Goal: Task Accomplishment & Management: Manage account settings

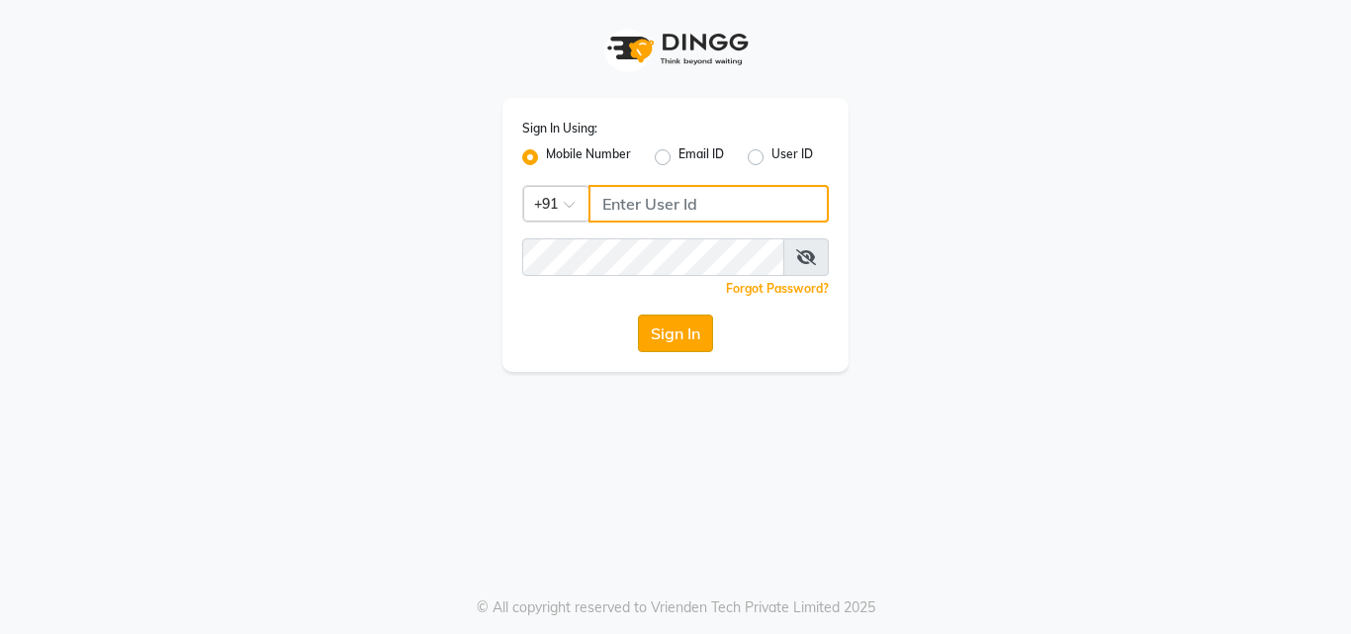
type input "8759660660"
click at [686, 324] on button "Sign In" at bounding box center [675, 334] width 75 height 38
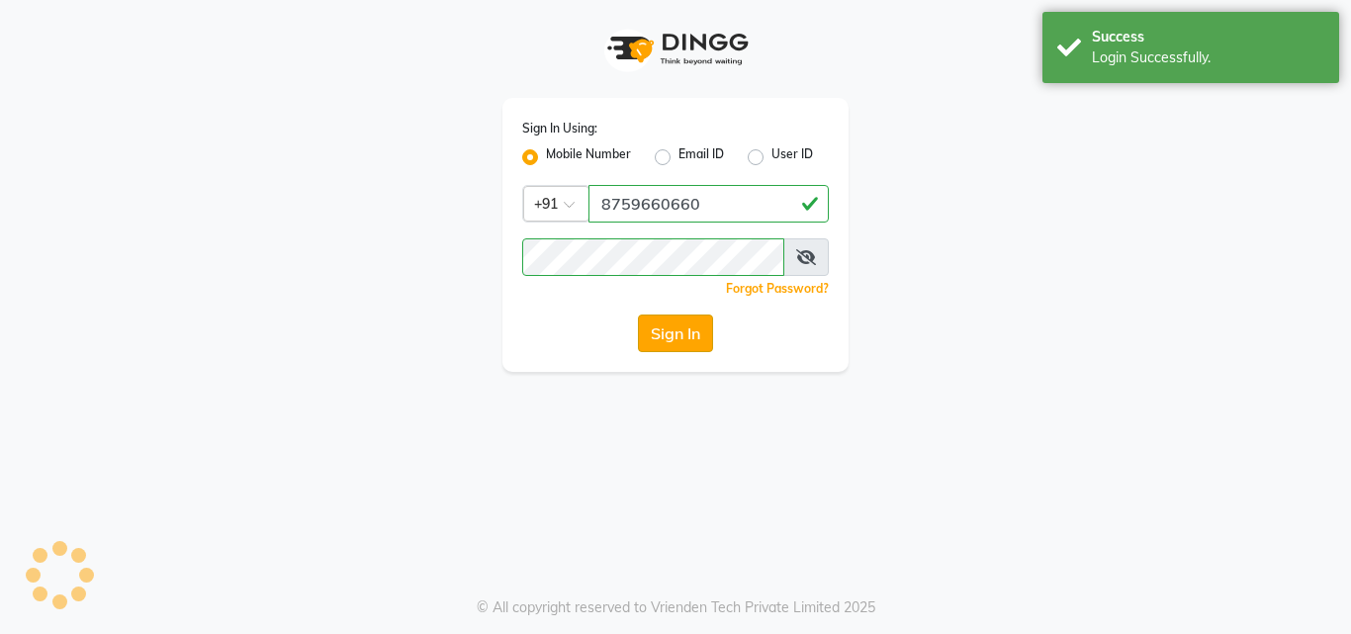
select select "service"
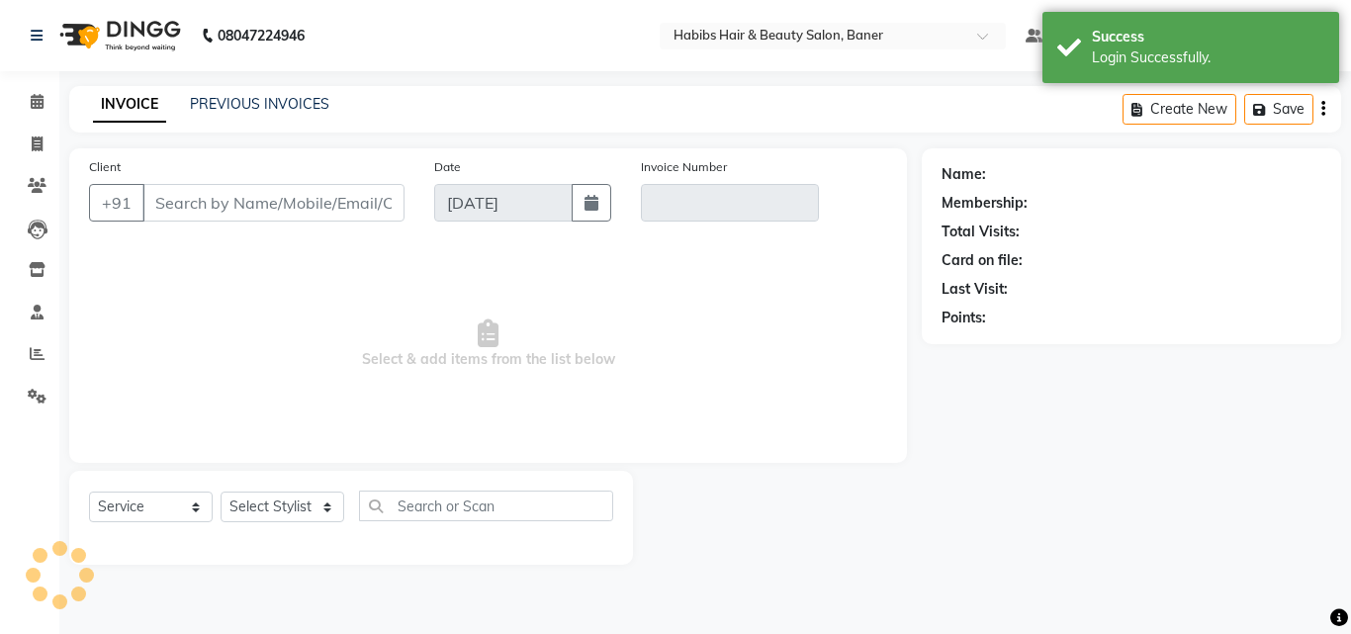
type input "88******82"
type input "V/2025-26/3436"
select select "2: Object"
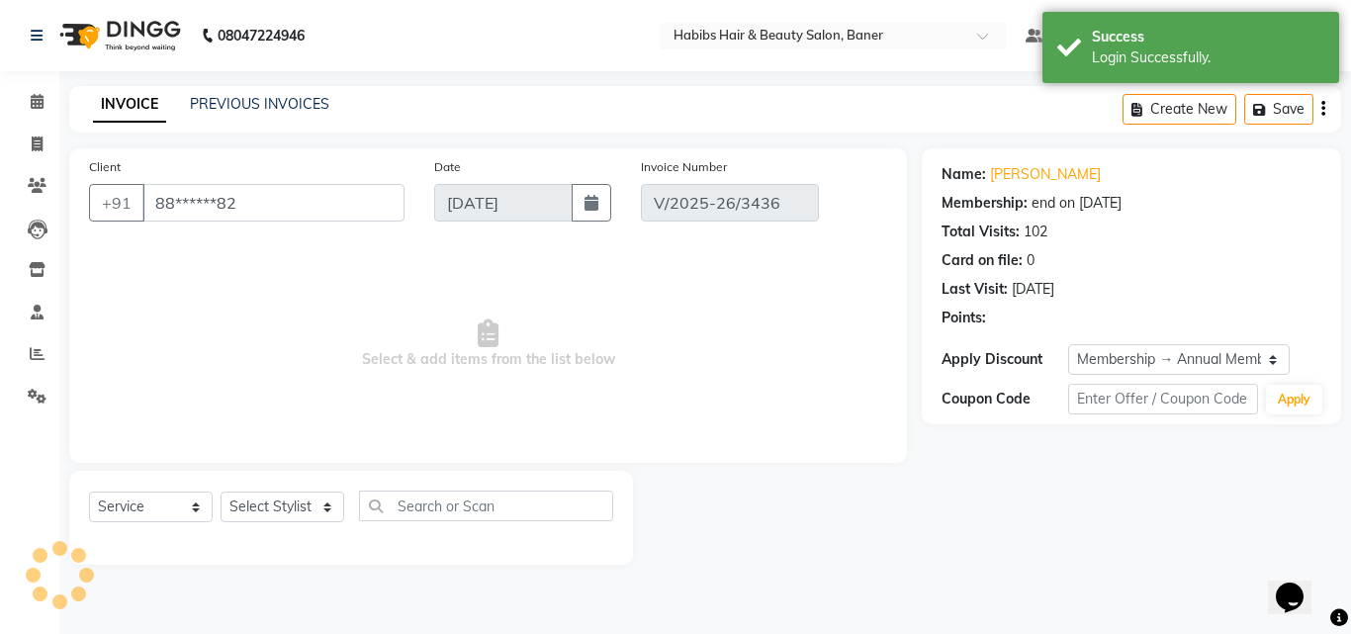
type input "[DATE]"
select select "select"
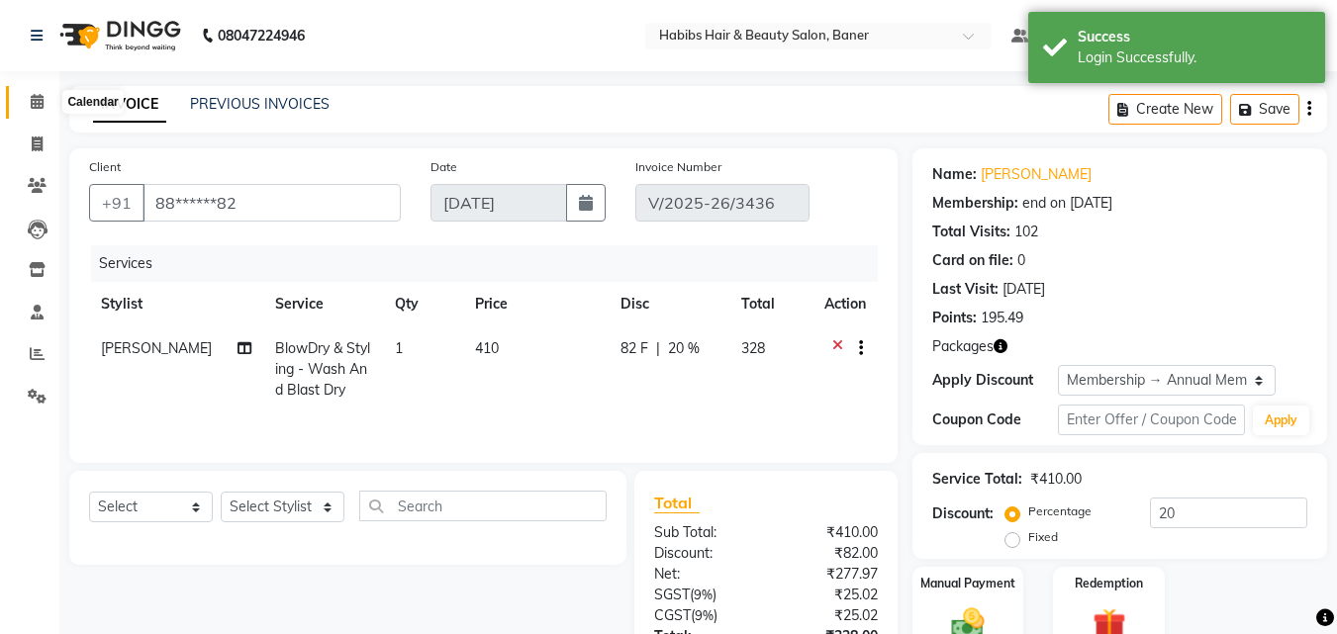
click at [31, 99] on icon at bounding box center [37, 101] width 13 height 15
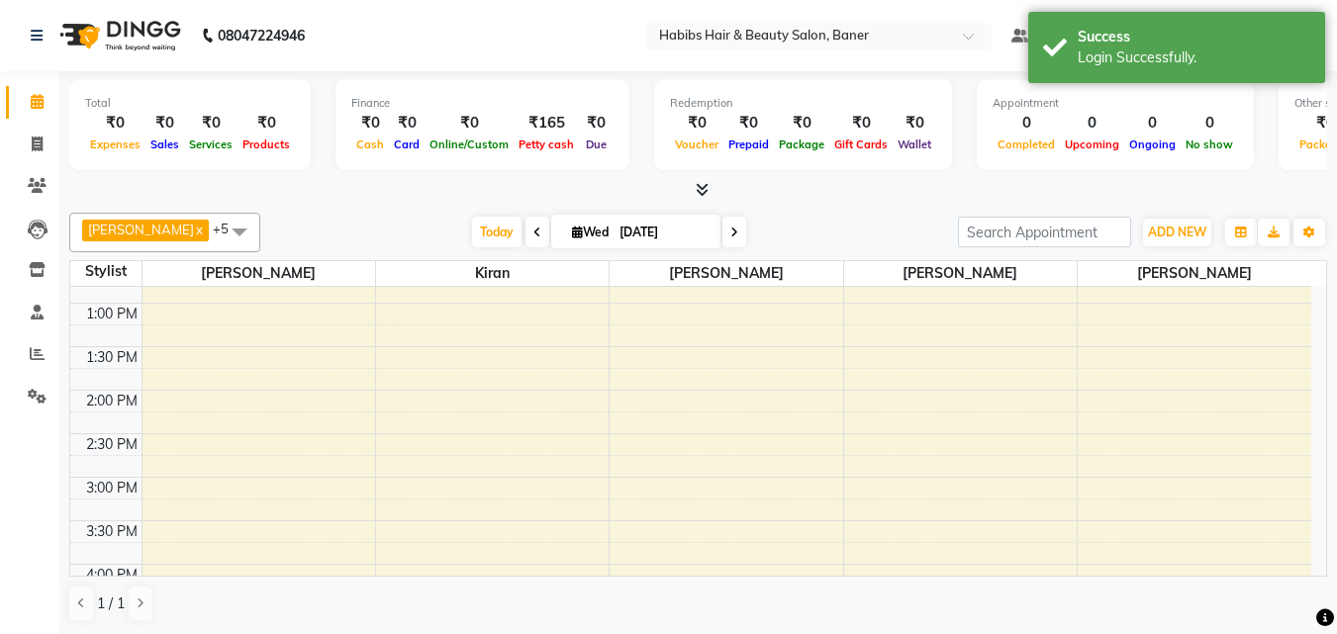
scroll to position [693, 0]
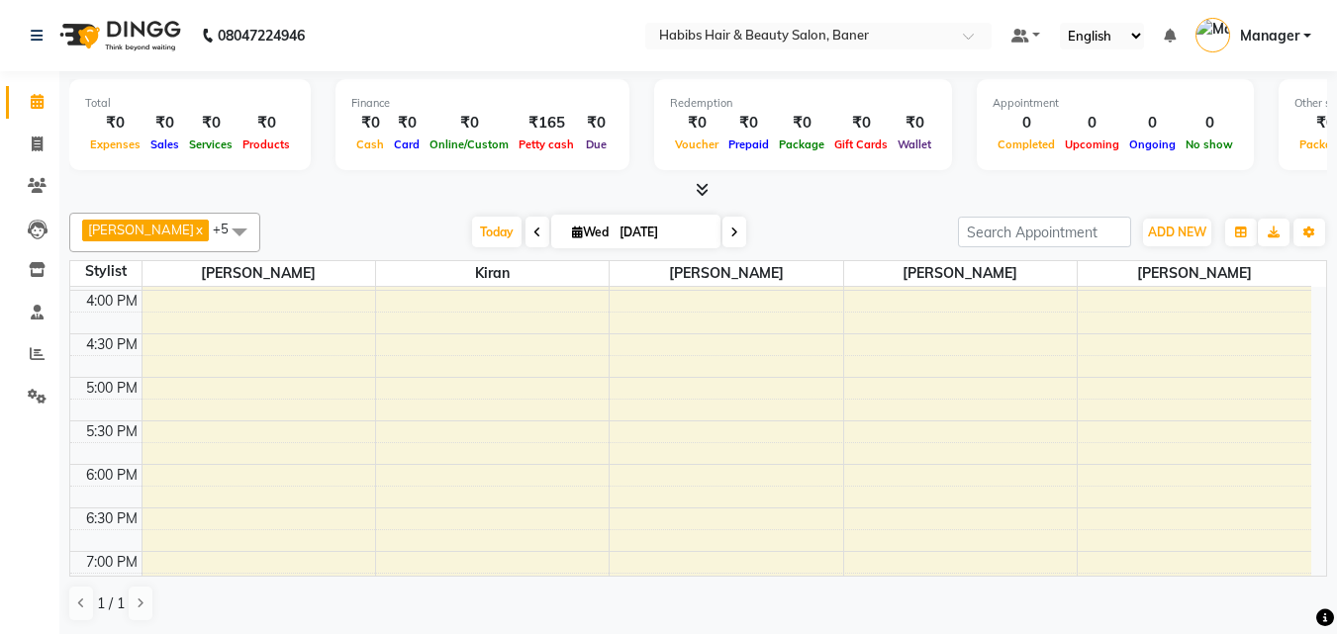
click at [525, 230] on span at bounding box center [537, 232] width 24 height 31
type input "[DATE]"
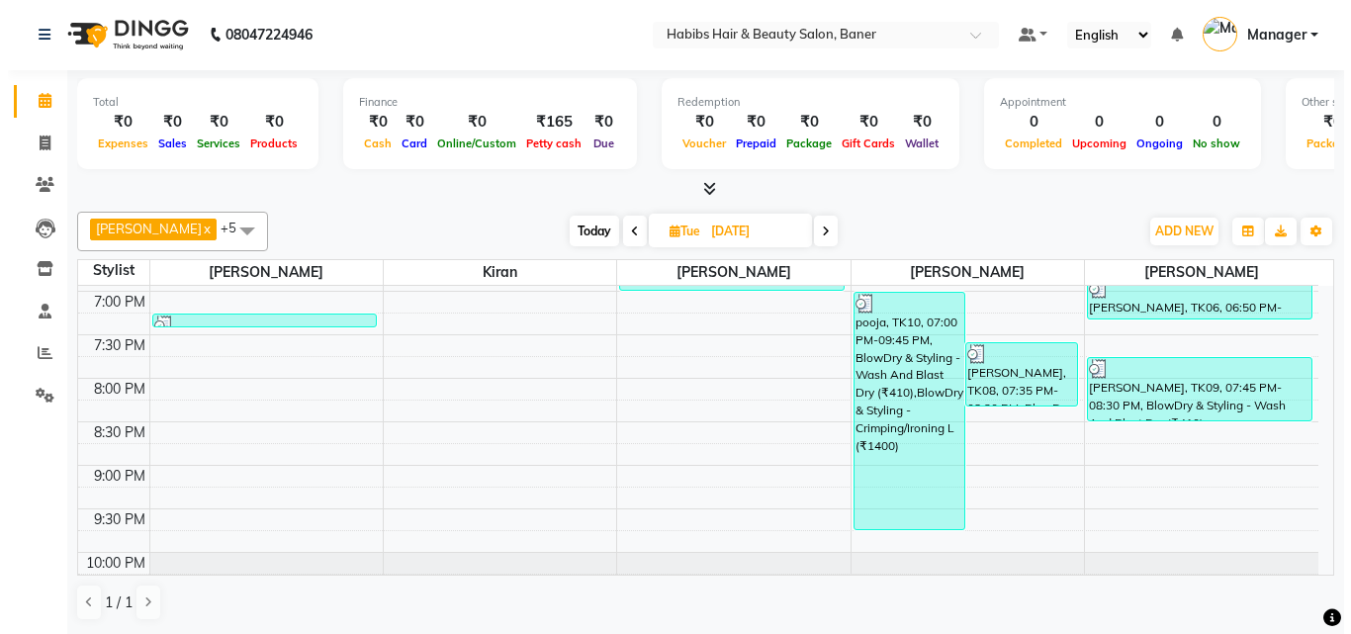
scroll to position [917, 0]
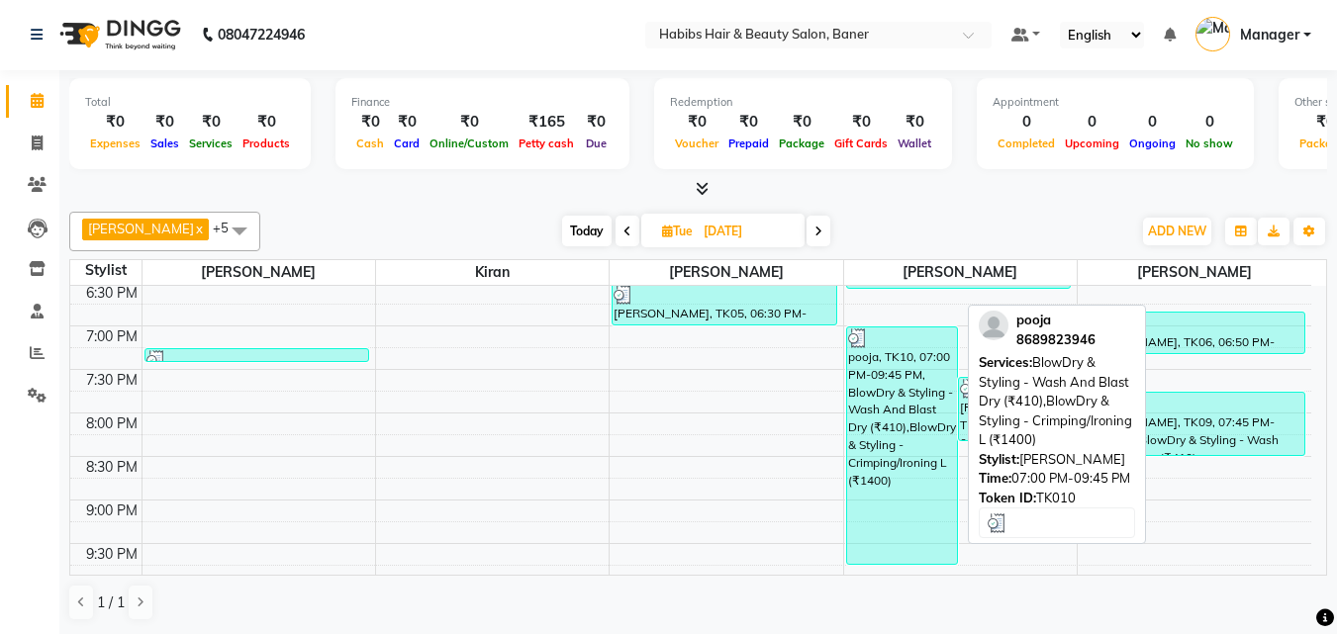
click at [906, 474] on div "pooja, TK10, 07:00 PM-09:45 PM, BlowDry & Styling - Wash And Blast Dry (₹410),B…" at bounding box center [902, 445] width 111 height 236
select select "3"
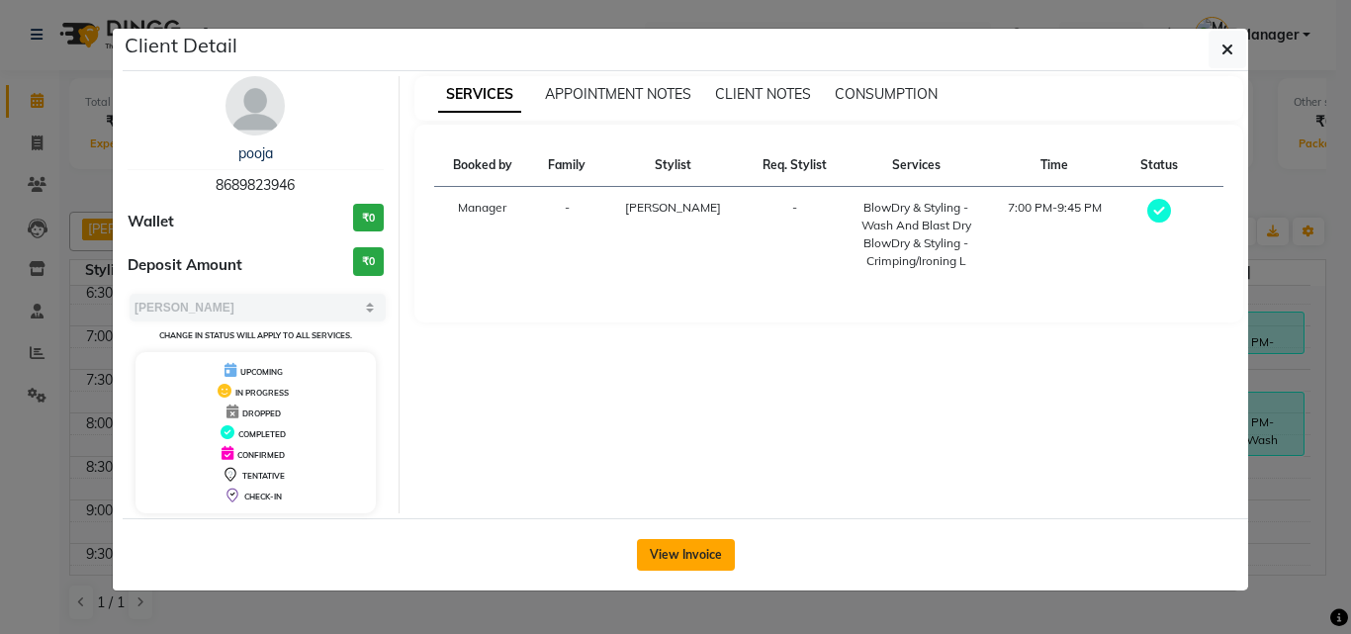
click at [690, 559] on button "View Invoice" at bounding box center [686, 555] width 98 height 32
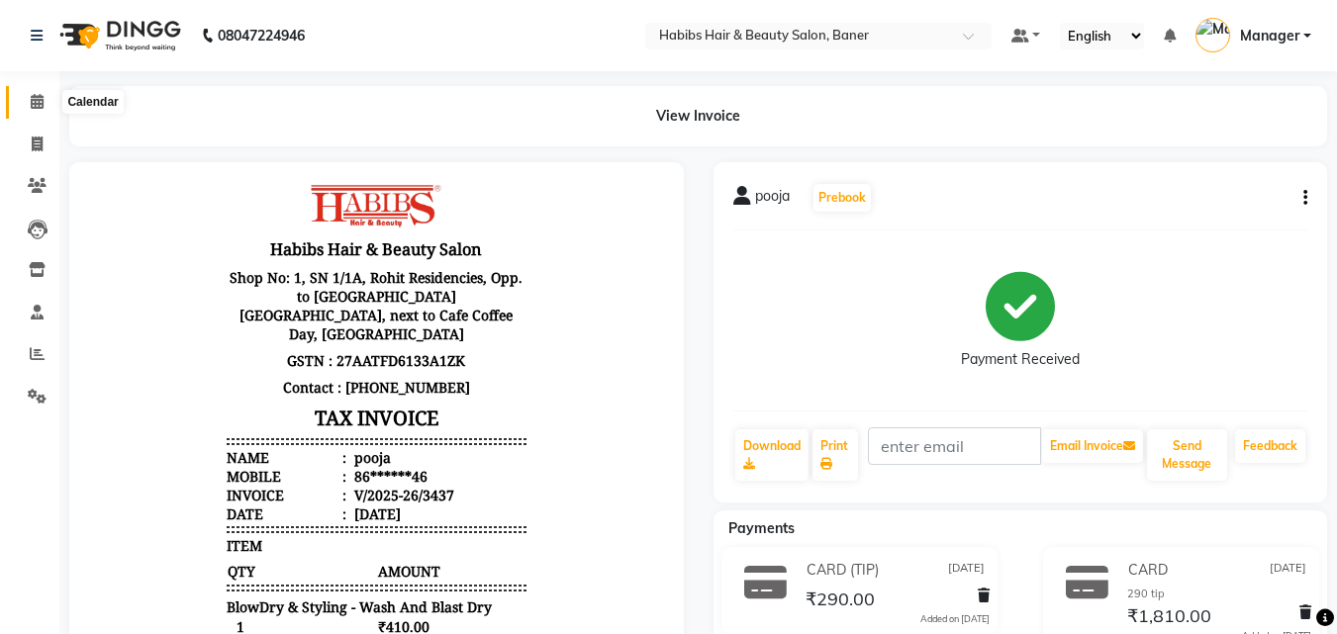
click at [37, 104] on icon at bounding box center [37, 101] width 13 height 15
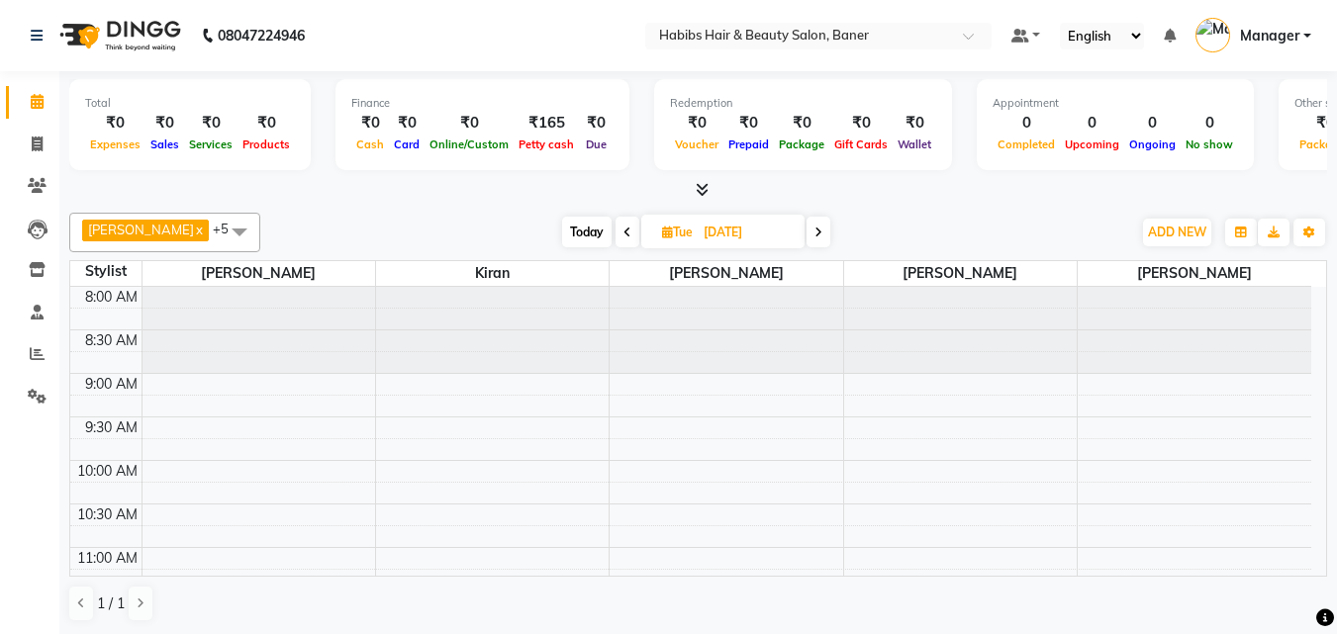
click at [806, 233] on span at bounding box center [818, 232] width 24 height 31
type input "[DATE]"
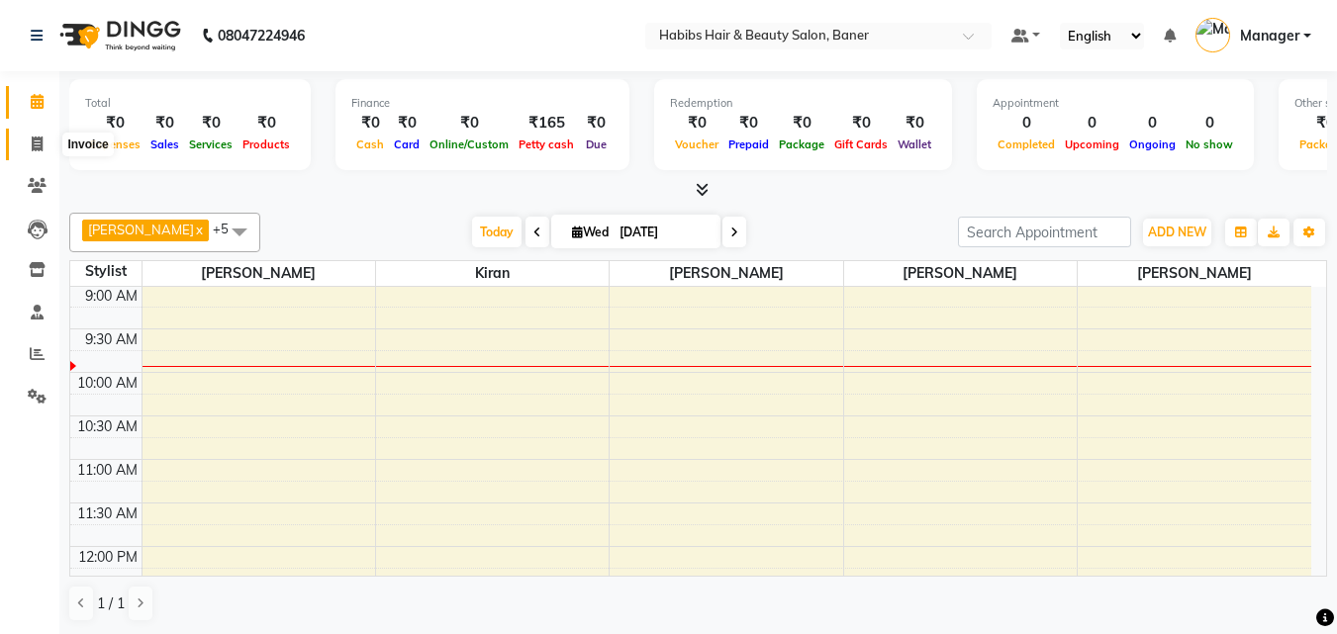
click at [30, 146] on span at bounding box center [37, 145] width 35 height 23
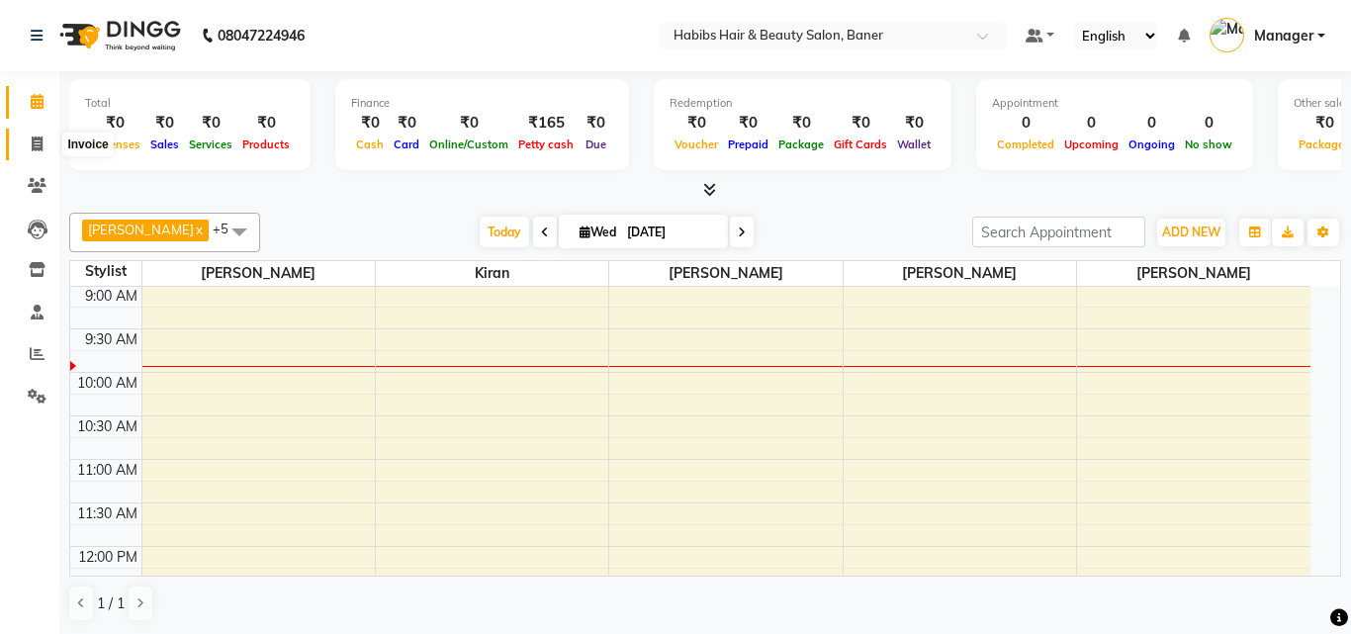
select select "5356"
select select "service"
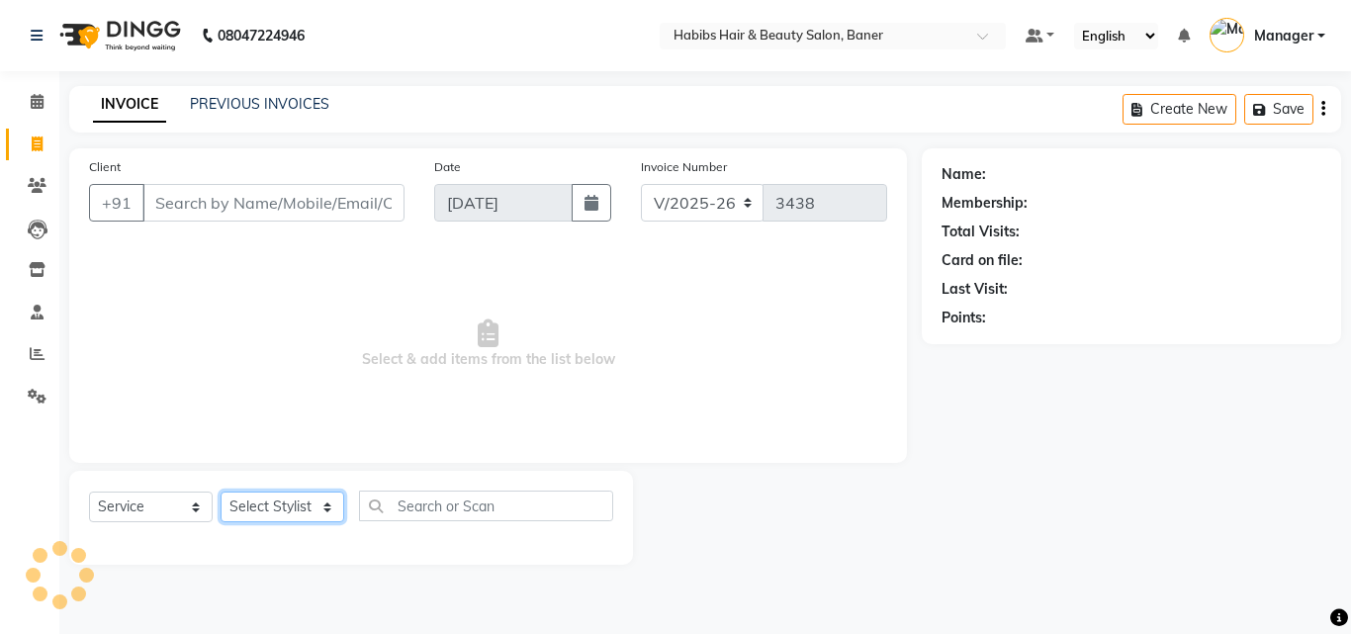
click at [292, 509] on select "Select Stylist Admin Akshay Gaikwad Kiran Manager Pooja Singh Pratik Bhad Ram R…" at bounding box center [283, 507] width 124 height 31
click at [314, 515] on select "Select Stylist Admin Akshay Gaikwad Kiran Manager Pooja Singh Pratik Bhad Ram R…" at bounding box center [283, 507] width 124 height 31
select select "88113"
click at [221, 492] on select "Select Stylist Admin Akshay Gaikwad Kiran Manager Pooja Singh Pratik Bhad Ram R…" at bounding box center [283, 507] width 124 height 31
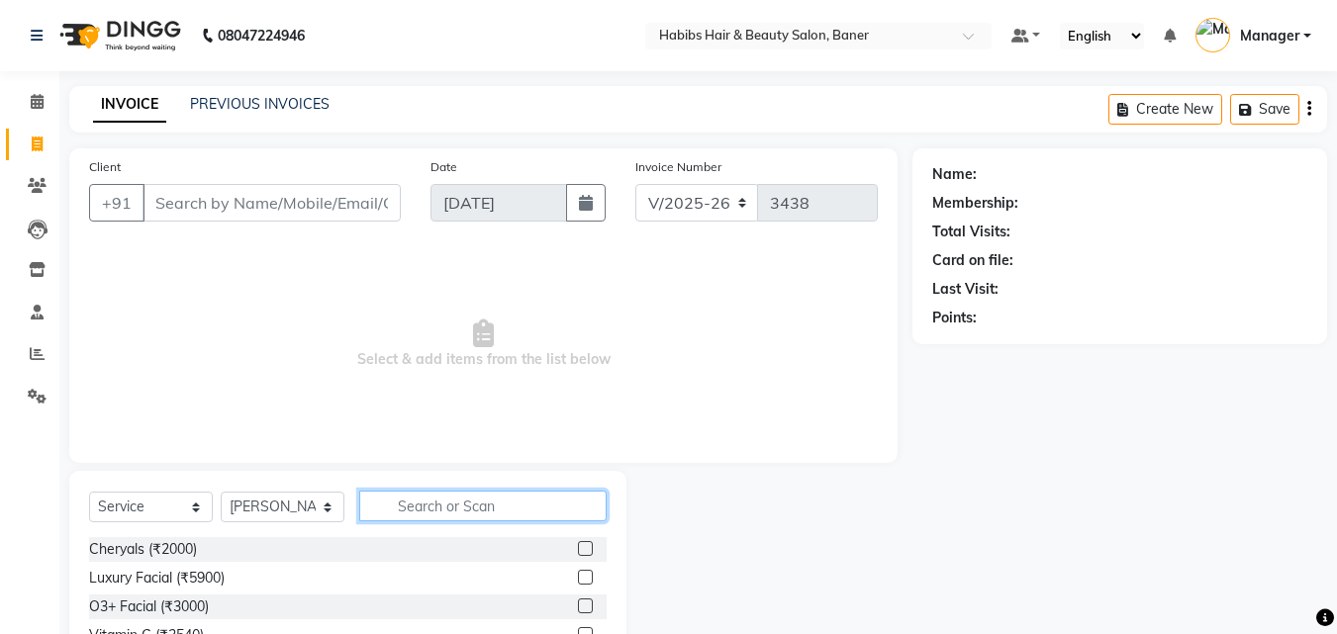
click at [430, 514] on input "text" at bounding box center [482, 506] width 247 height 31
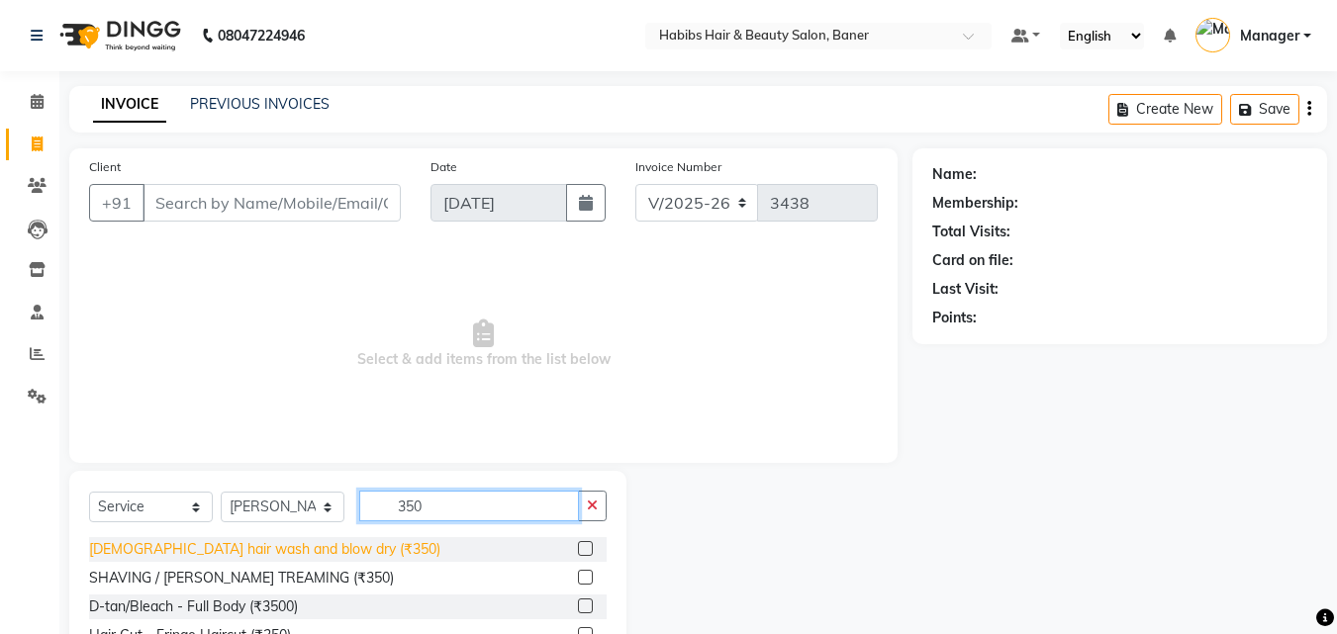
type input "350"
click at [319, 544] on div "female hair wash and blow dry (₹350)" at bounding box center [264, 549] width 351 height 21
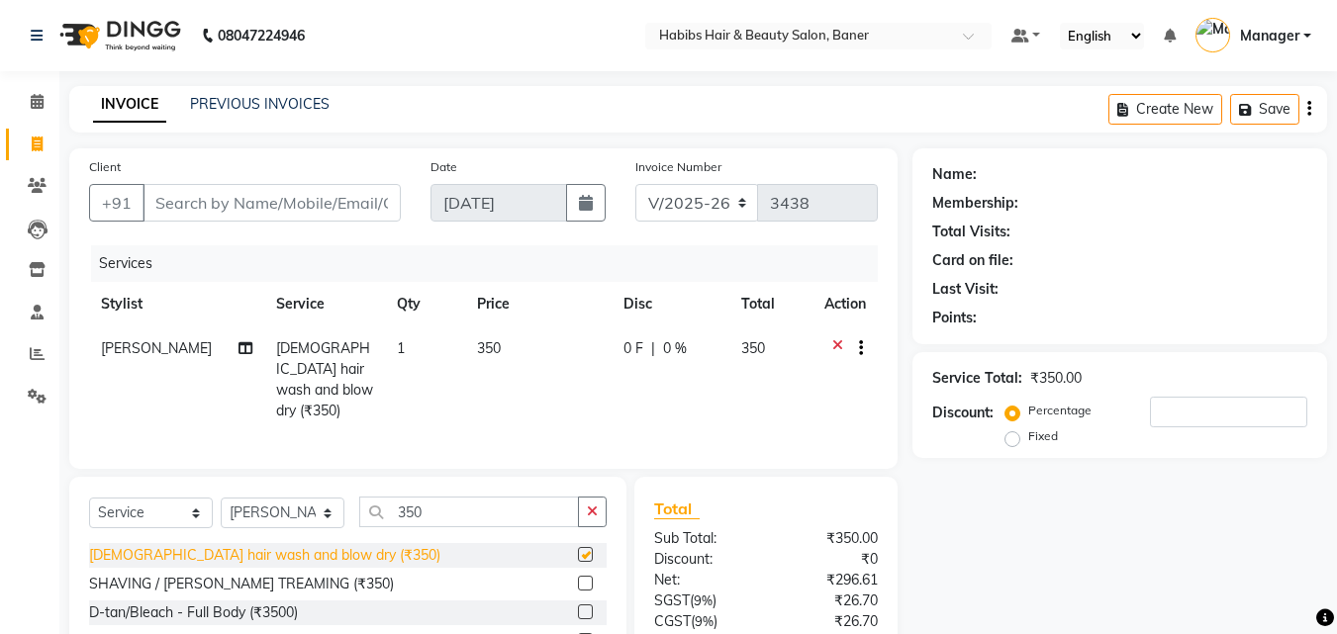
checkbox input "false"
click at [839, 345] on icon at bounding box center [837, 350] width 11 height 25
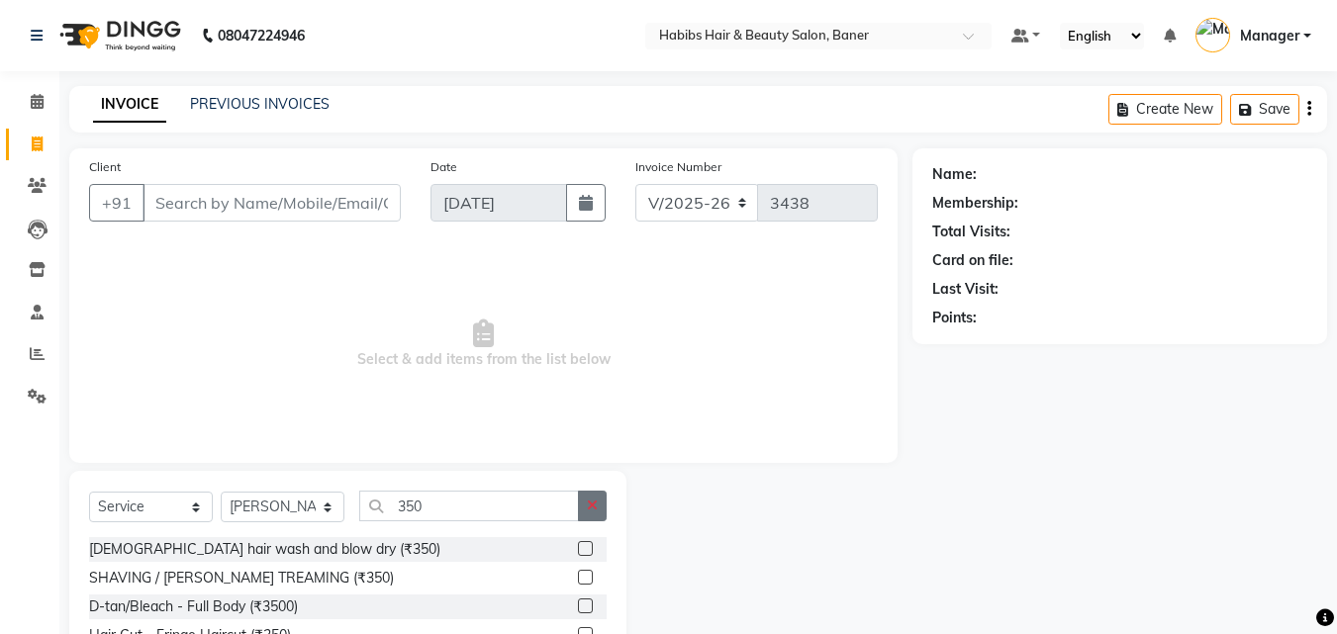
click at [602, 501] on button "button" at bounding box center [592, 506] width 29 height 31
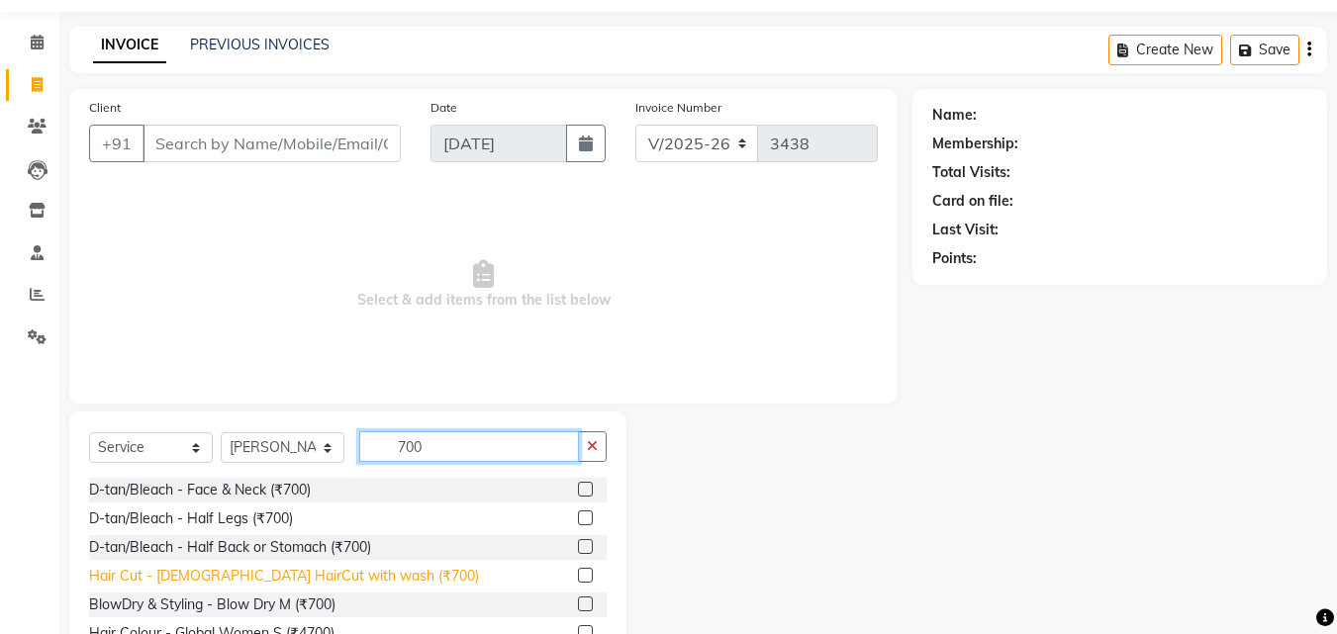
type input "700"
click at [327, 576] on div "Hair Cut - Female HairCut with wash (₹700)" at bounding box center [284, 576] width 390 height 21
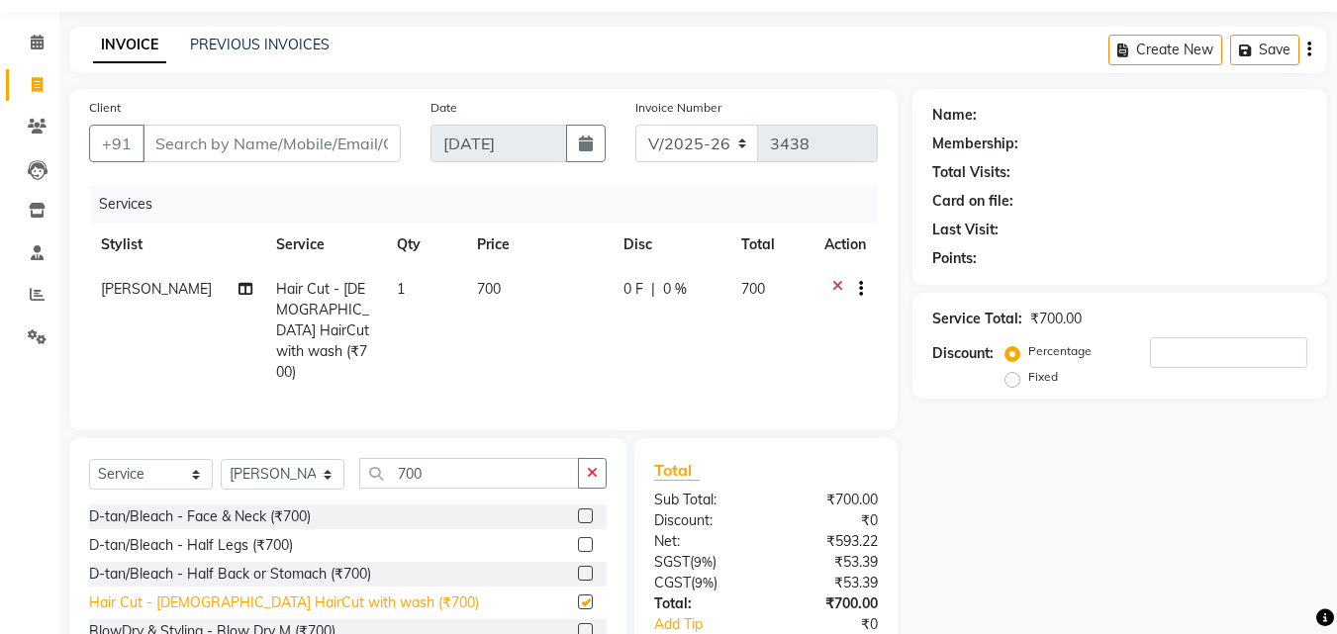
checkbox input "false"
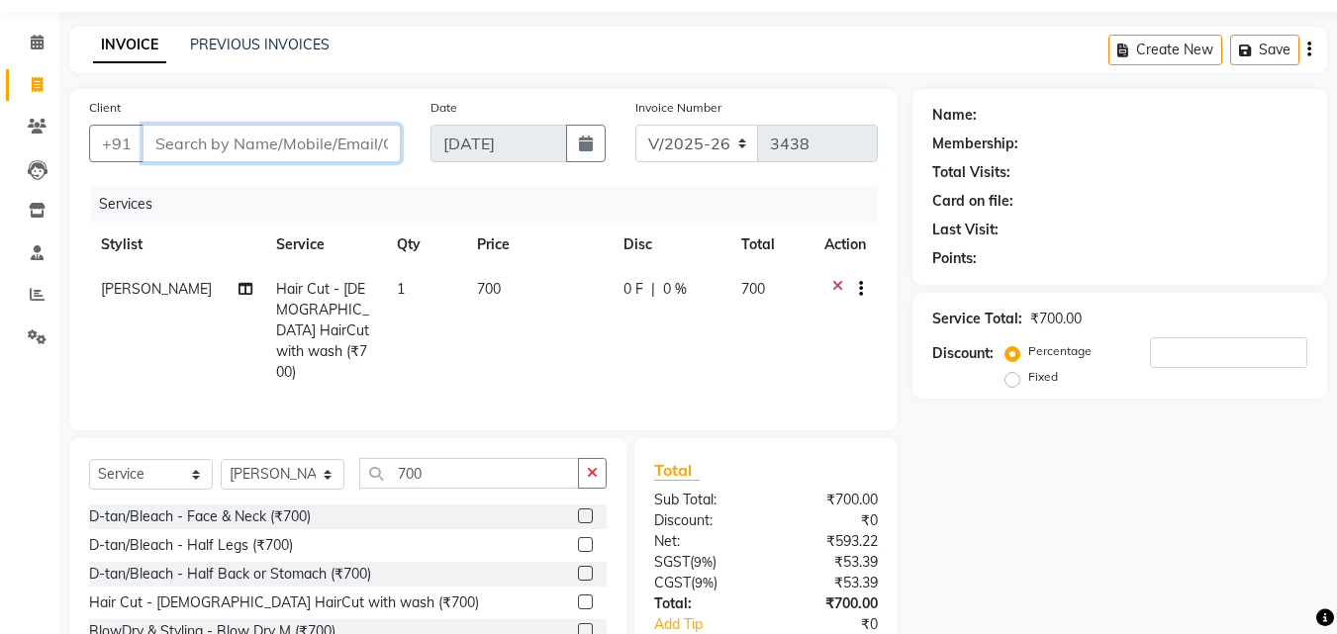
click at [278, 150] on input "Client" at bounding box center [271, 144] width 258 height 38
type input "9"
type input "0"
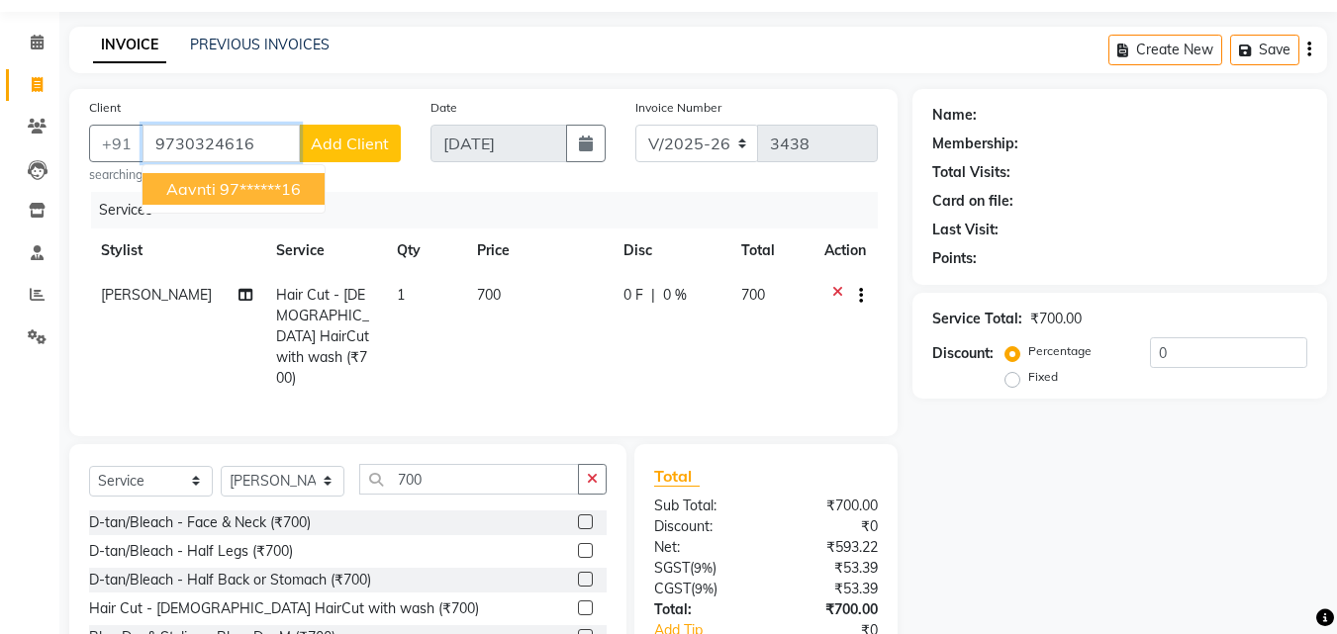
type input "9730324616"
select select "2: Object"
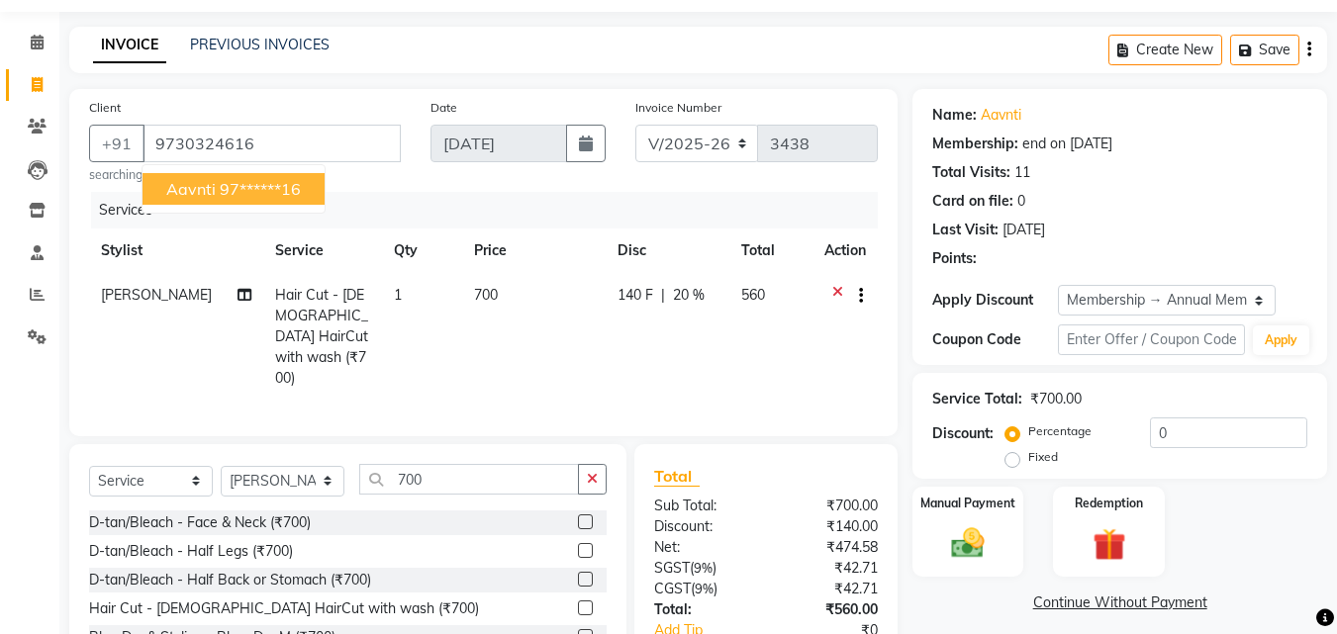
type input "20"
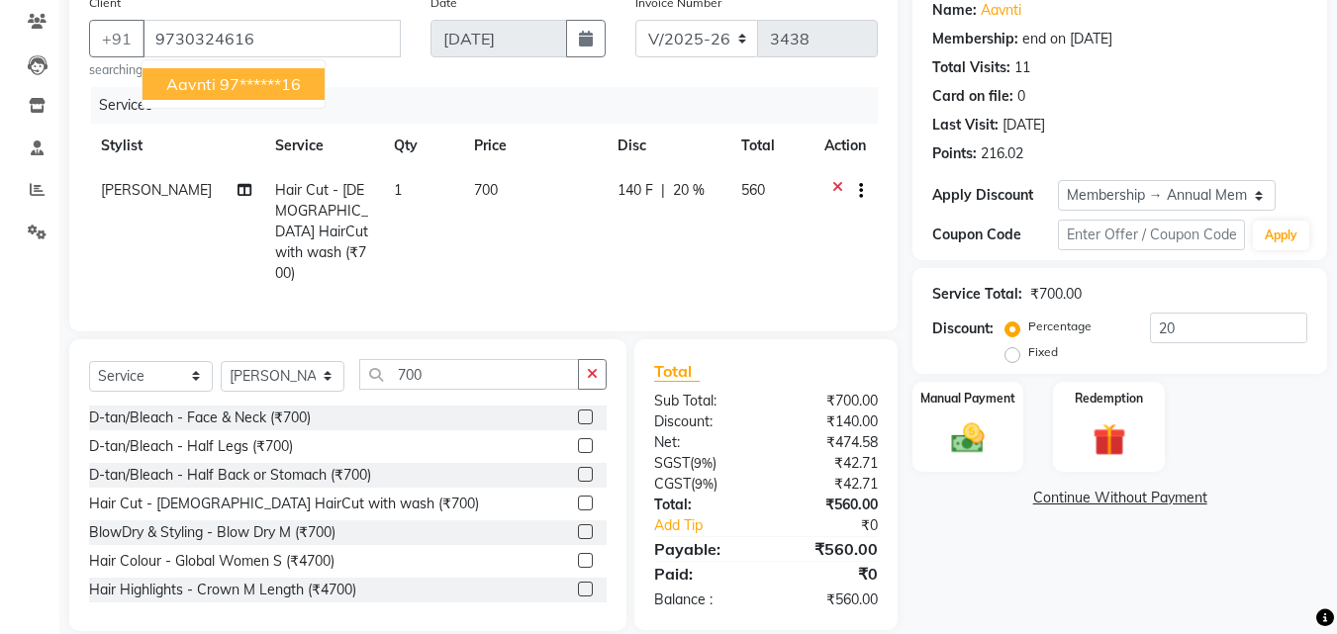
click at [834, 188] on icon at bounding box center [837, 192] width 11 height 25
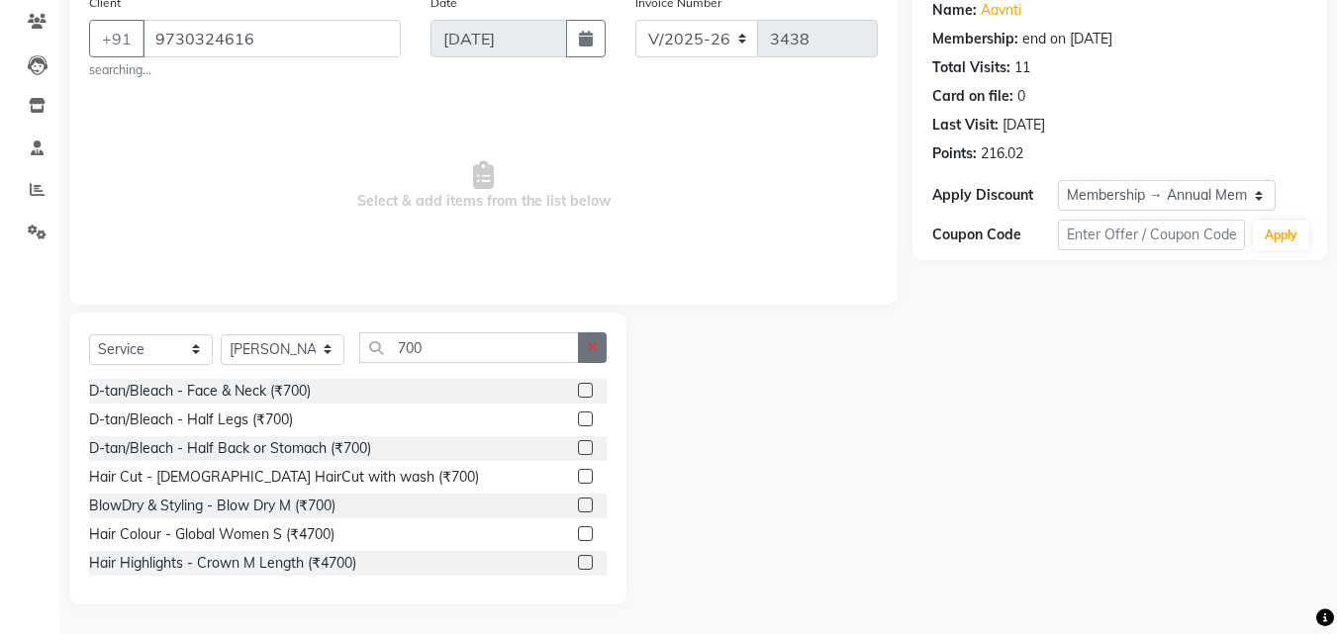
click at [597, 346] on icon "button" at bounding box center [592, 347] width 11 height 14
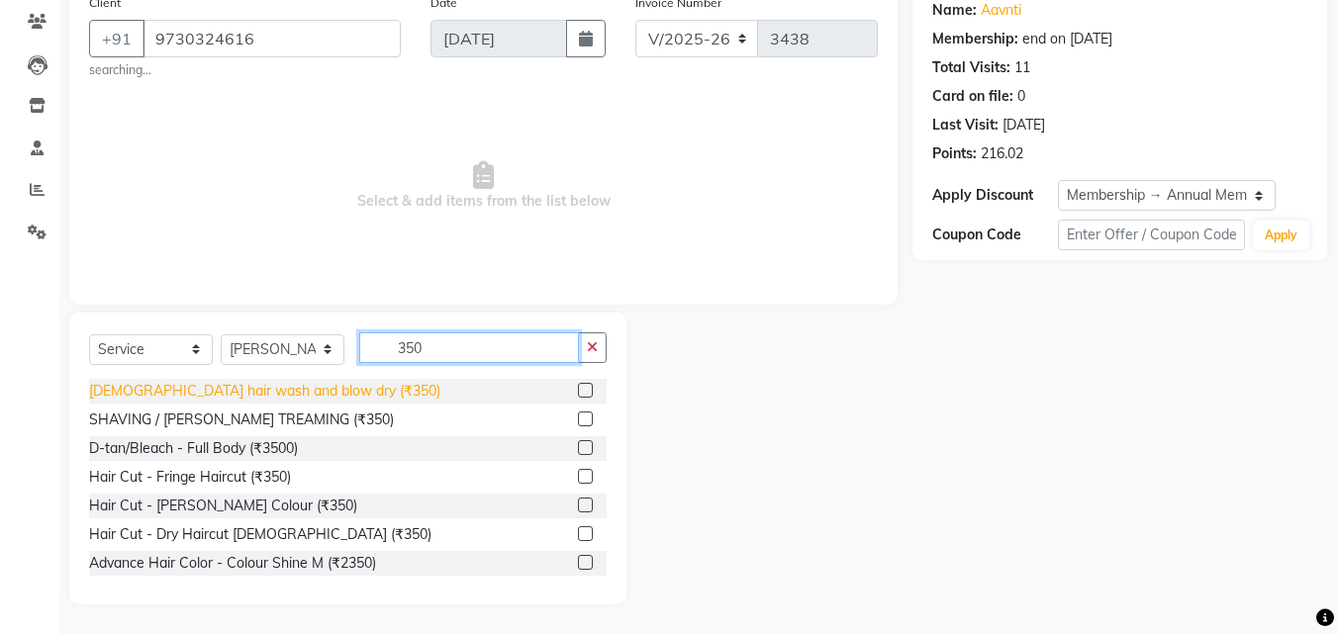
type input "350"
click at [311, 392] on div "female hair wash and blow dry (₹350)" at bounding box center [264, 391] width 351 height 21
checkbox input "false"
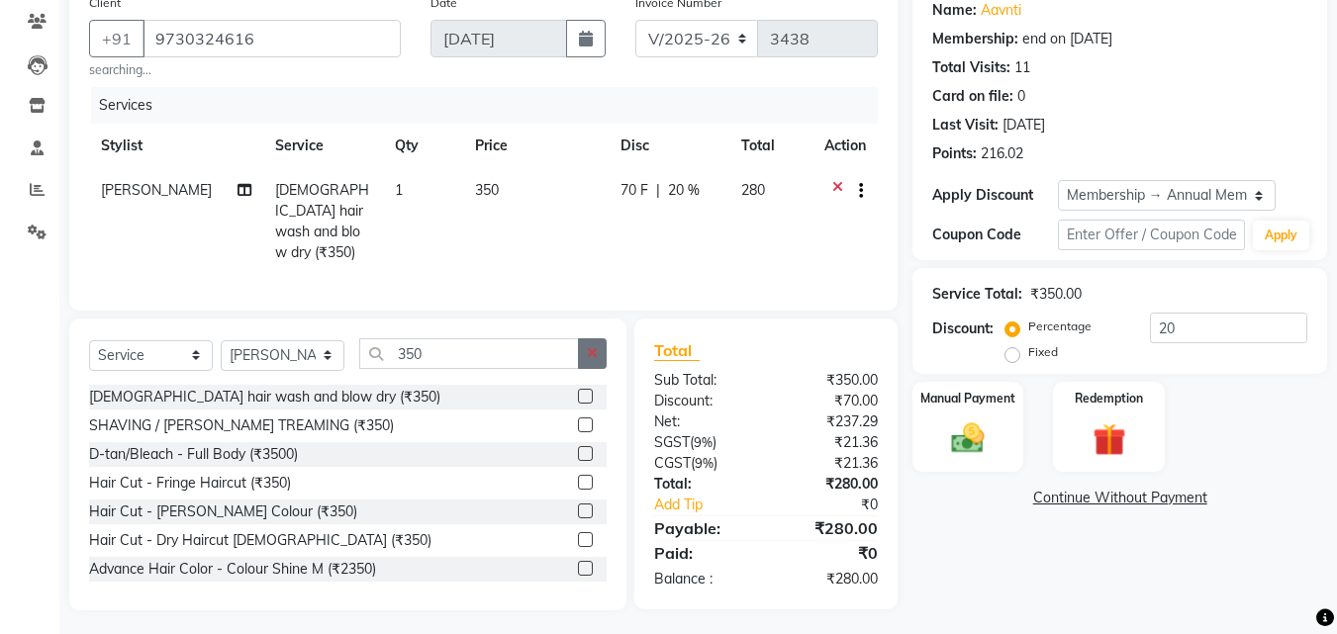
click at [587, 349] on icon "button" at bounding box center [592, 353] width 11 height 14
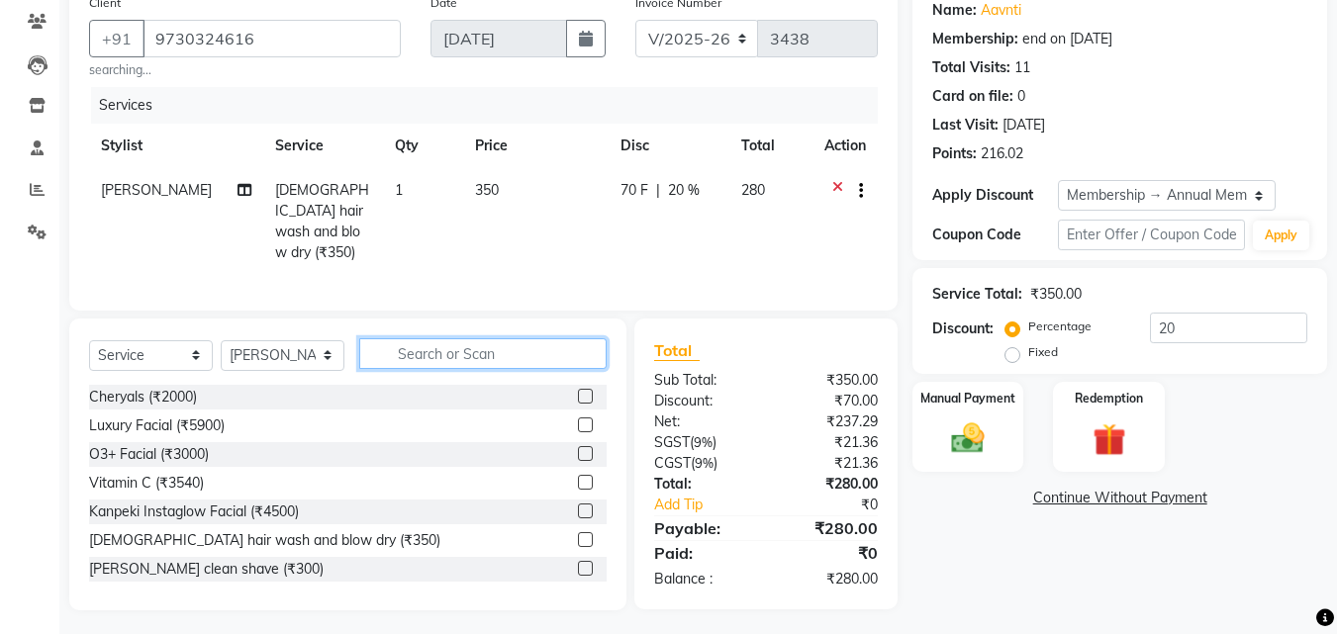
click at [571, 346] on input "text" at bounding box center [482, 353] width 247 height 31
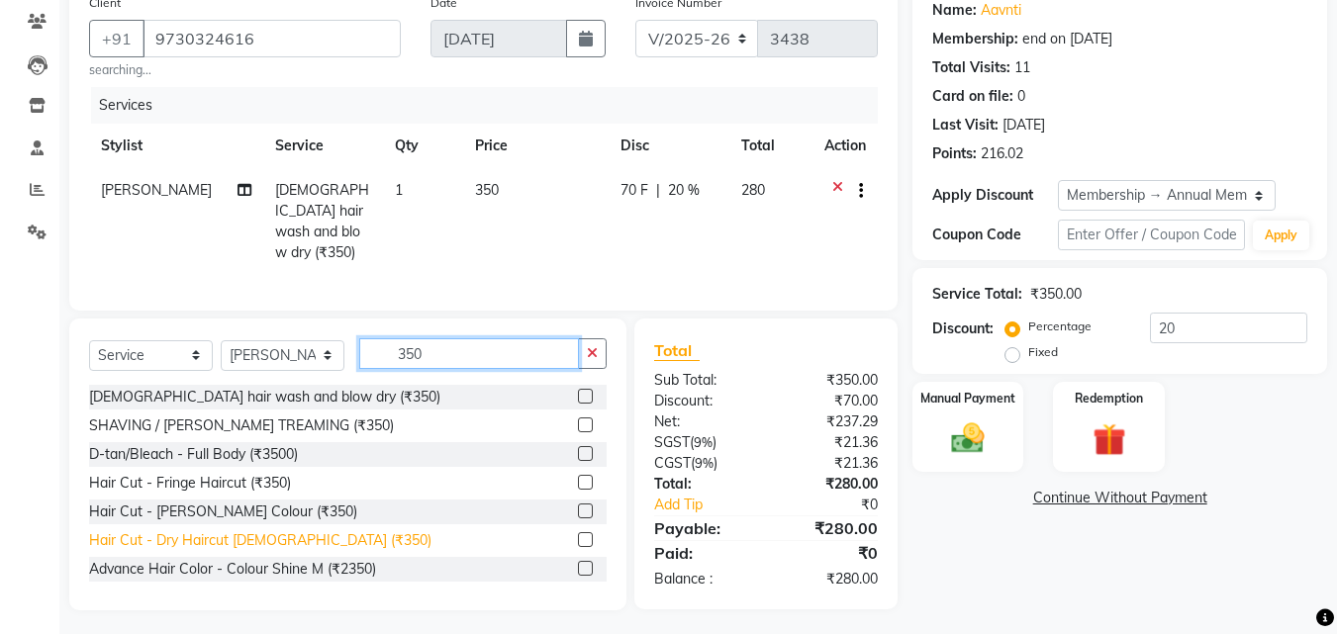
type input "350"
click at [253, 532] on div "Hair Cut - Dry Haircut Female (₹350)" at bounding box center [260, 540] width 342 height 21
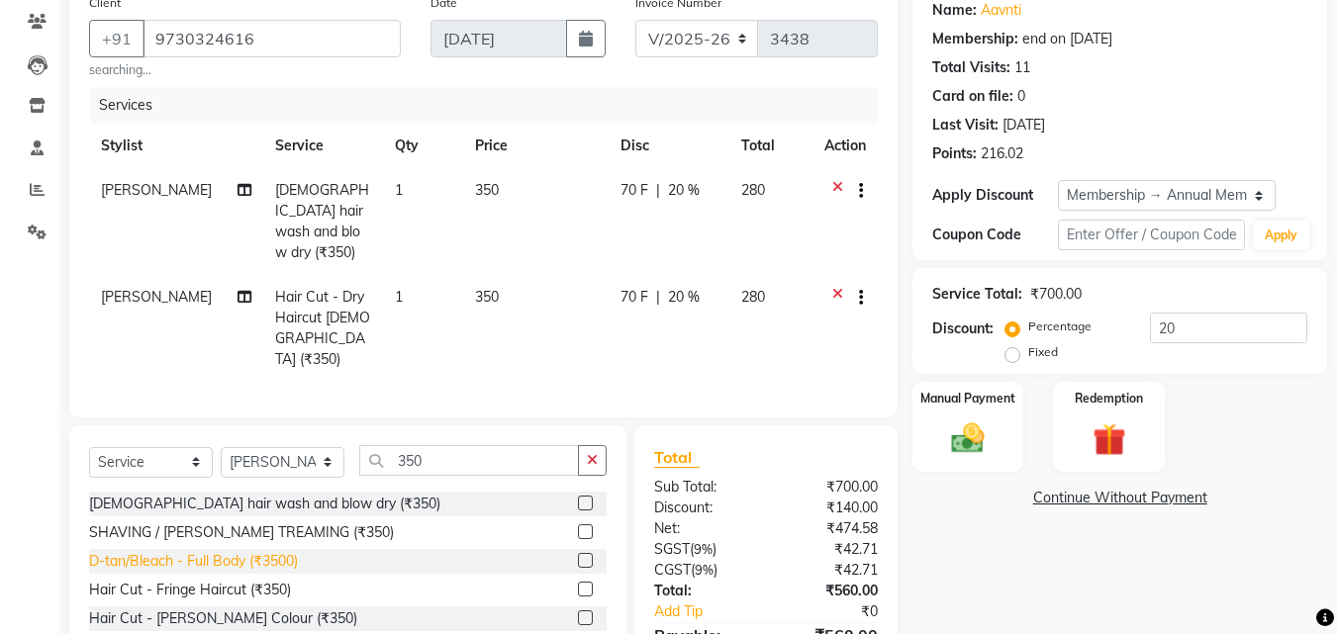
checkbox input "false"
click at [678, 287] on span "20 %" at bounding box center [684, 297] width 32 height 21
select select "88113"
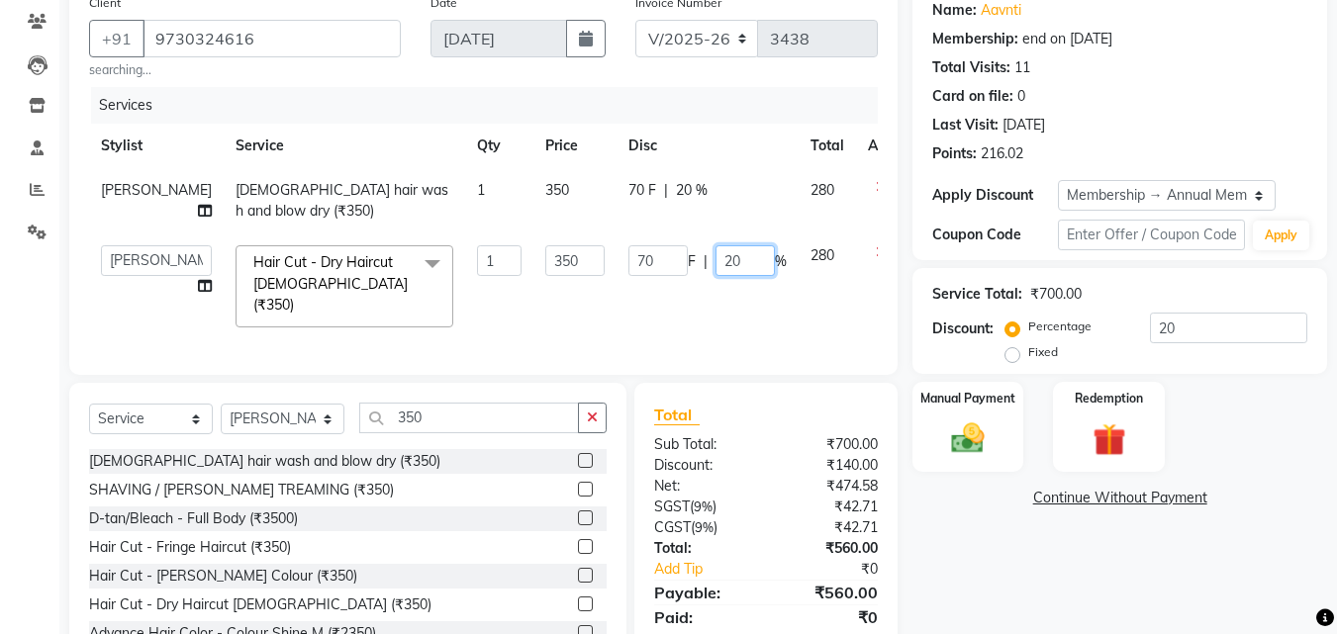
click at [715, 259] on input "20" at bounding box center [744, 260] width 59 height 31
type input "2"
type input "100"
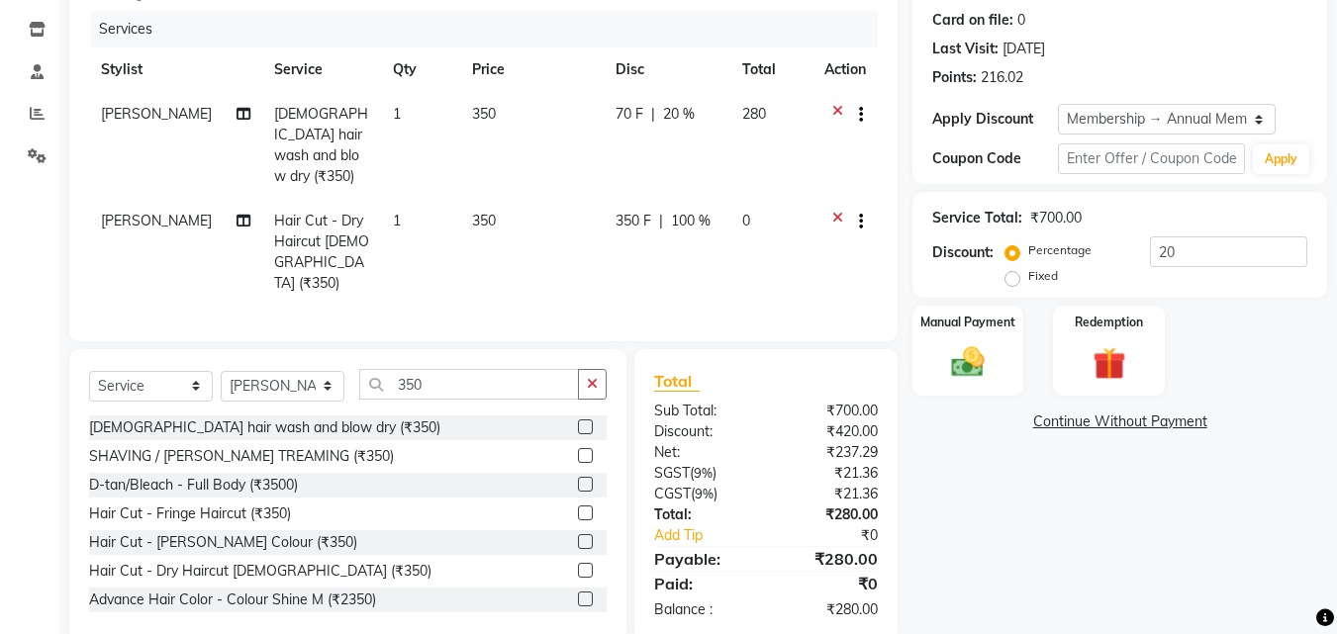
scroll to position [250, 0]
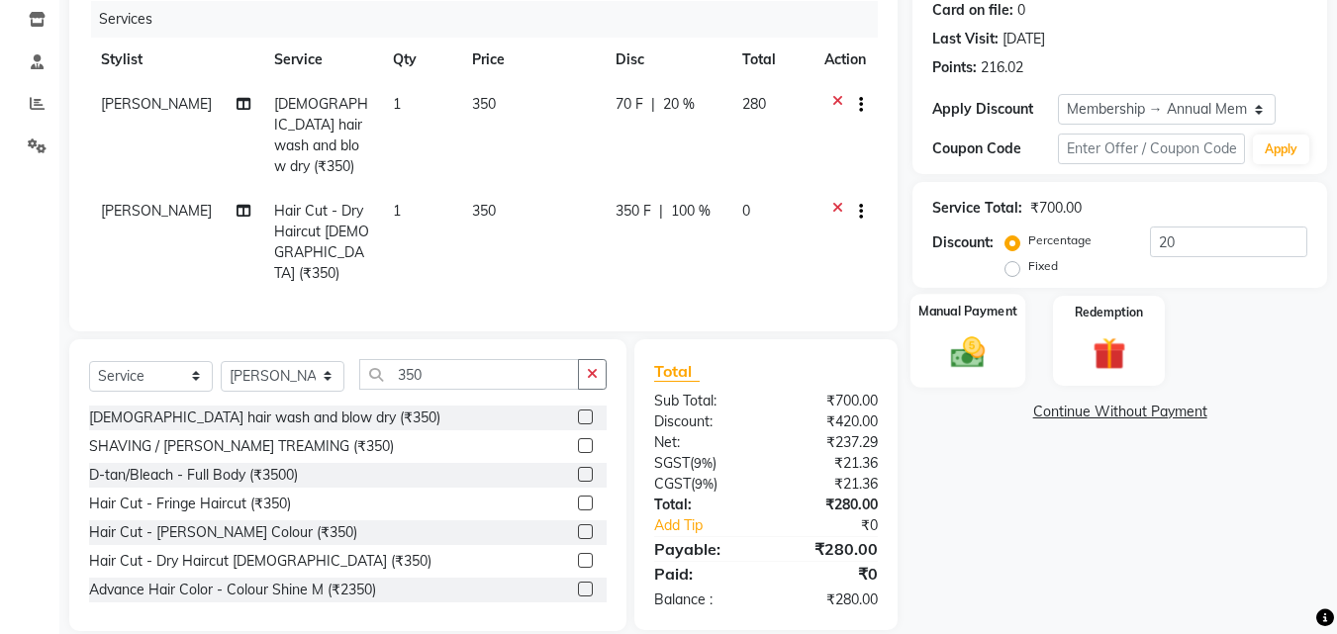
click at [968, 359] on img at bounding box center [967, 352] width 55 height 40
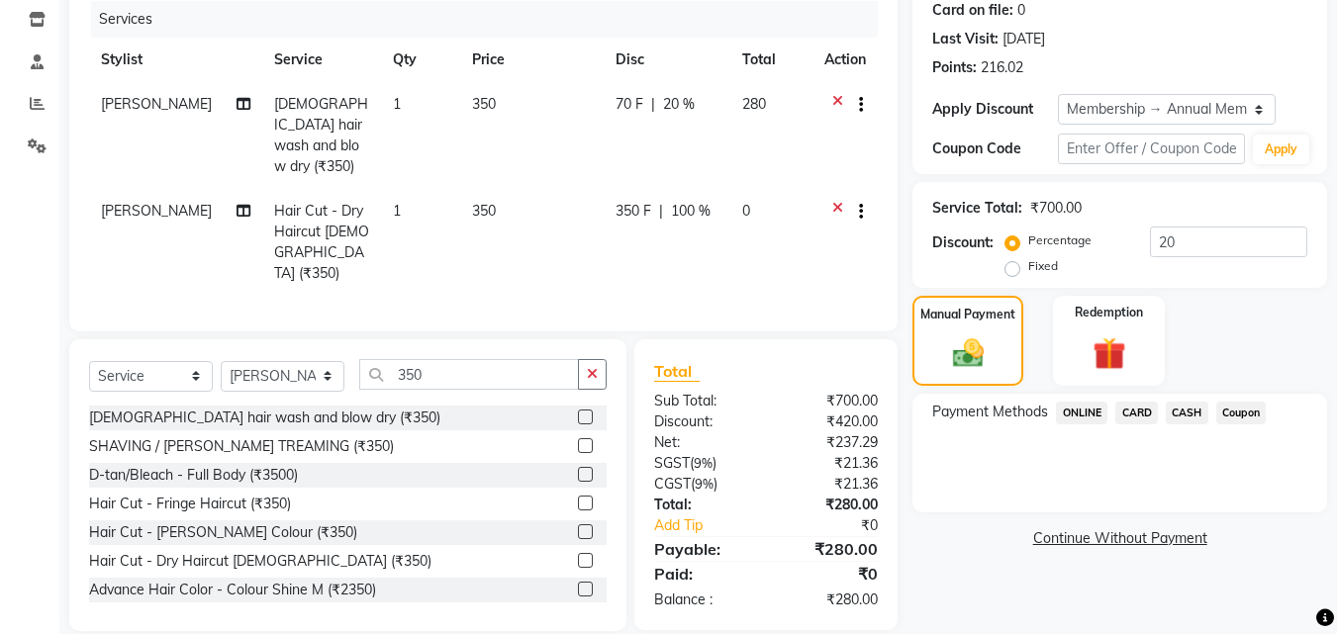
click at [1176, 408] on span "CASH" at bounding box center [1186, 413] width 43 height 23
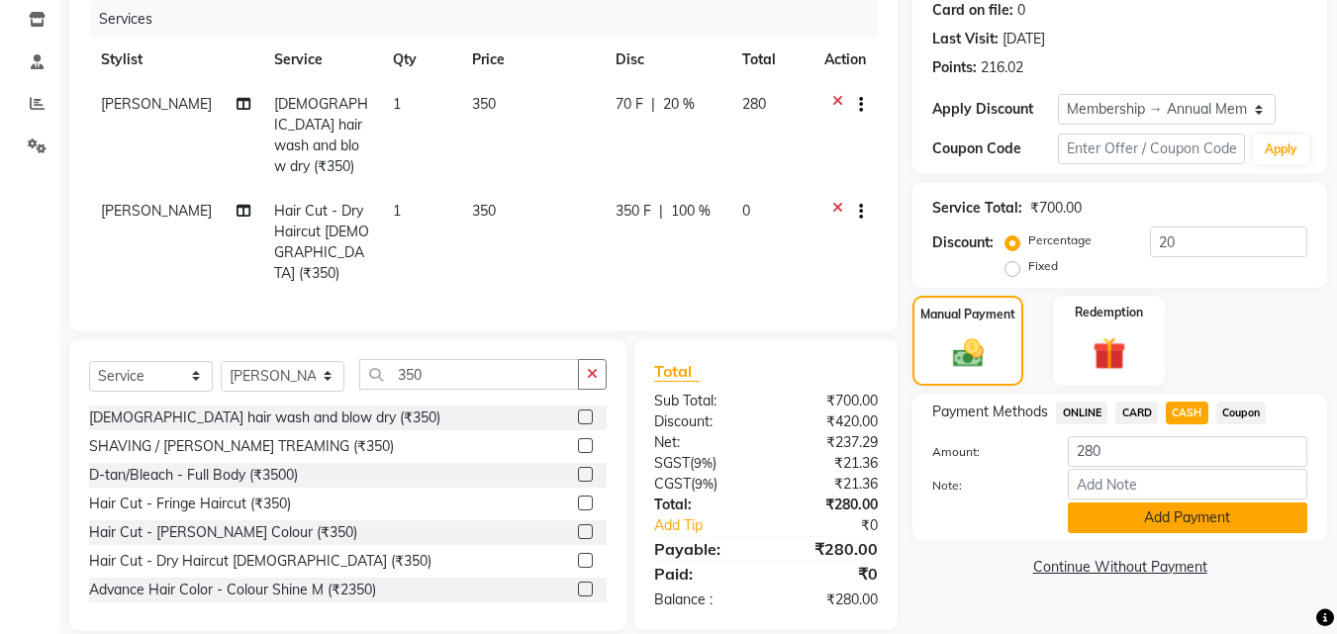
click at [1167, 522] on button "Add Payment" at bounding box center [1186, 518] width 239 height 31
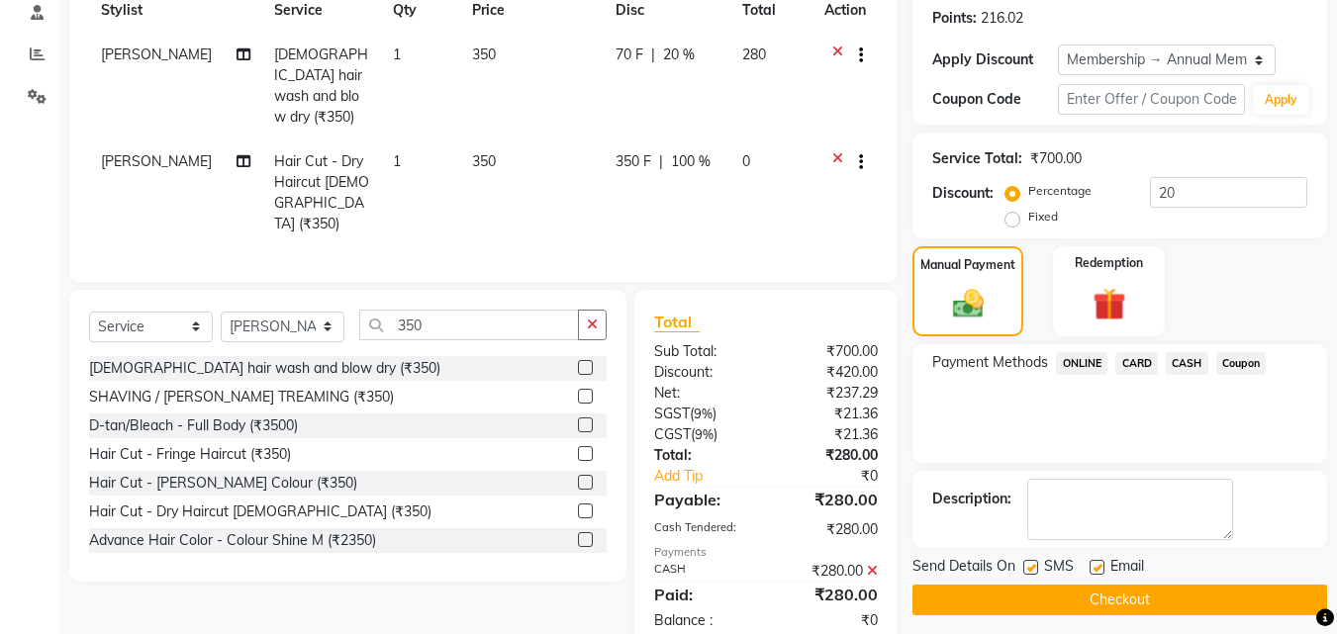
scroll to position [389, 0]
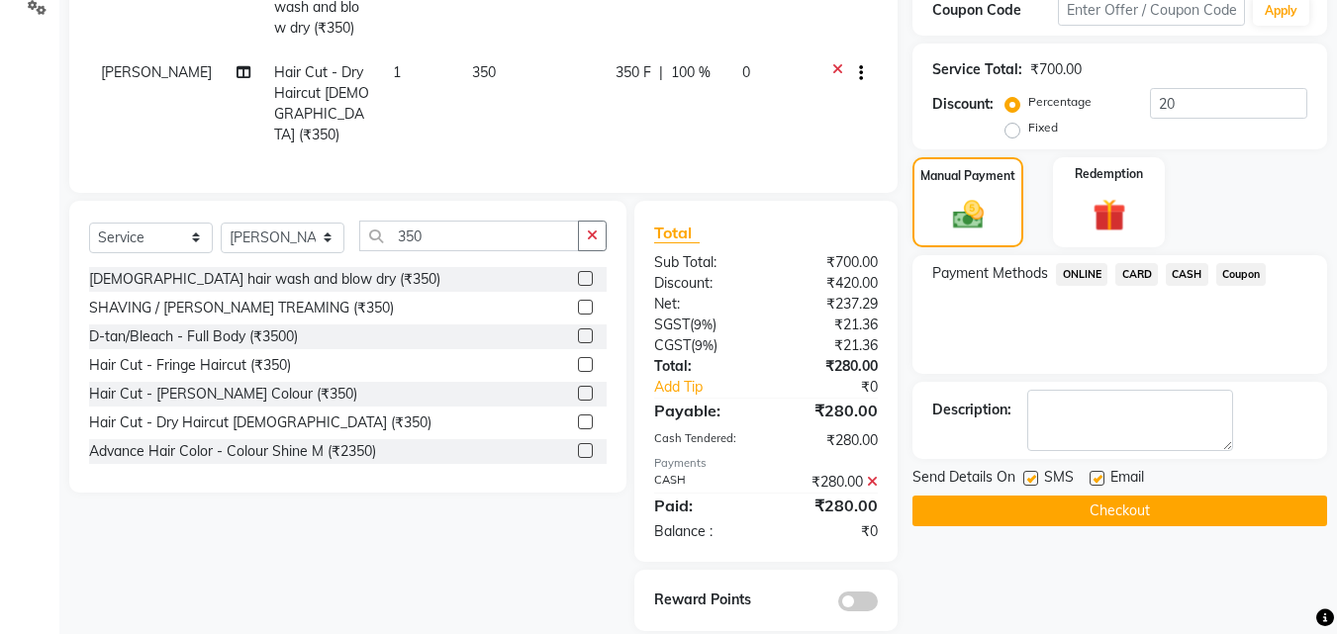
click at [1097, 508] on button "Checkout" at bounding box center [1119, 511] width 415 height 31
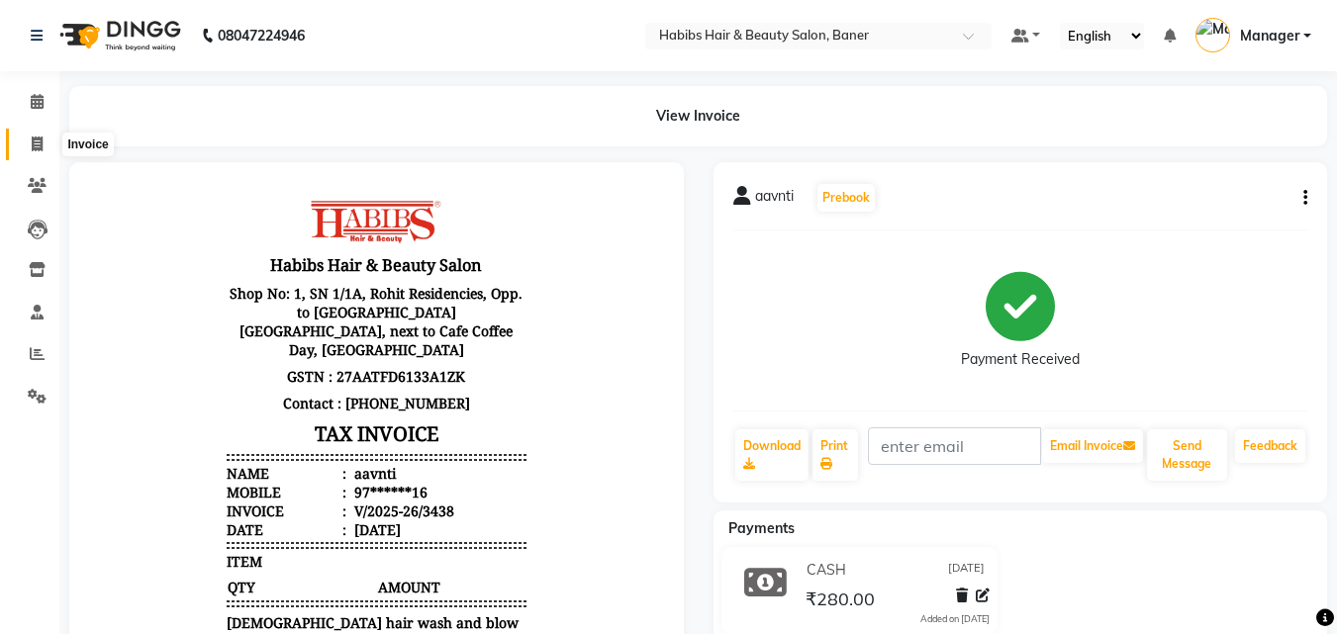
click at [42, 134] on span at bounding box center [37, 145] width 35 height 23
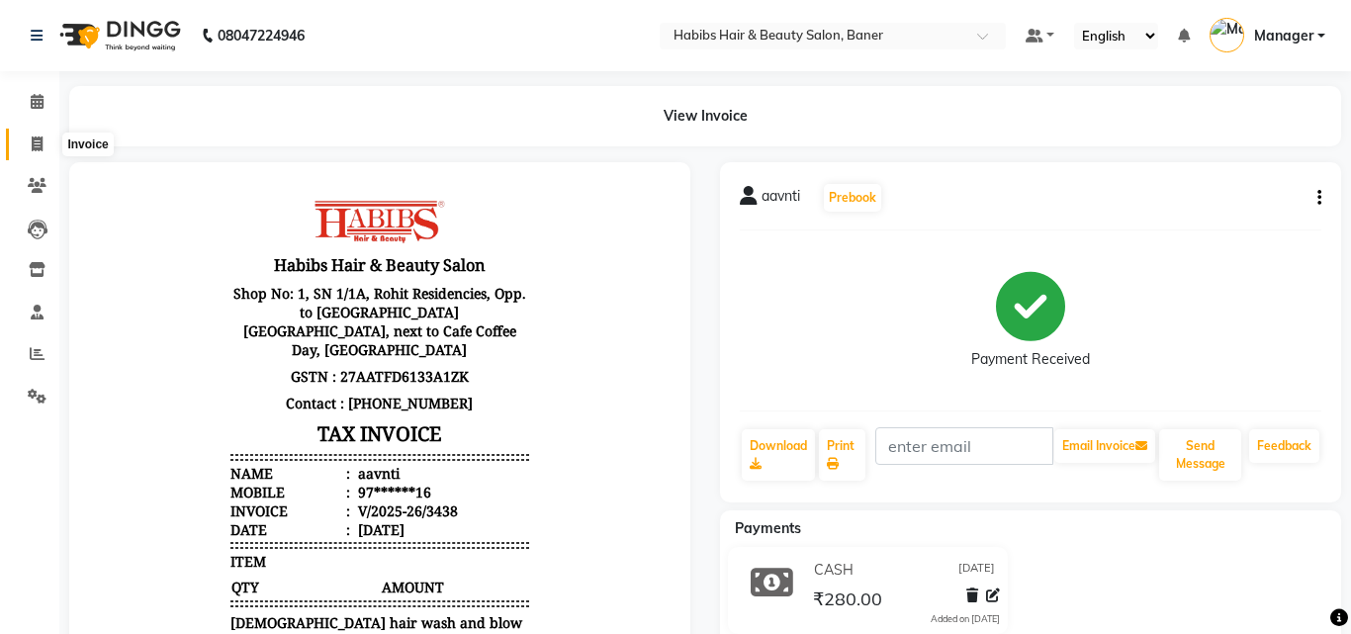
select select "5356"
select select "service"
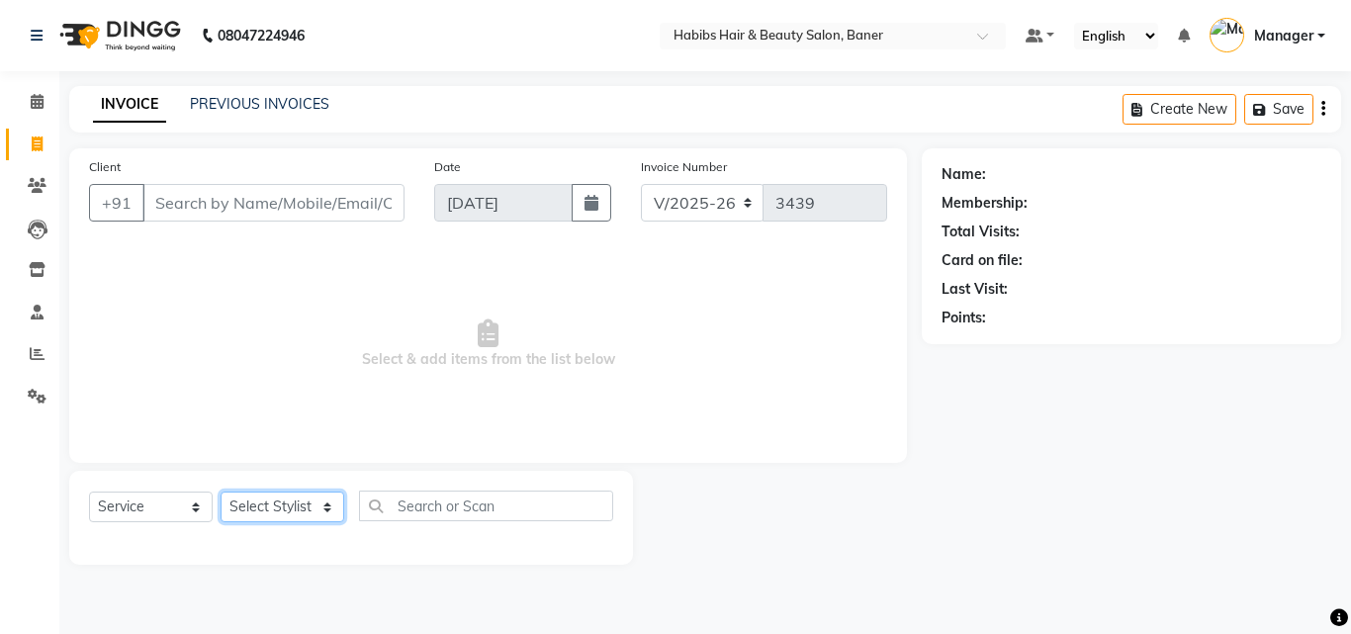
click at [261, 496] on select "Select Stylist Admin Akshay Gaikwad Kiran Manager Pooja Singh Pratik Bhad Ram R…" at bounding box center [283, 507] width 124 height 31
click at [413, 450] on div "Client +91 Date 03-09-2025 Invoice Number V/2025 V/2025-26 3439 Select & add it…" at bounding box center [488, 305] width 838 height 315
click at [273, 504] on select "Select Stylist Admin Akshay Gaikwad Kiran Manager Pooja Singh Pratik Bhad Ram R…" at bounding box center [283, 507] width 124 height 31
select select "35759"
click at [221, 492] on select "Select Stylist Admin Akshay Gaikwad Kiran Manager Pooja Singh Pratik Bhad Ram R…" at bounding box center [283, 507] width 124 height 31
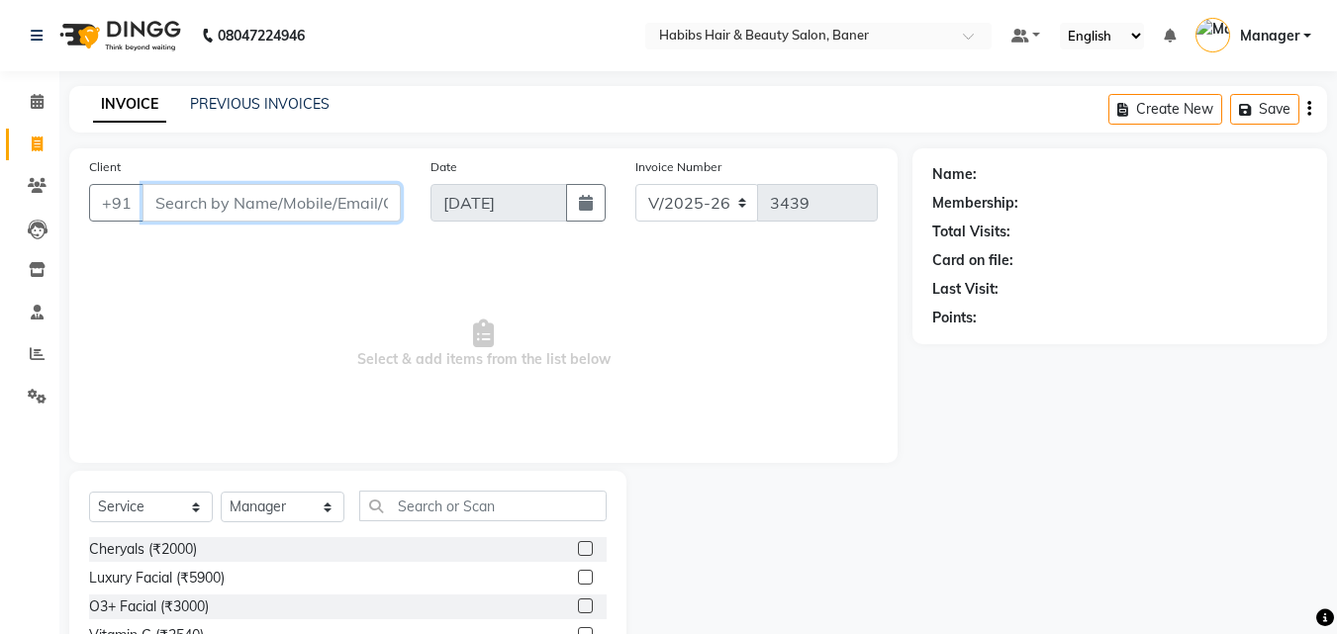
click at [269, 196] on input "Client" at bounding box center [271, 203] width 258 height 38
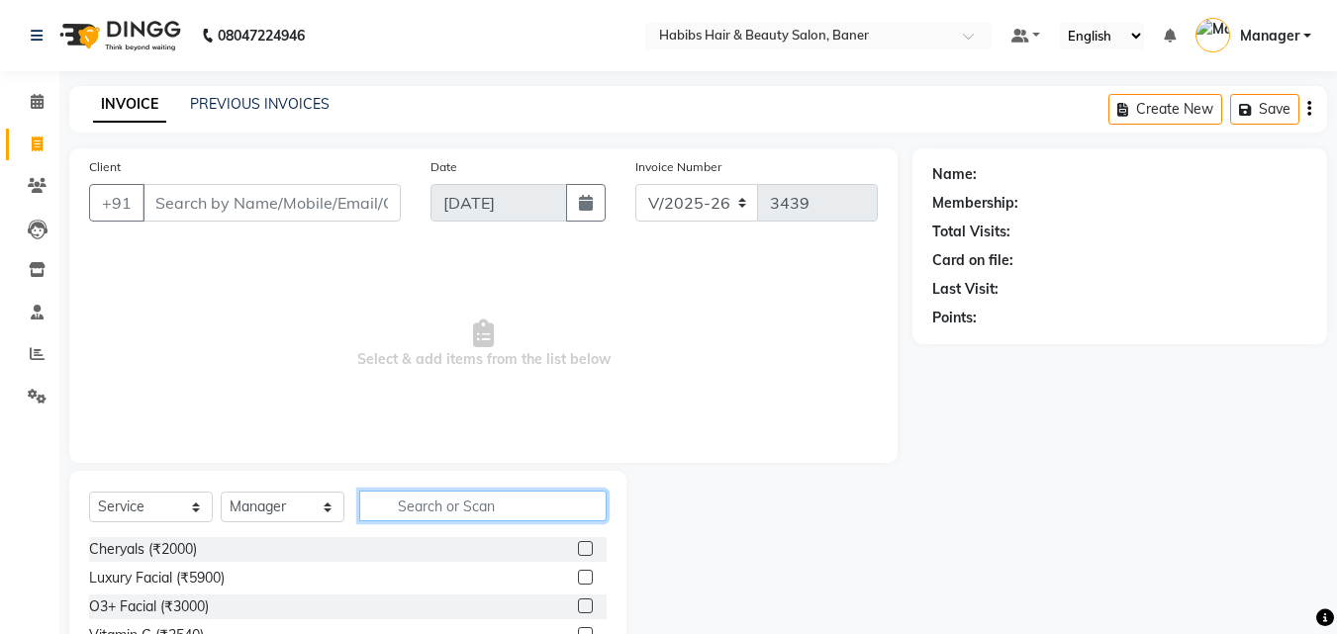
click at [439, 506] on input "text" at bounding box center [482, 506] width 247 height 31
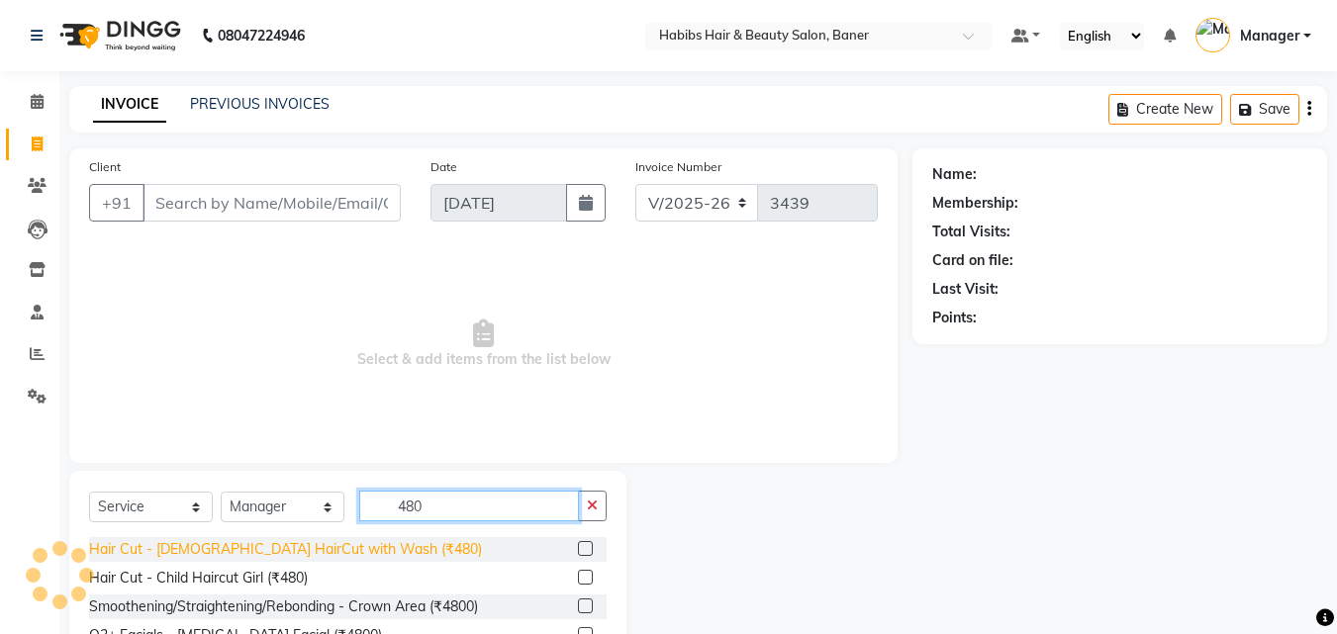
type input "480"
click at [294, 549] on div "Hair Cut - [DEMOGRAPHIC_DATA] HairCut with Wash (₹480)" at bounding box center [285, 549] width 393 height 21
checkbox input "false"
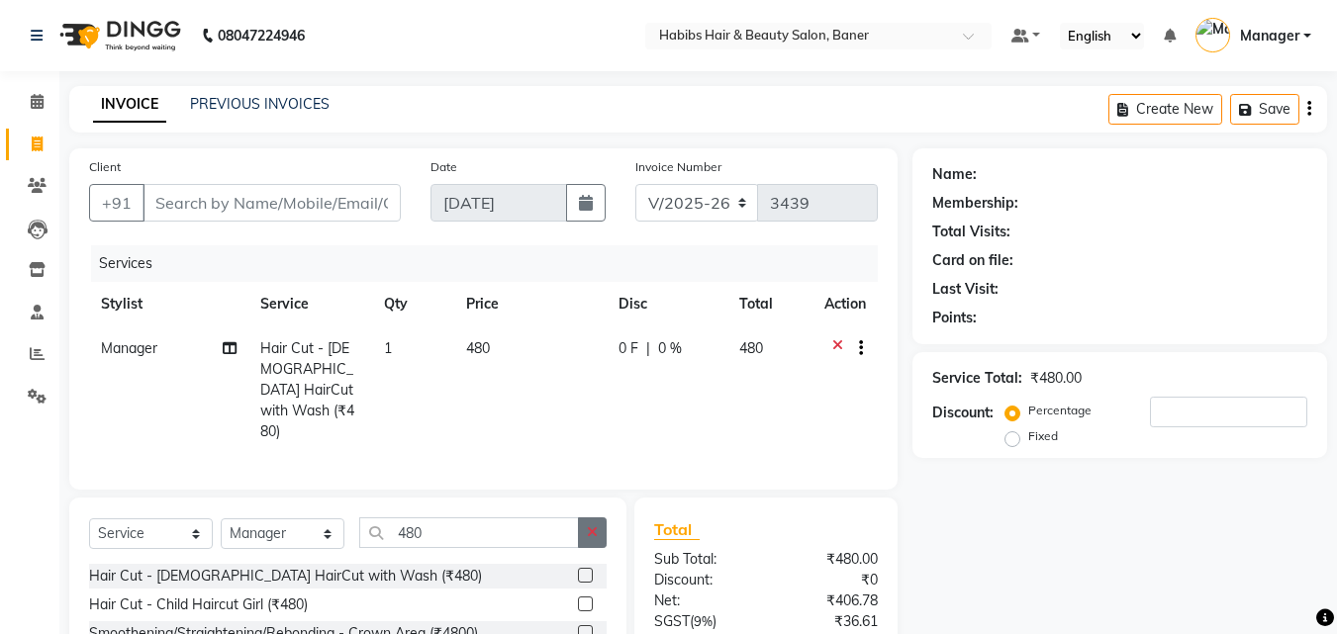
click at [588, 525] on icon "button" at bounding box center [592, 532] width 11 height 14
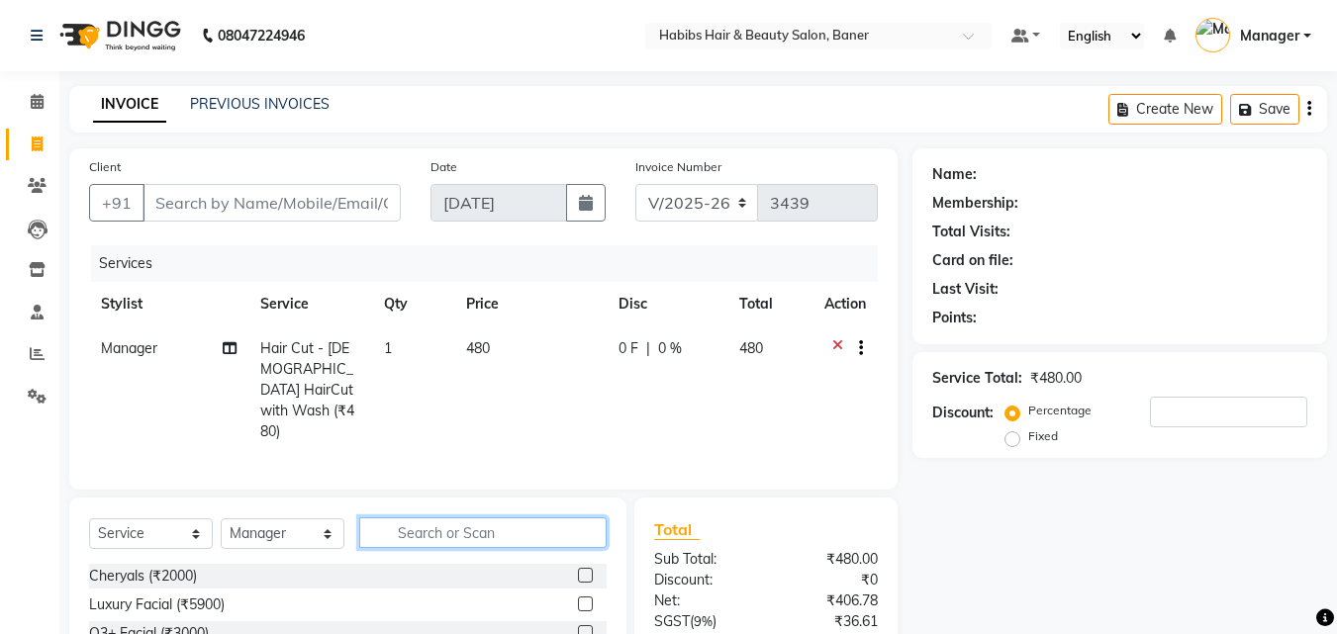
click at [545, 517] on input "text" at bounding box center [482, 532] width 247 height 31
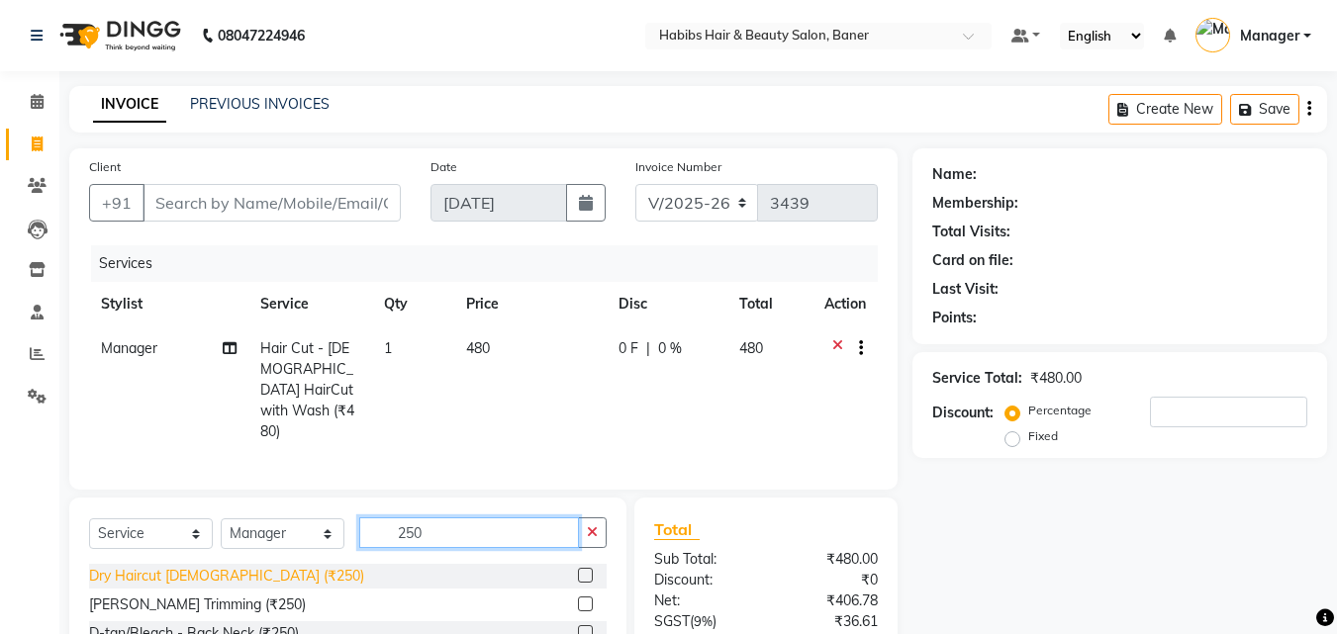
type input "250"
click at [218, 566] on div "Dry Haircut Male (₹250)" at bounding box center [226, 576] width 275 height 21
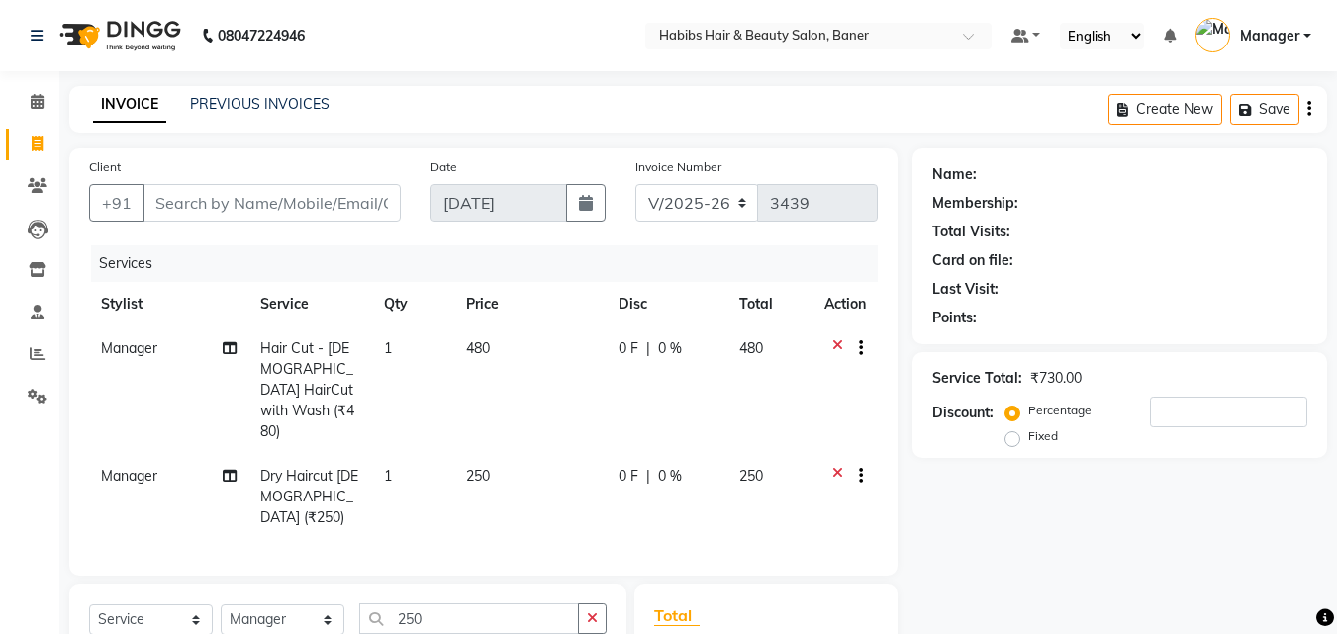
checkbox input "false"
click at [832, 466] on icon at bounding box center [837, 478] width 11 height 25
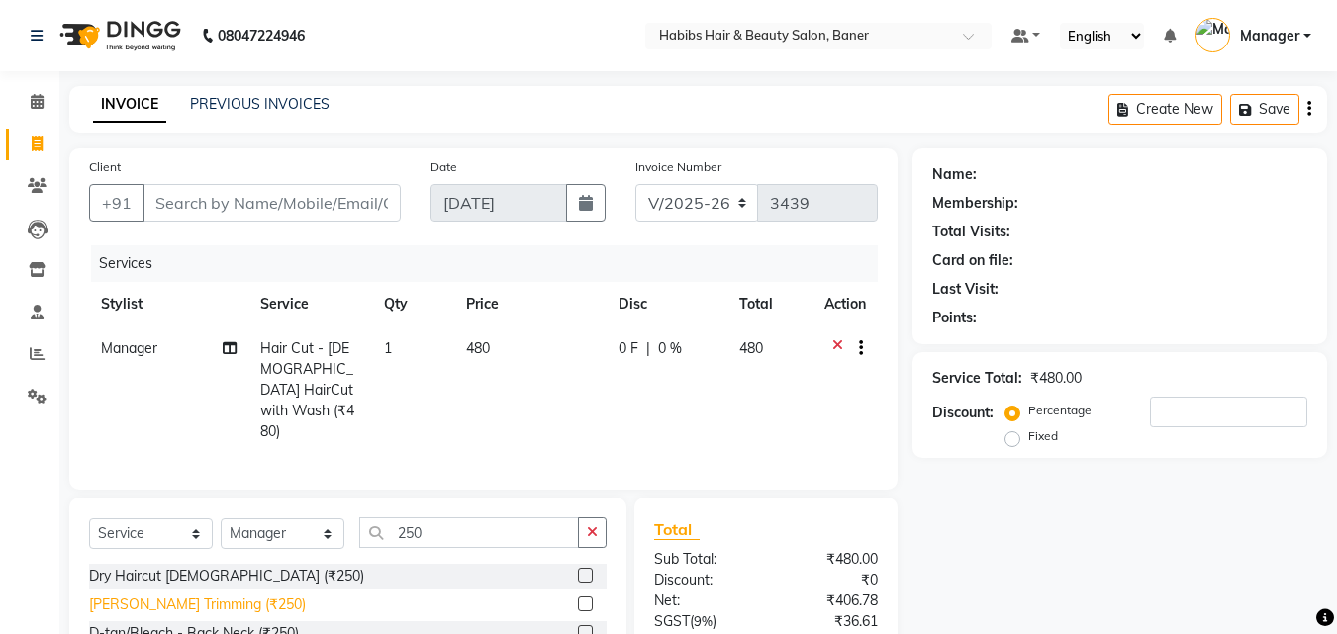
click at [221, 595] on div "Beard Trimming (₹250)" at bounding box center [197, 605] width 217 height 21
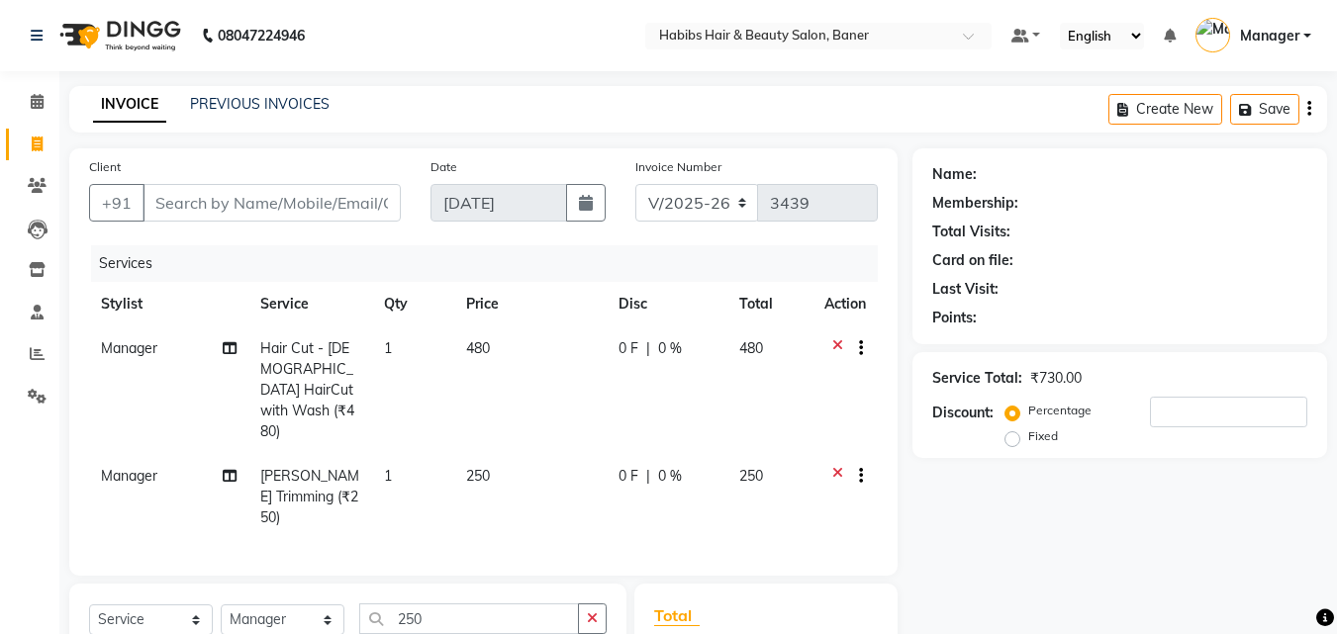
checkbox input "false"
click at [271, 202] on input "Client" at bounding box center [271, 203] width 258 height 38
type input "9"
type input "0"
type input "9356447529"
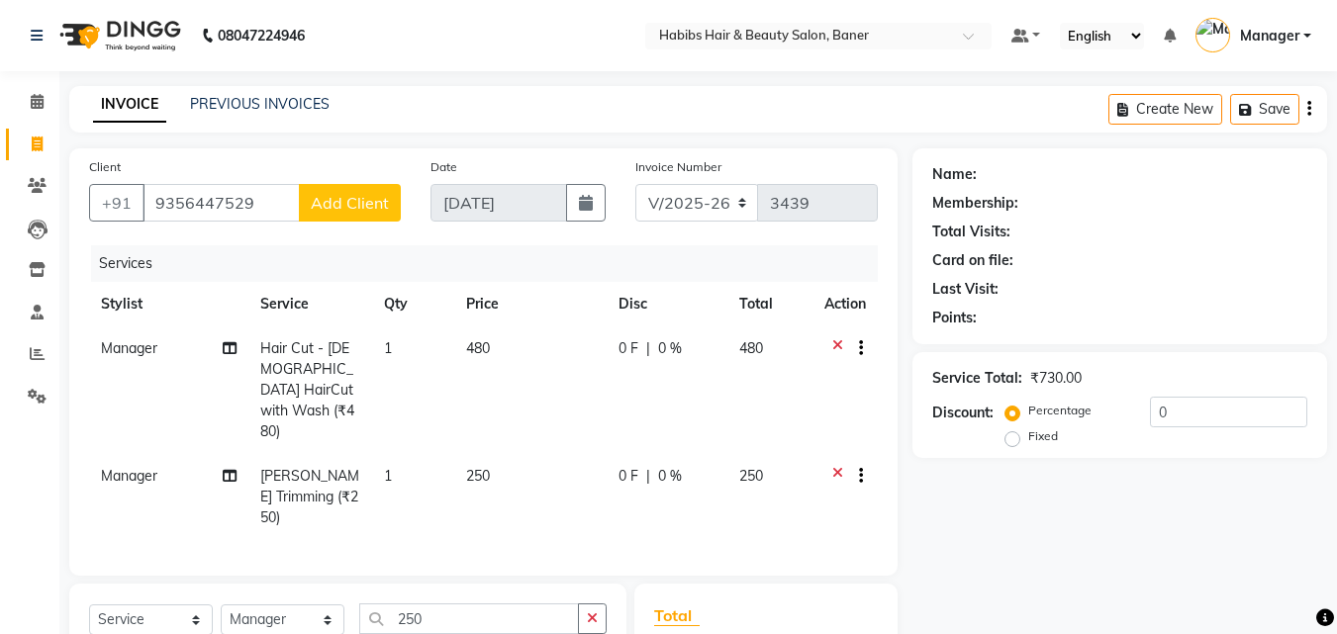
click at [342, 196] on span "Add Client" at bounding box center [350, 203] width 78 height 20
select select "22"
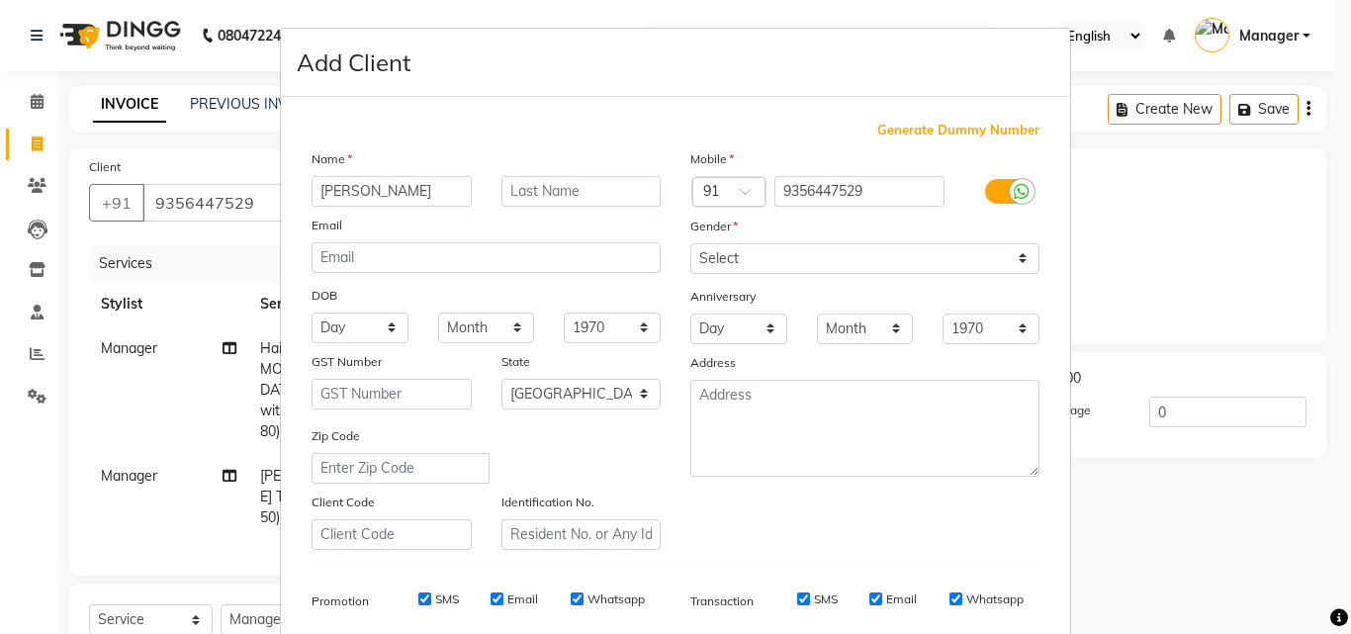
type input "[PERSON_NAME]"
click at [875, 255] on select "Select Male Female Other Prefer Not To Say" at bounding box center [865, 258] width 349 height 31
select select "[DEMOGRAPHIC_DATA]"
click at [691, 243] on select "Select Male Female Other Prefer Not To Say" at bounding box center [865, 258] width 349 height 31
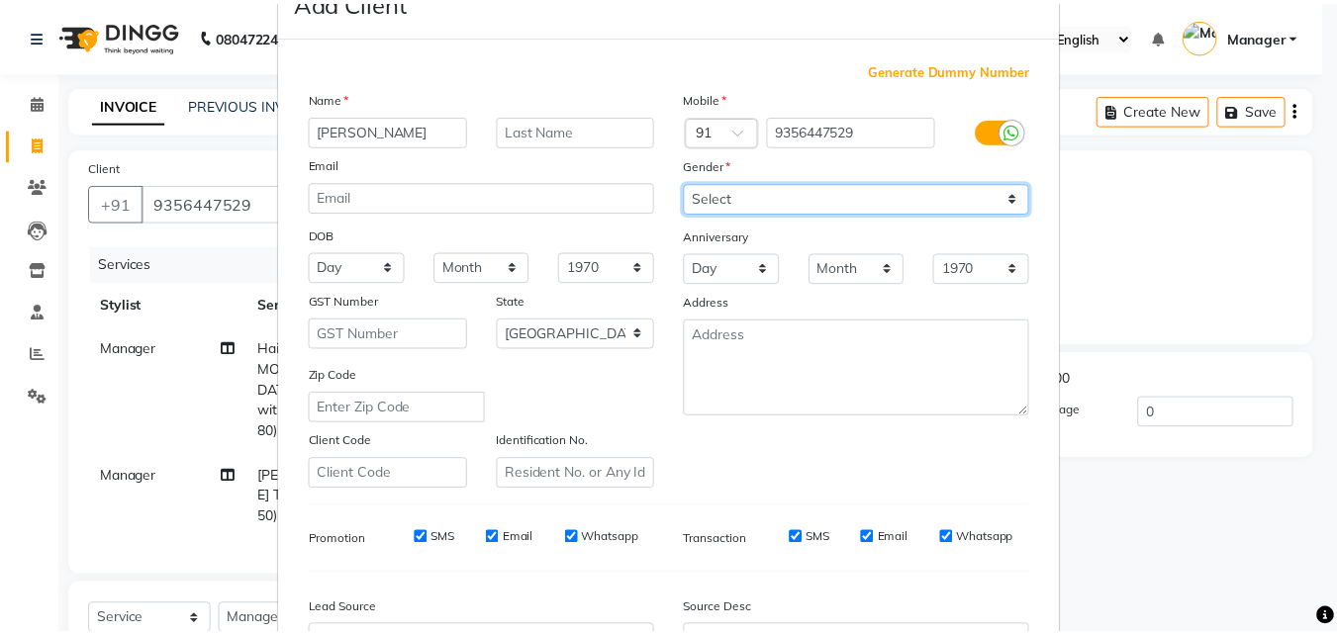
scroll to position [279, 0]
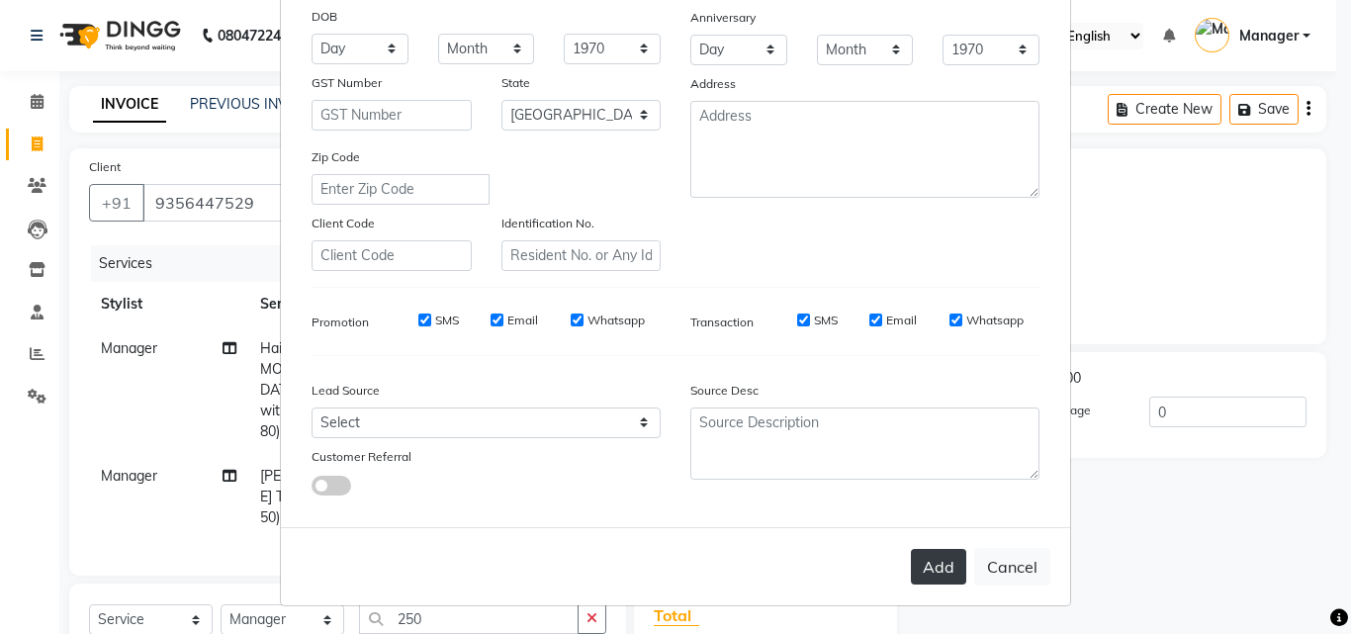
click at [936, 559] on button "Add" at bounding box center [938, 567] width 55 height 36
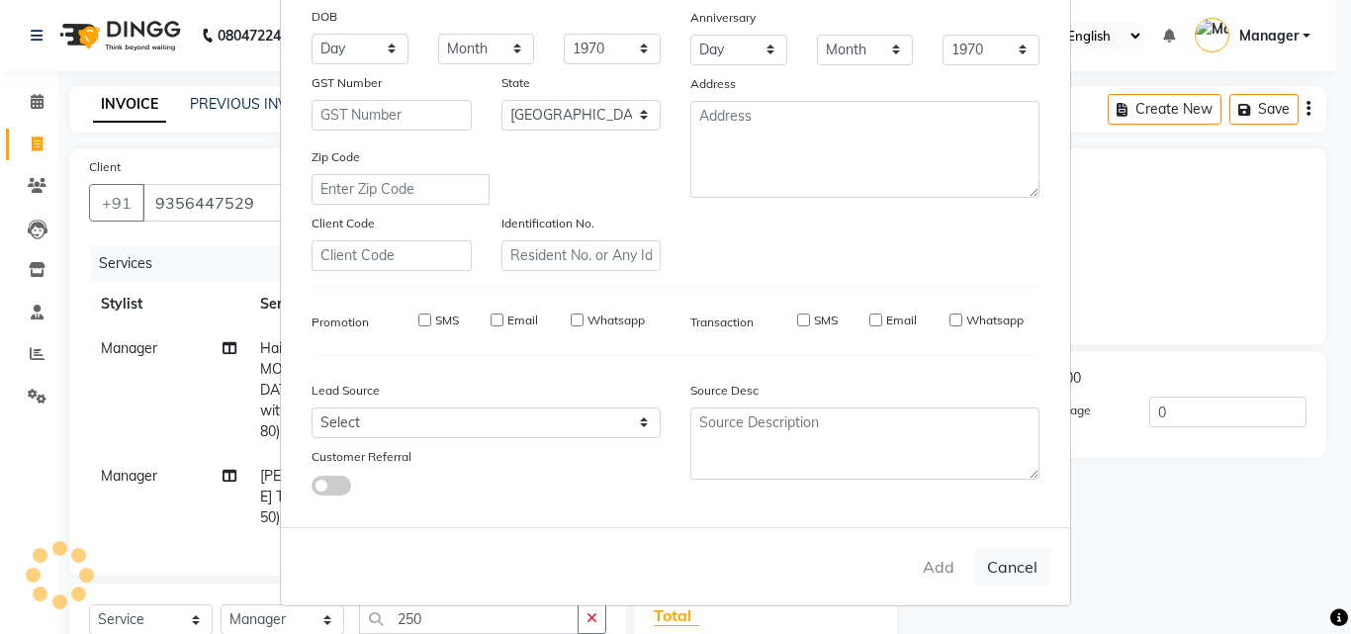
type input "93******29"
select select
select select "null"
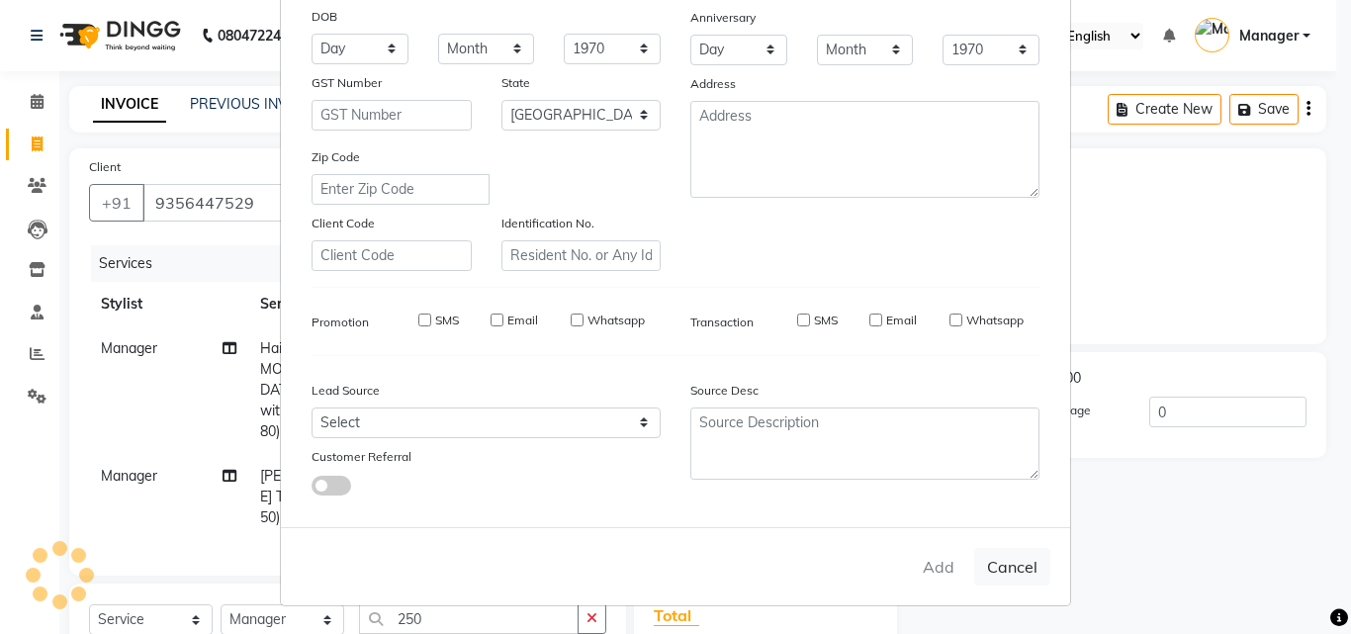
select select
checkbox input "false"
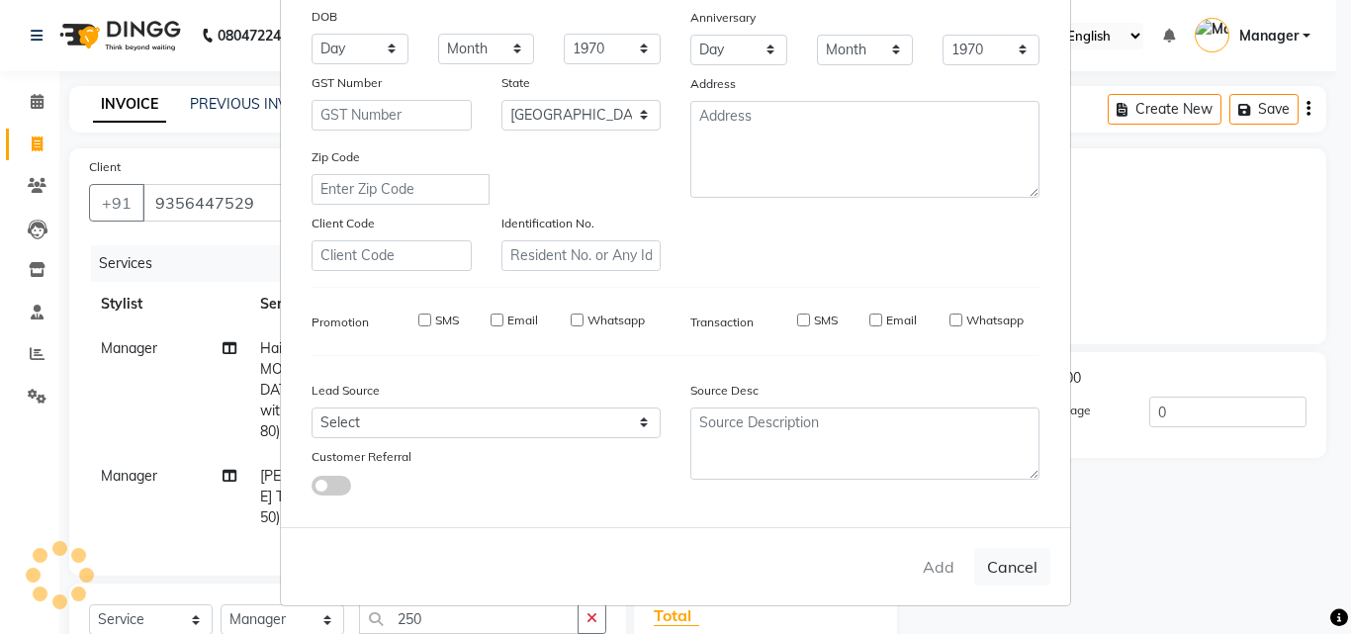
checkbox input "false"
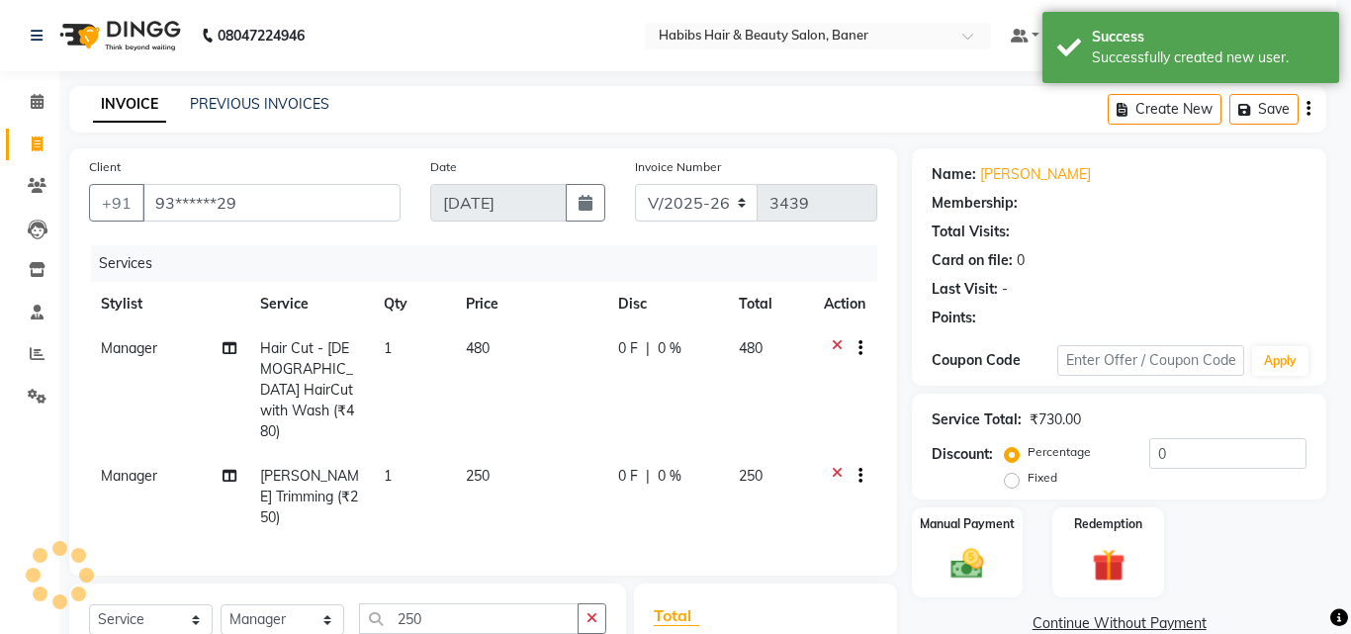
select select "1: Object"
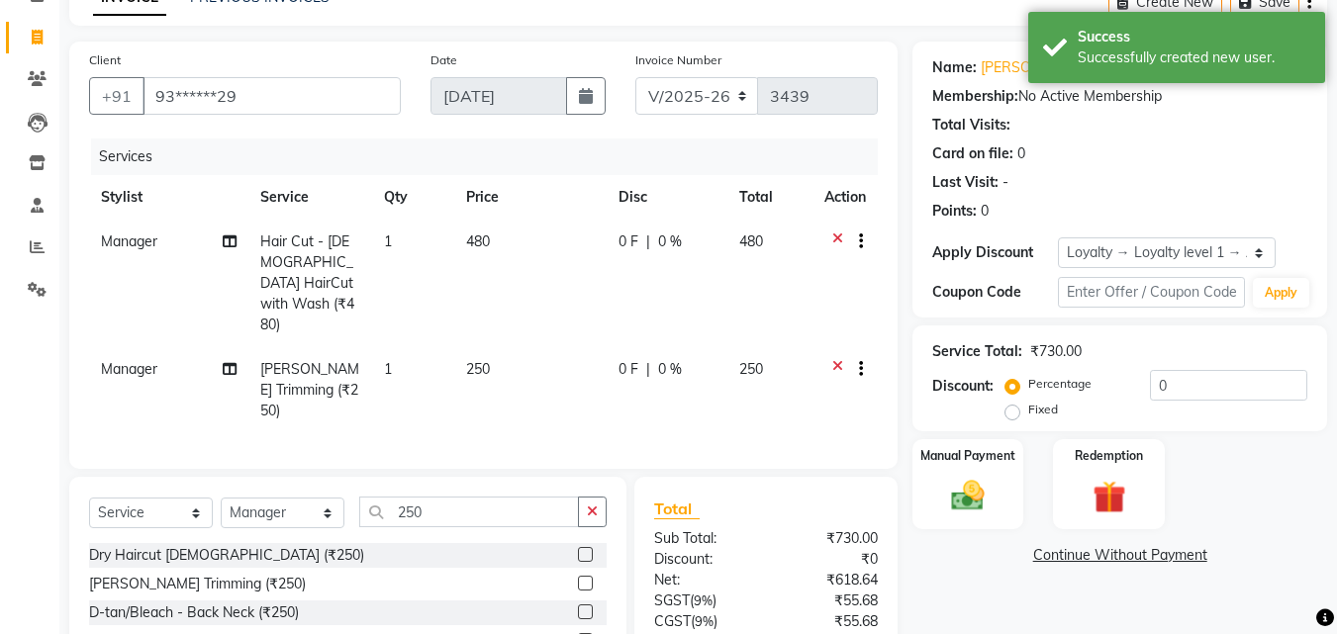
scroll to position [224, 0]
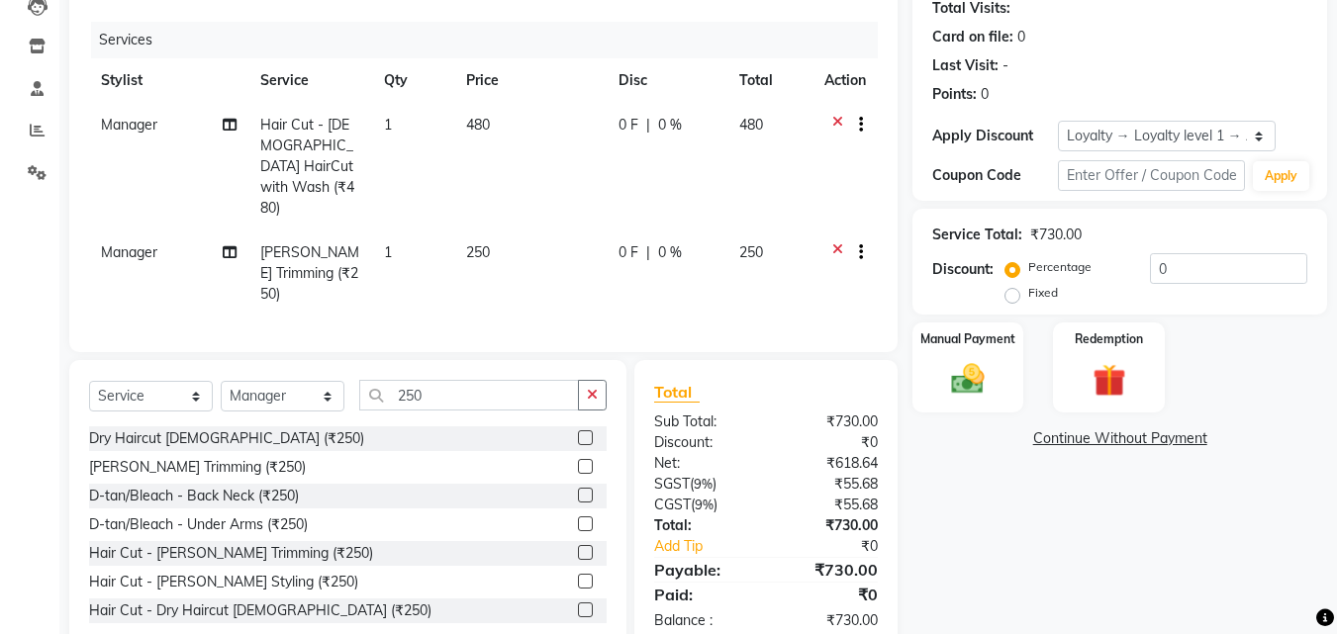
drag, startPoint x: 835, startPoint y: 119, endPoint x: 834, endPoint y: 129, distance: 9.9
click at [835, 123] on icon at bounding box center [837, 127] width 11 height 25
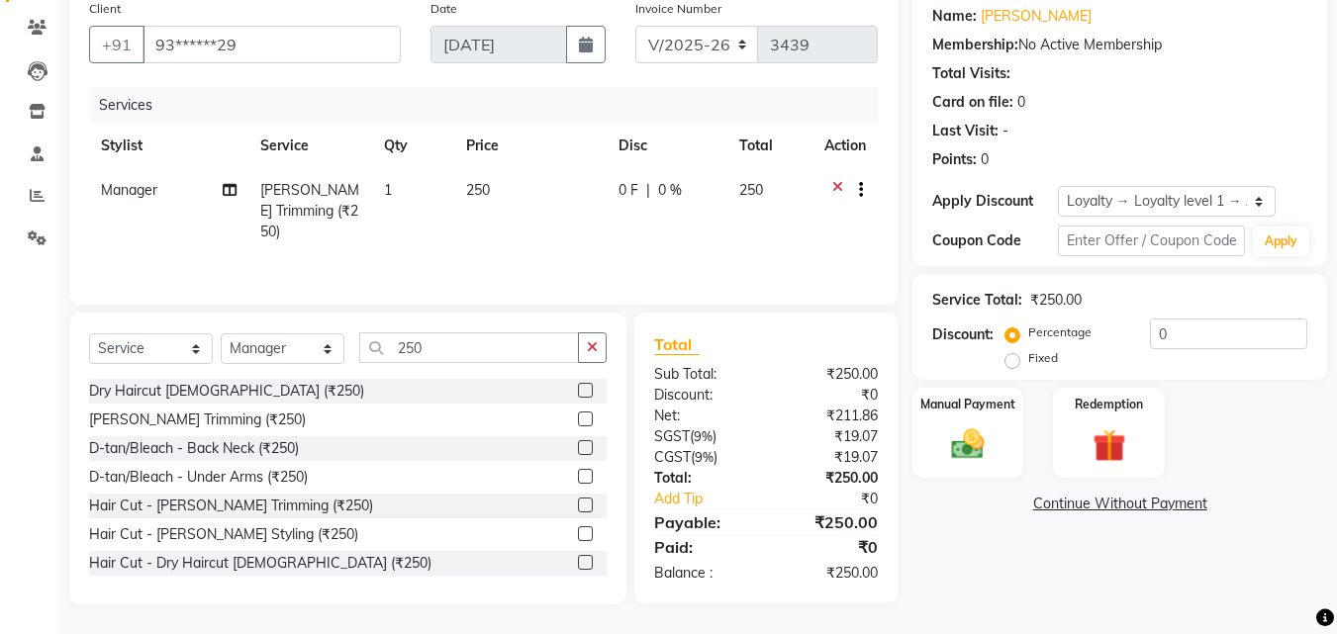
click at [836, 181] on icon at bounding box center [837, 192] width 11 height 25
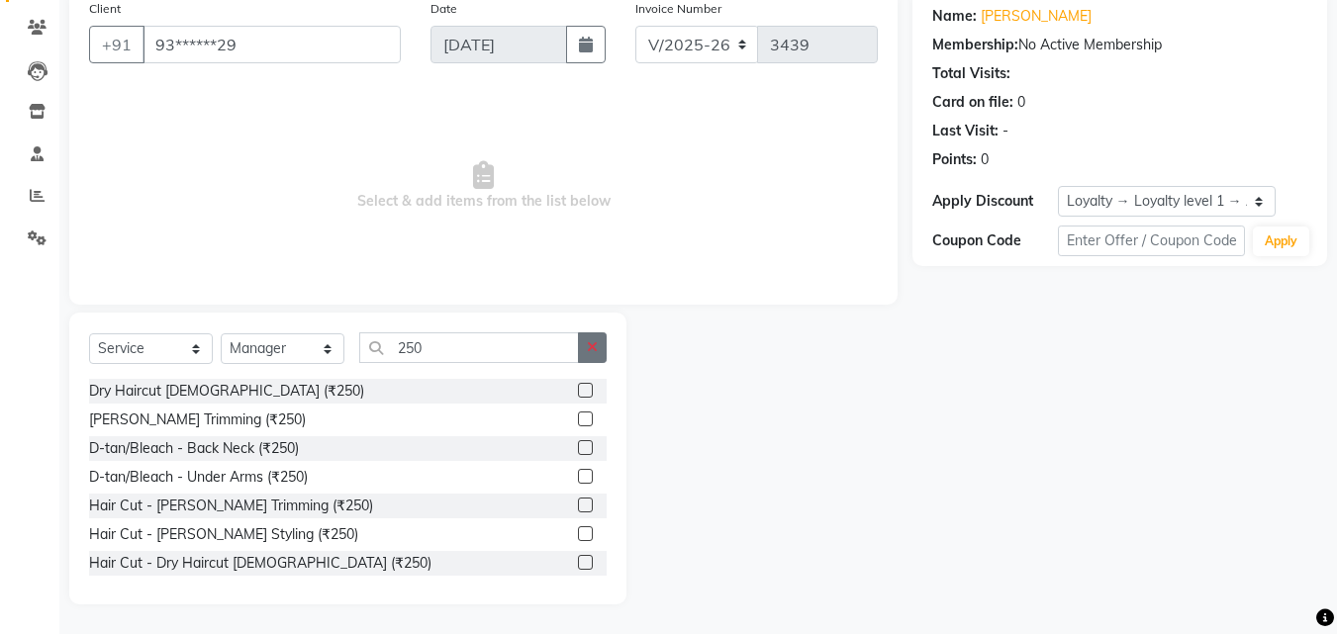
click at [594, 342] on icon "button" at bounding box center [592, 347] width 11 height 14
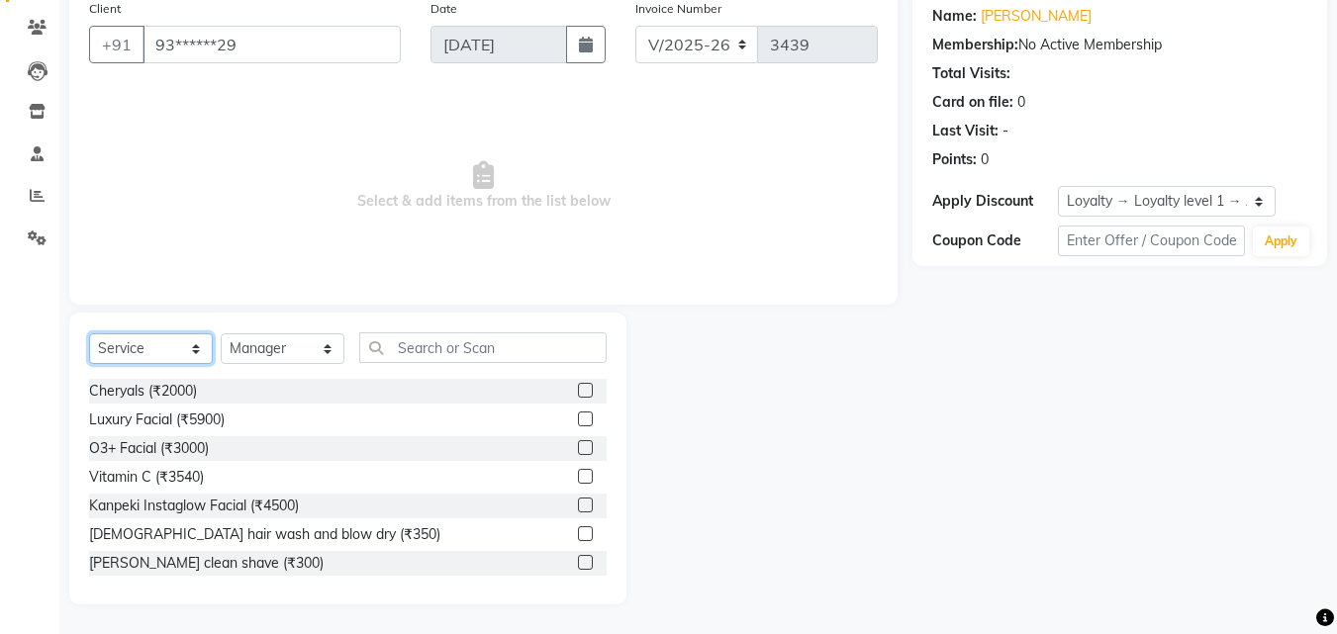
click at [173, 352] on select "Select Service Product Membership Package Voucher Prepaid Gift Card" at bounding box center [151, 348] width 124 height 31
select select "package"
click at [89, 333] on select "Select Service Product Membership Package Voucher Prepaid Gift Card" at bounding box center [151, 348] width 124 height 31
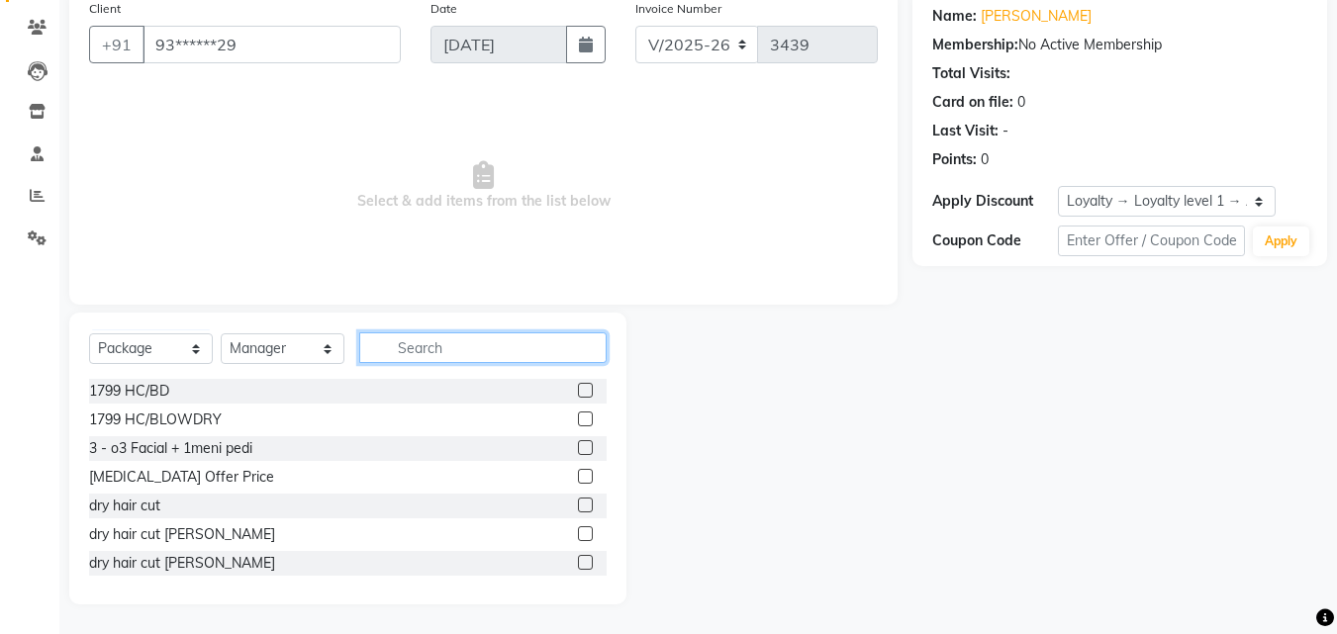
click at [424, 343] on input "text" at bounding box center [482, 347] width 247 height 31
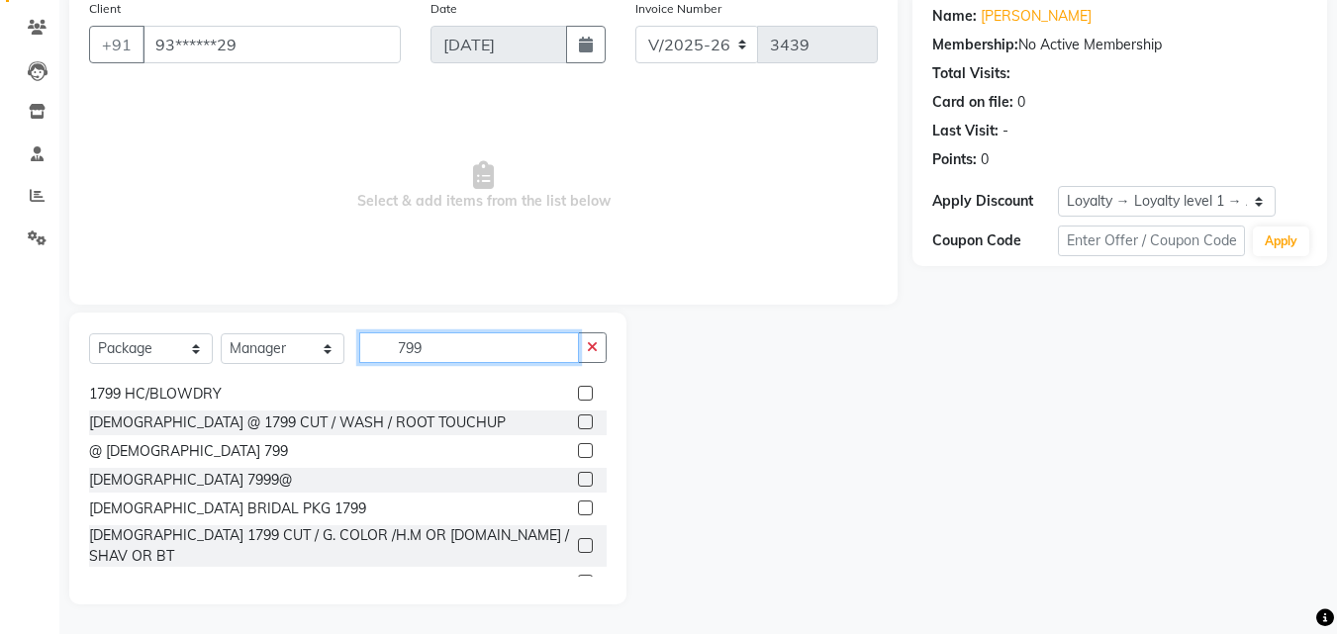
scroll to position [32, 0]
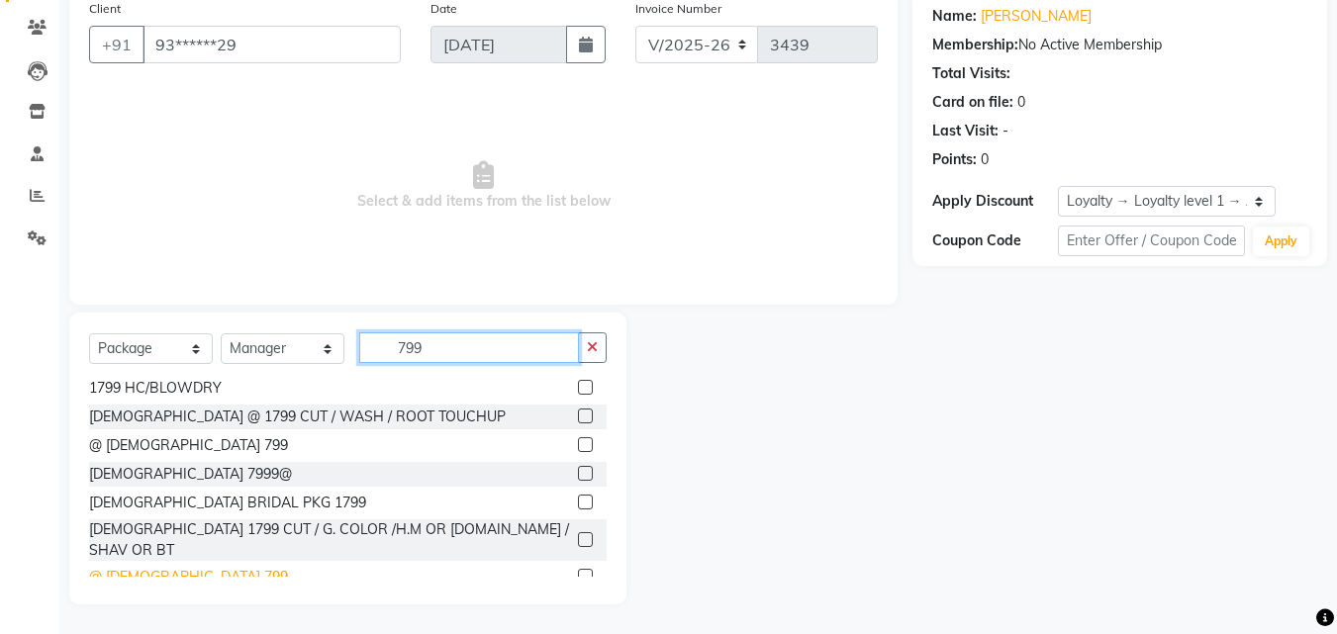
type input "799"
click at [148, 567] on div "@ MALE 799" at bounding box center [188, 577] width 199 height 21
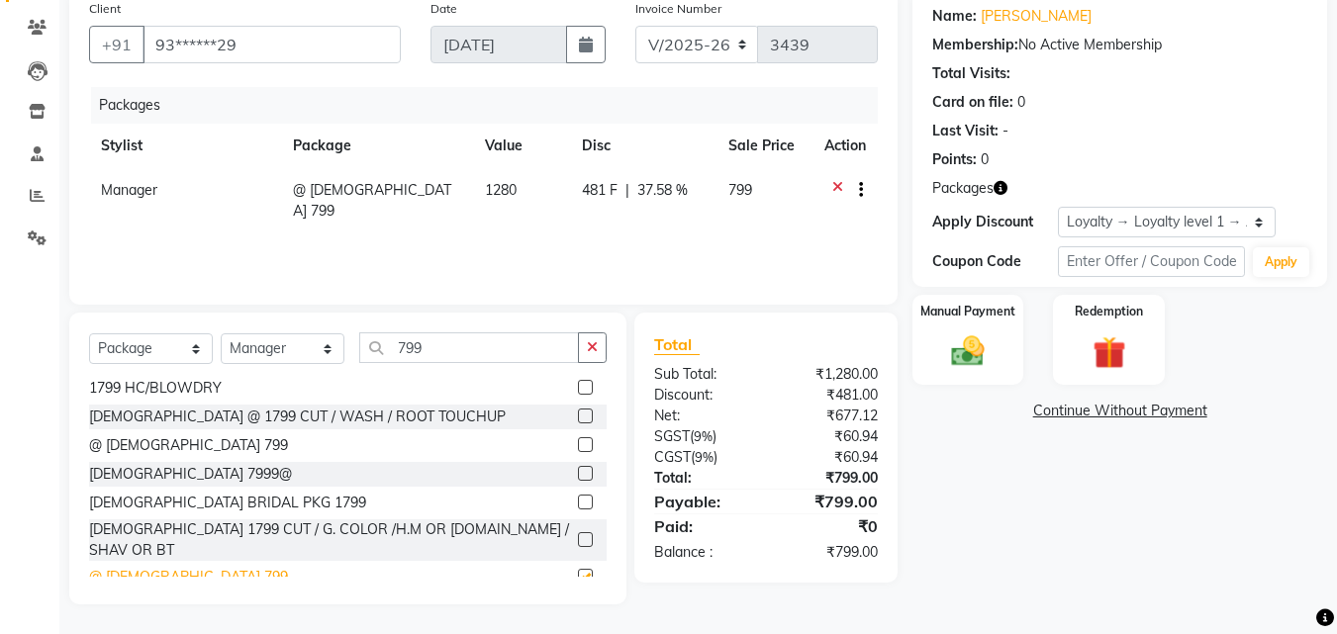
checkbox input "false"
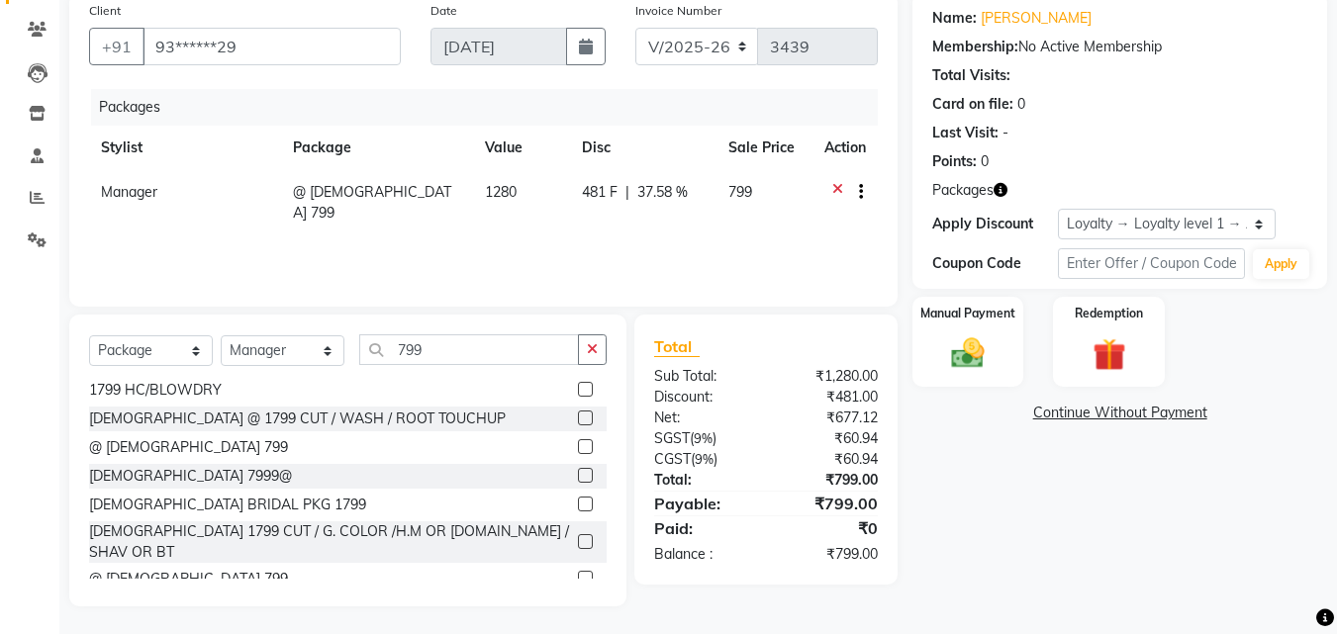
scroll to position [158, 0]
click at [958, 354] on img at bounding box center [967, 352] width 55 height 40
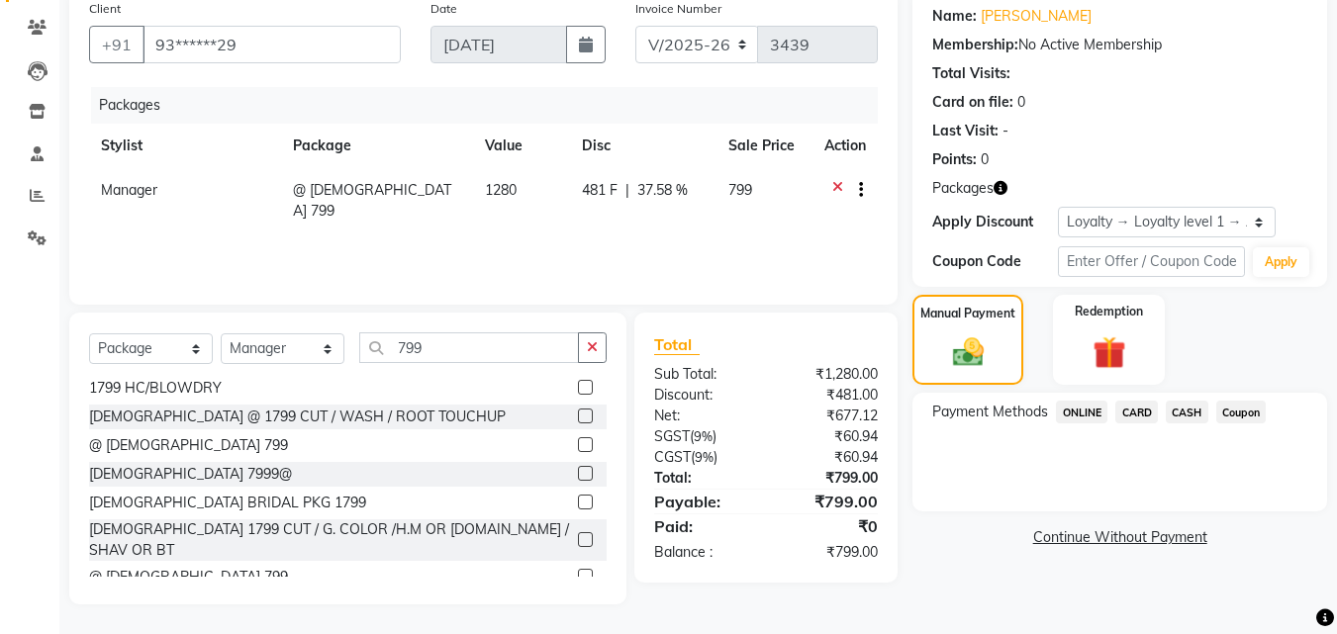
click at [1085, 412] on span "ONLINE" at bounding box center [1081, 412] width 51 height 23
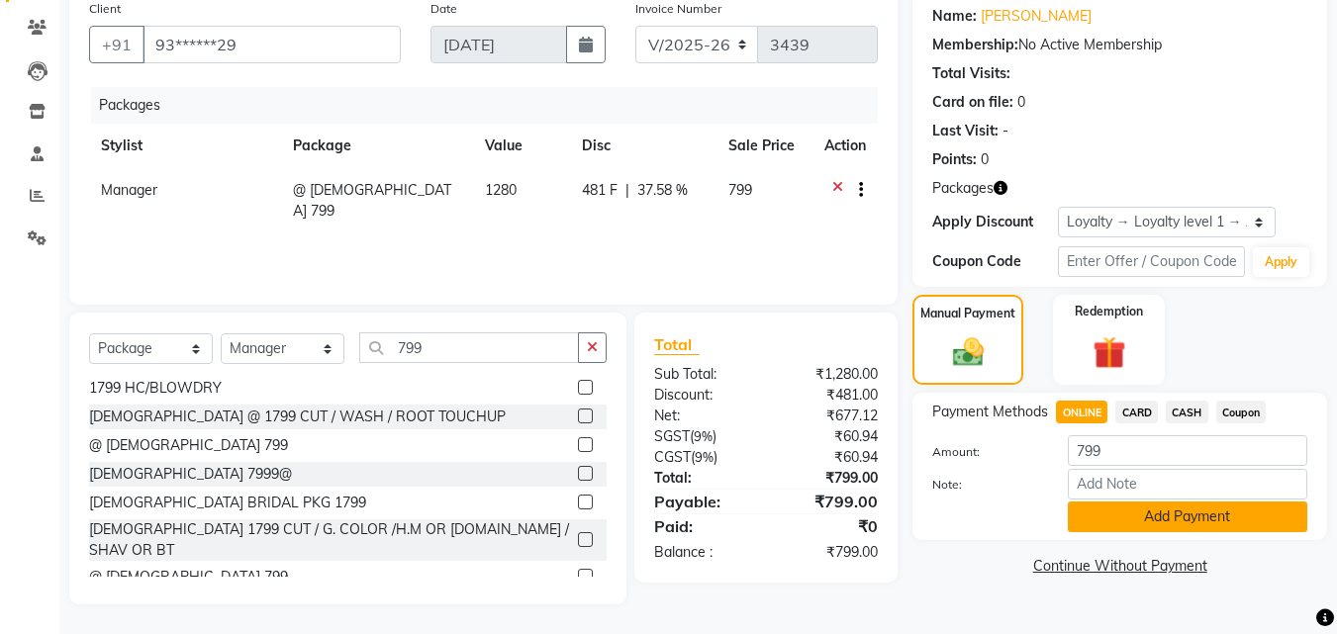
click at [1121, 506] on button "Add Payment" at bounding box center [1186, 517] width 239 height 31
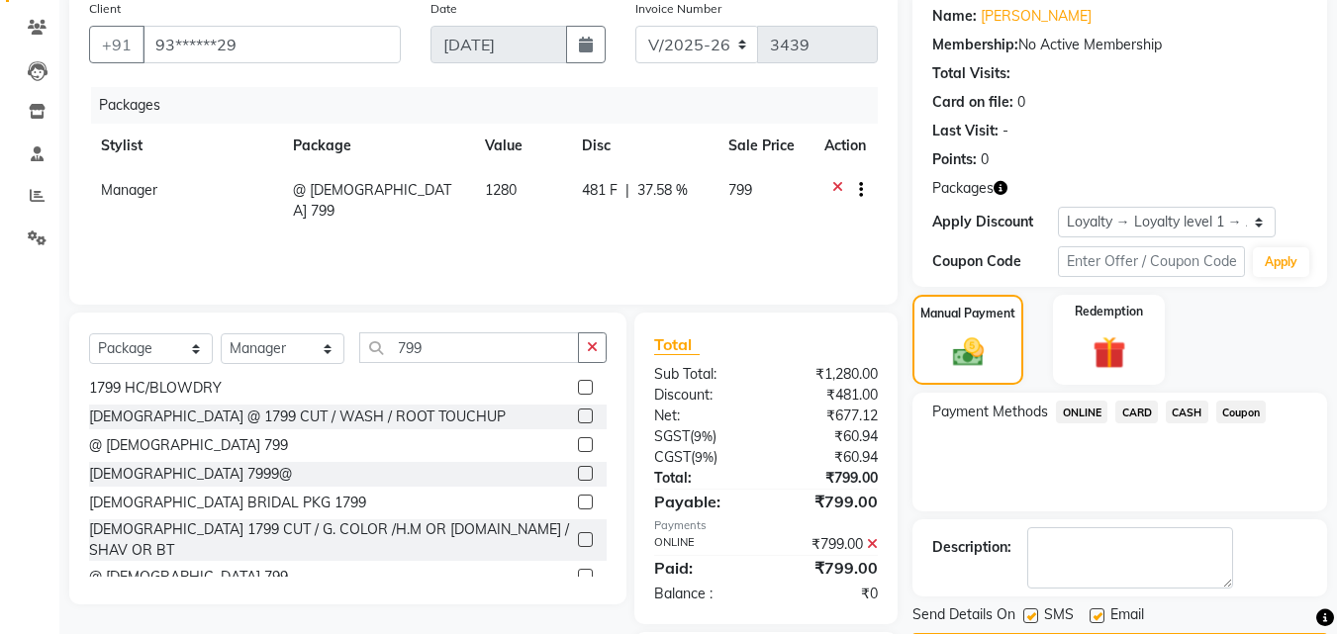
scroll to position [276, 0]
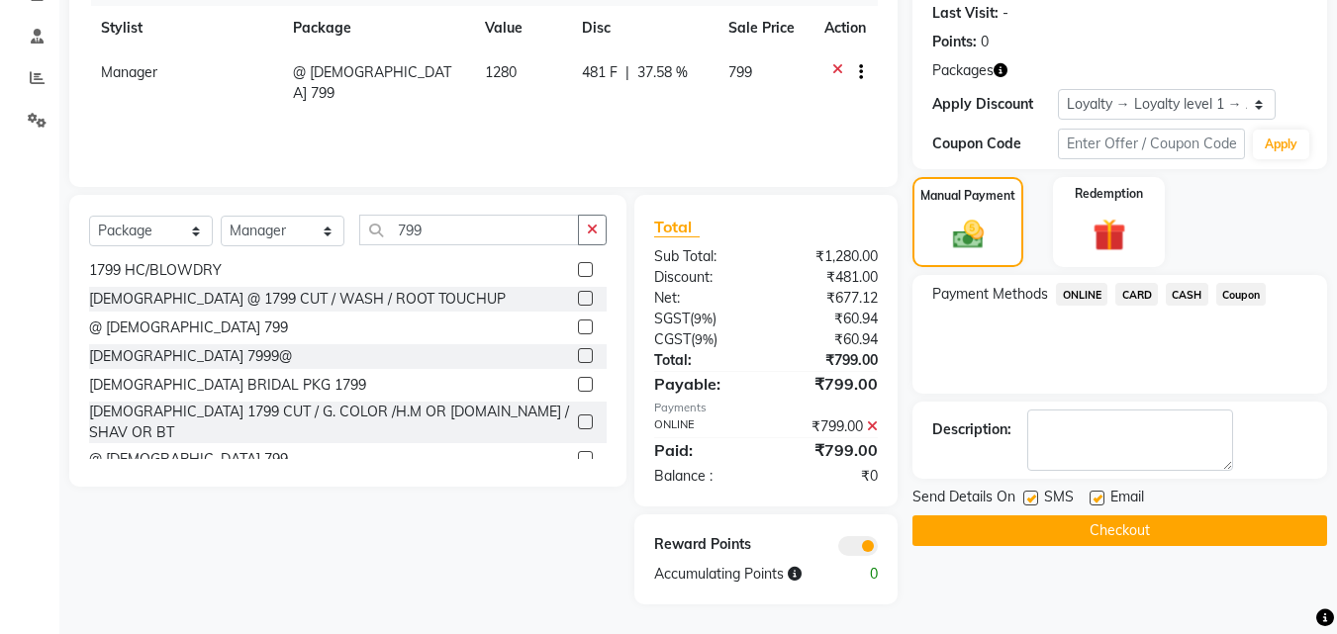
click at [1097, 532] on button "Checkout" at bounding box center [1119, 530] width 415 height 31
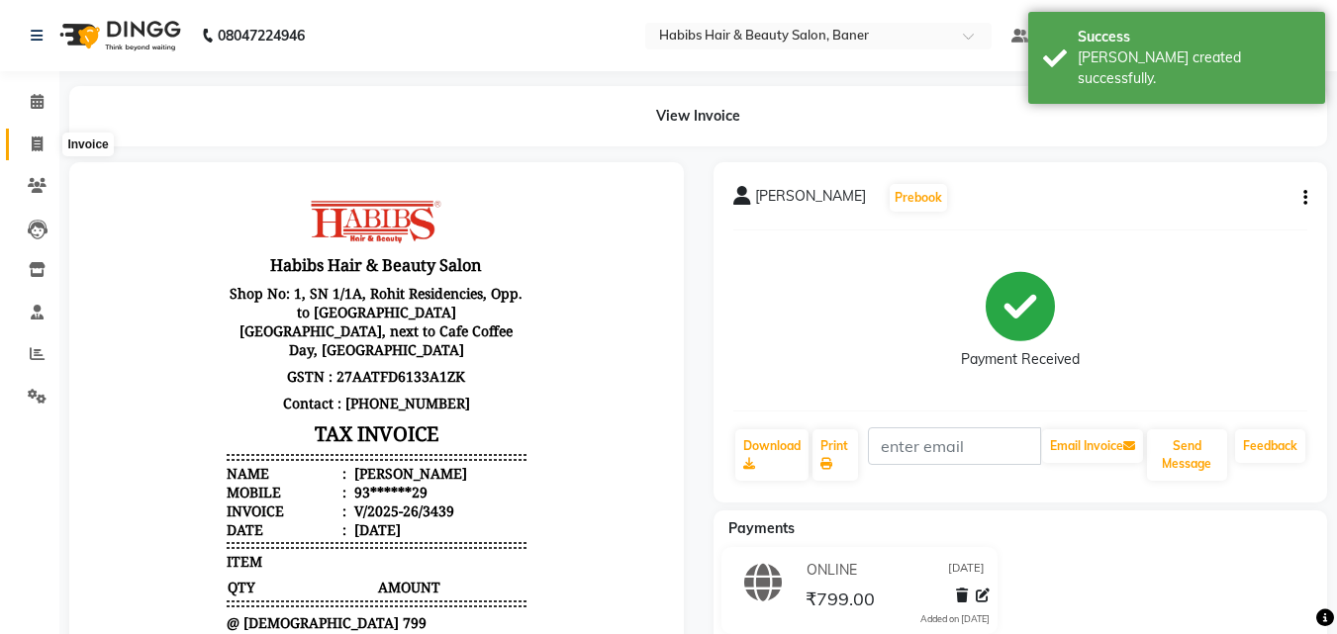
click at [40, 142] on icon at bounding box center [37, 144] width 11 height 15
select select "service"
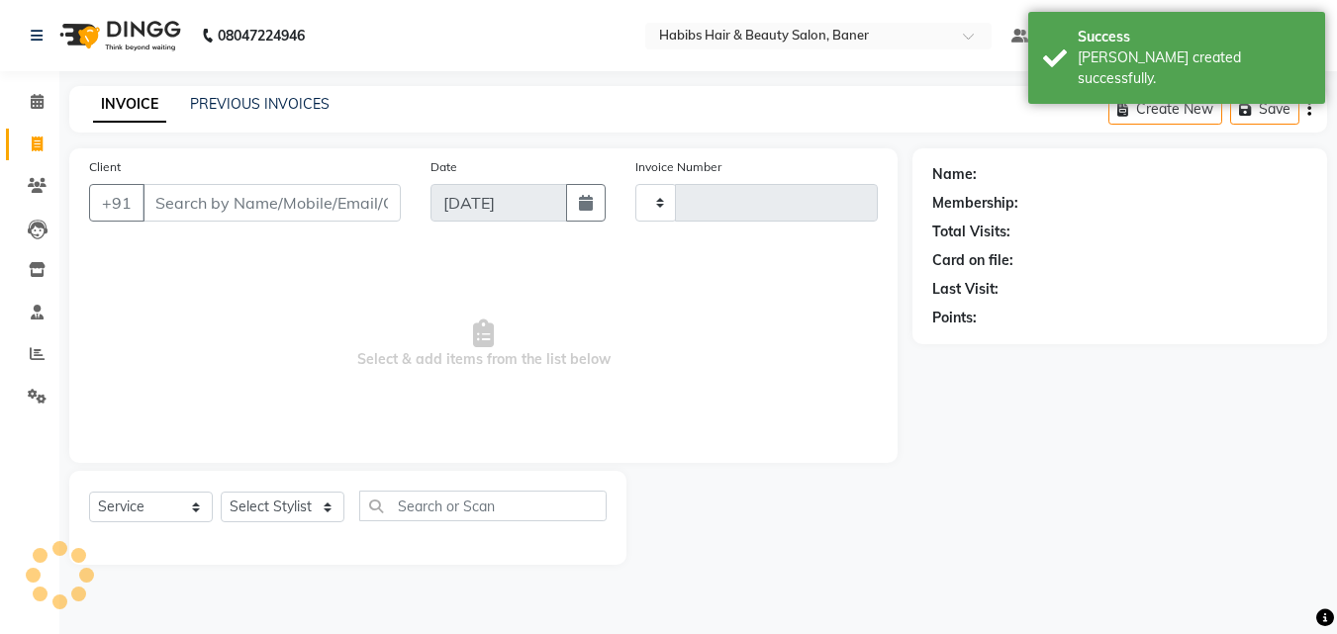
type input "3440"
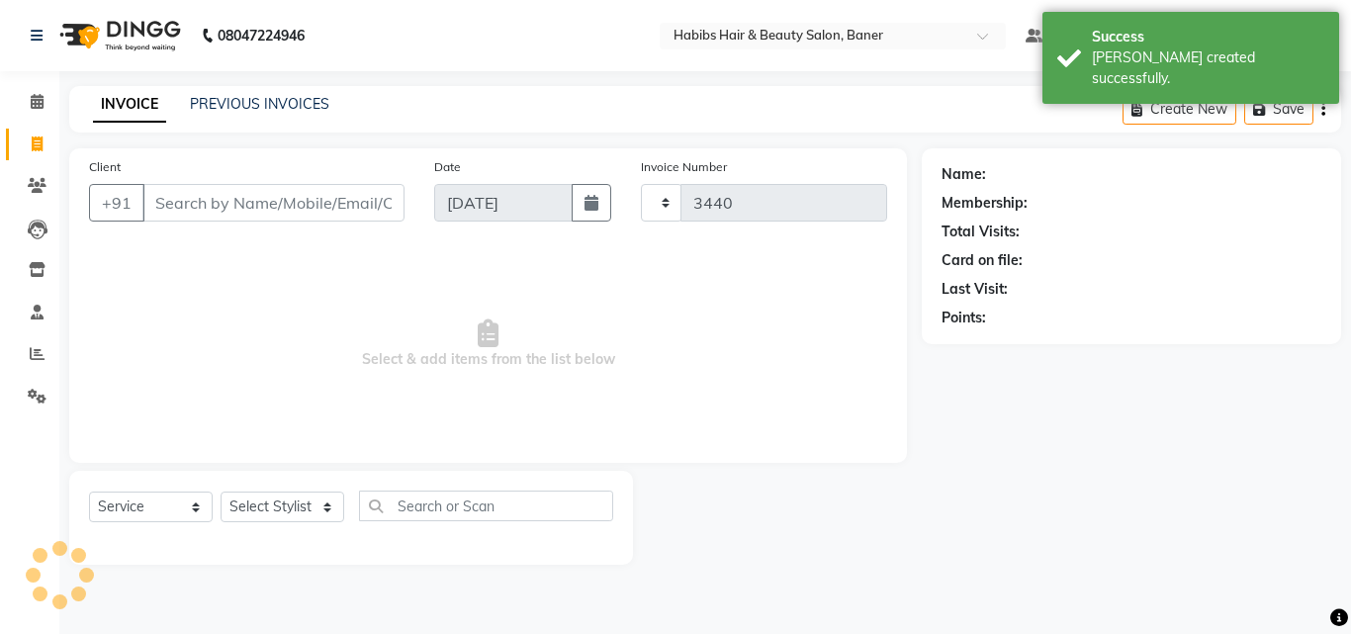
select select "5356"
click at [226, 195] on input "Client" at bounding box center [273, 203] width 262 height 38
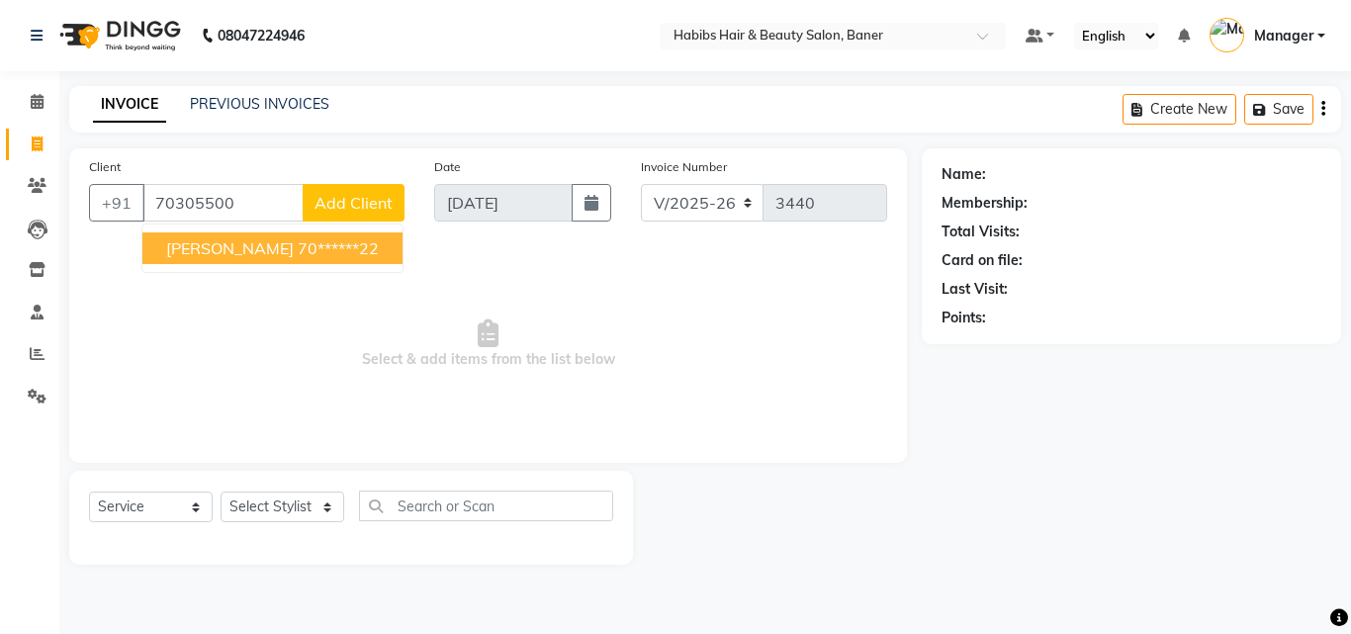
click at [276, 246] on button "Ritesh INGOLE 70******22" at bounding box center [272, 248] width 260 height 32
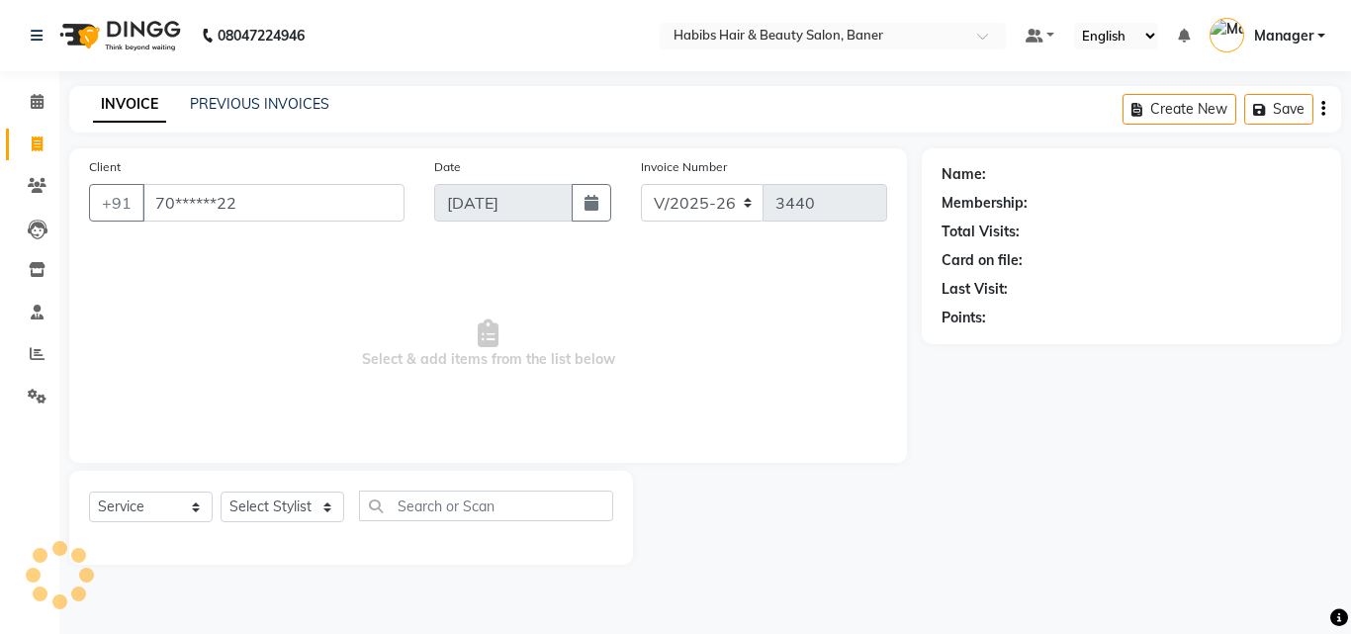
type input "70******22"
select select "1: Object"
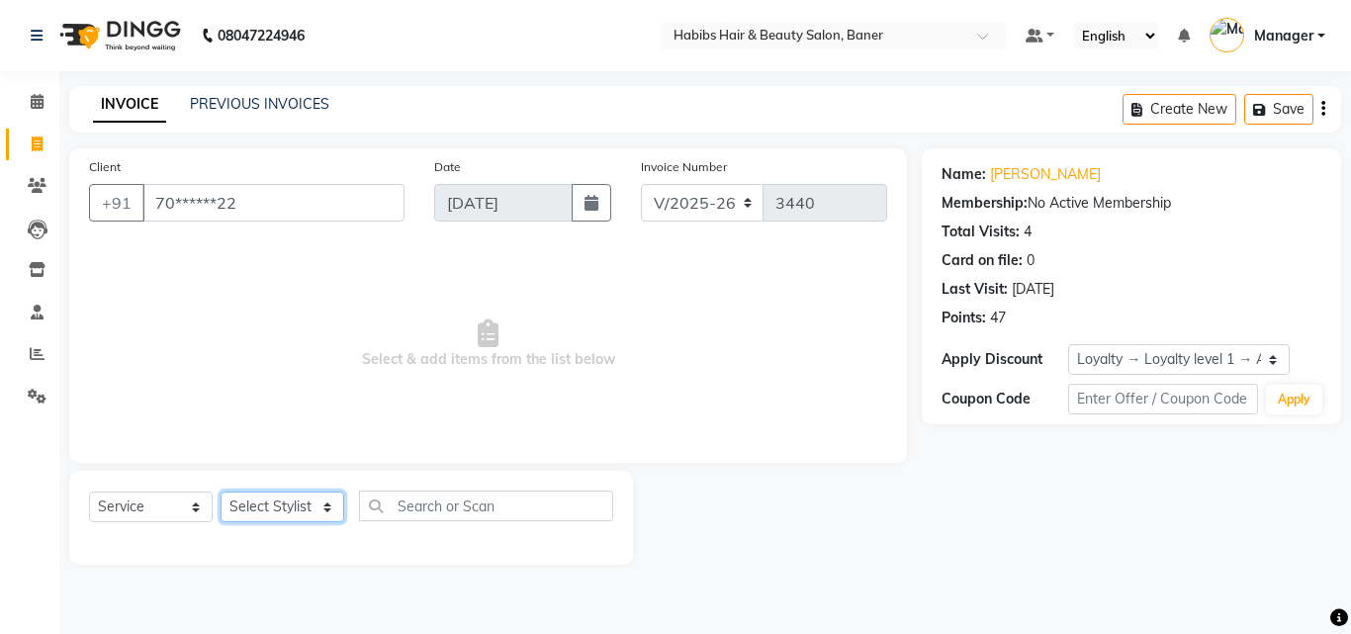
click at [285, 508] on select "Select Stylist Admin Akshay Gaikwad Kiran Manager Pooja Singh Pratik Bhad Ram R…" at bounding box center [283, 507] width 124 height 31
select select "88113"
click at [221, 492] on select "Select Stylist Admin Akshay Gaikwad Kiran Manager Pooja Singh Pratik Bhad Ram R…" at bounding box center [283, 507] width 124 height 31
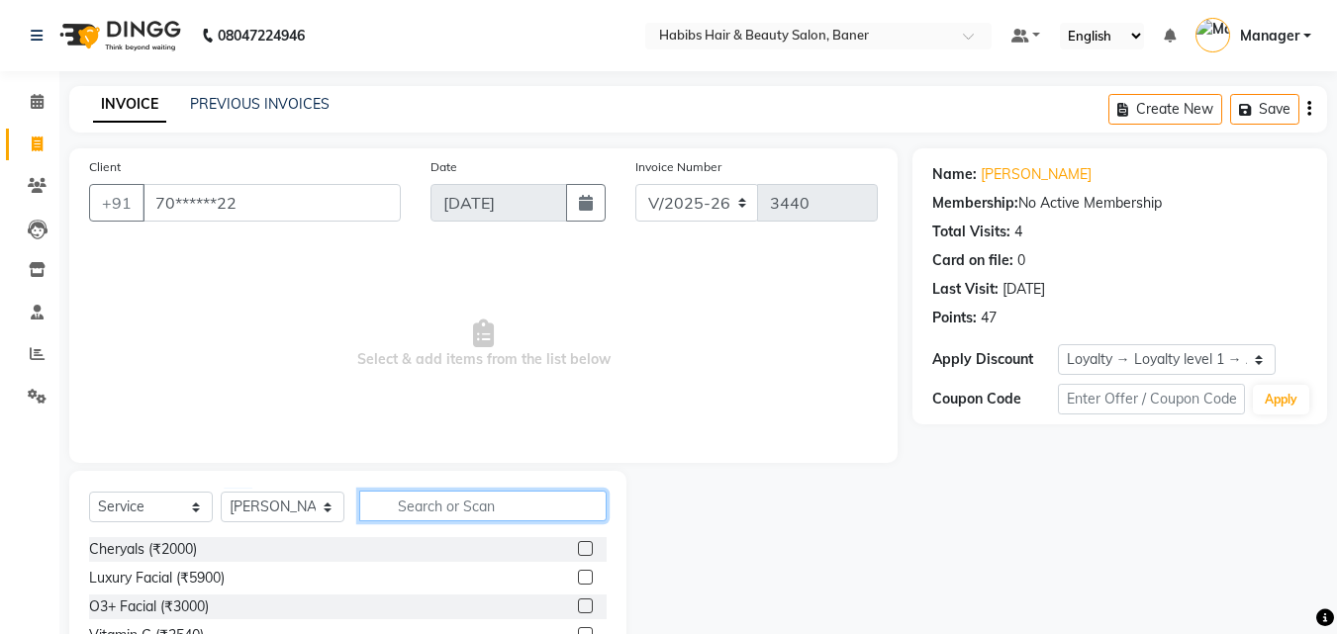
click at [454, 508] on input "text" at bounding box center [482, 506] width 247 height 31
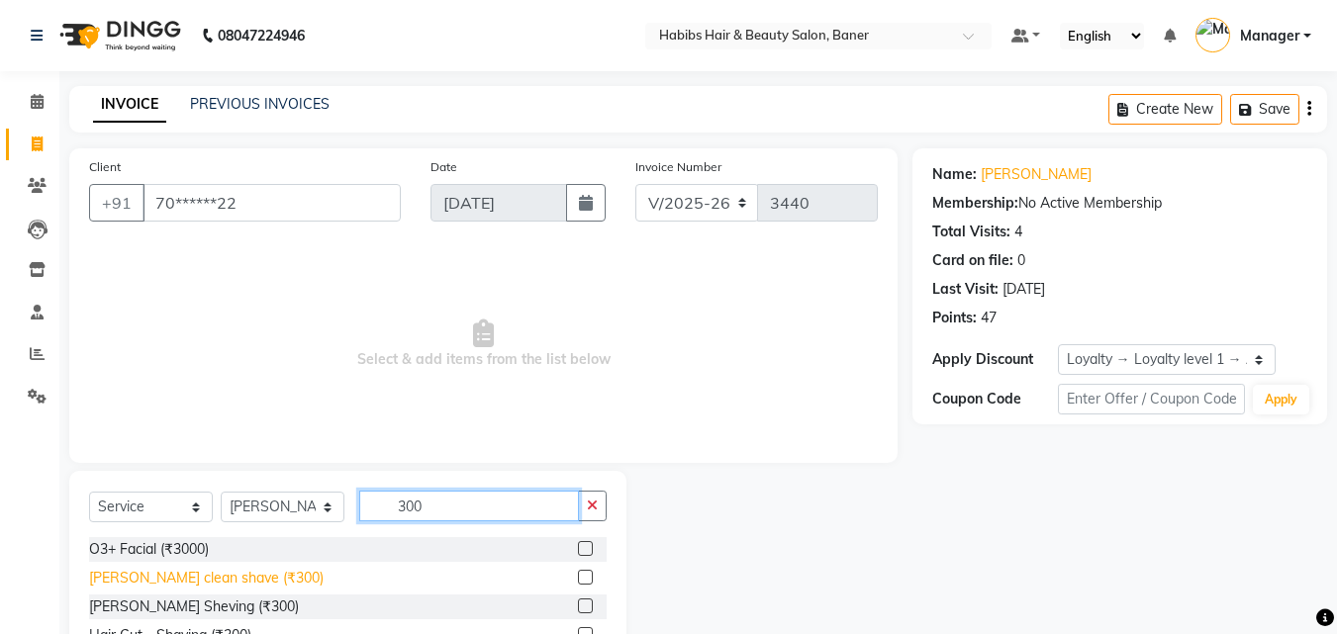
type input "300"
click at [219, 579] on div "beard clean shave (₹300)" at bounding box center [206, 578] width 234 height 21
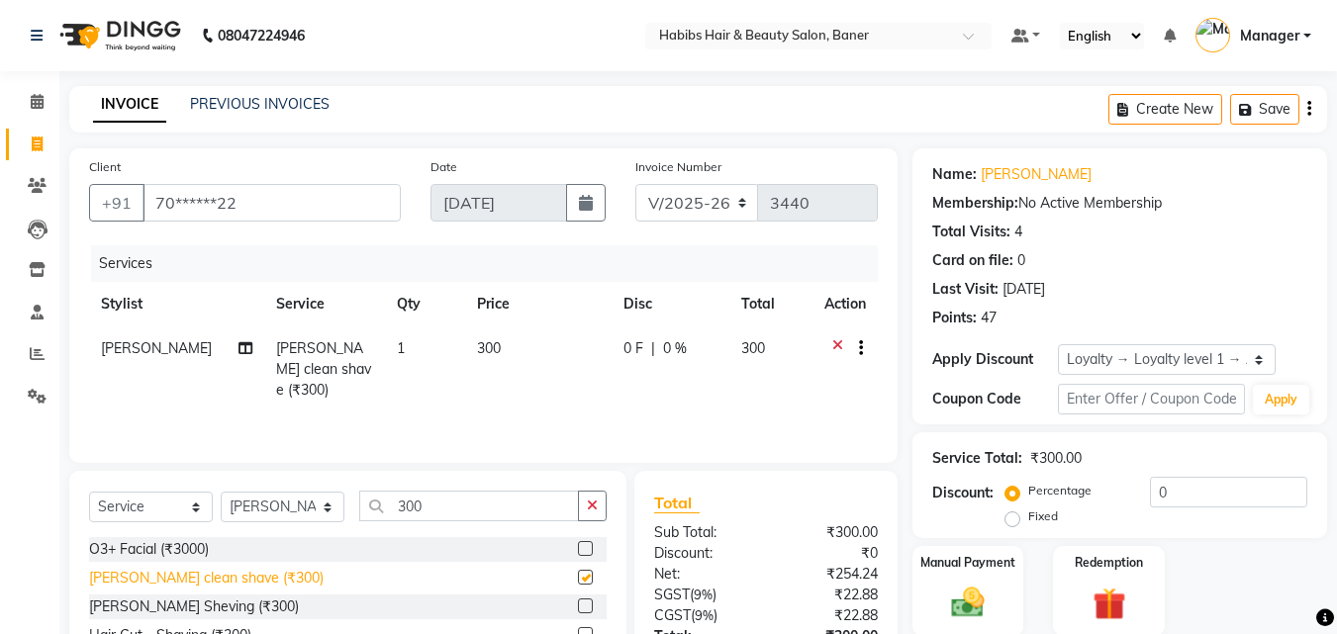
checkbox input "false"
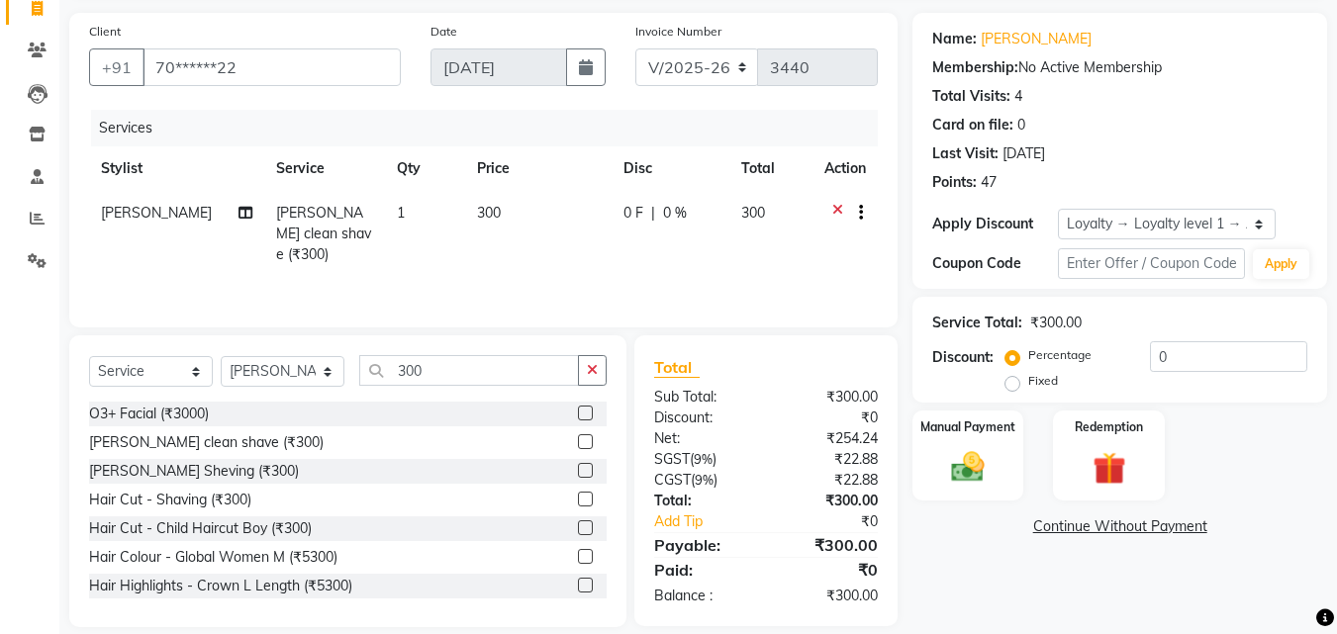
scroll to position [158, 0]
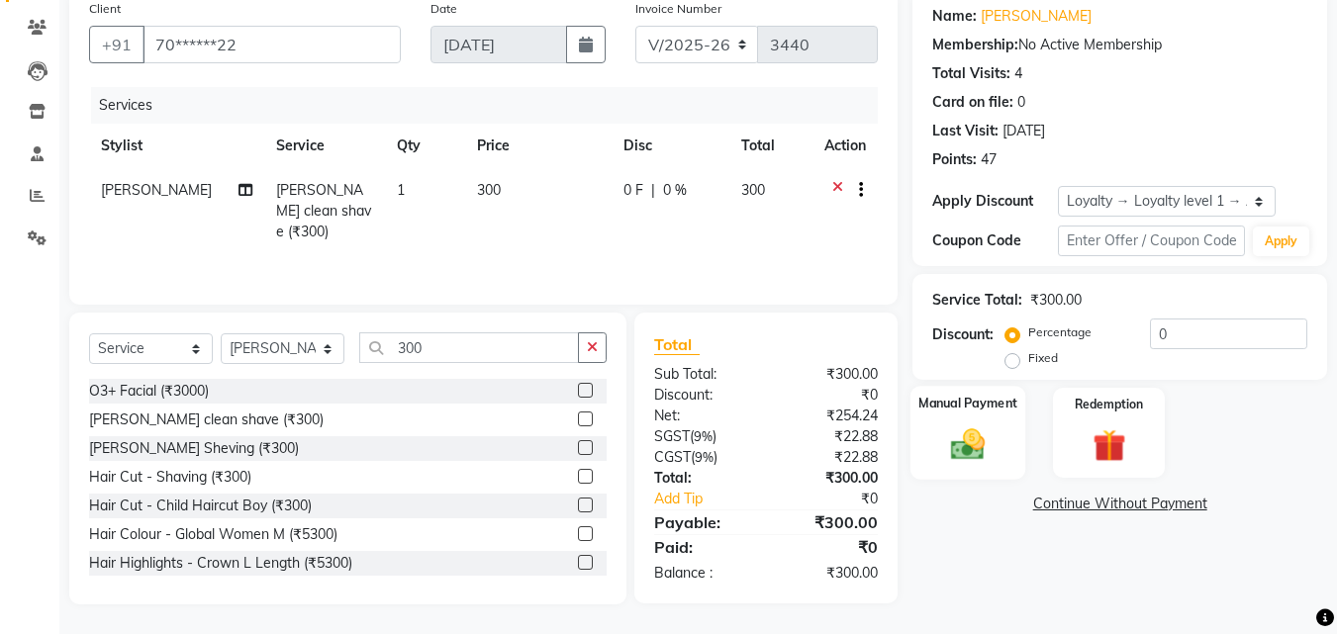
click at [963, 445] on img at bounding box center [967, 444] width 55 height 40
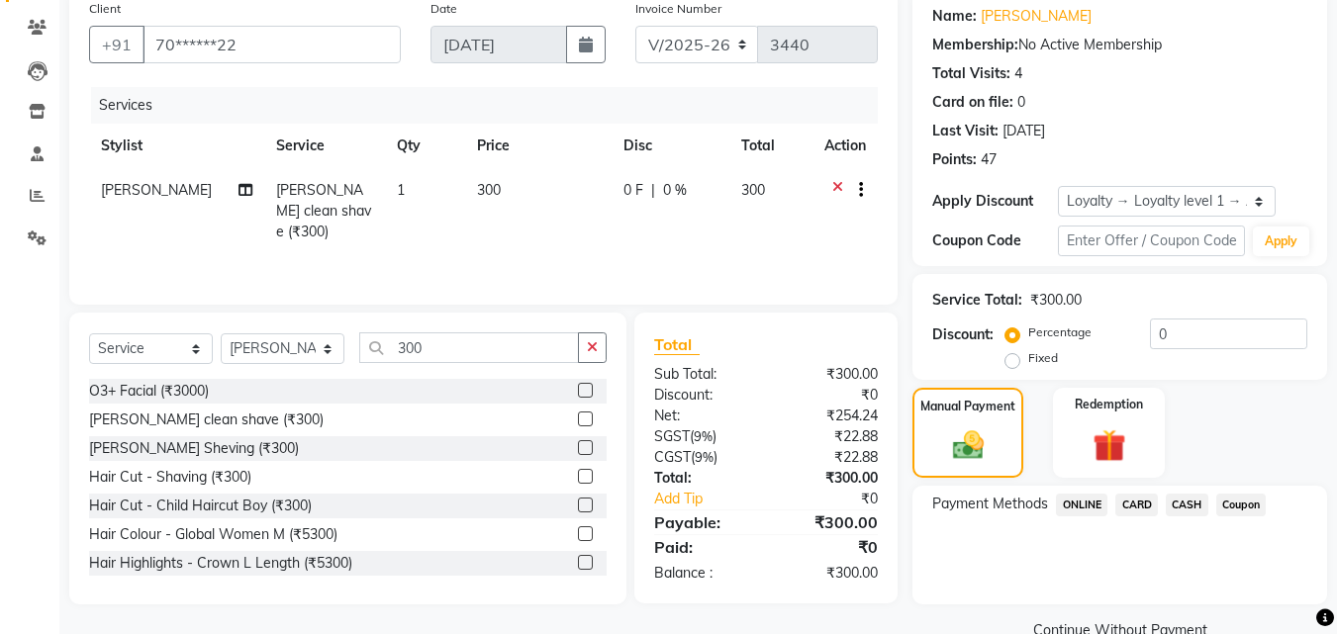
click at [1060, 495] on span "ONLINE" at bounding box center [1081, 505] width 51 height 23
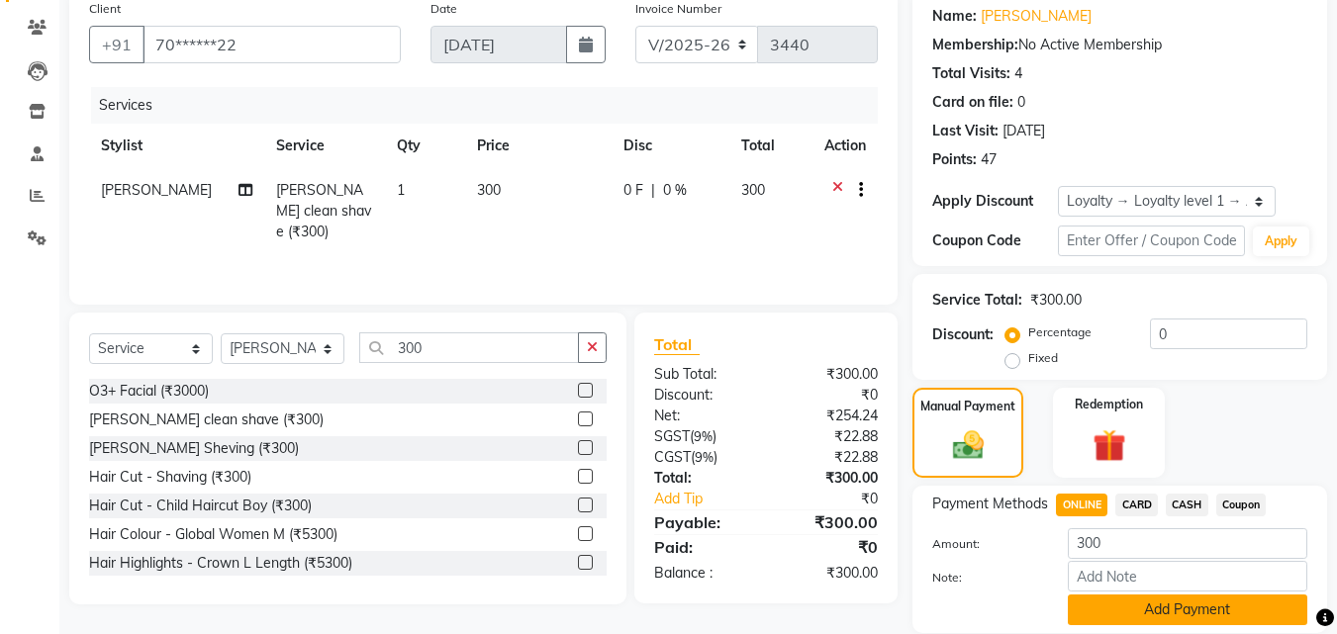
click at [1122, 608] on button "Add Payment" at bounding box center [1186, 610] width 239 height 31
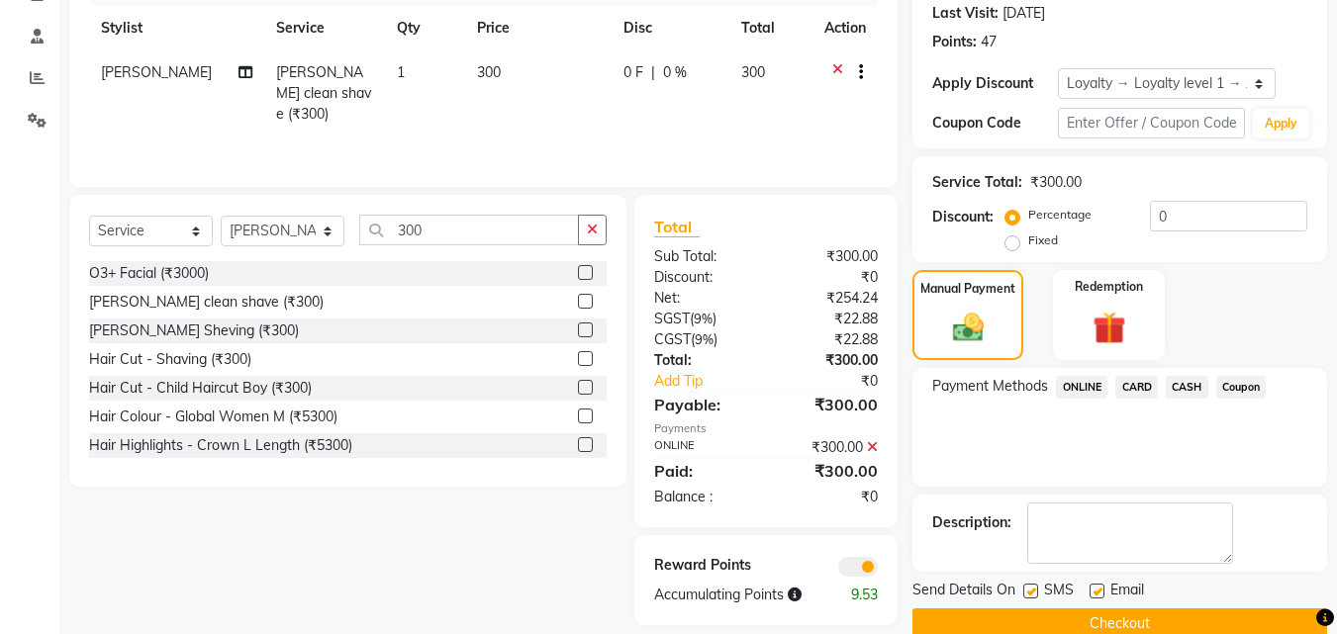
scroll to position [311, 0]
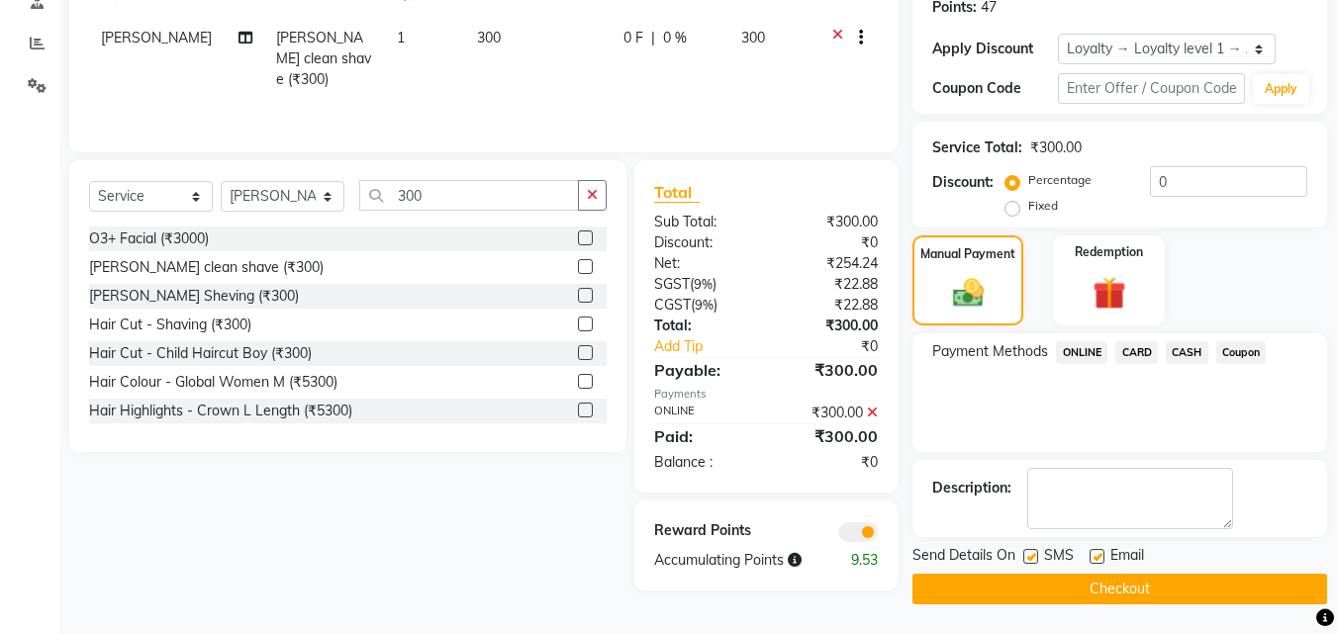
click at [1091, 586] on button "Checkout" at bounding box center [1119, 589] width 415 height 31
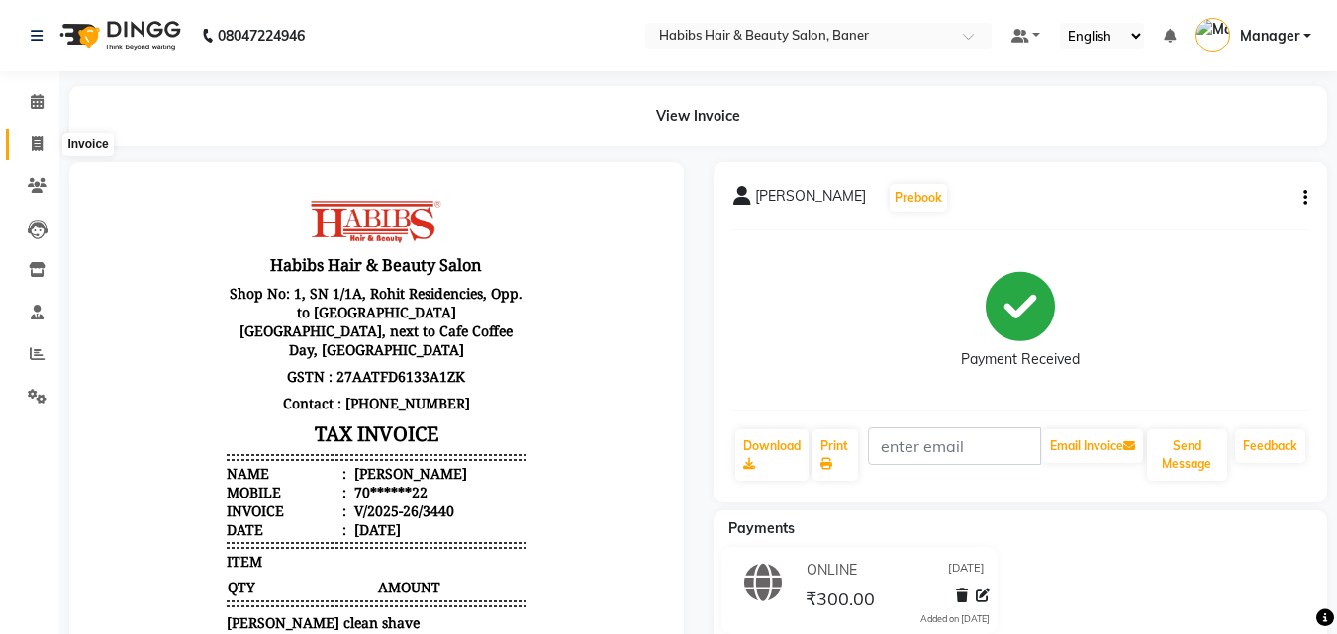
click at [32, 137] on icon at bounding box center [37, 144] width 11 height 15
select select "service"
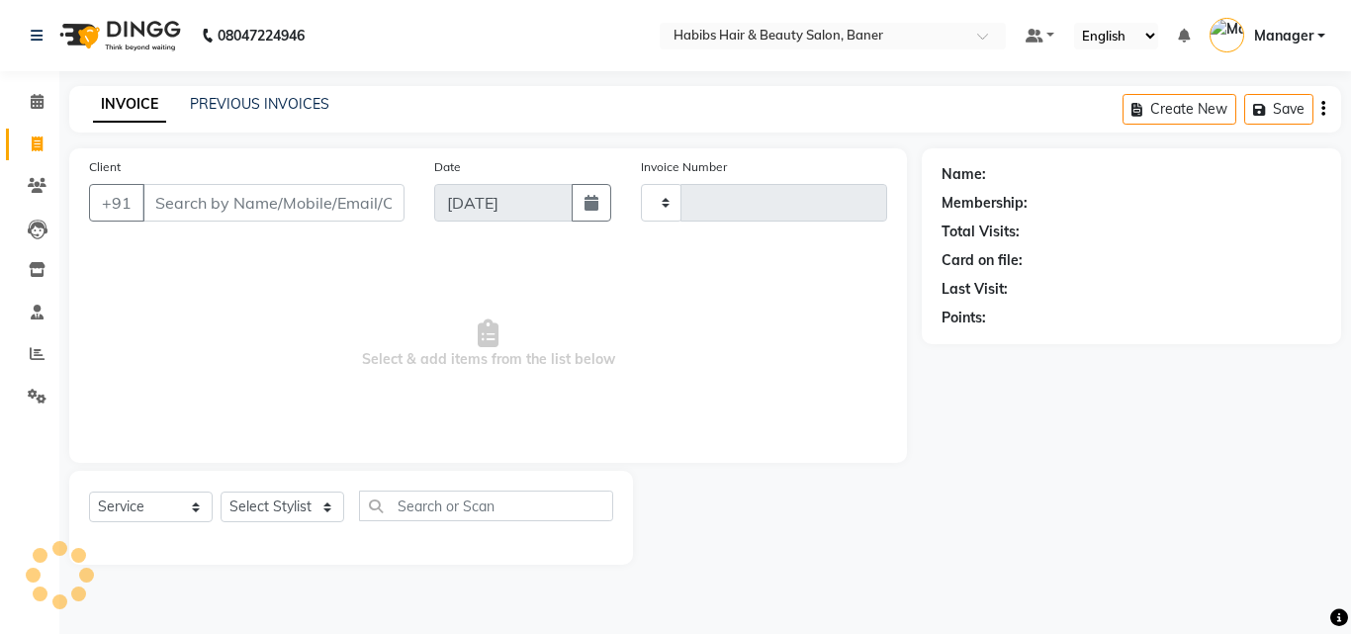
type input "3441"
select select "5356"
click at [218, 213] on input "Client" at bounding box center [273, 203] width 262 height 38
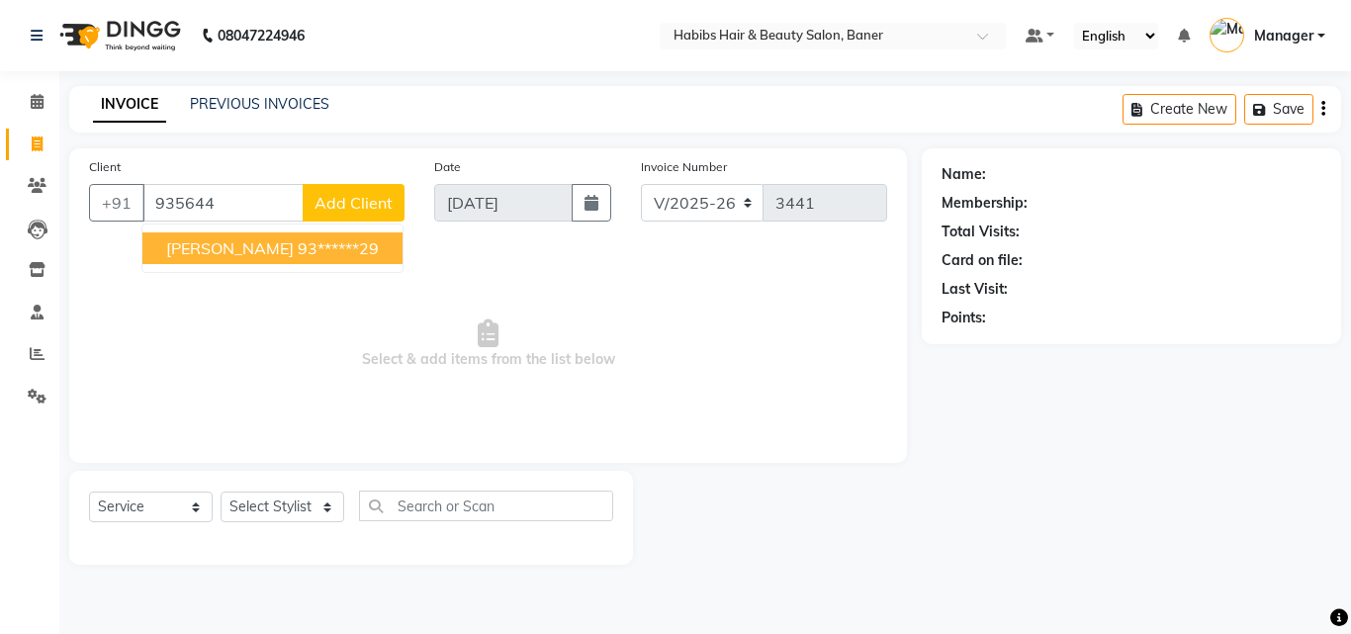
click at [298, 249] on ngb-highlight "93******29" at bounding box center [338, 248] width 81 height 20
type input "93******29"
select select "1: Object"
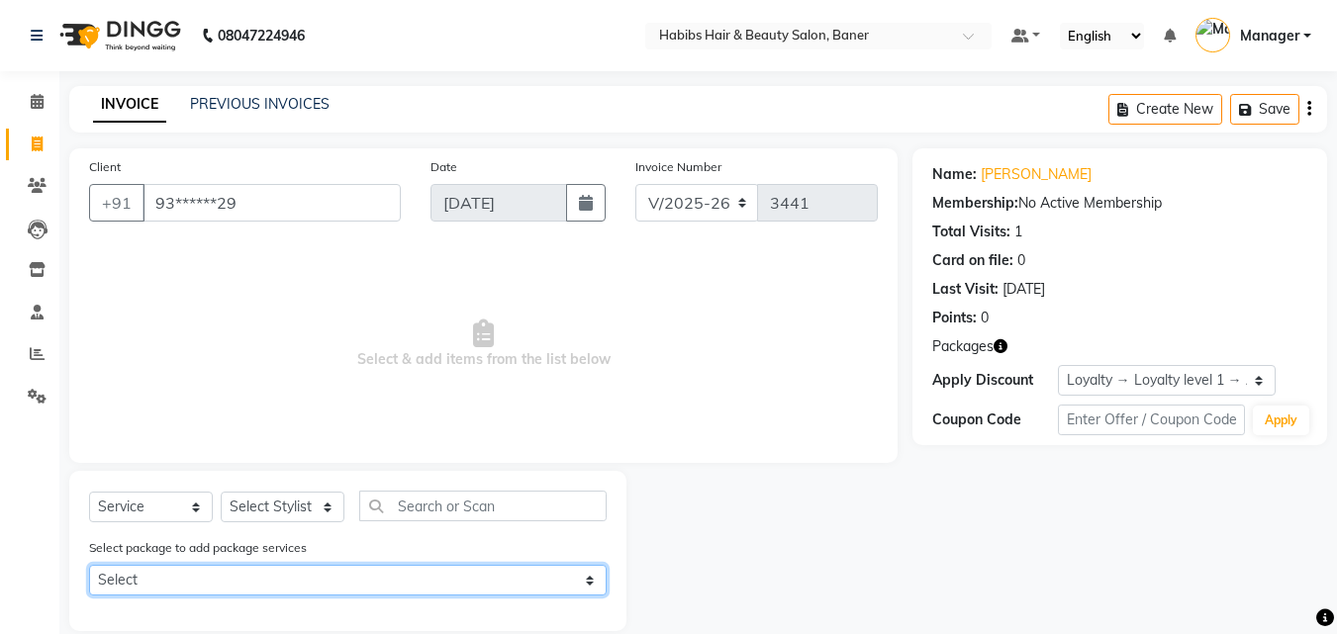
click at [421, 579] on select "Select @ MALE 799" at bounding box center [347, 580] width 517 height 31
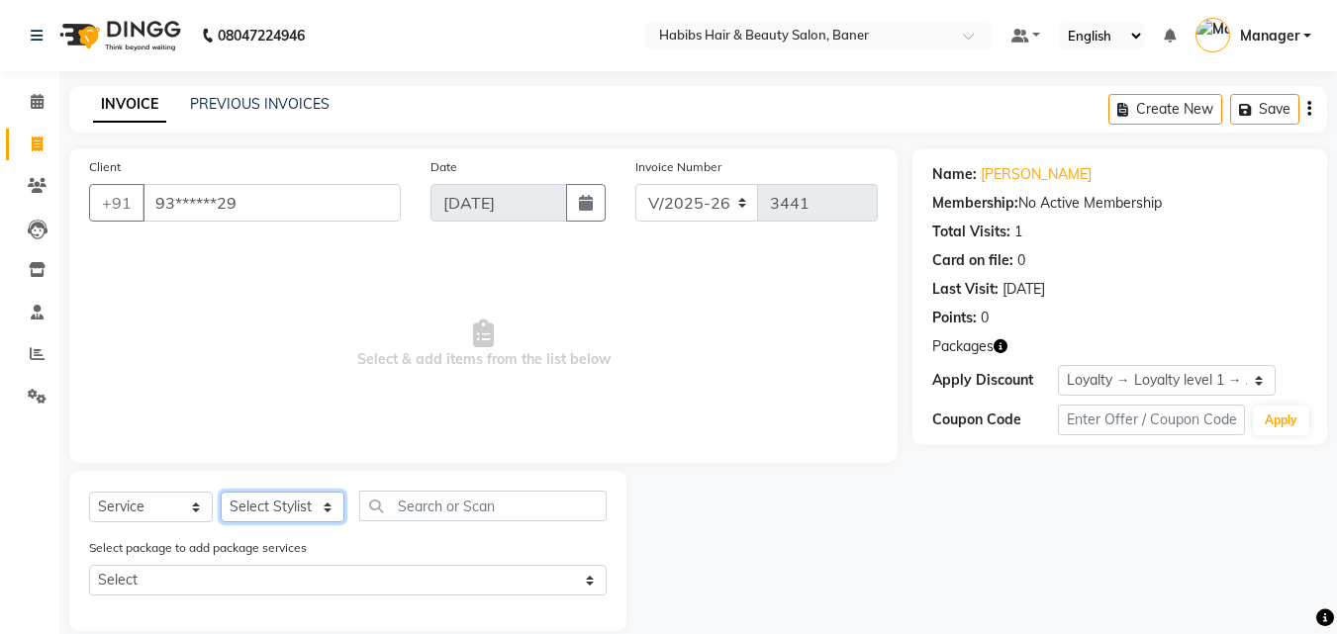
click at [253, 498] on select "Select Stylist Admin Akshay Gaikwad Kiran Manager Pooja Singh Pratik Bhad Ram R…" at bounding box center [283, 507] width 124 height 31
select select "35759"
click at [221, 492] on select "Select Stylist Admin Akshay Gaikwad Kiran Manager Pooja Singh Pratik Bhad Ram R…" at bounding box center [283, 507] width 124 height 31
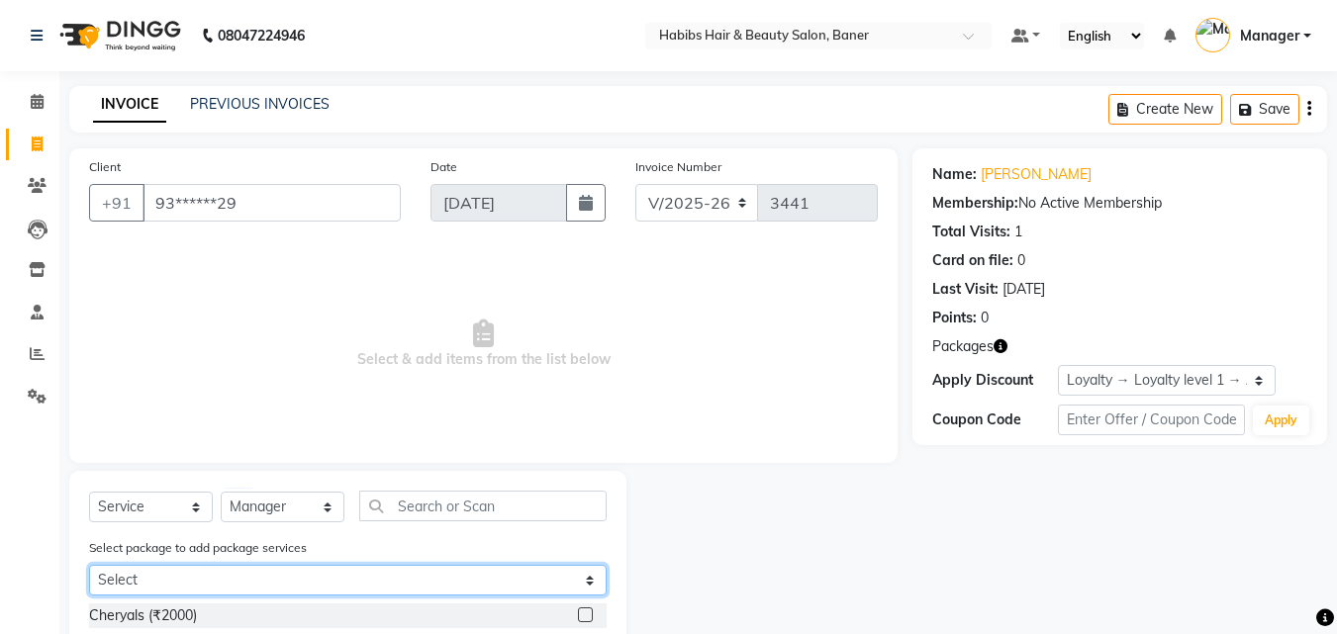
click at [327, 576] on select "Select @ MALE 799" at bounding box center [347, 580] width 517 height 31
select select "1: Object"
click at [89, 565] on select "Select @ MALE 799" at bounding box center [347, 580] width 517 height 31
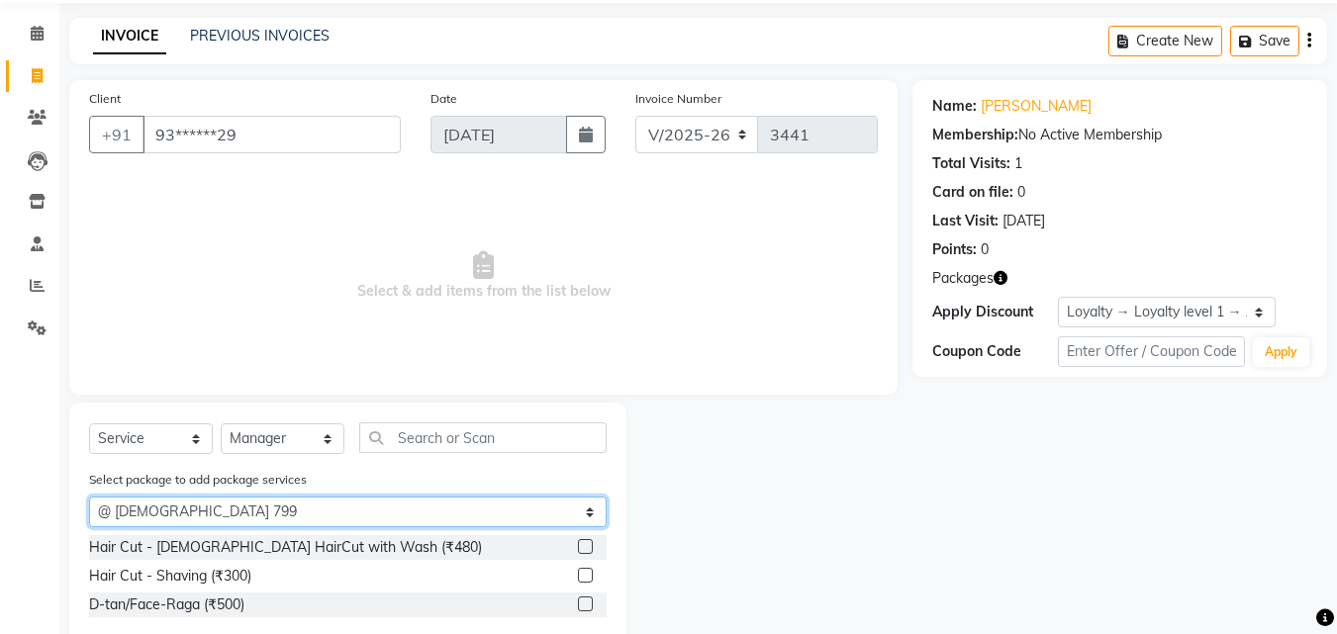
scroll to position [113, 0]
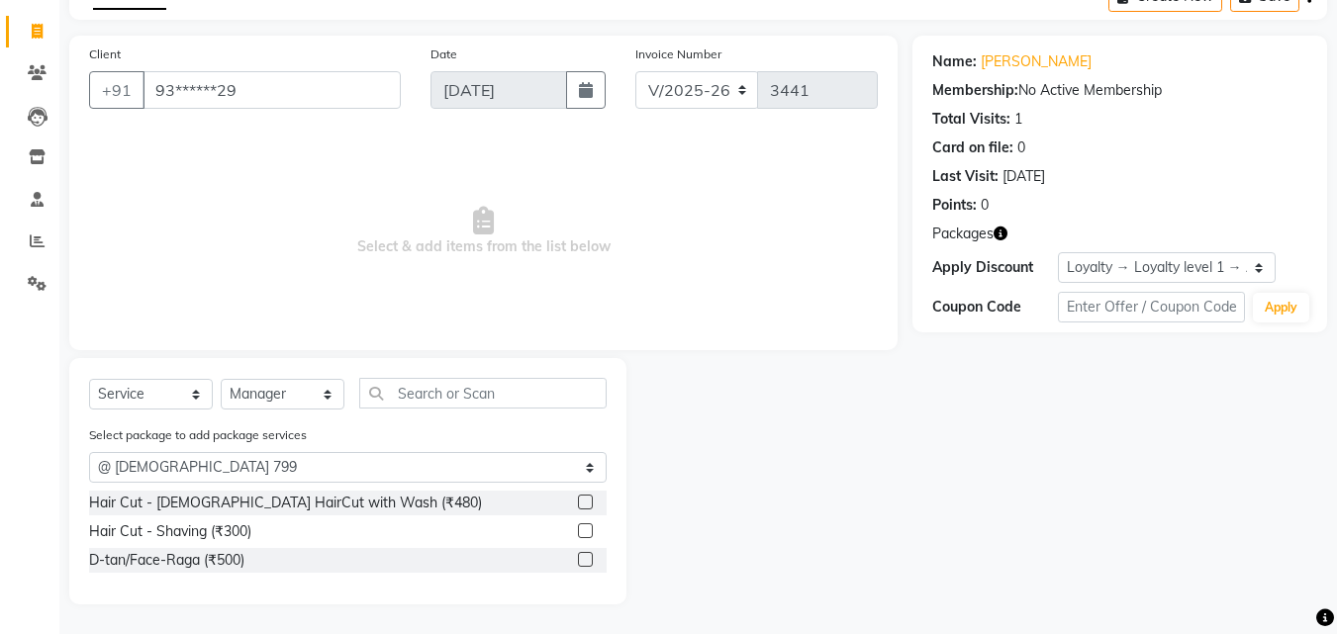
click at [581, 503] on label at bounding box center [585, 502] width 15 height 15
click at [581, 503] on input "checkbox" at bounding box center [584, 503] width 13 height 13
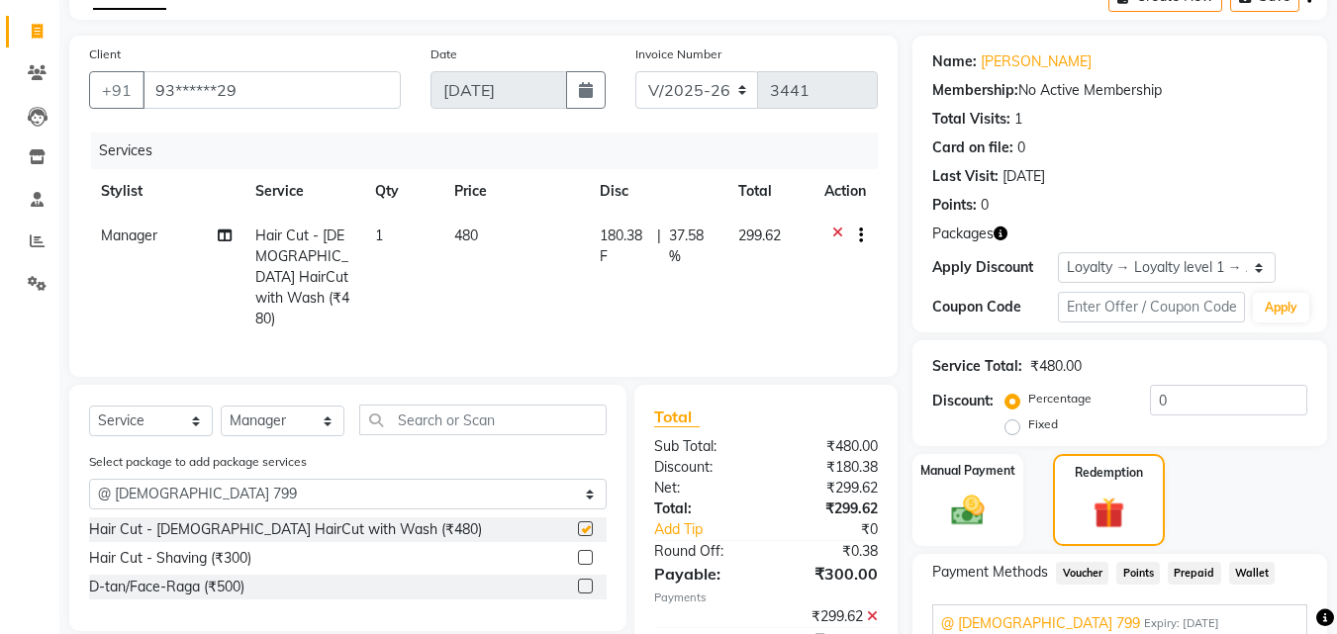
checkbox input "false"
click at [581, 550] on label at bounding box center [585, 557] width 15 height 15
click at [581, 552] on input "checkbox" at bounding box center [584, 558] width 13 height 13
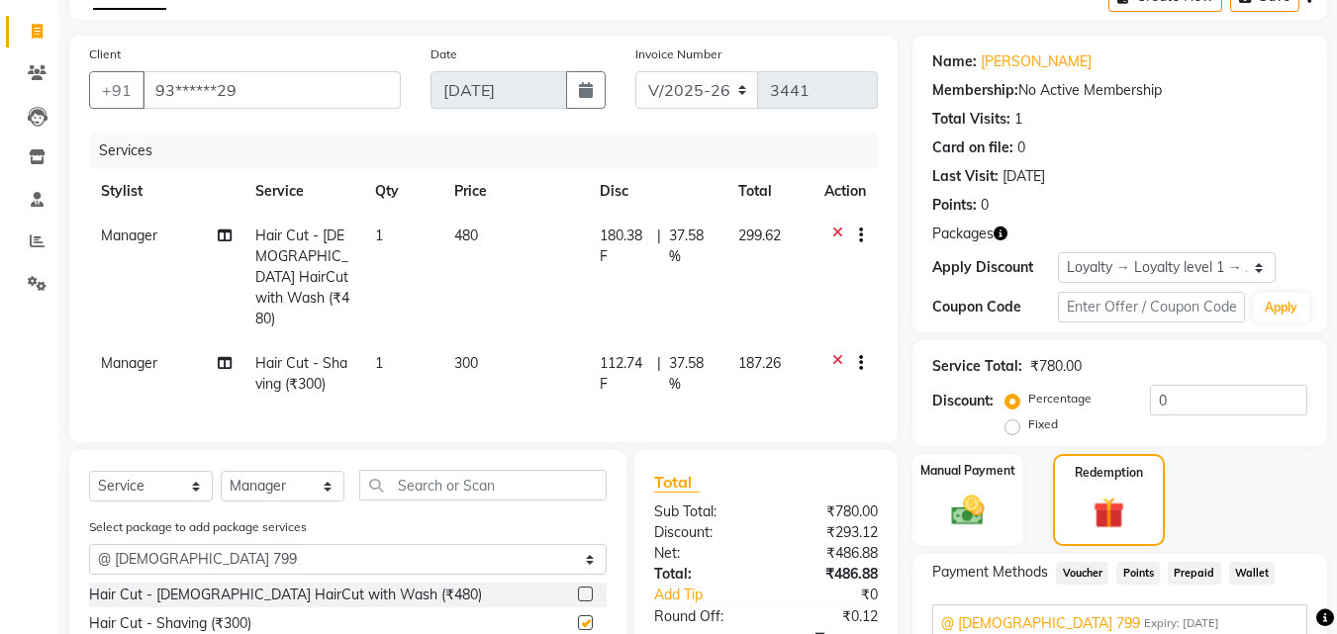
checkbox input "false"
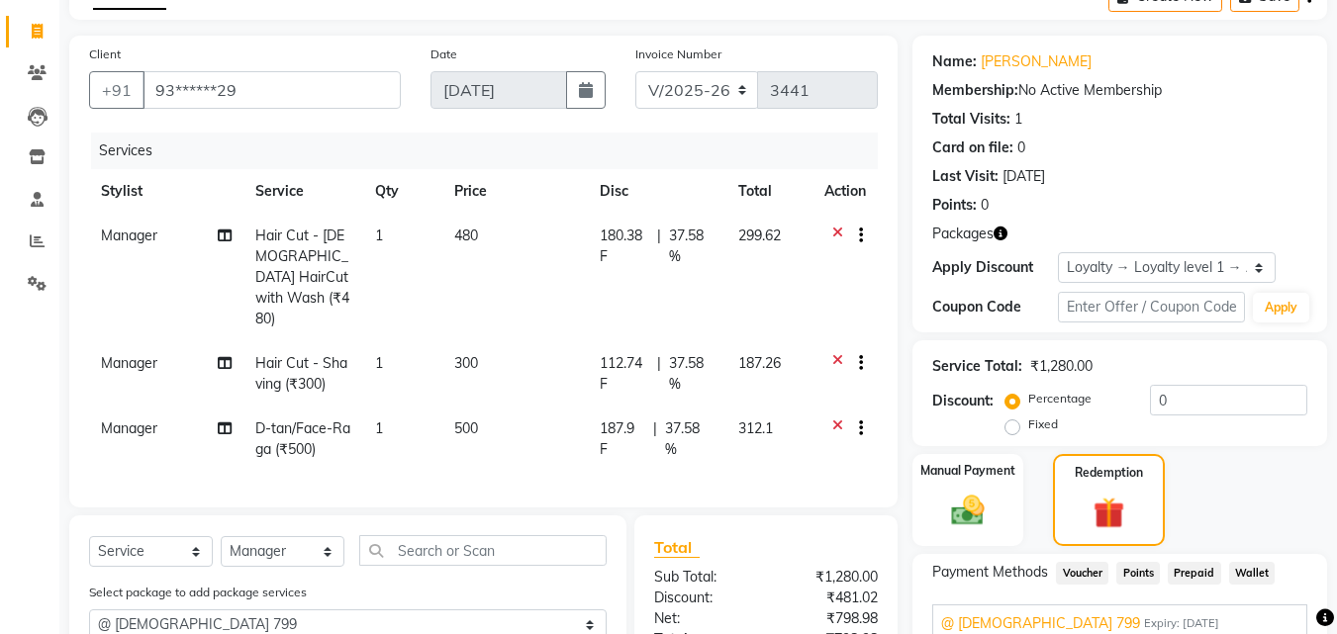
checkbox input "false"
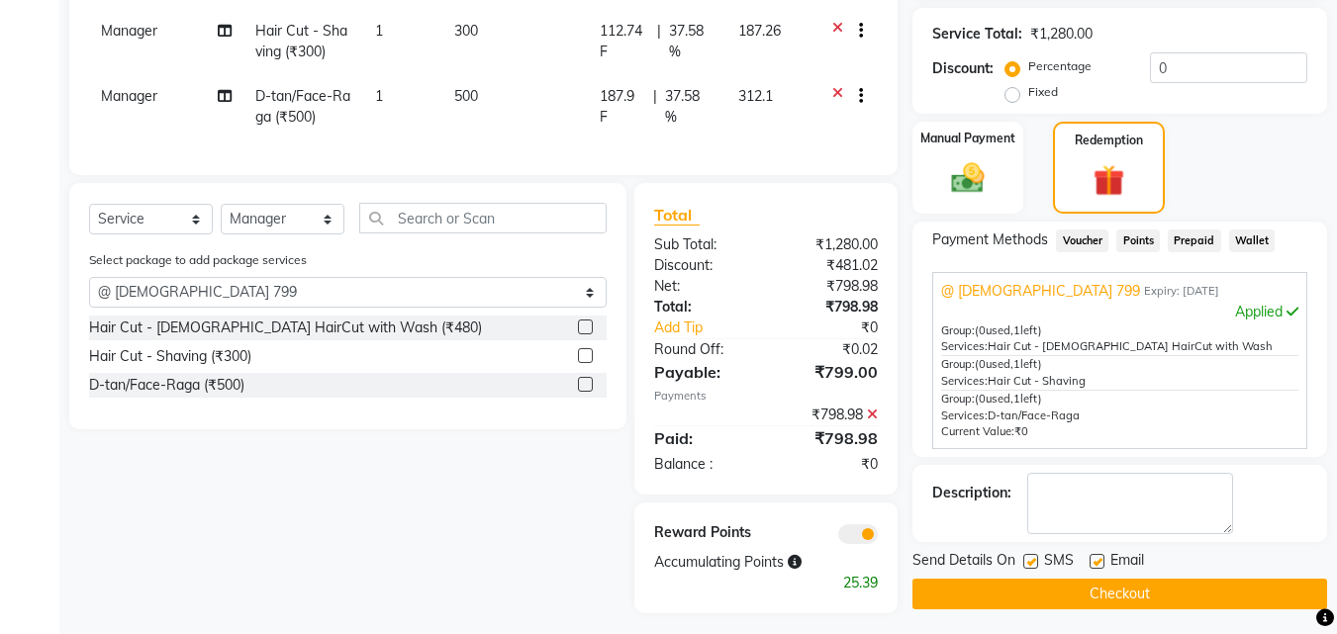
scroll to position [450, 0]
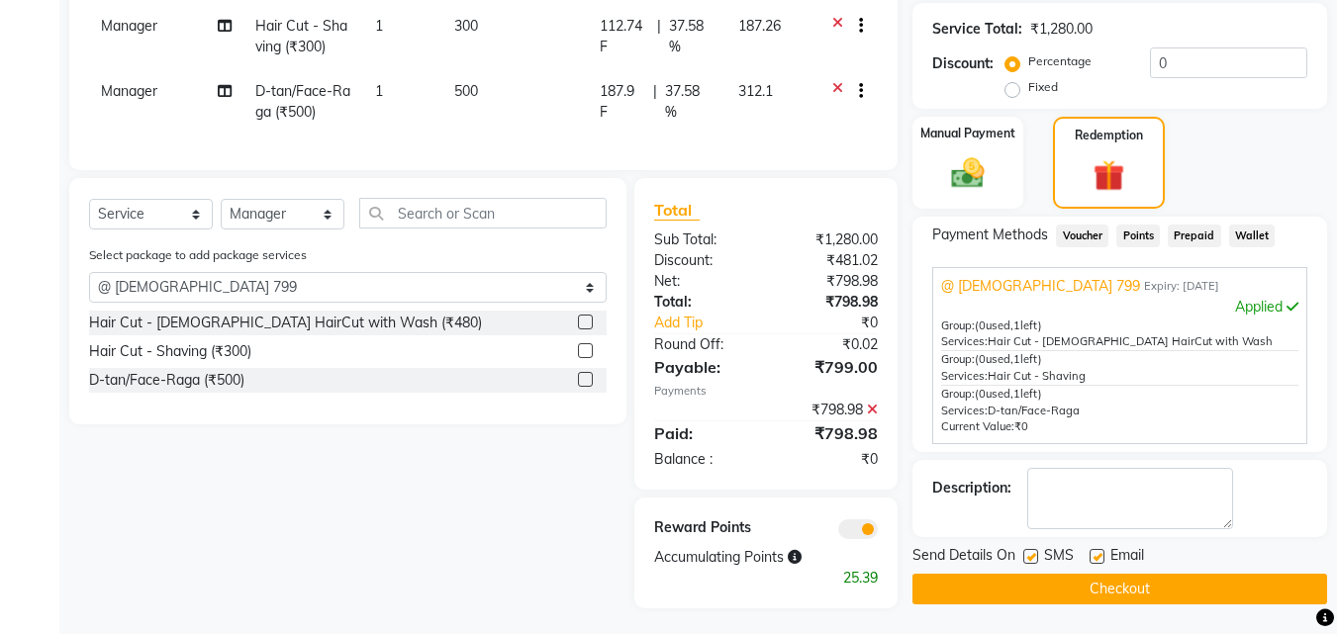
click at [1055, 591] on button "Checkout" at bounding box center [1119, 589] width 415 height 31
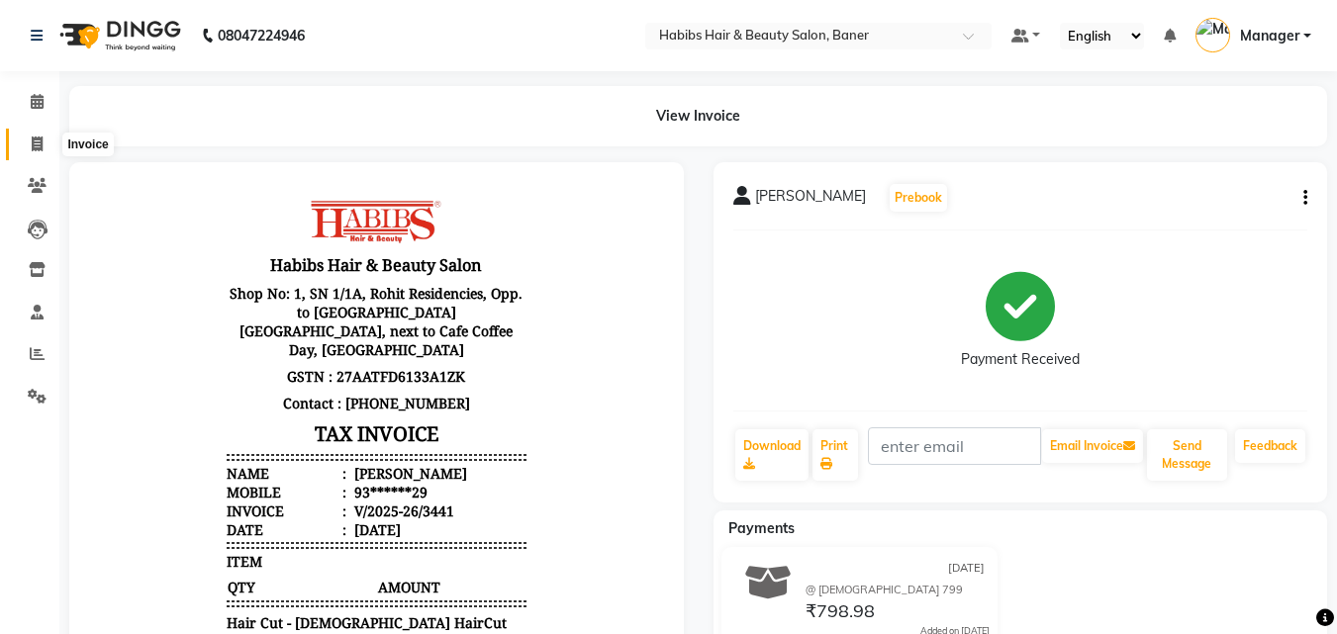
click at [37, 139] on icon at bounding box center [37, 144] width 11 height 15
select select "5356"
select select "service"
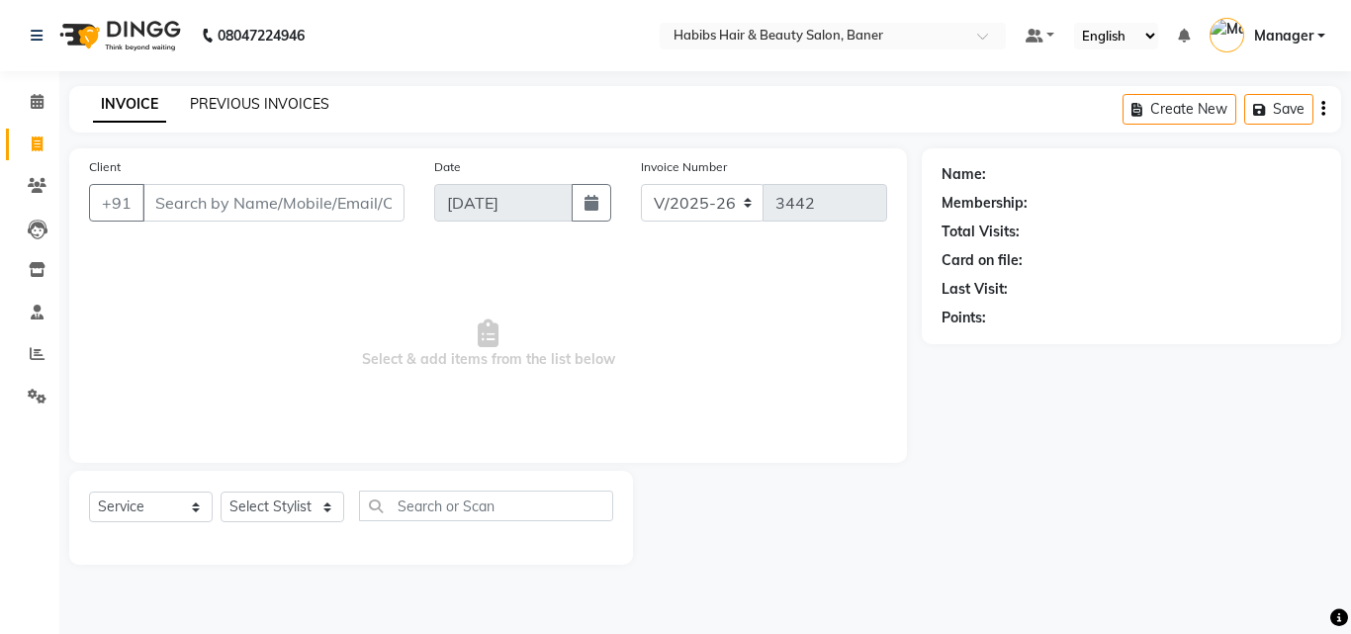
click at [203, 104] on link "PREVIOUS INVOICES" at bounding box center [259, 104] width 139 height 18
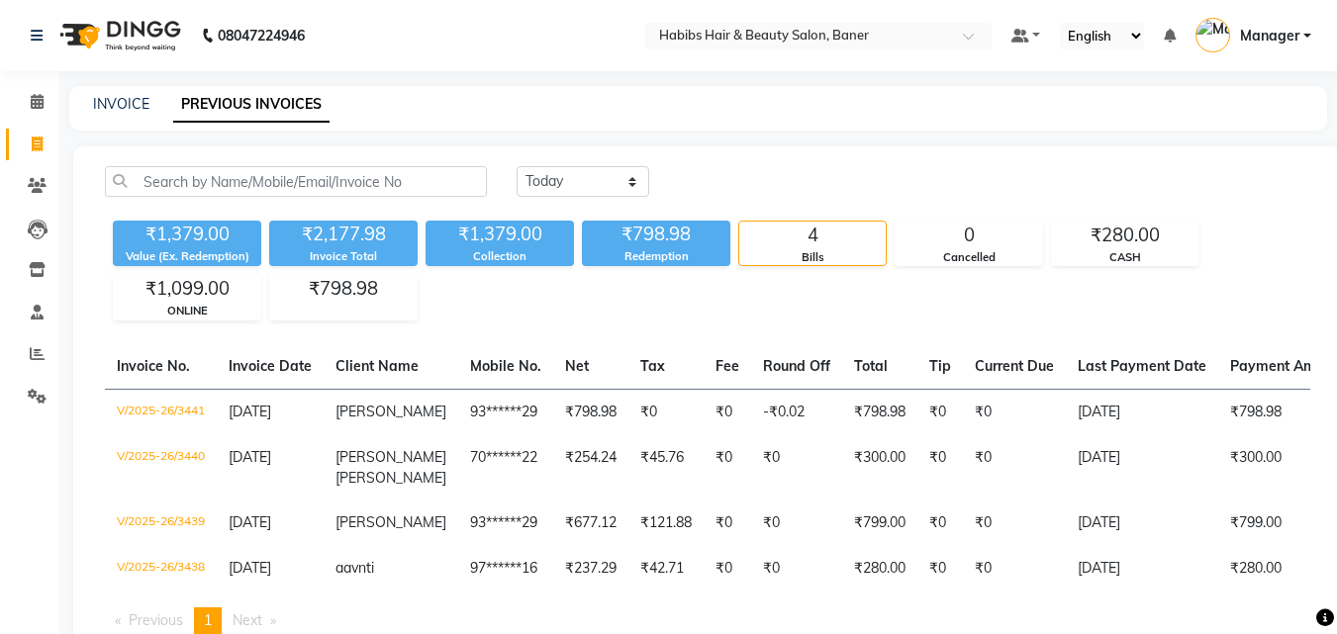
click at [587, 72] on div "08047224946 Select Location × Habibs Hair & Beauty Salon, Baner Default Panel M…" at bounding box center [668, 349] width 1337 height 699
click at [568, 169] on select "Today Yesterday Custom Range" at bounding box center [582, 181] width 133 height 31
click at [568, 175] on select "Today Yesterday Custom Range" at bounding box center [582, 181] width 133 height 31
select select "yesterday"
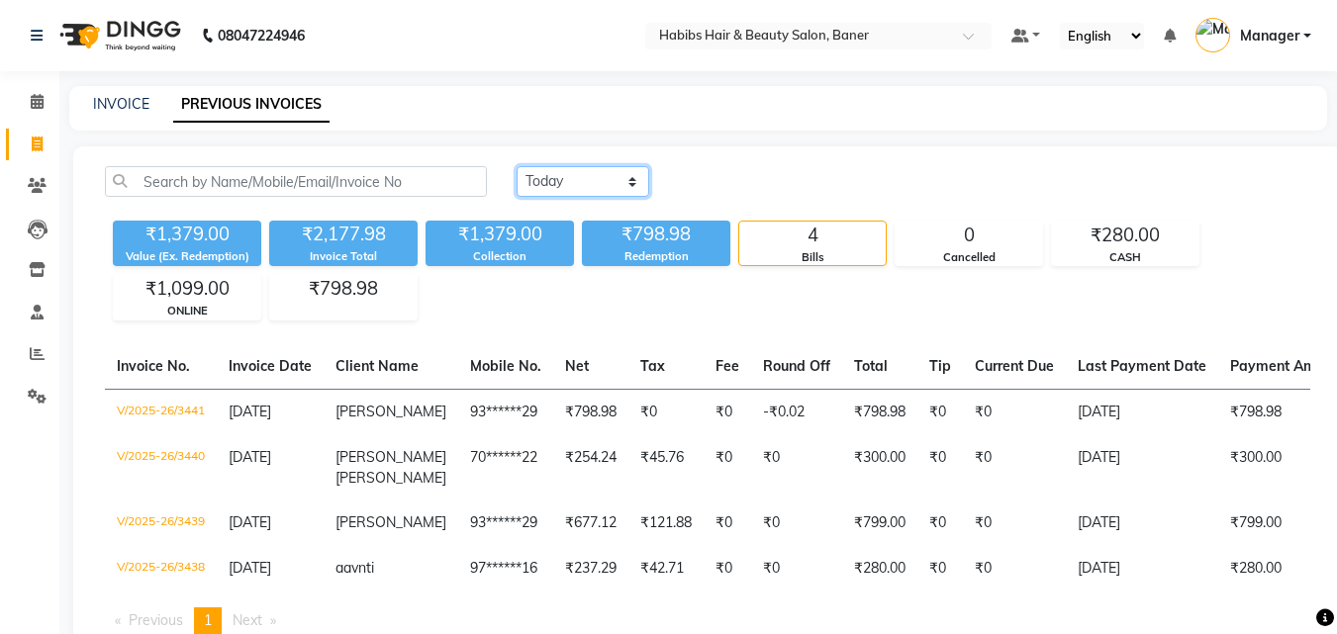
click at [516, 166] on select "Today Yesterday Custom Range" at bounding box center [582, 181] width 133 height 31
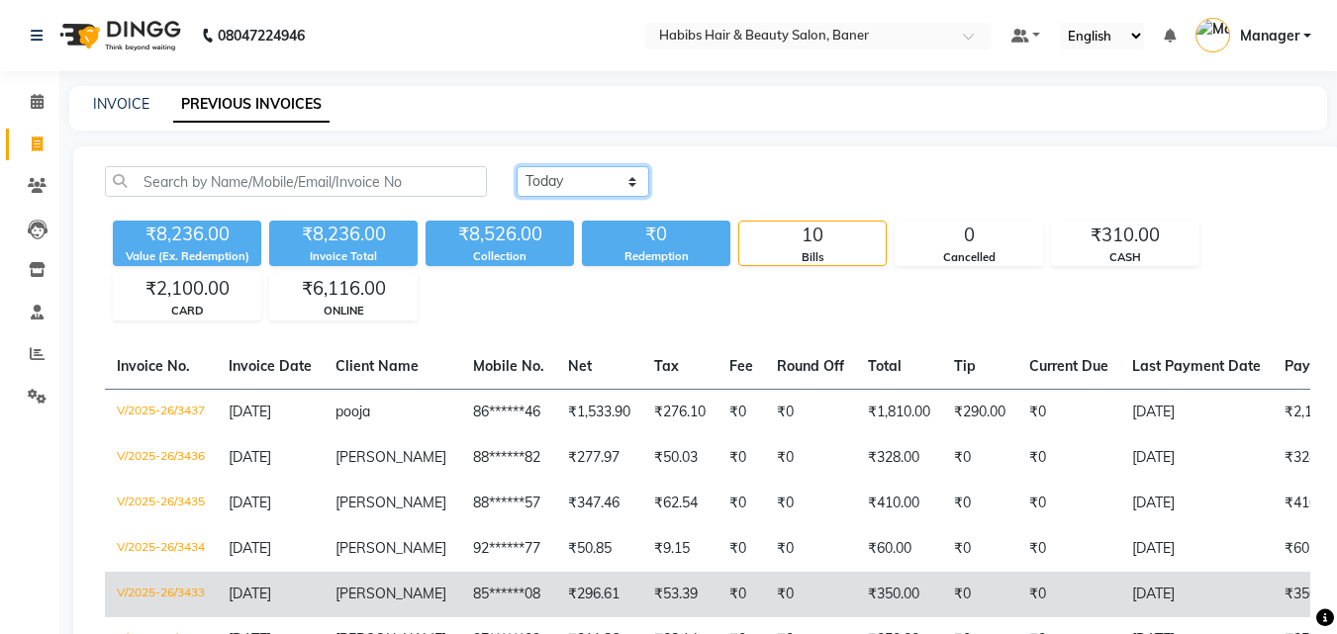
scroll to position [198, 0]
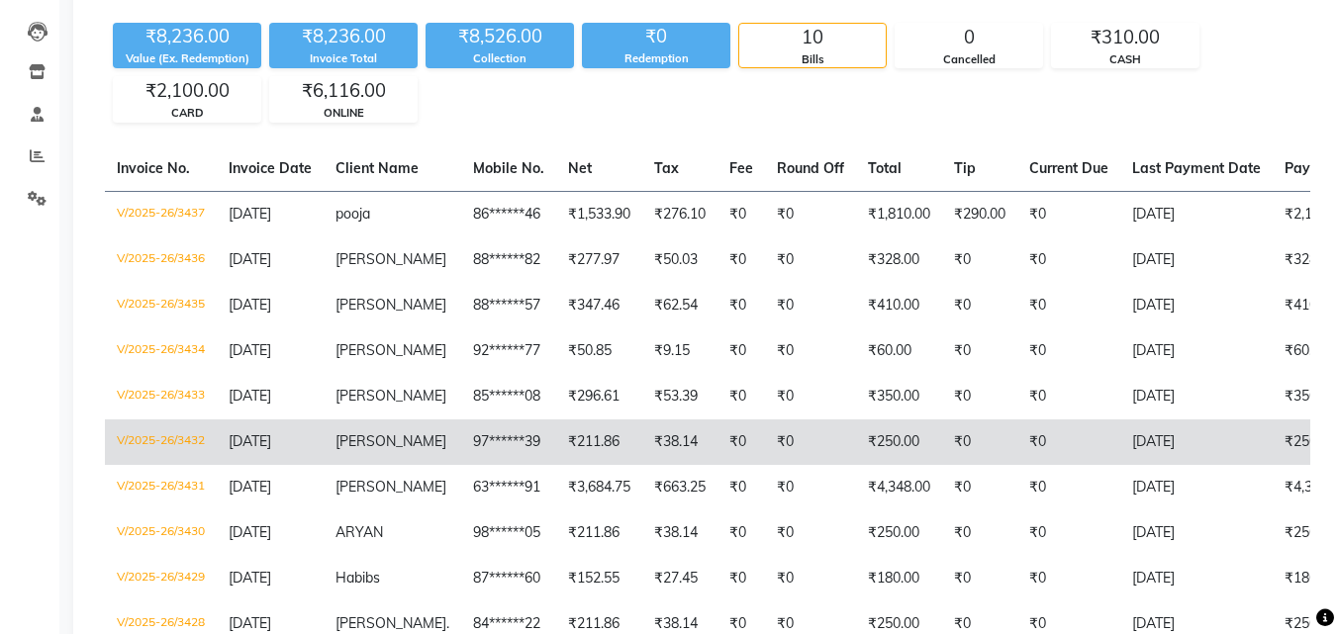
click at [171, 460] on td "V/2025-26/3432" at bounding box center [161, 442] width 112 height 46
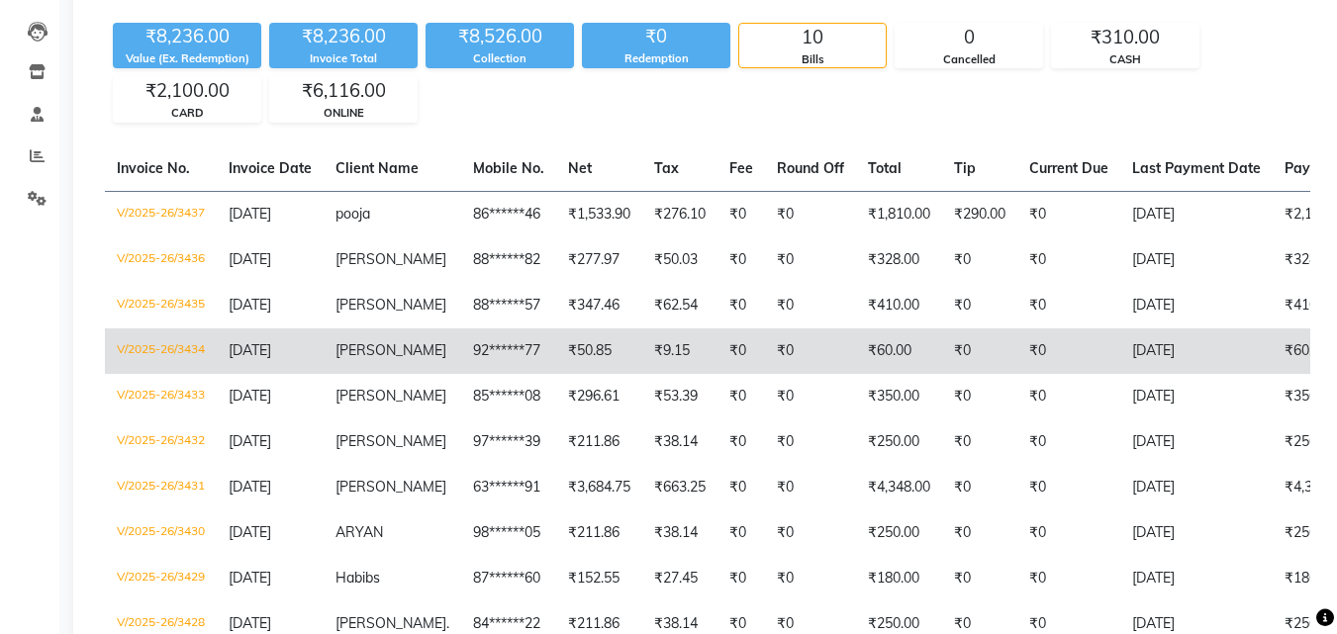
scroll to position [0, 0]
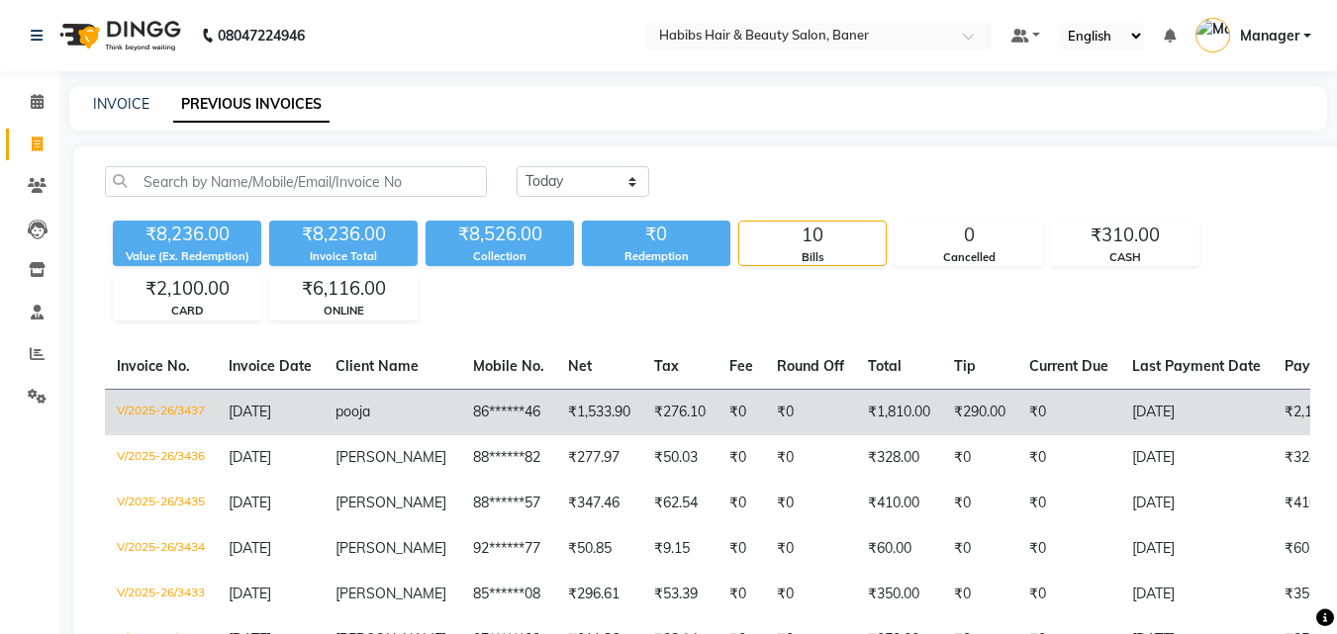
click at [144, 416] on td "V/2025-26/3437" at bounding box center [161, 412] width 112 height 46
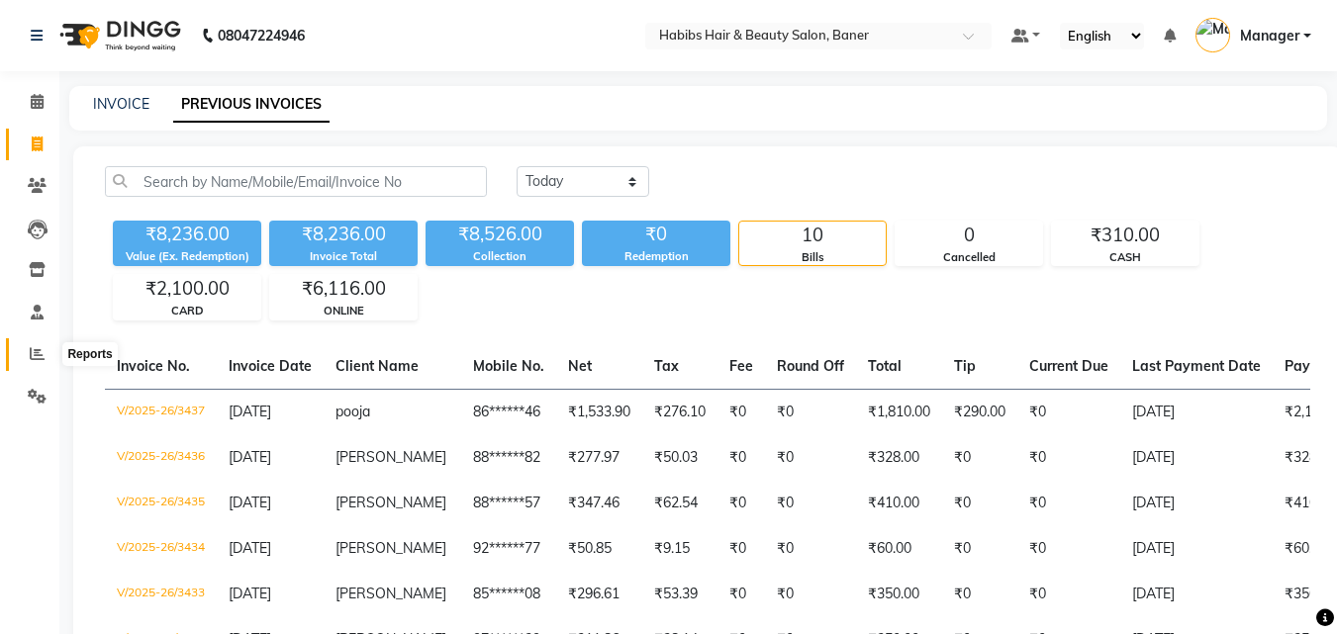
click at [39, 359] on icon at bounding box center [37, 353] width 15 height 15
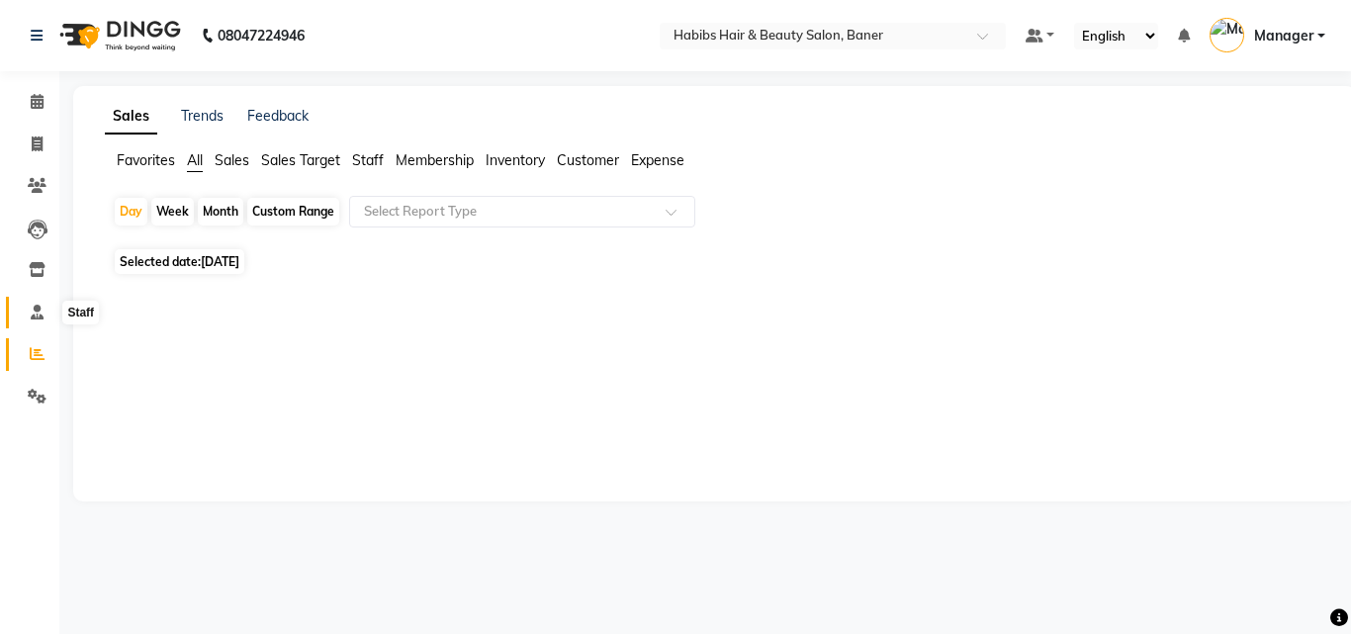
click at [34, 322] on span at bounding box center [37, 313] width 35 height 23
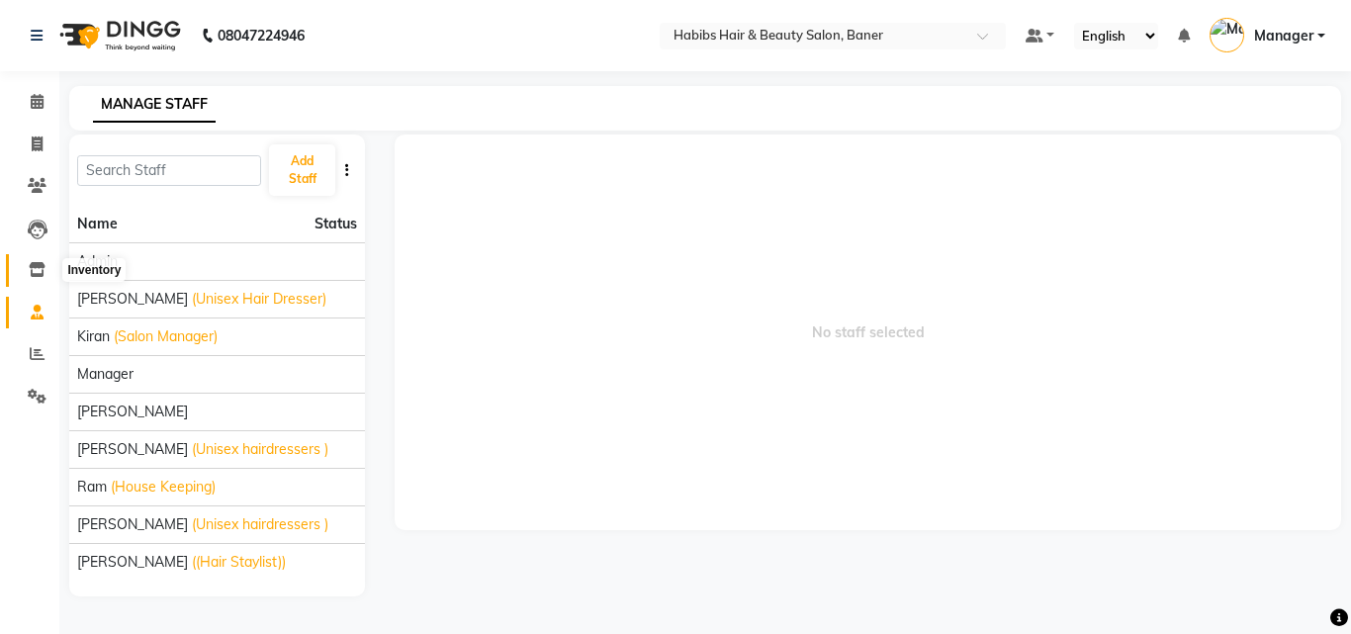
click at [33, 264] on icon at bounding box center [37, 269] width 17 height 15
select select
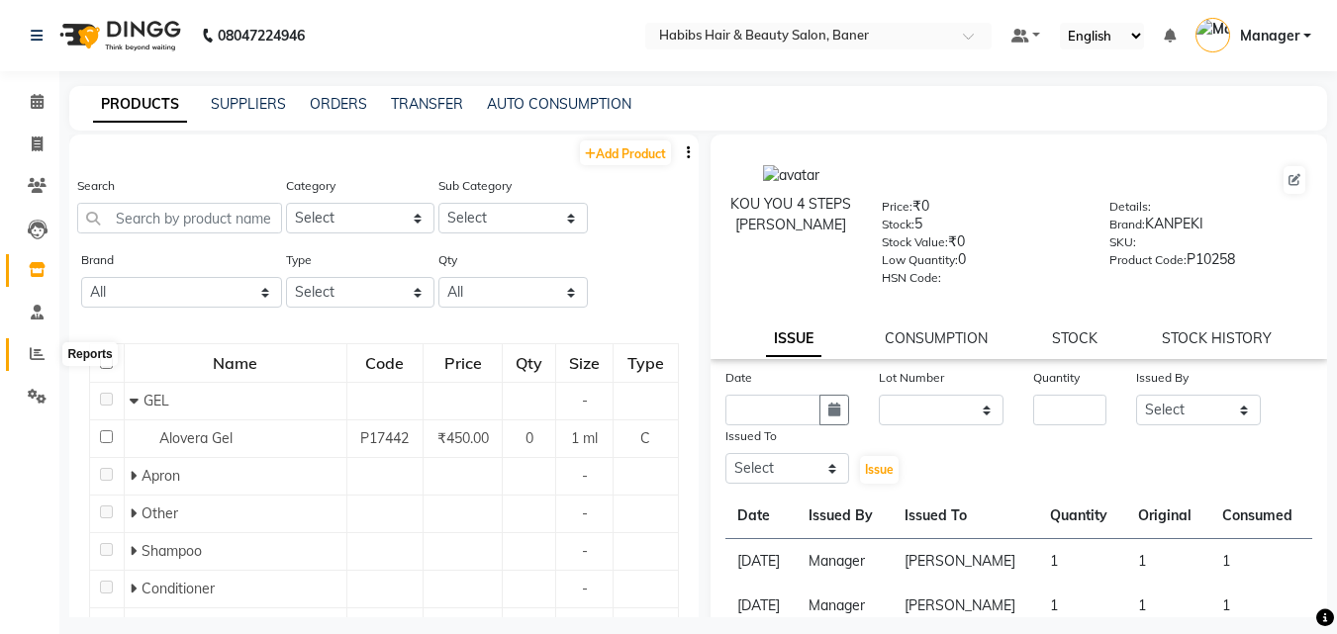
click at [35, 353] on icon at bounding box center [37, 353] width 15 height 15
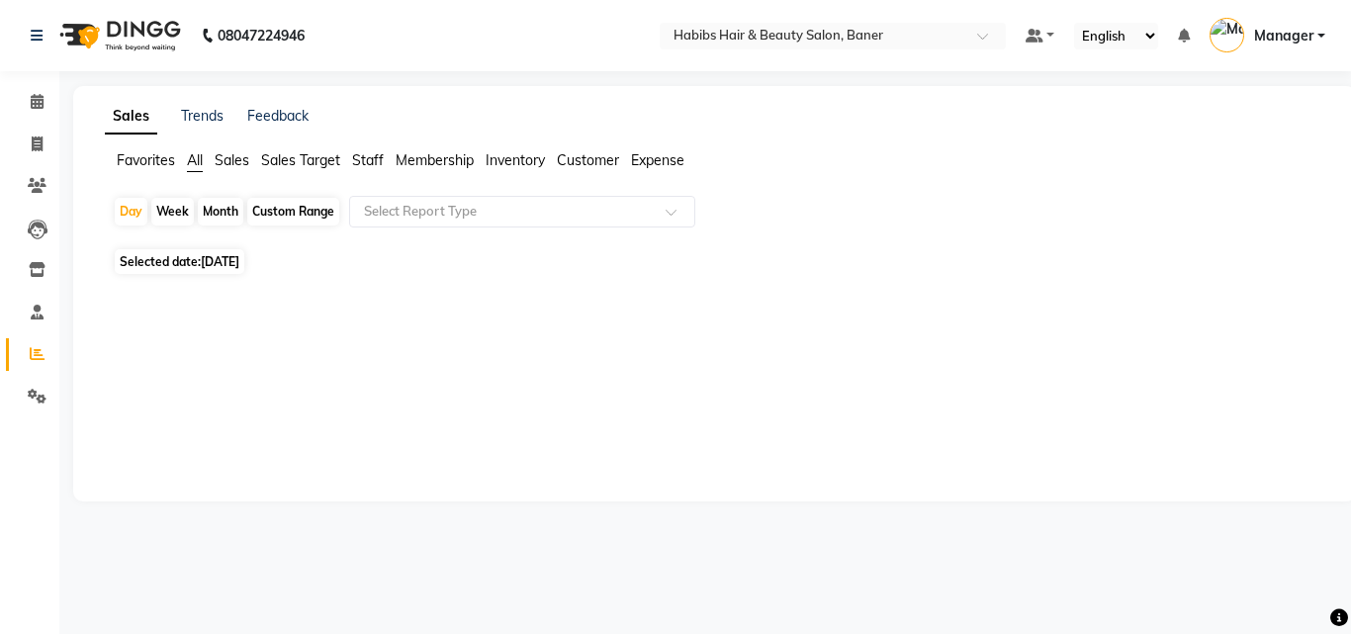
click at [221, 250] on span "Selected date: 03-09-2025" at bounding box center [180, 261] width 130 height 25
select select "9"
select select "2025"
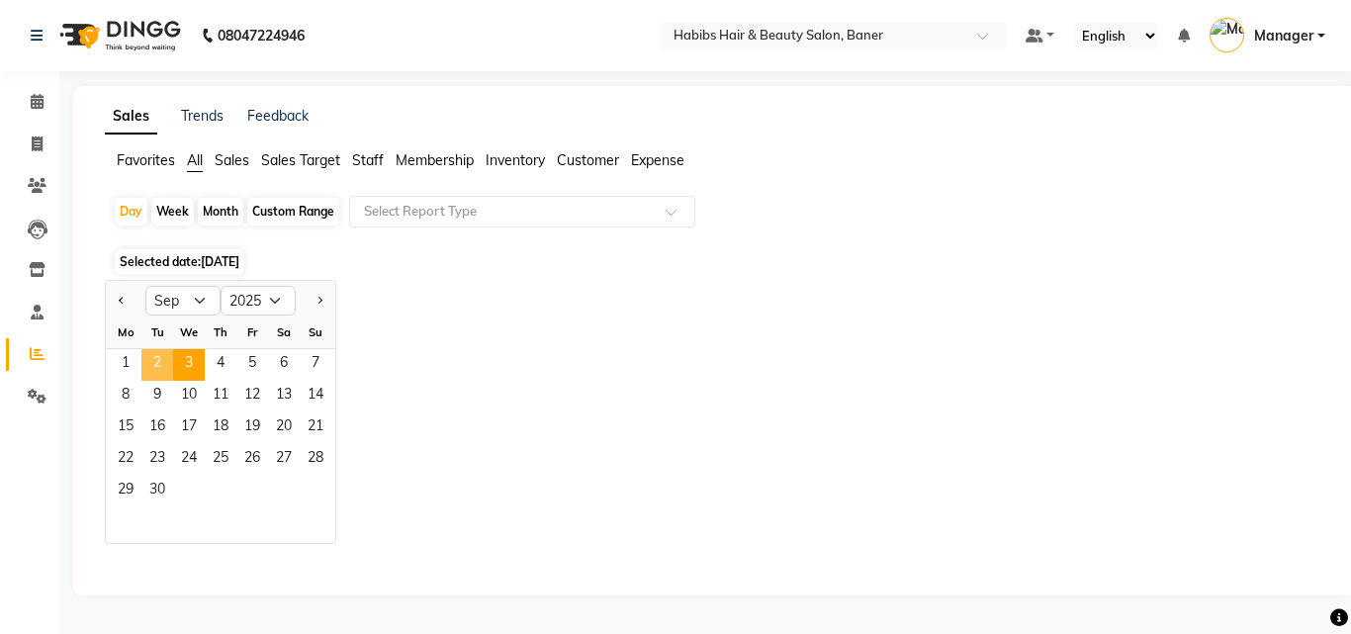
click at [151, 360] on span "2" at bounding box center [157, 365] width 32 height 32
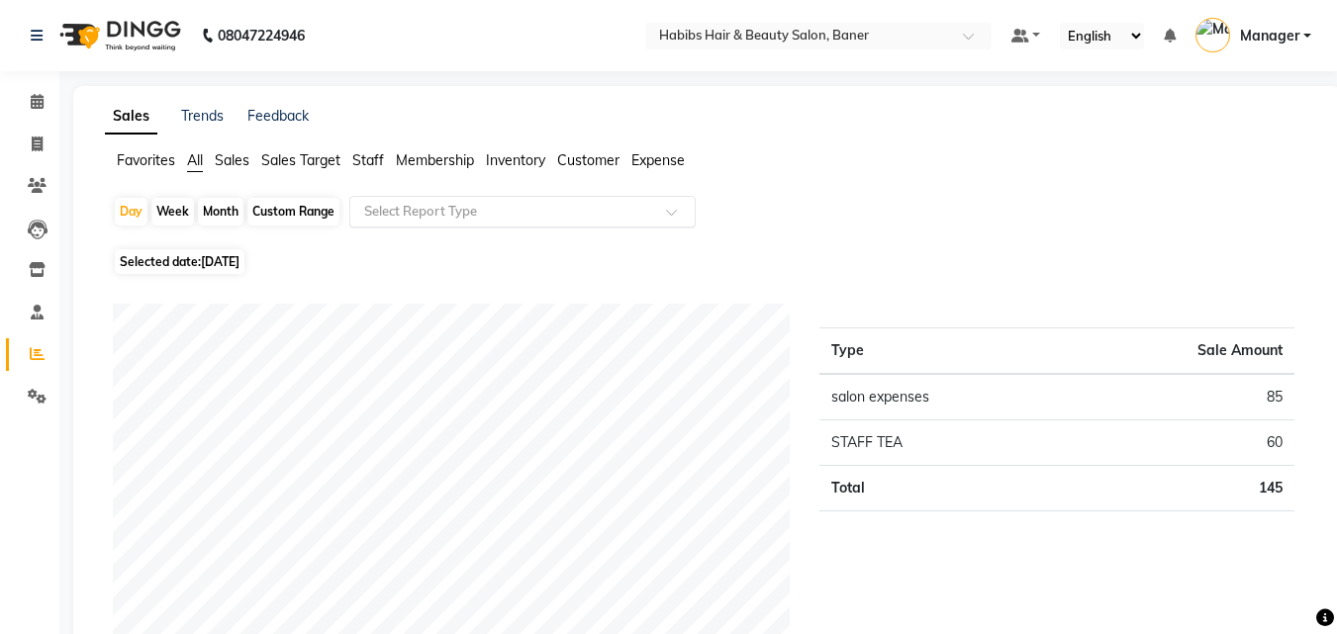
click at [429, 205] on input "text" at bounding box center [502, 212] width 285 height 20
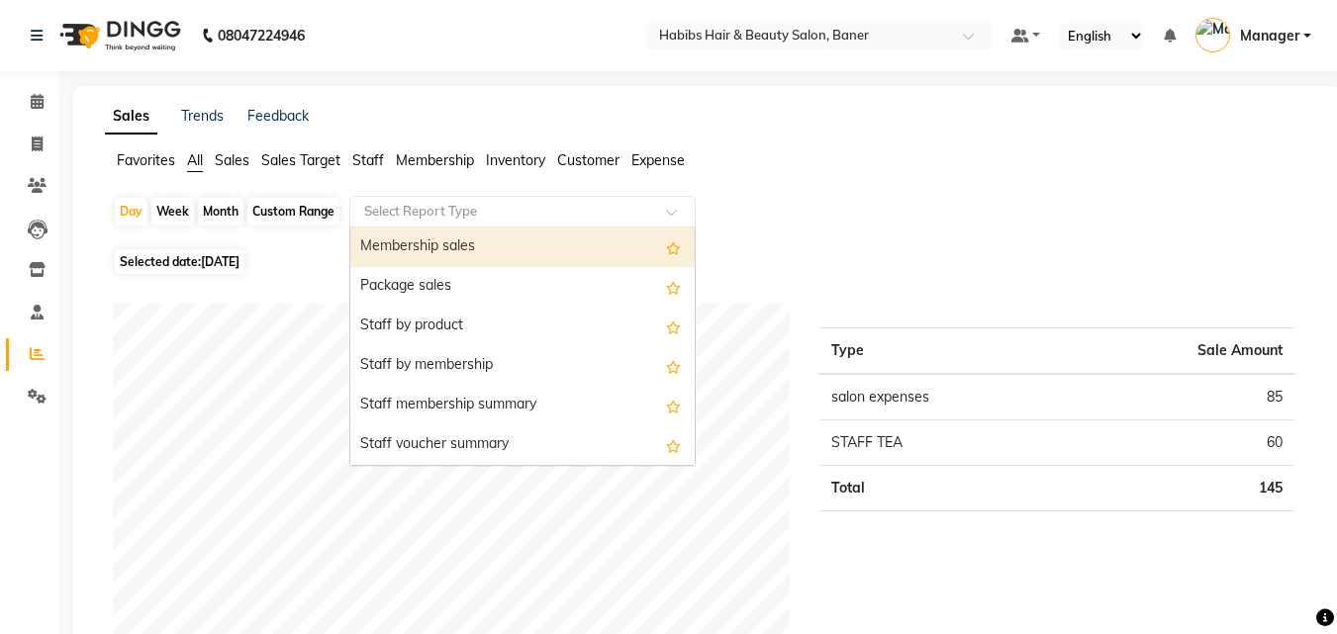
click at [547, 254] on div "Membership sales" at bounding box center [522, 248] width 344 height 40
select select "csv"
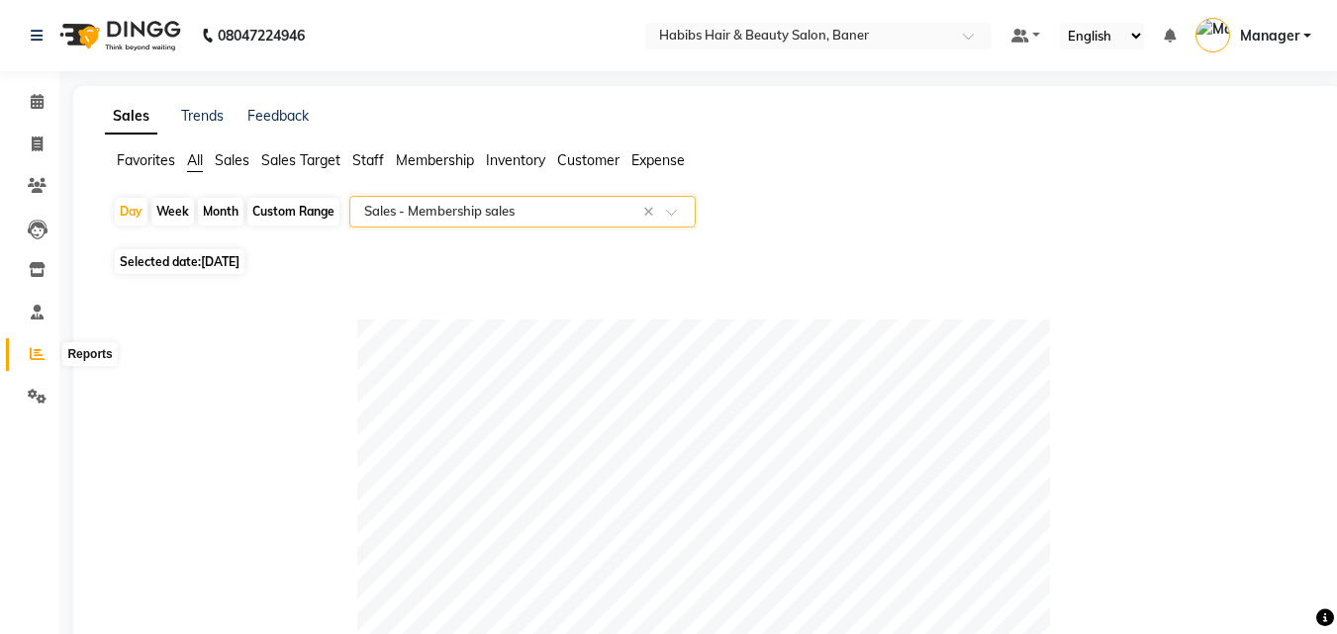
click at [35, 353] on icon at bounding box center [37, 353] width 15 height 15
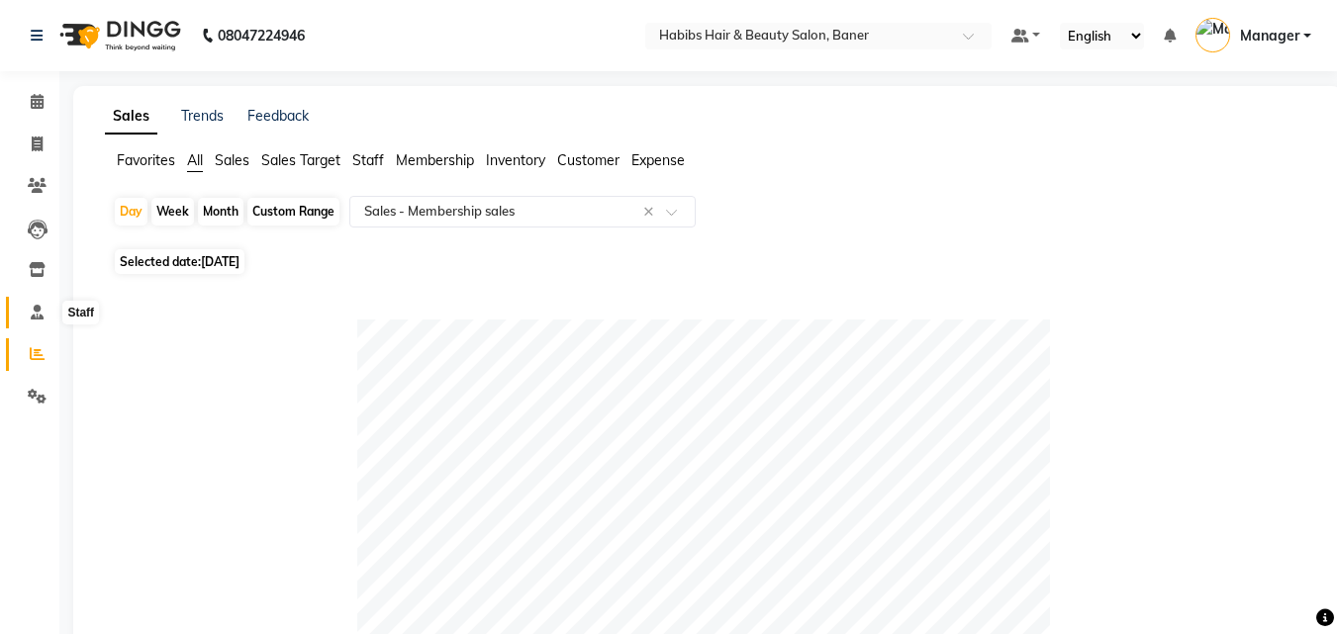
click at [28, 314] on span at bounding box center [37, 313] width 35 height 23
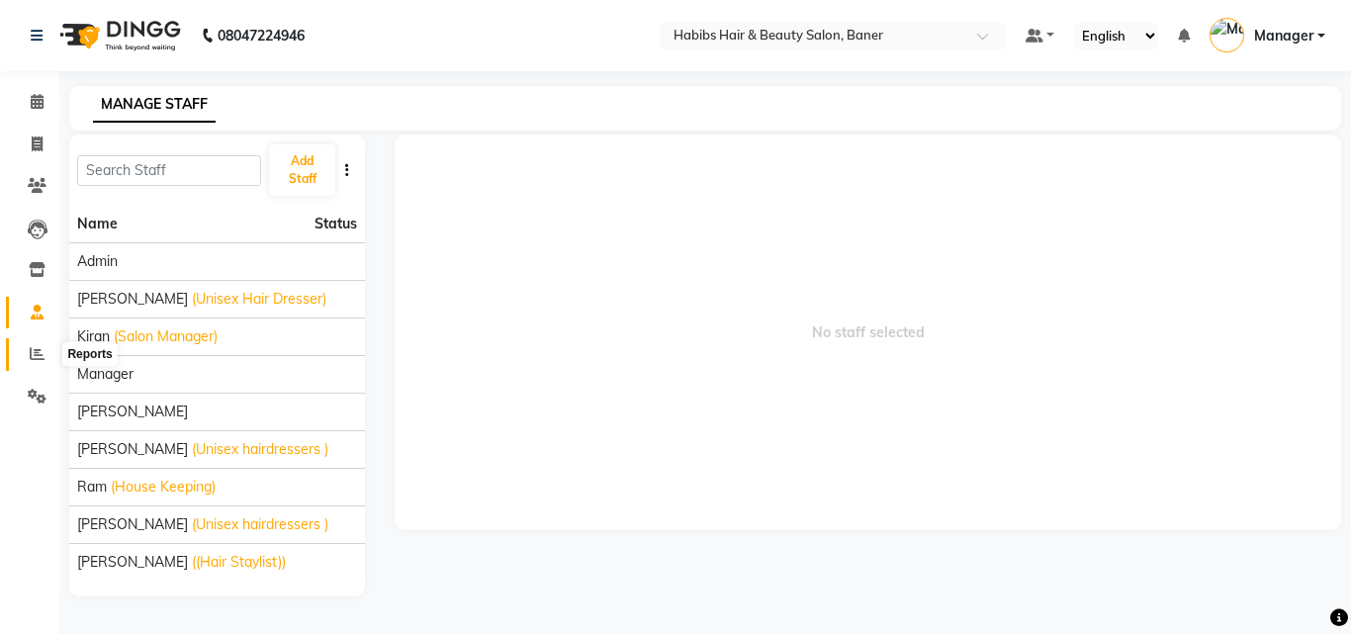
click at [34, 349] on icon at bounding box center [37, 353] width 15 height 15
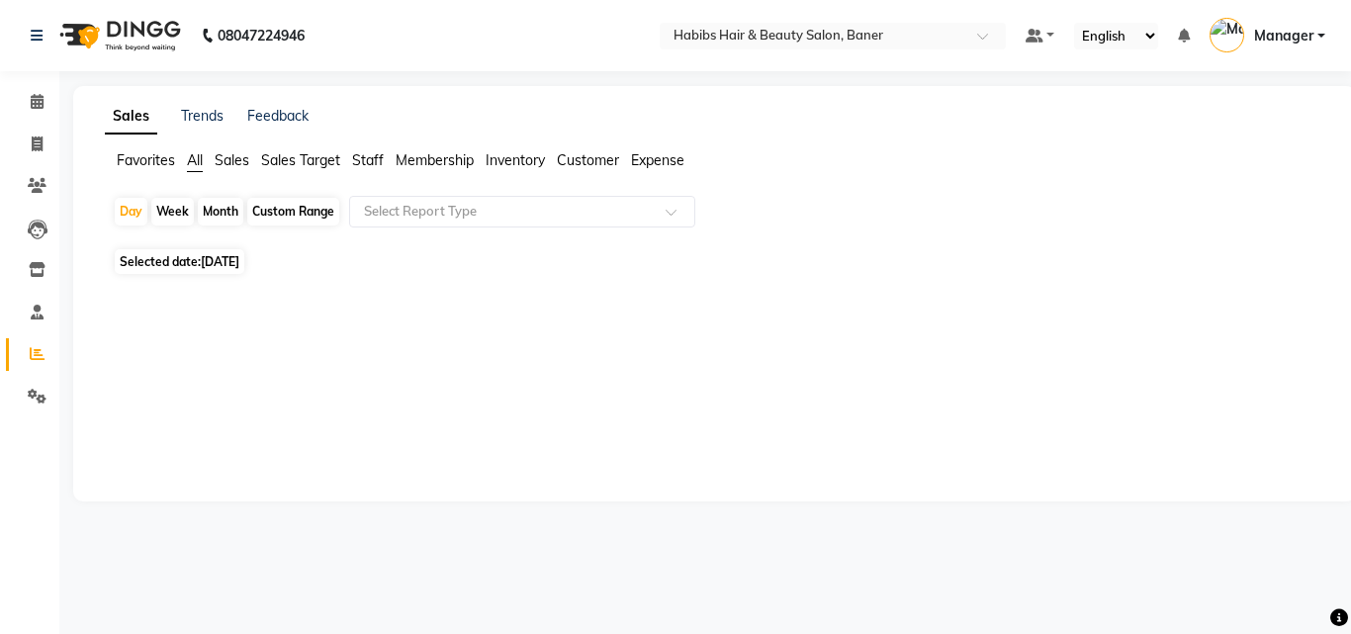
click at [218, 261] on span "03-09-2025" at bounding box center [220, 261] width 39 height 15
select select "9"
select select "2025"
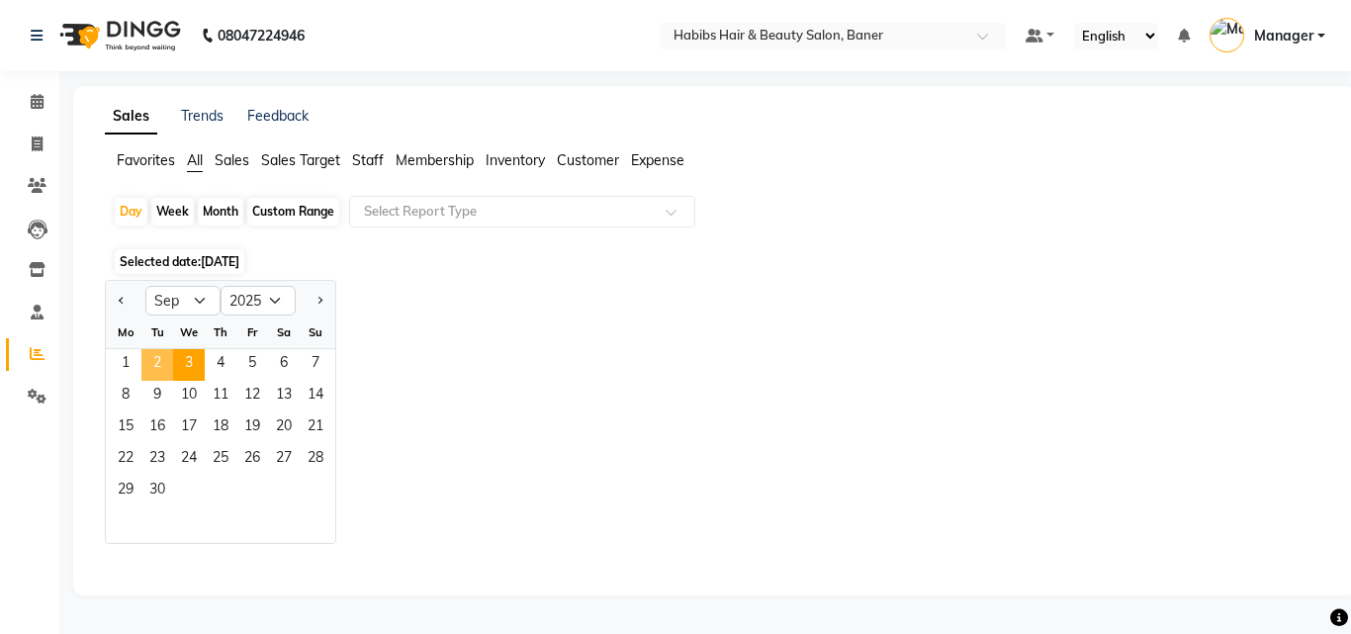
click at [150, 360] on span "2" at bounding box center [157, 365] width 32 height 32
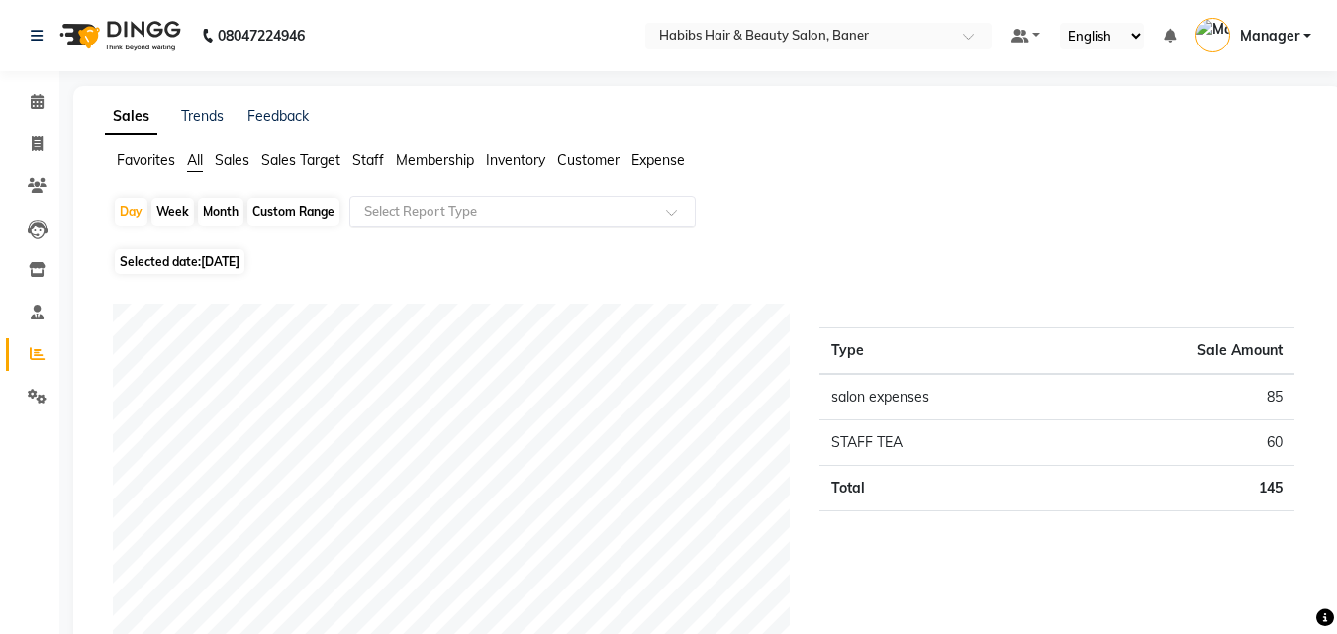
click at [468, 211] on input "text" at bounding box center [502, 212] width 285 height 20
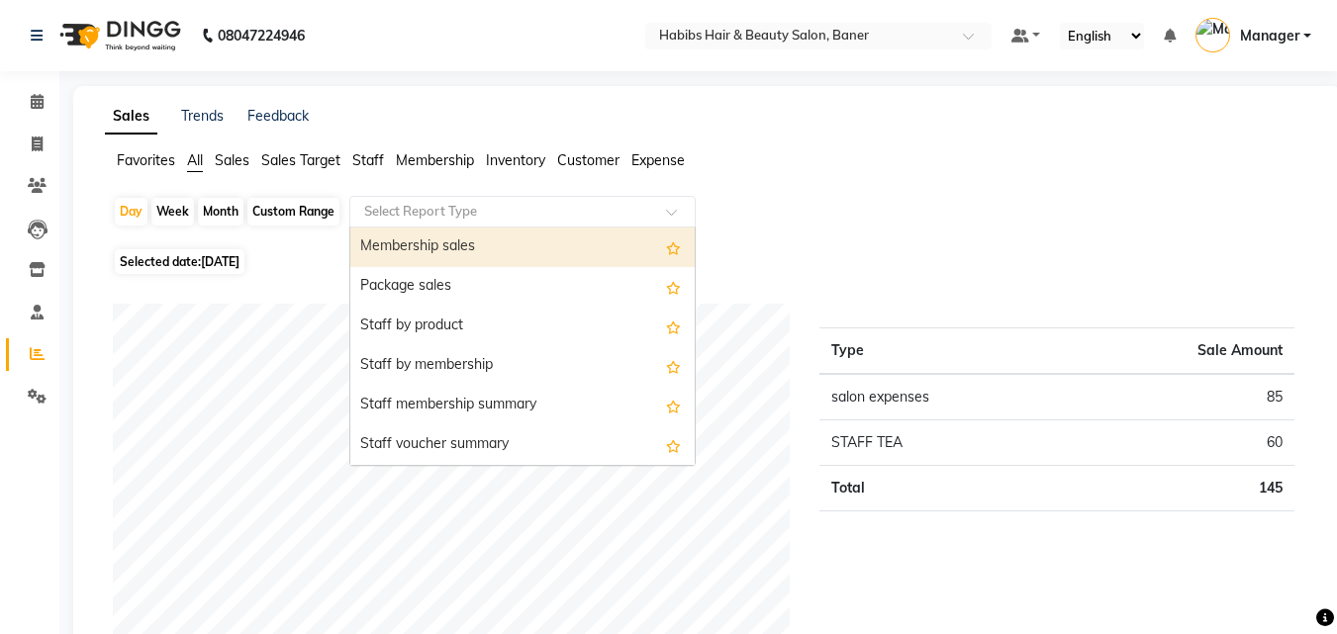
click at [484, 242] on div "Membership sales" at bounding box center [522, 248] width 344 height 40
select select "csv"
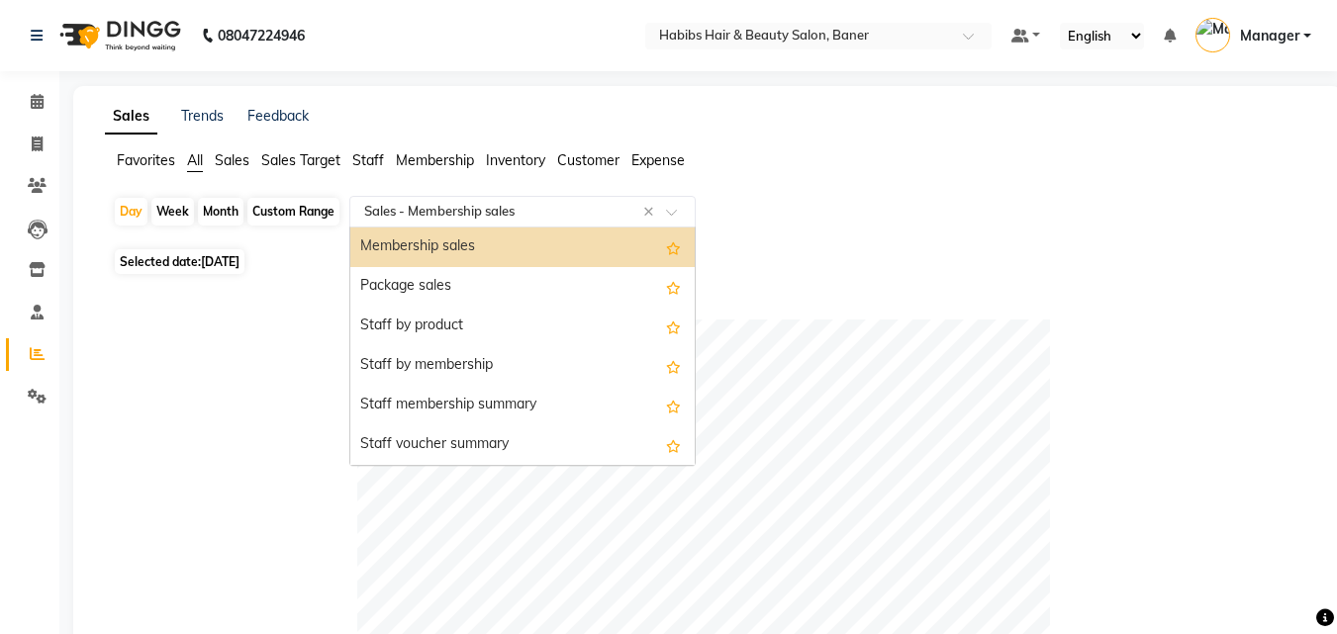
click at [405, 204] on input "text" at bounding box center [502, 212] width 285 height 20
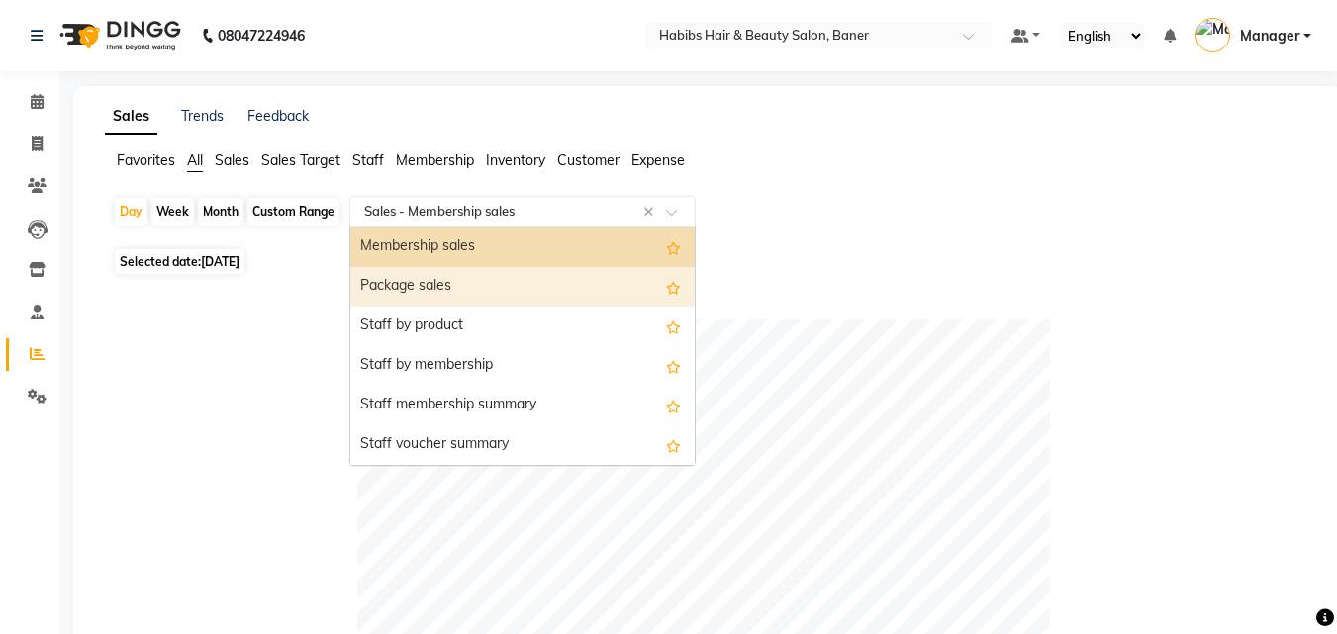
click at [426, 288] on div "Package sales" at bounding box center [522, 287] width 344 height 40
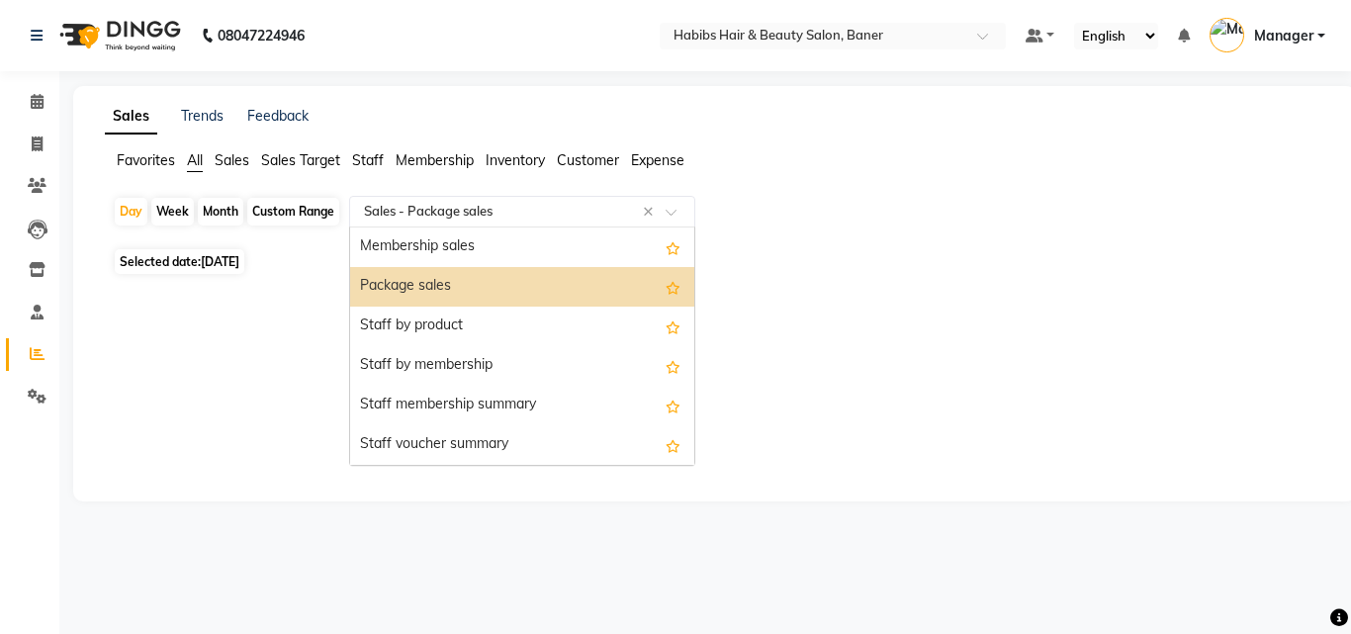
click at [466, 213] on input "text" at bounding box center [502, 212] width 285 height 20
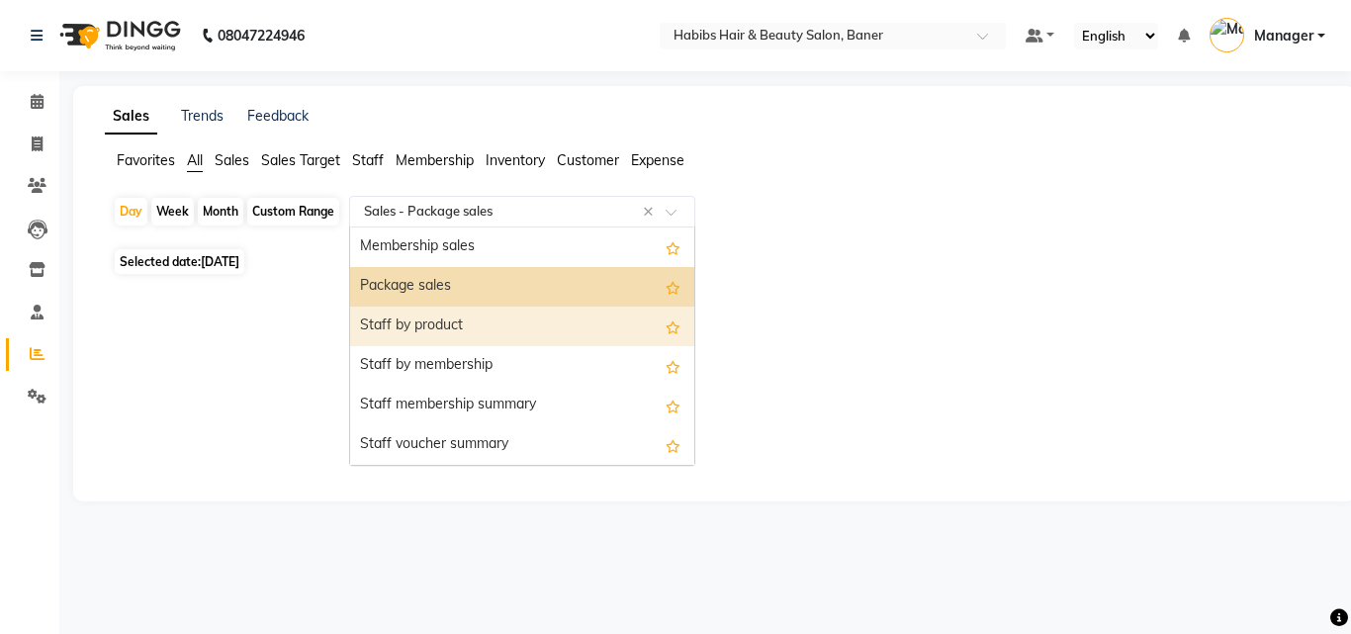
click at [443, 316] on div "Staff by product" at bounding box center [522, 327] width 344 height 40
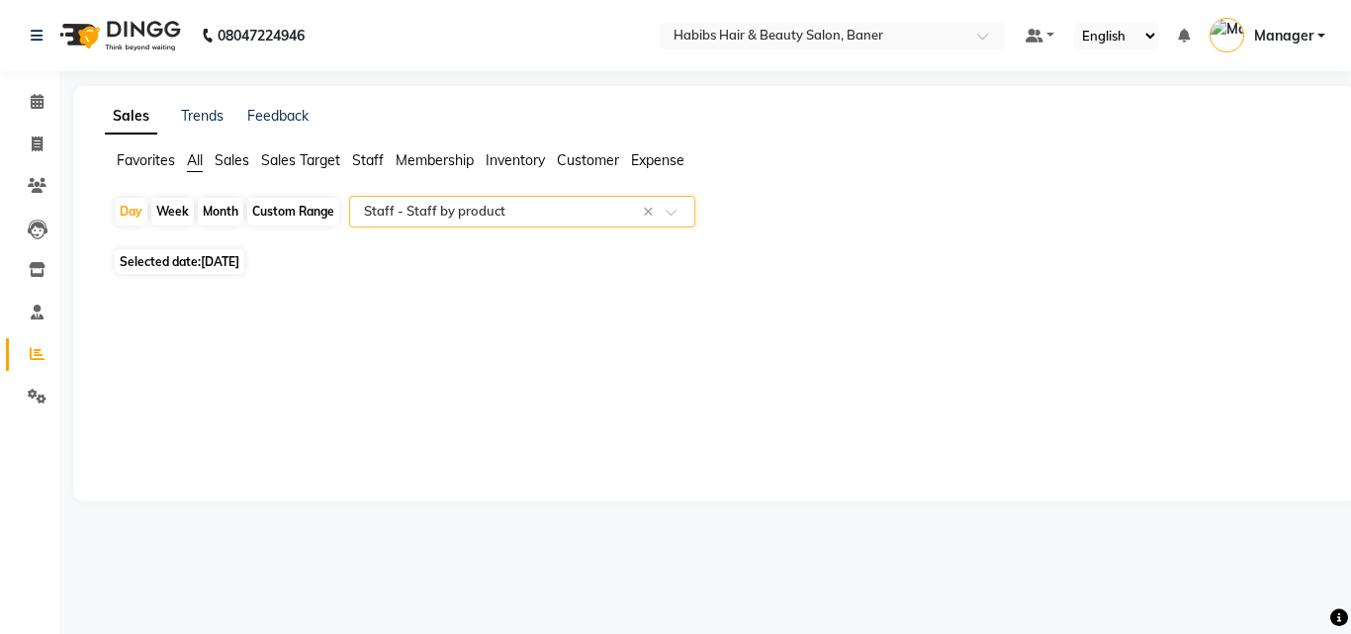
click at [518, 218] on input "text" at bounding box center [502, 212] width 285 height 20
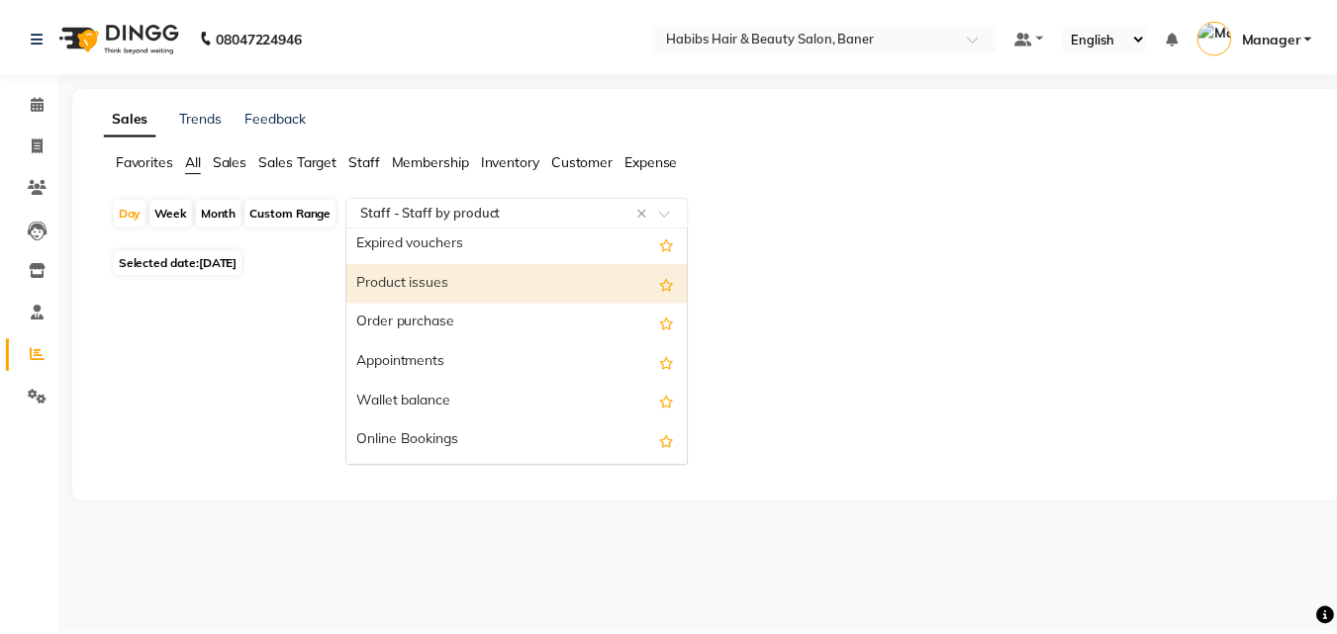
scroll to position [594, 0]
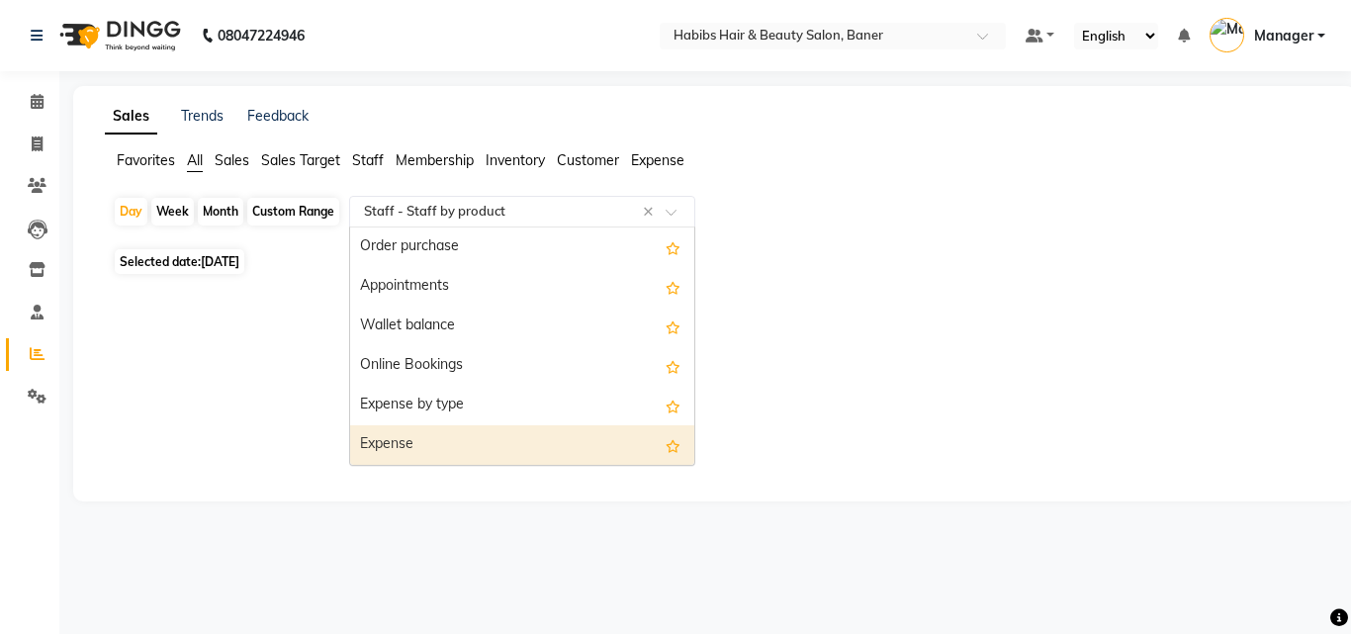
click at [432, 439] on div "Expense" at bounding box center [522, 445] width 344 height 40
select select "csv"
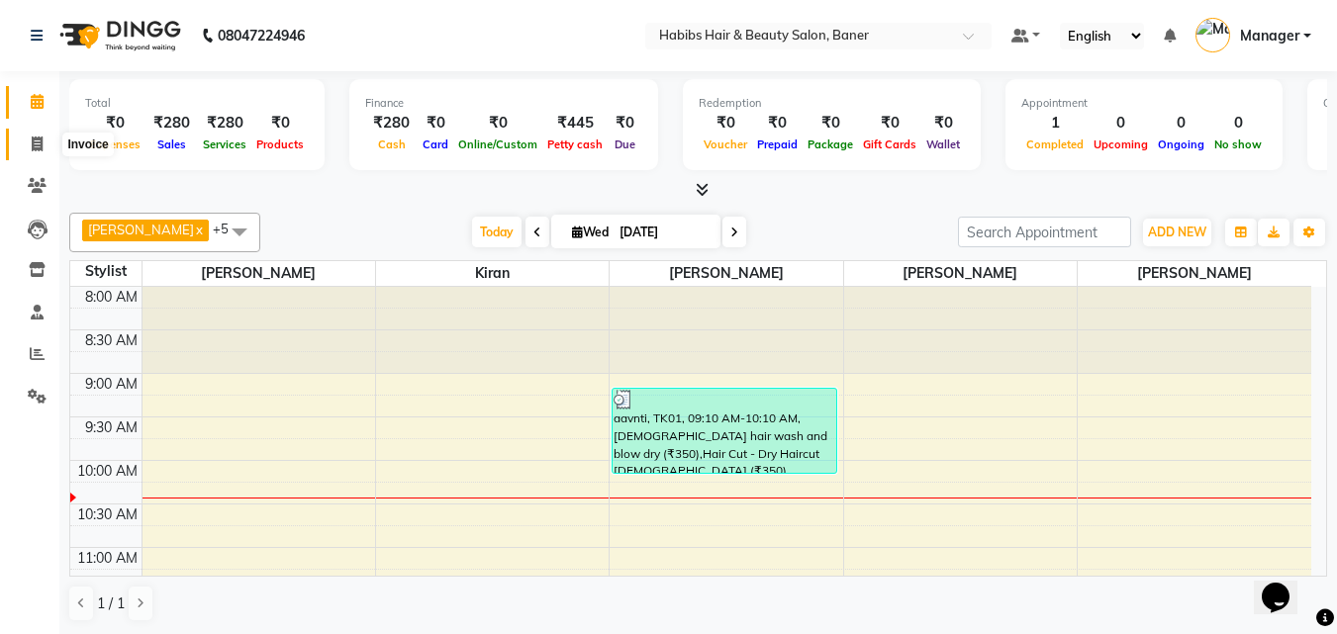
click at [40, 139] on icon at bounding box center [37, 144] width 11 height 15
select select "5356"
select select "service"
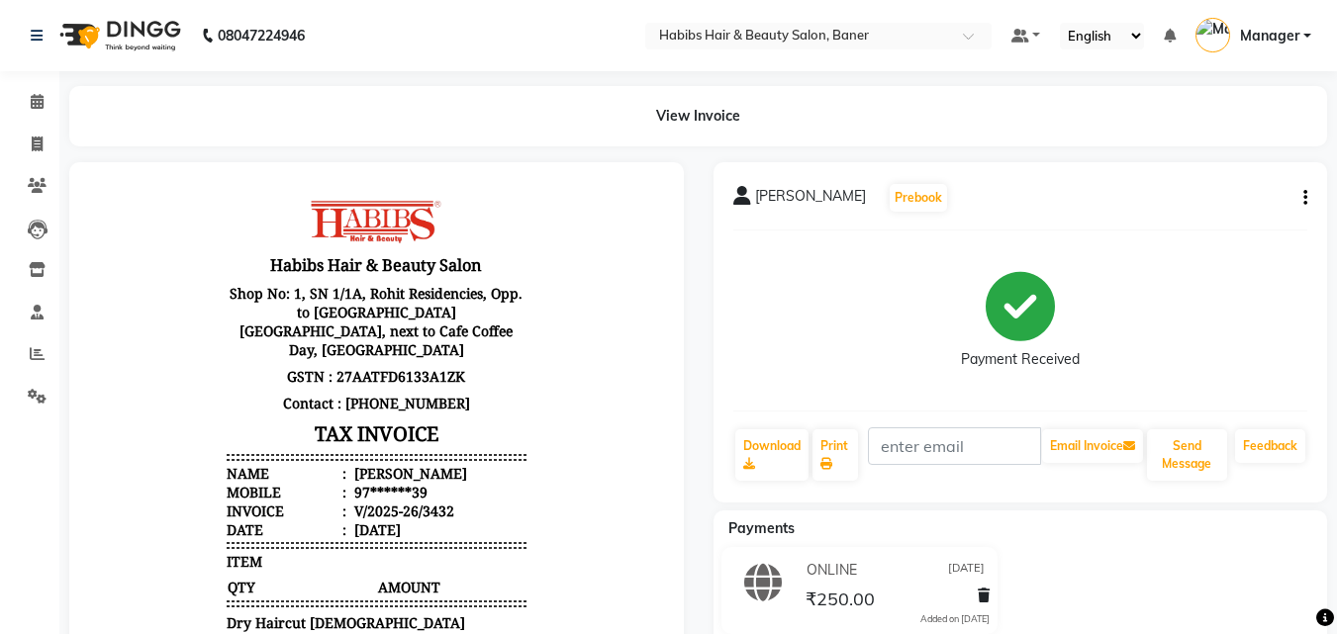
click at [1305, 198] on icon "button" at bounding box center [1305, 198] width 4 height 1
click at [1200, 243] on div "Edit Invoice" at bounding box center [1207, 235] width 136 height 25
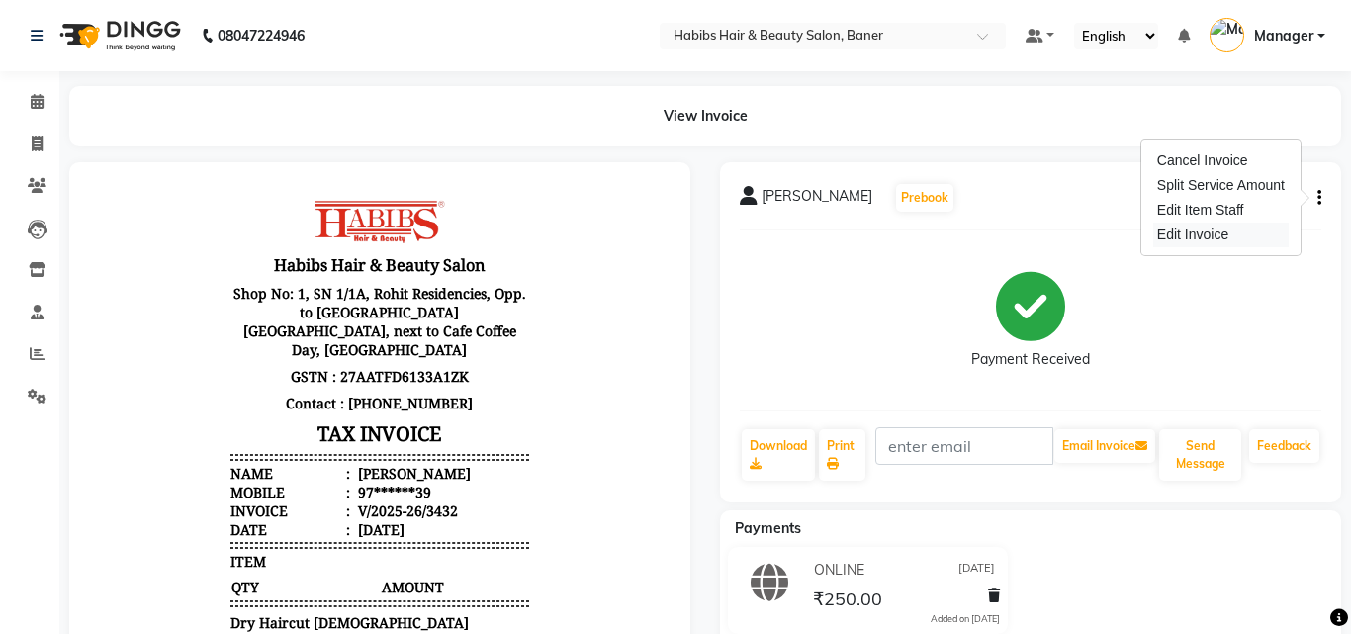
select select "service"
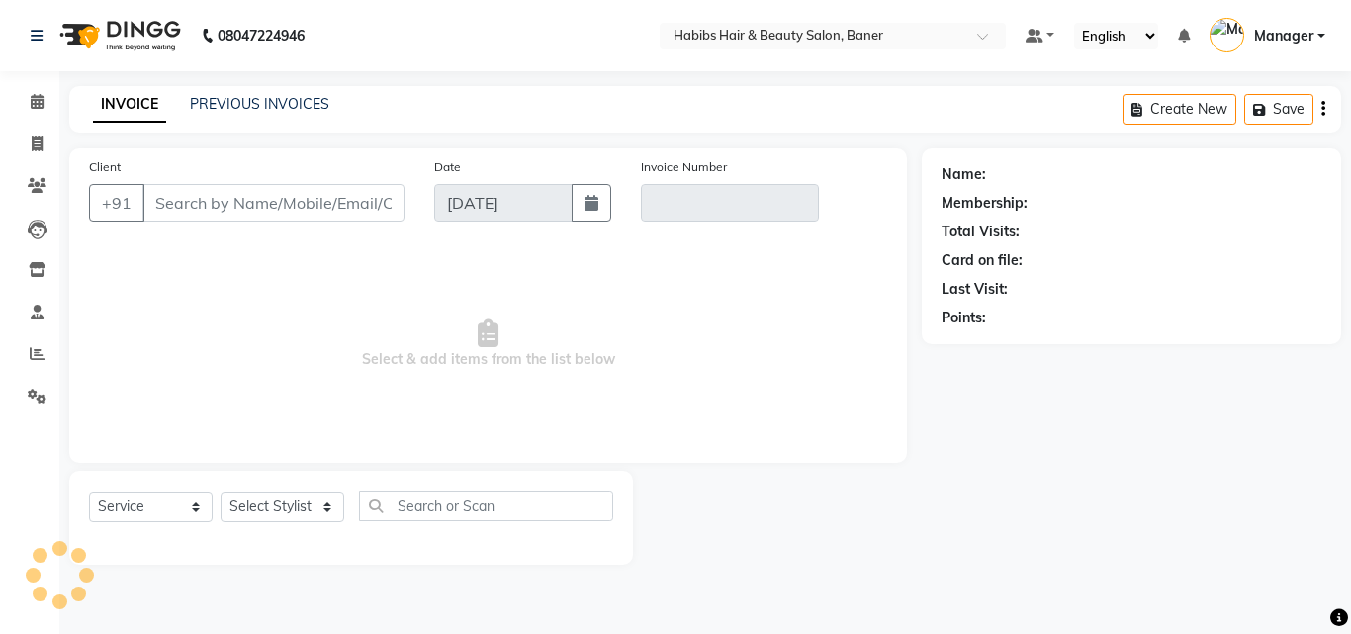
type input "97******39"
type input "V/2025-26/3432"
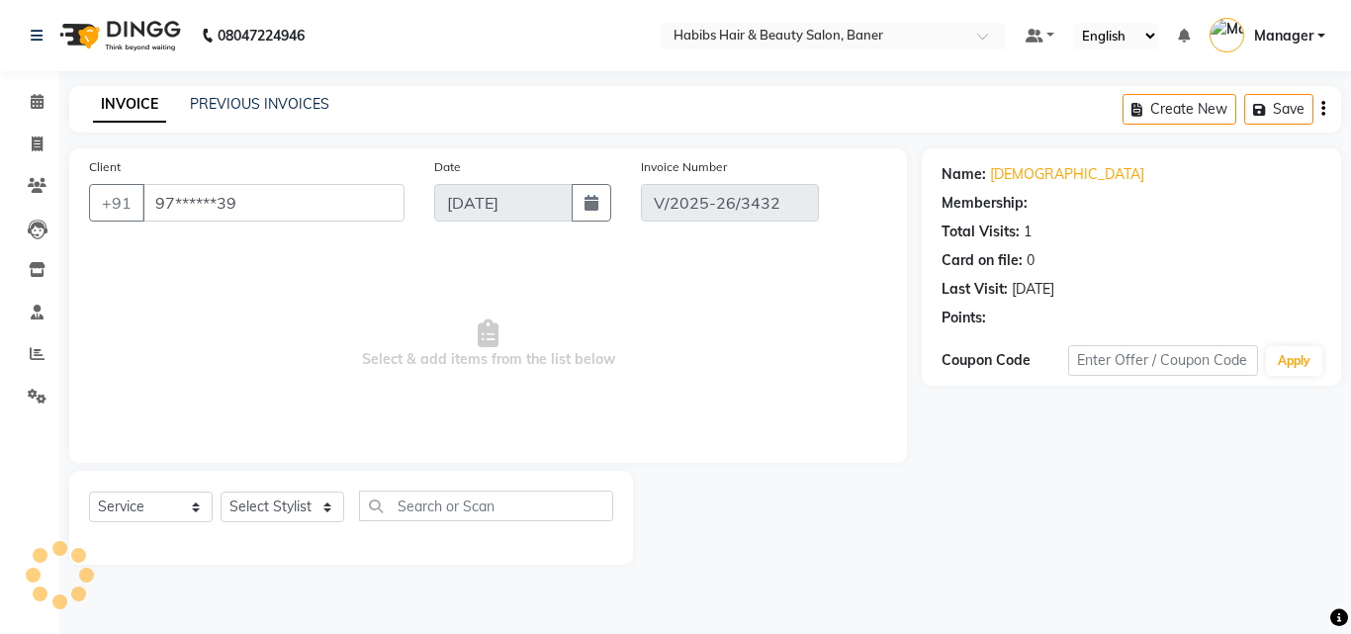
type input "[DATE]"
select select "select"
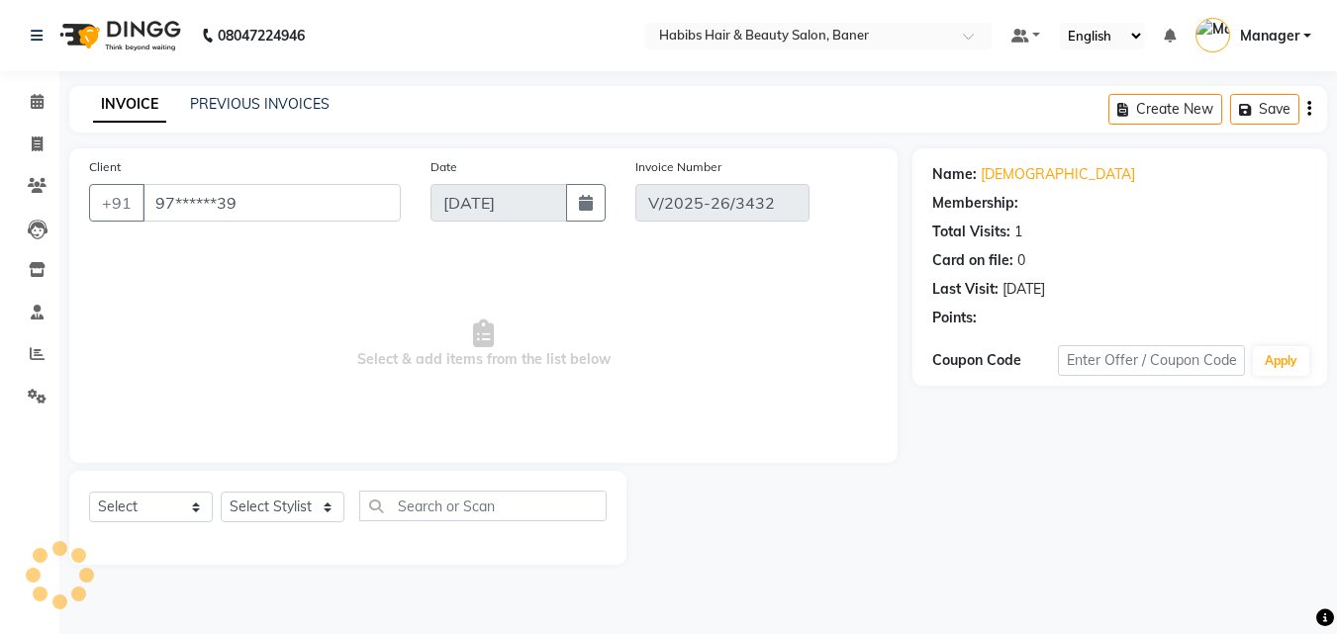
select select "1: Object"
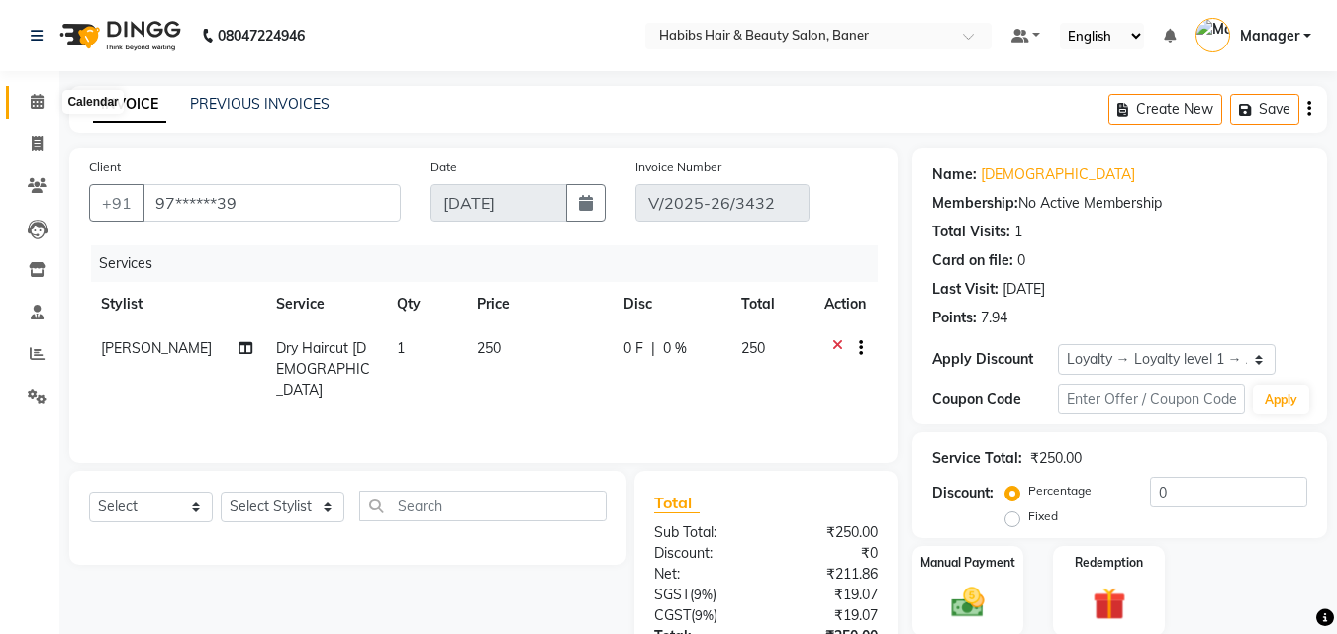
click at [40, 97] on icon at bounding box center [37, 101] width 13 height 15
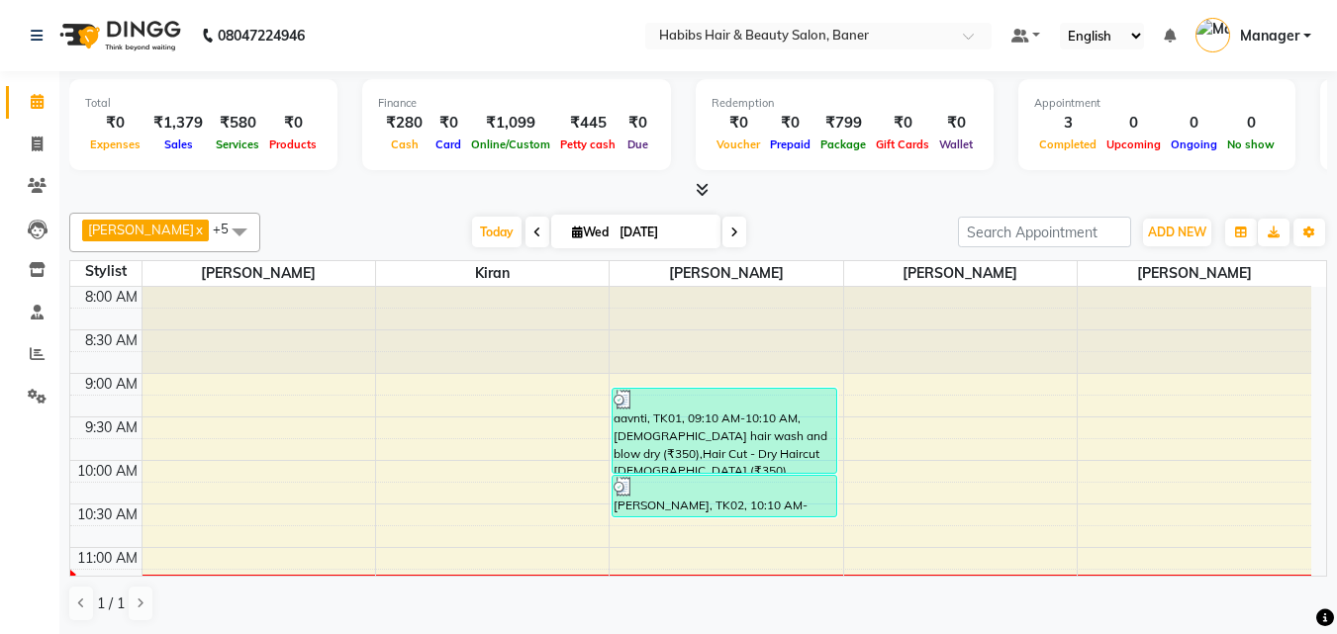
click at [525, 238] on span at bounding box center [537, 232] width 24 height 31
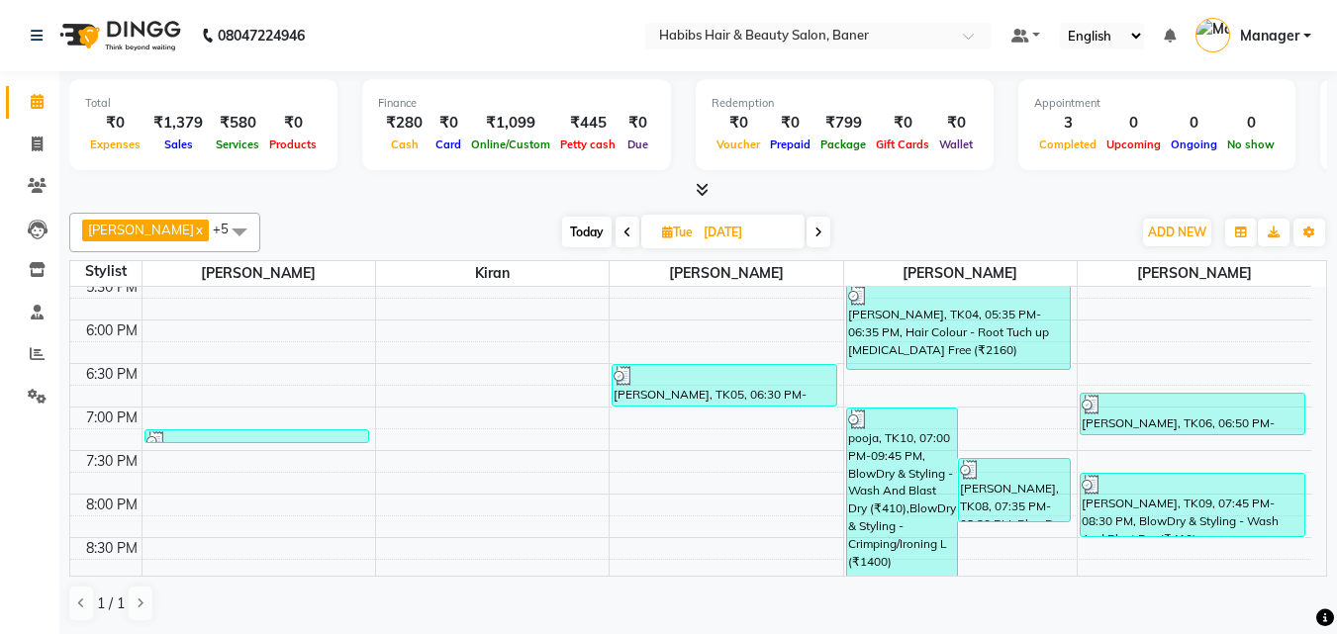
scroll to position [818, 0]
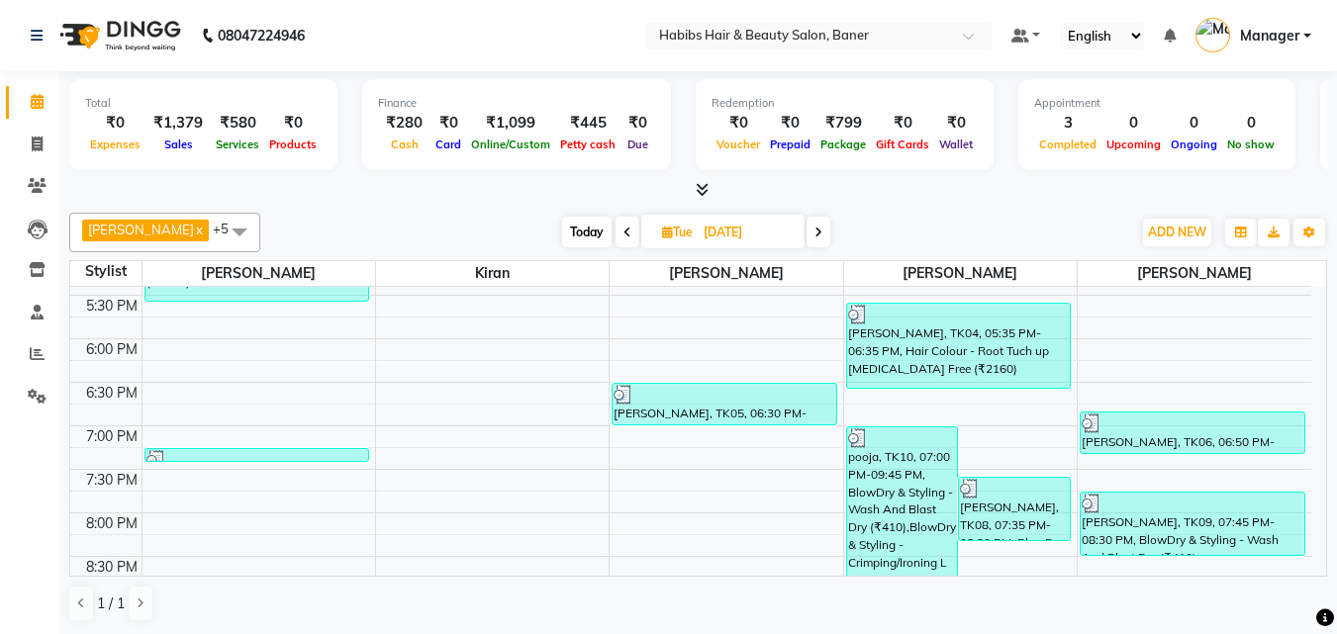
click at [562, 228] on span "Today" at bounding box center [586, 232] width 49 height 31
type input "[DATE]"
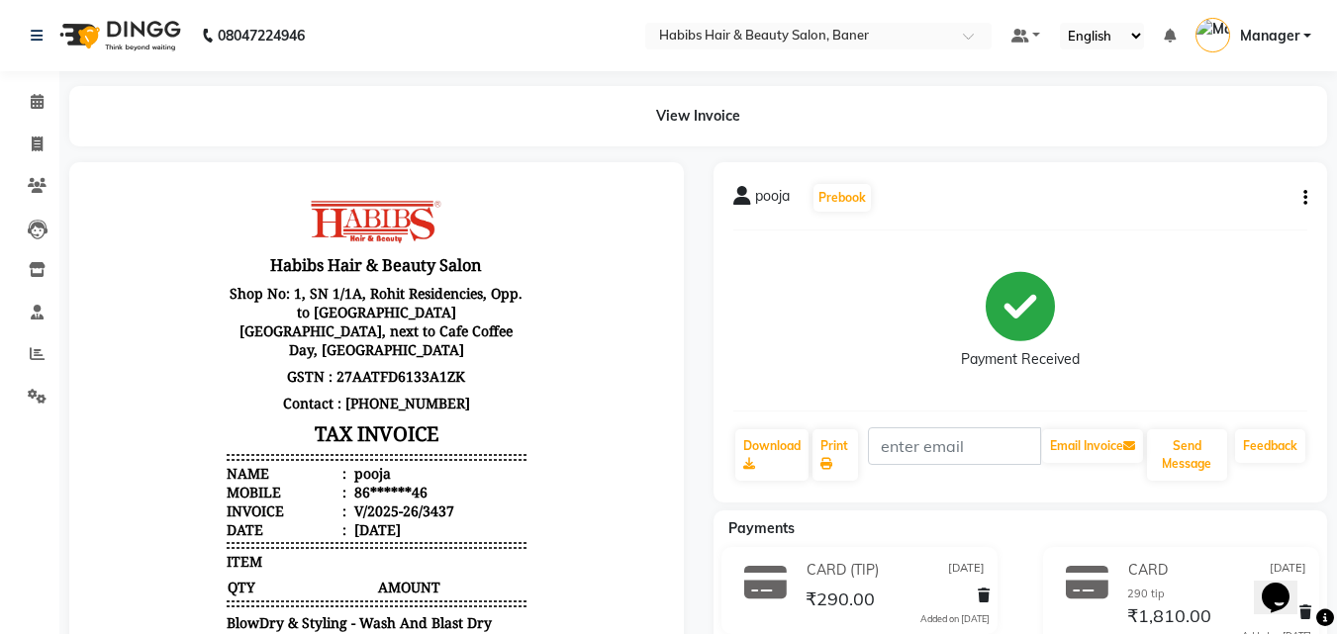
click at [1302, 194] on button "button" at bounding box center [1301, 198] width 12 height 21
click at [1212, 237] on div "Edit Invoice" at bounding box center [1207, 235] width 136 height 25
select select "service"
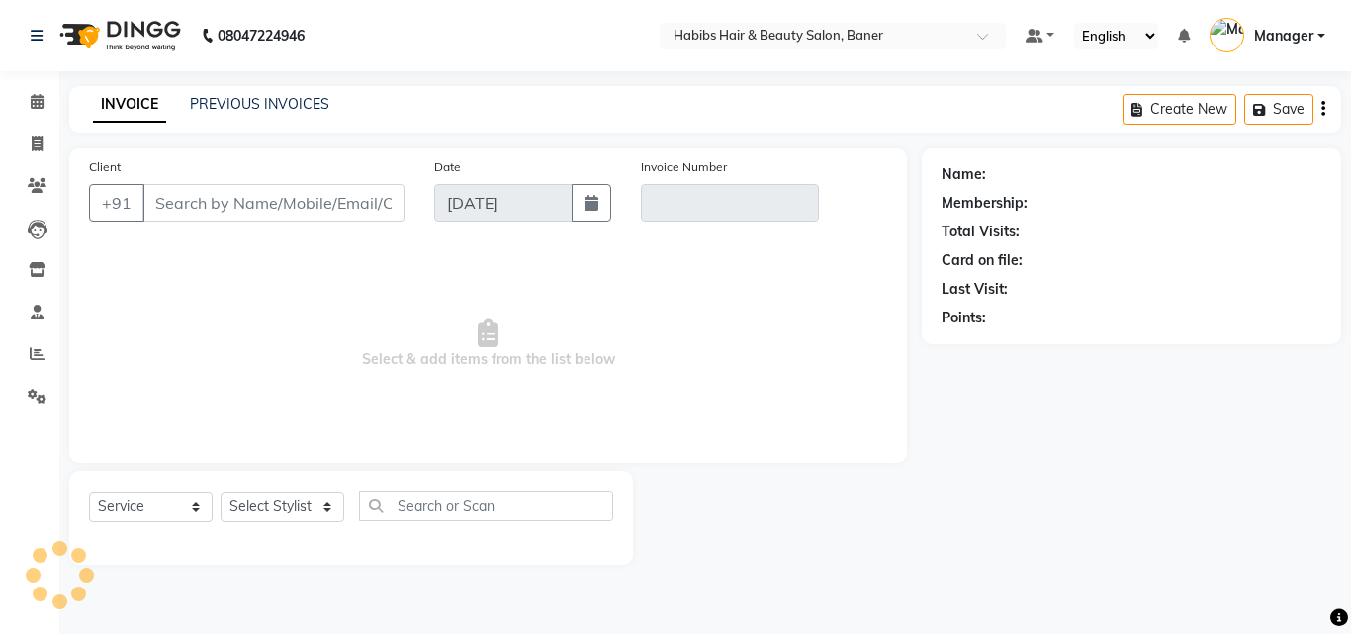
type input "86******46"
type input "V/2025-26/3437"
type input "[DATE]"
select select "select"
select select "1: Object"
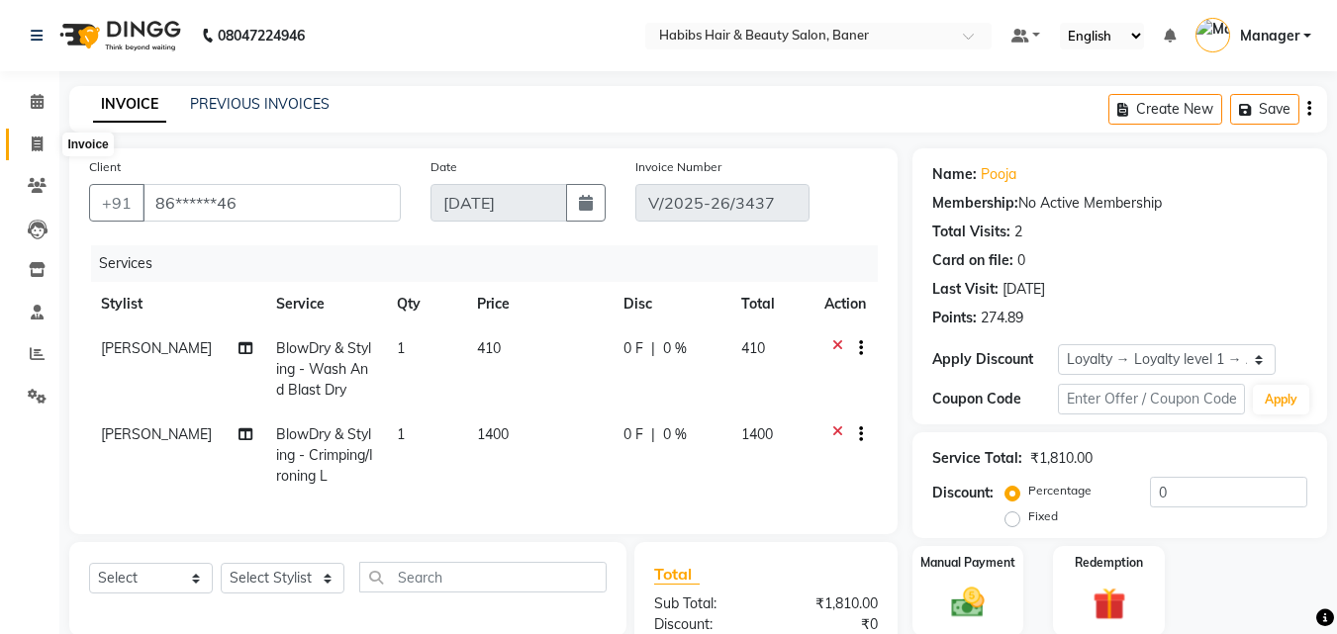
click at [36, 145] on icon at bounding box center [37, 144] width 11 height 15
select select "5356"
select select "service"
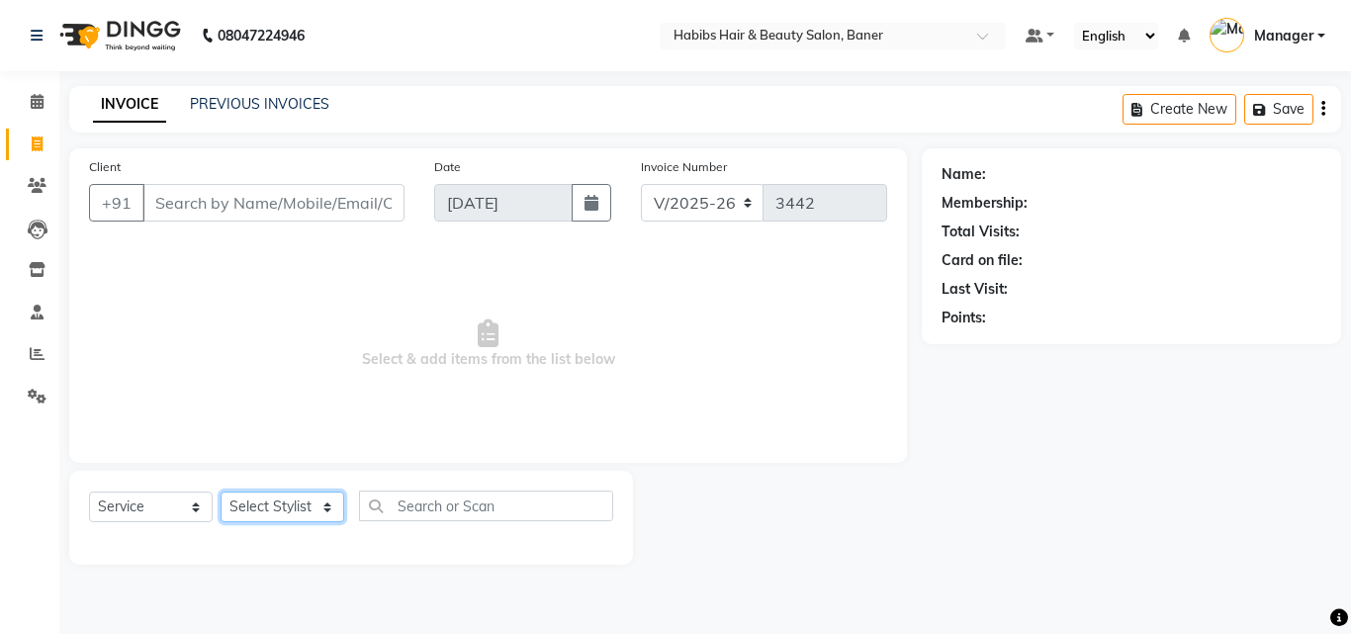
click at [270, 508] on select "Select Stylist Admin [PERSON_NAME] Manager [PERSON_NAME] [PERSON_NAME] Ram Roha…" at bounding box center [283, 507] width 124 height 31
select select "35759"
click at [221, 492] on select "Select Stylist Admin [PERSON_NAME] Manager [PERSON_NAME] [PERSON_NAME] Ram Roha…" at bounding box center [283, 507] width 124 height 31
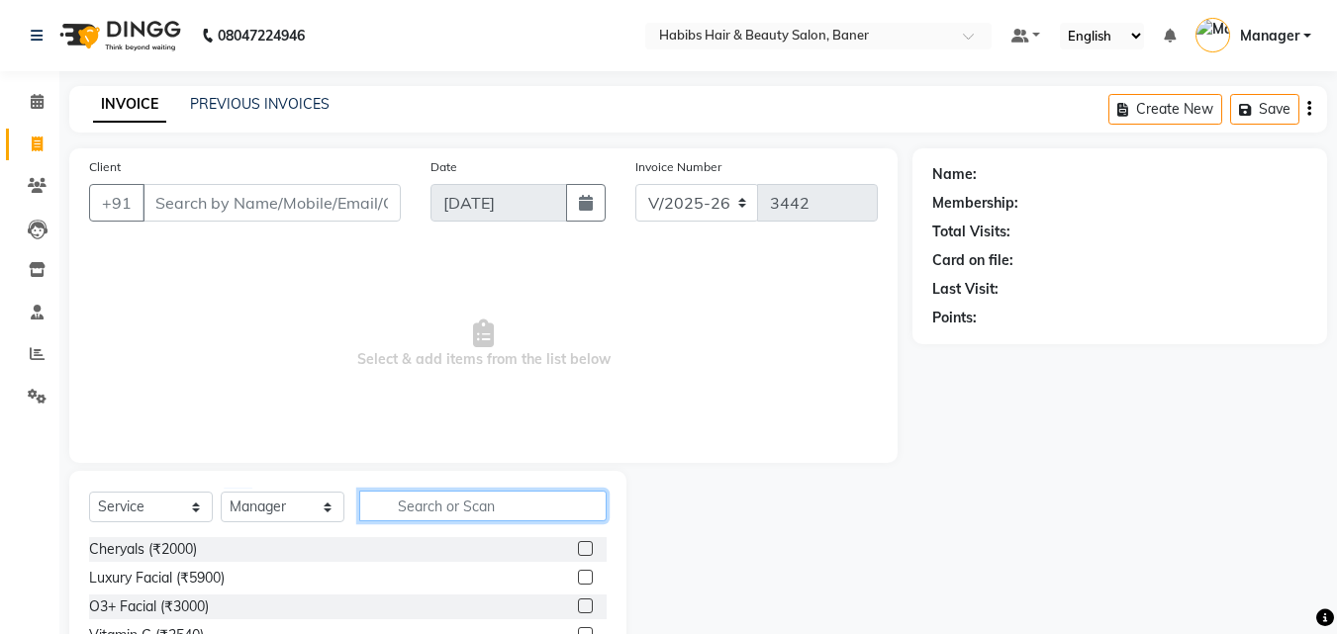
click at [414, 505] on input "text" at bounding box center [482, 506] width 247 height 31
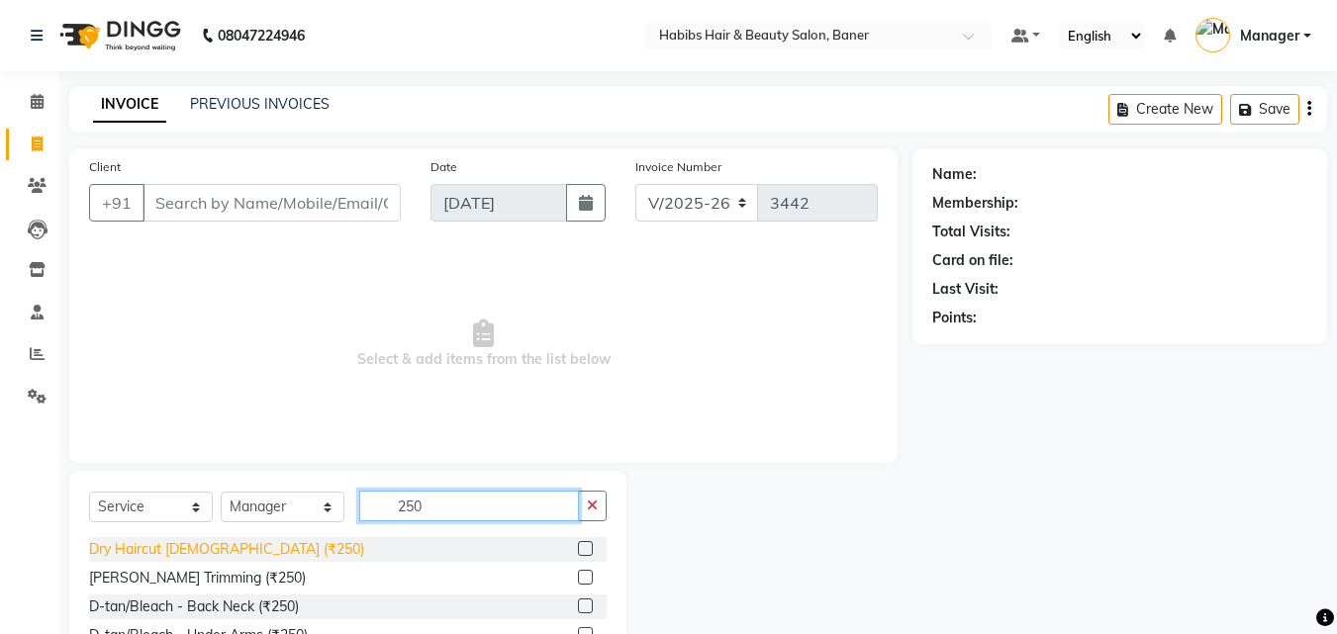
type input "250"
click at [195, 546] on div "Dry Haircut [DEMOGRAPHIC_DATA] (₹250)" at bounding box center [226, 549] width 275 height 21
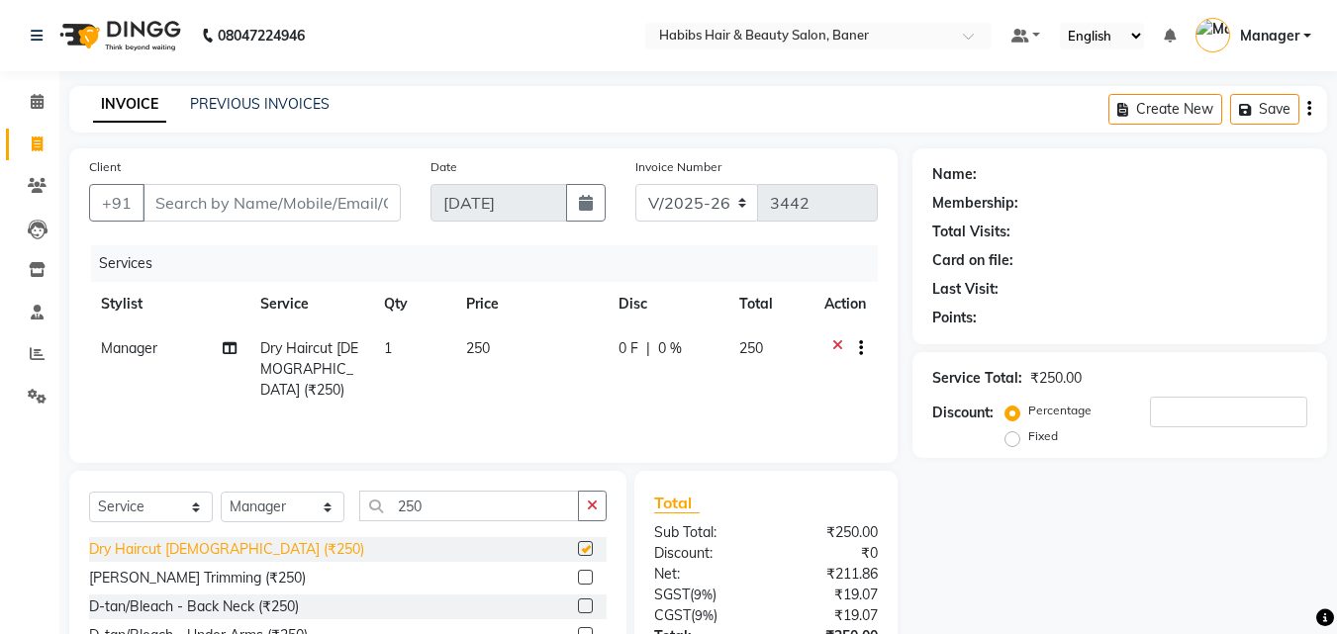
checkbox input "false"
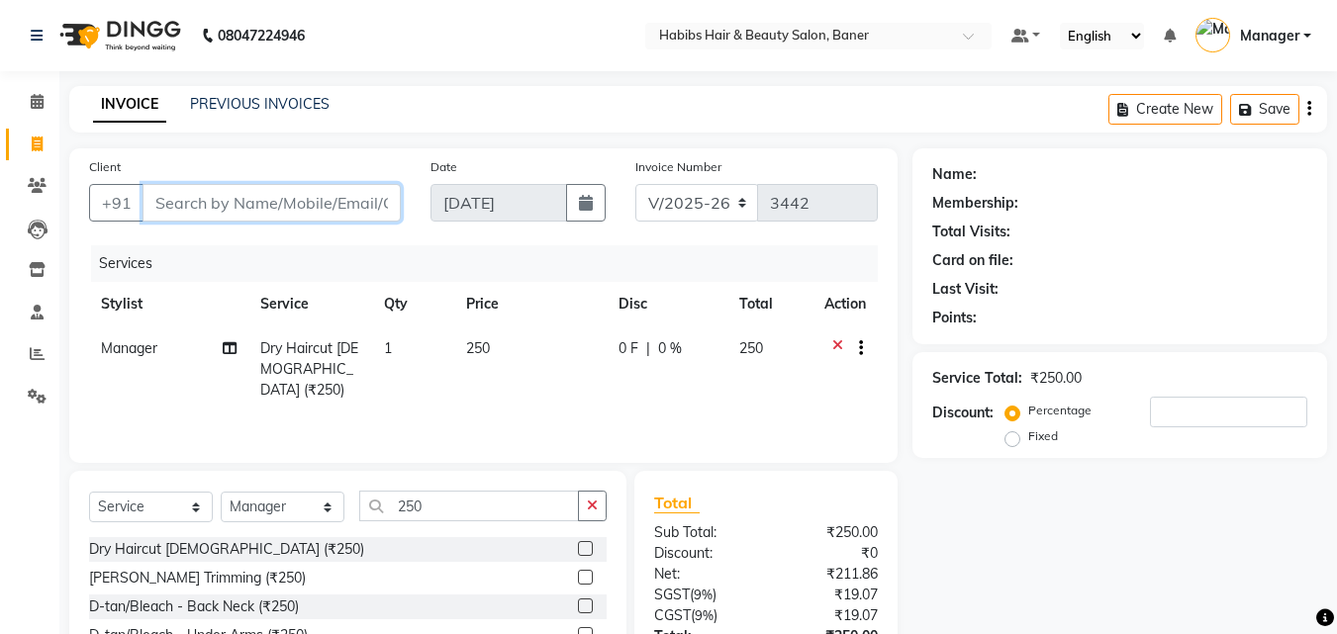
click at [294, 209] on input "Client" at bounding box center [271, 203] width 258 height 38
type input "7"
type input "0"
type input "7588744443"
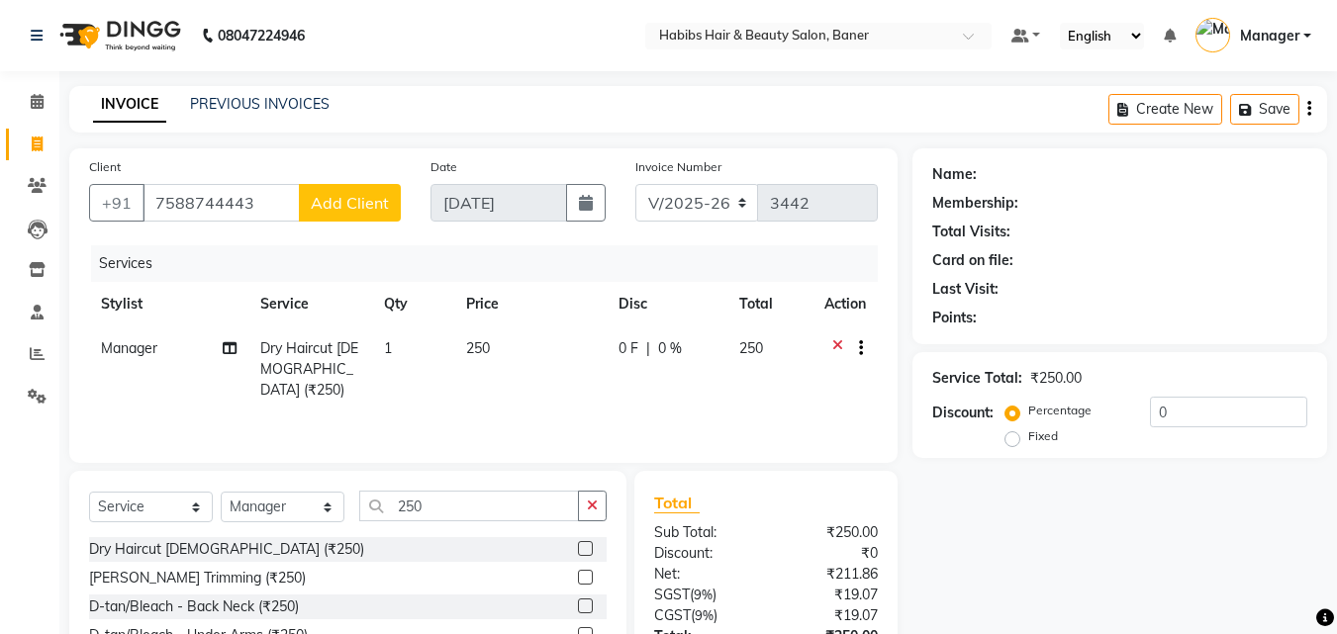
click at [377, 206] on span "Add Client" at bounding box center [350, 203] width 78 height 20
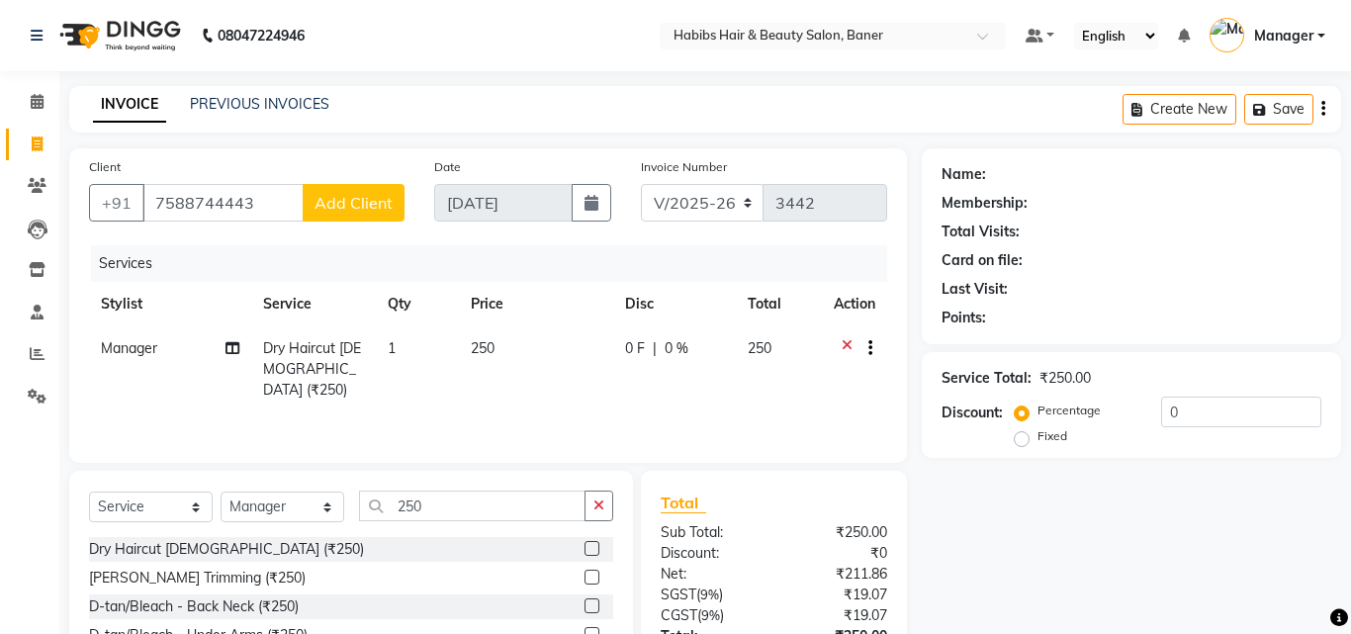
select select "22"
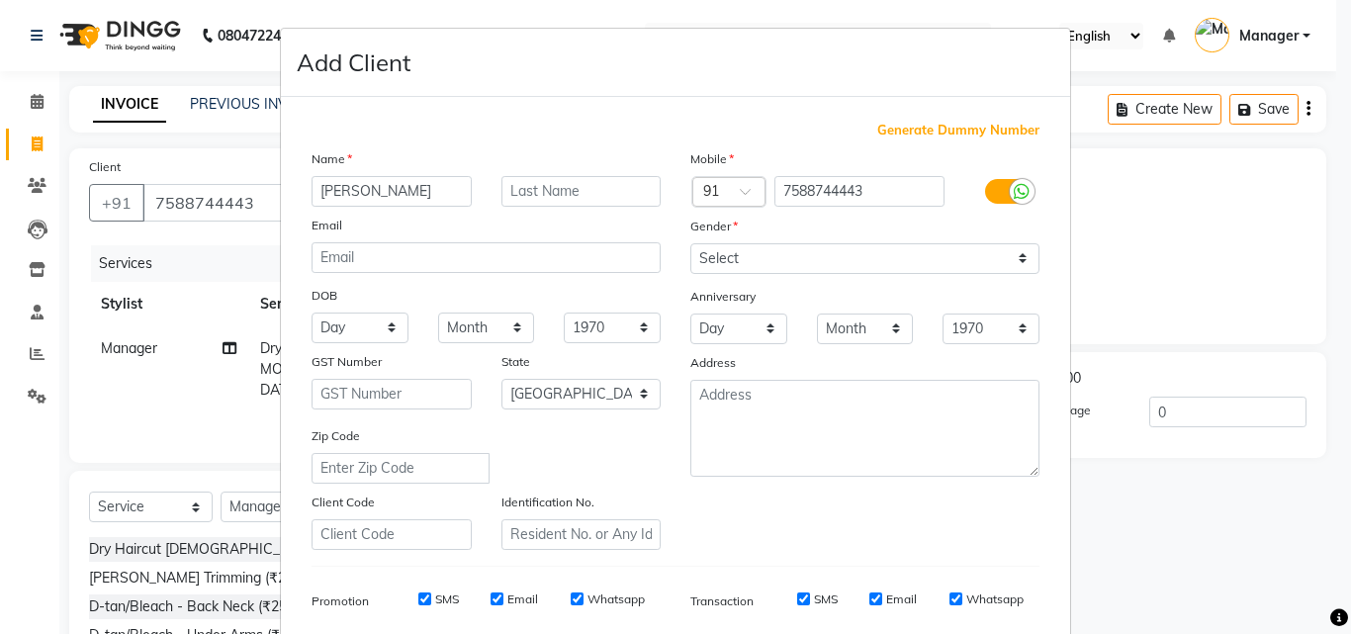
type input "[PERSON_NAME]"
click at [795, 260] on select "Select Male Female Other Prefer Not To Say" at bounding box center [865, 258] width 349 height 31
select select "[DEMOGRAPHIC_DATA]"
click at [691, 243] on select "Select Male Female Other Prefer Not To Say" at bounding box center [865, 258] width 349 height 31
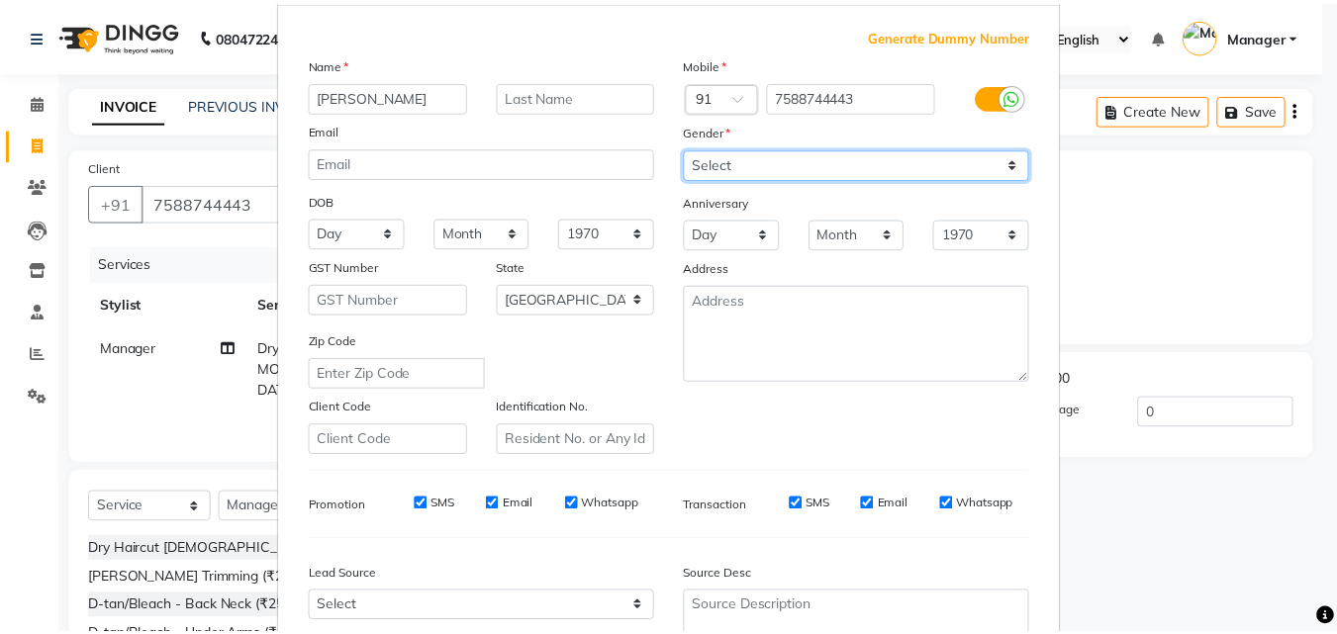
scroll to position [279, 0]
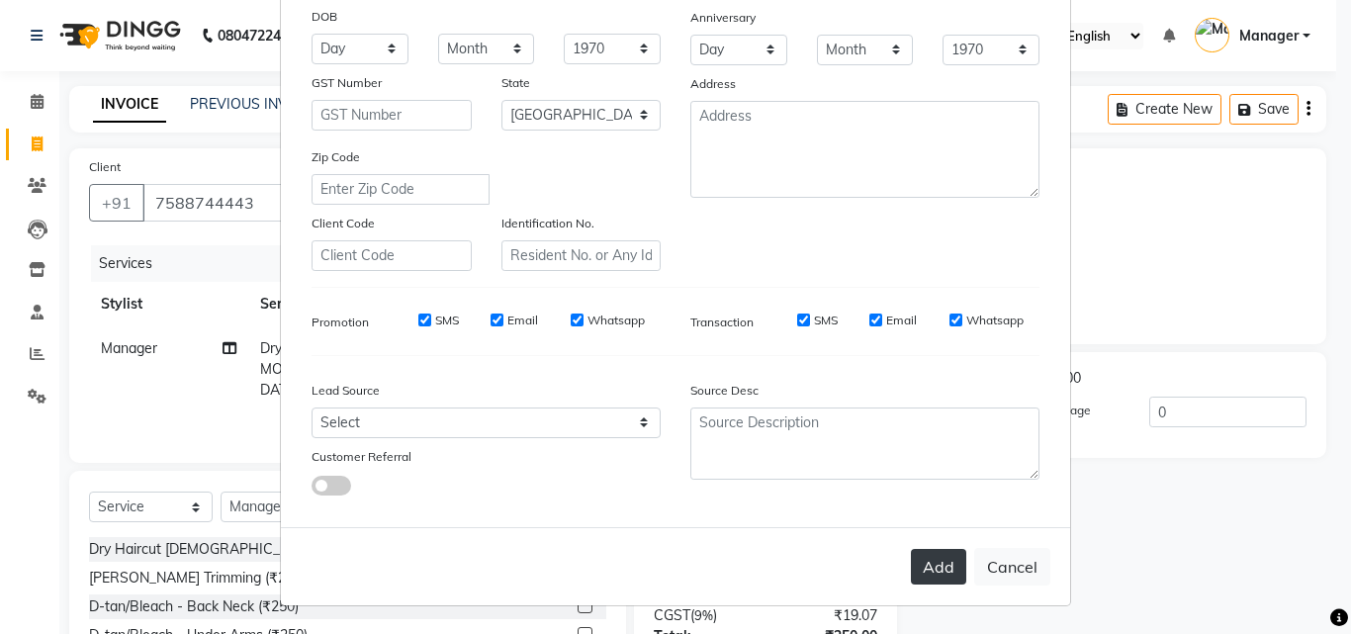
click at [936, 569] on button "Add" at bounding box center [938, 567] width 55 height 36
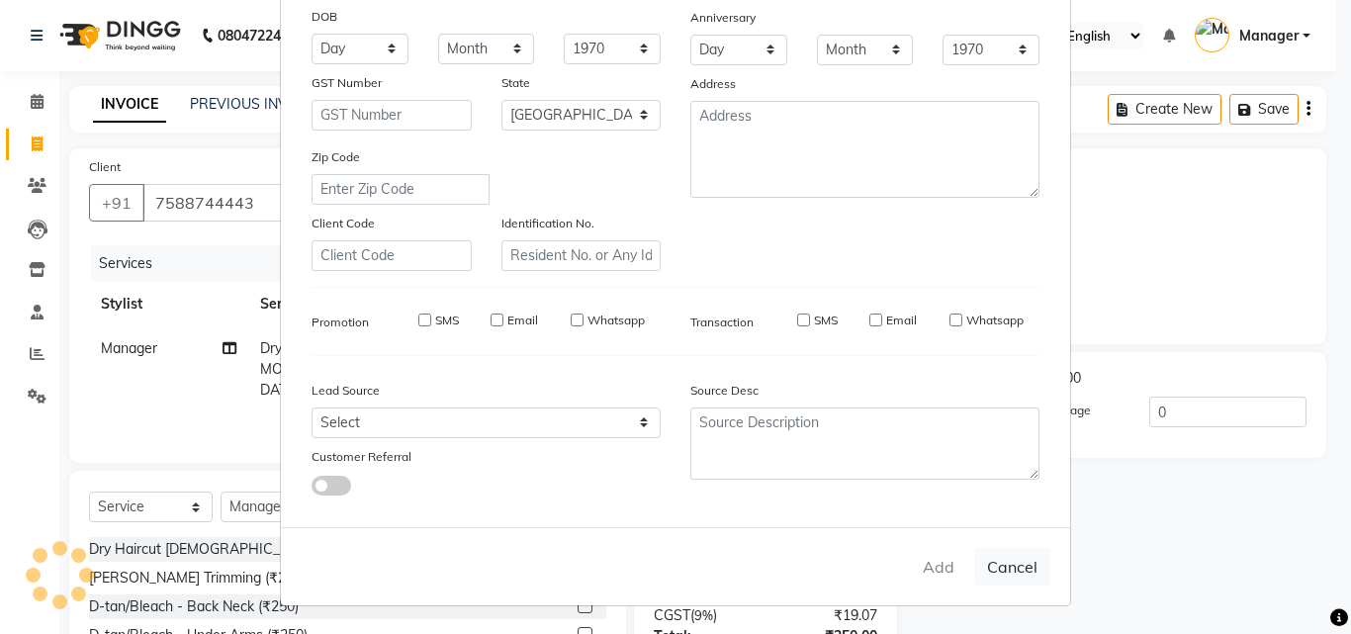
type input "75******43"
select select
select select "null"
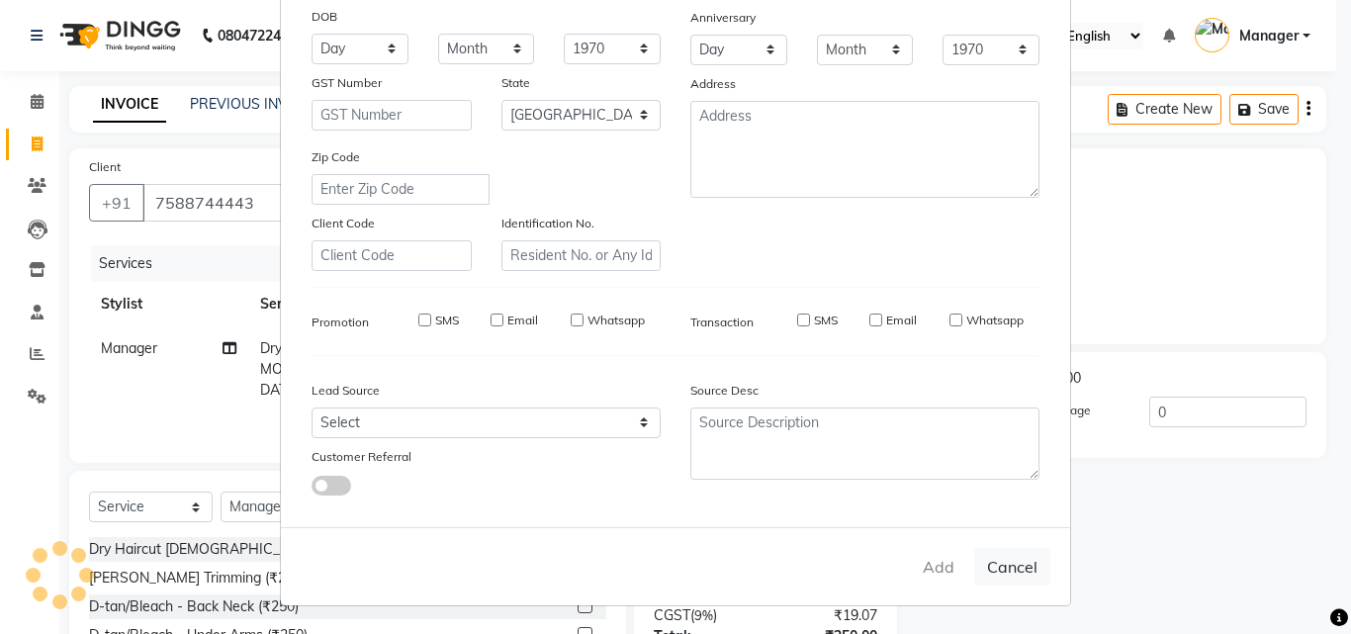
select select
checkbox input "false"
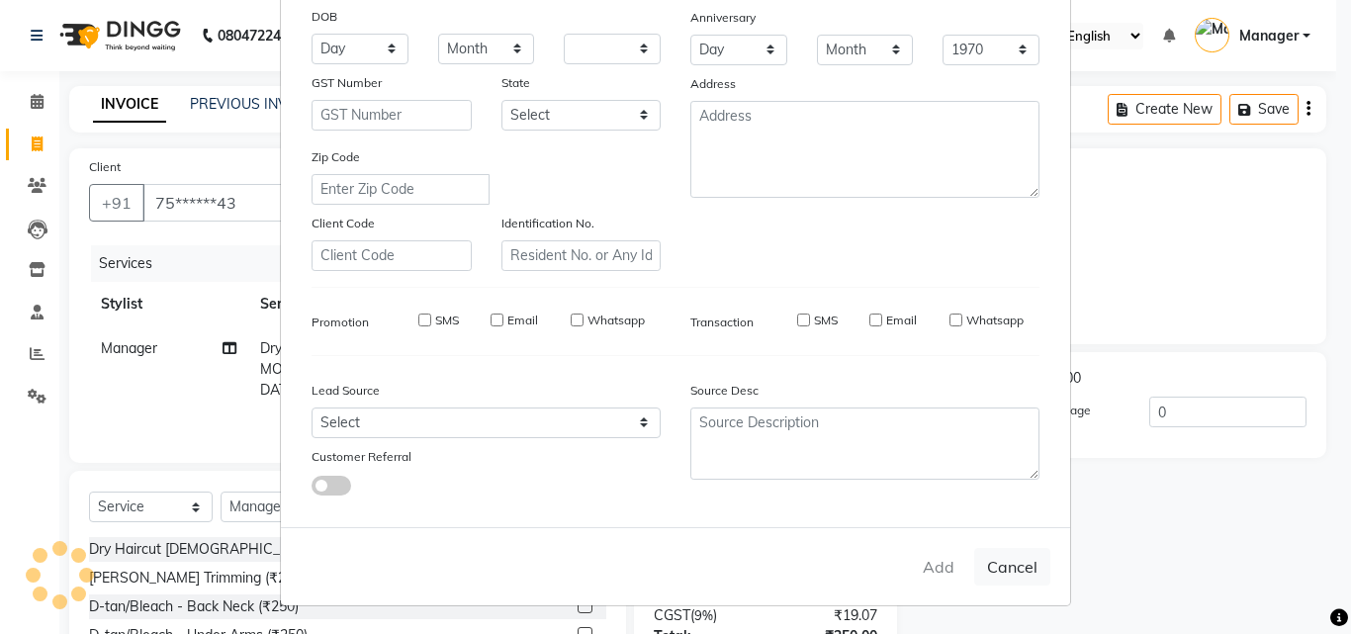
checkbox input "false"
select select "1: Object"
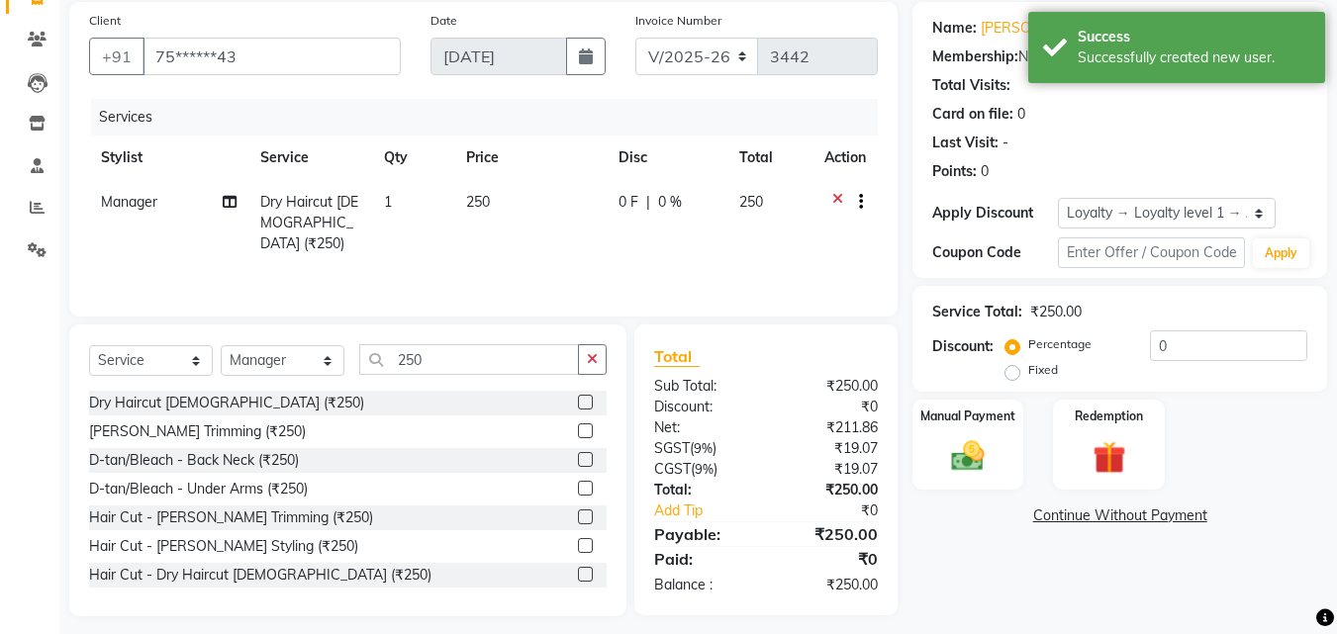
scroll to position [158, 0]
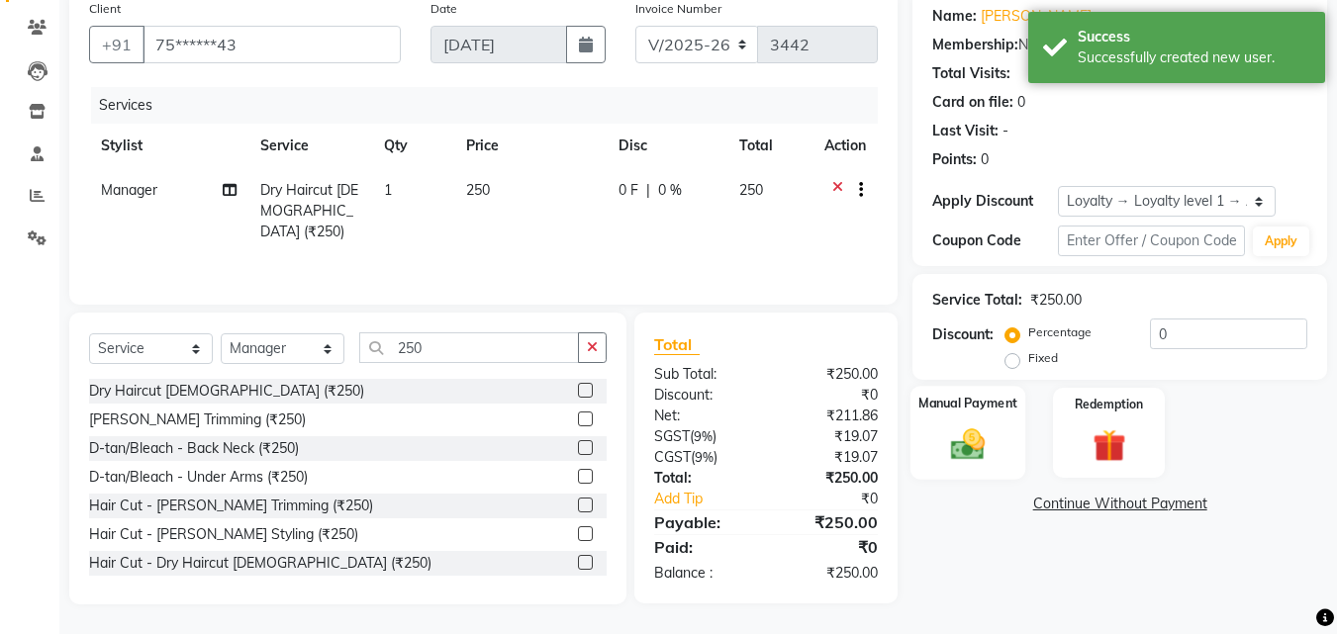
click at [972, 439] on img at bounding box center [967, 444] width 55 height 40
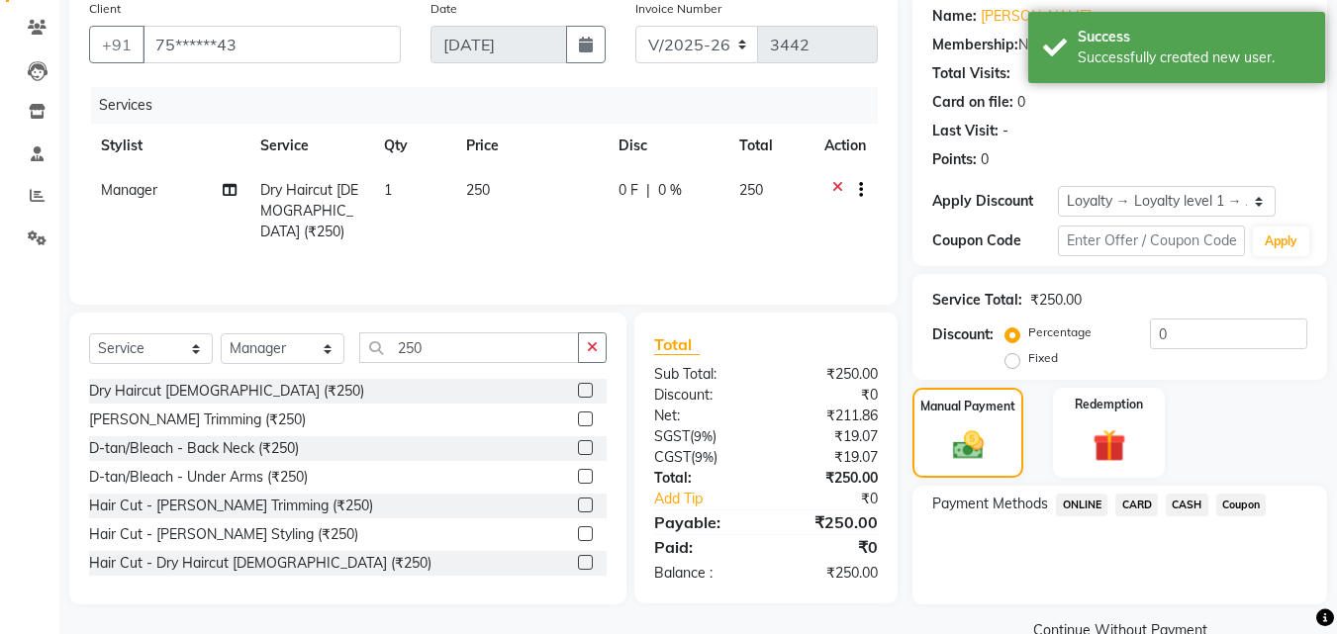
click at [1190, 508] on span "CASH" at bounding box center [1186, 505] width 43 height 23
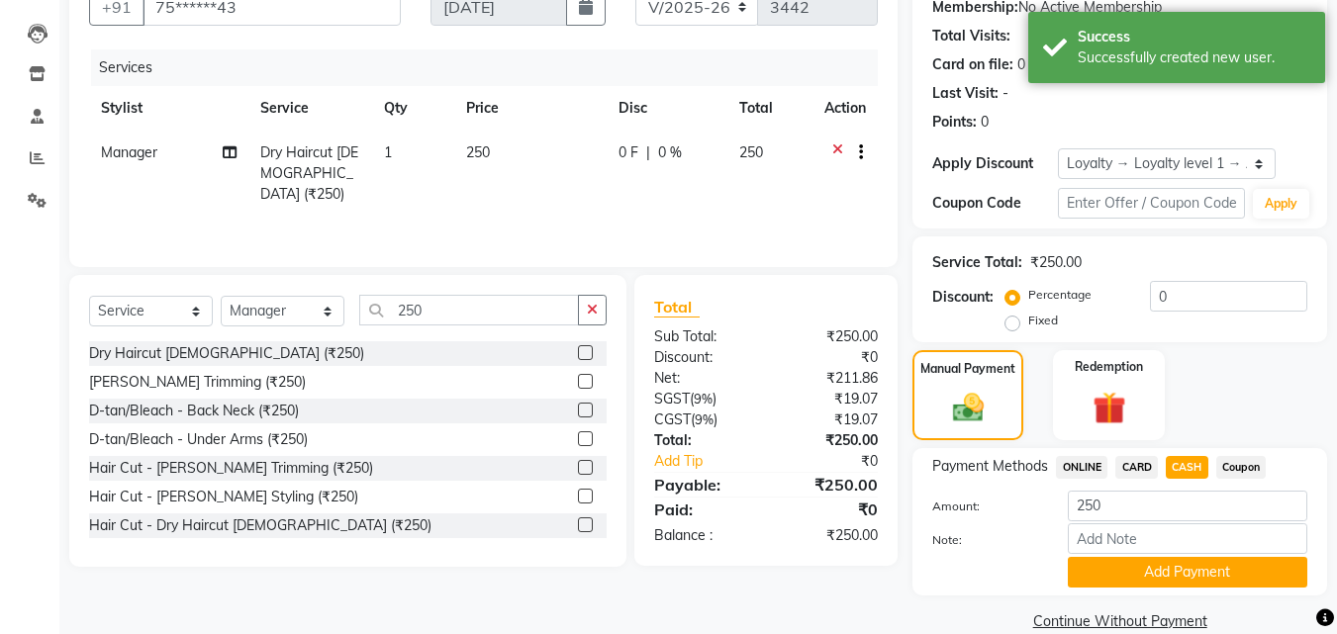
scroll to position [228, 0]
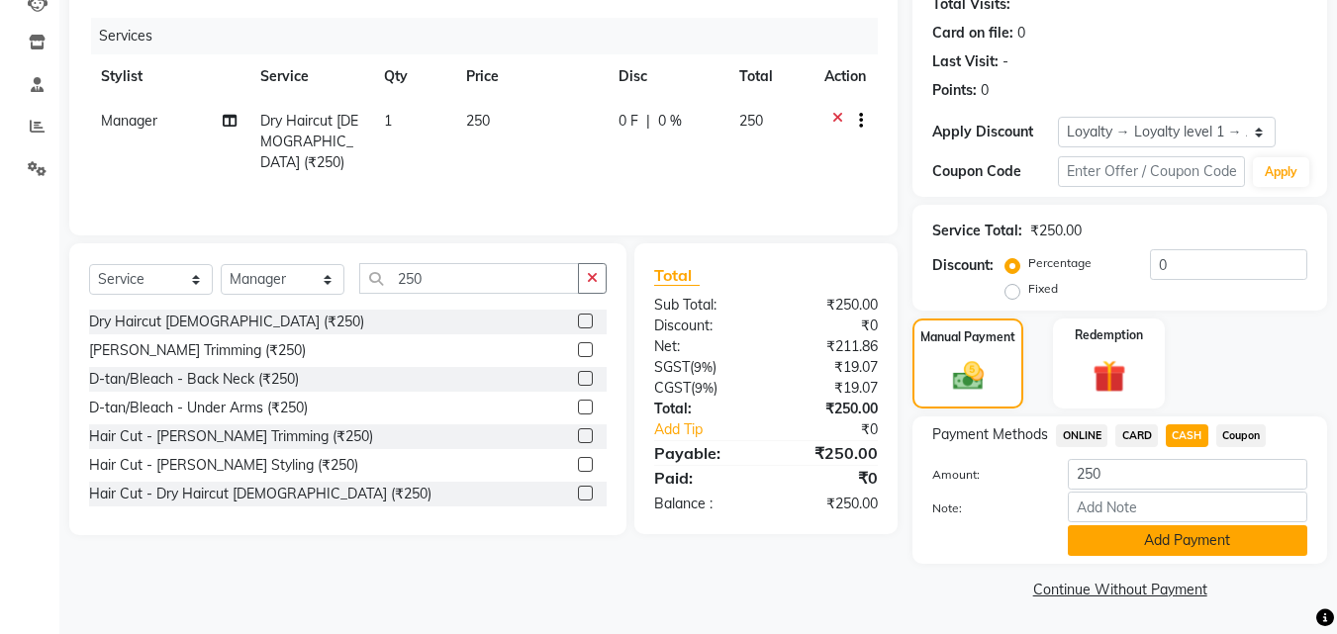
click at [1185, 537] on button "Add Payment" at bounding box center [1186, 540] width 239 height 31
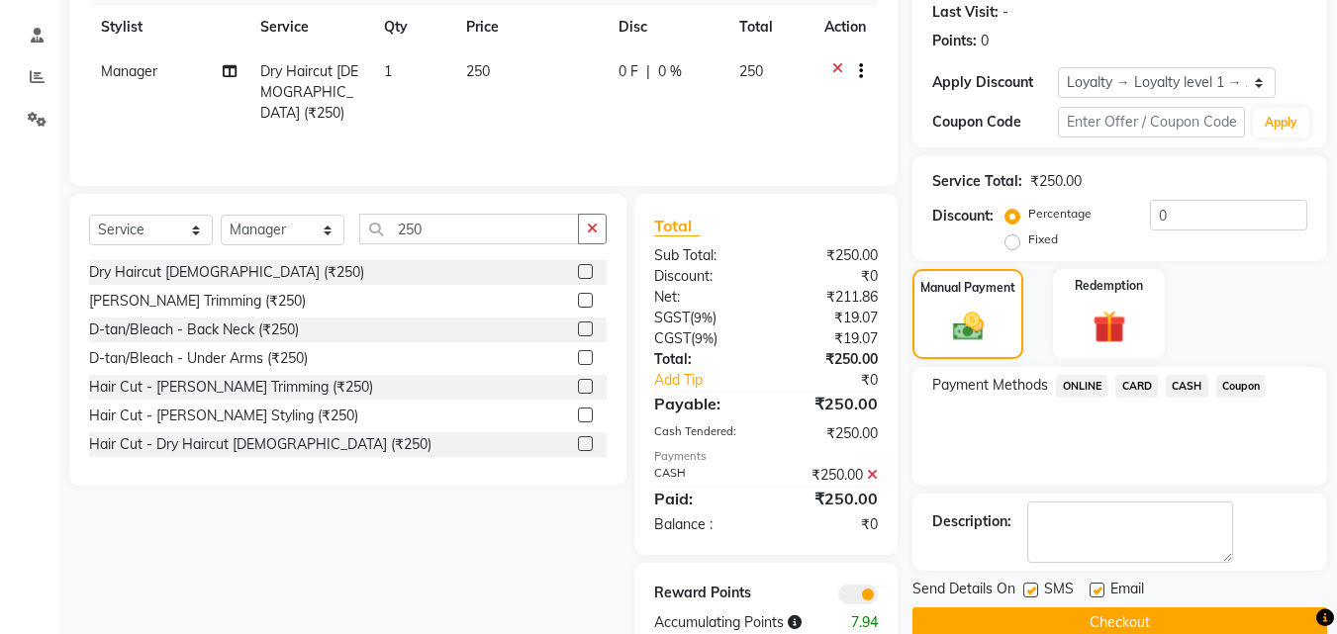
scroll to position [325, 0]
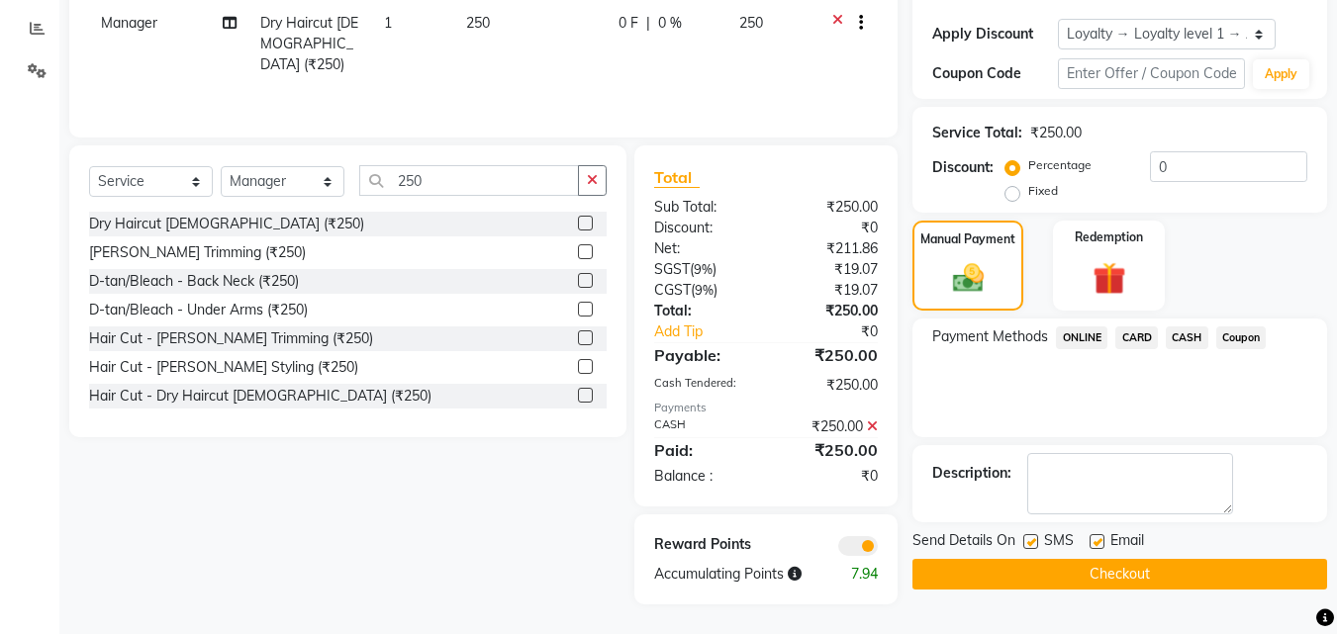
click at [1150, 564] on button "Checkout" at bounding box center [1119, 574] width 415 height 31
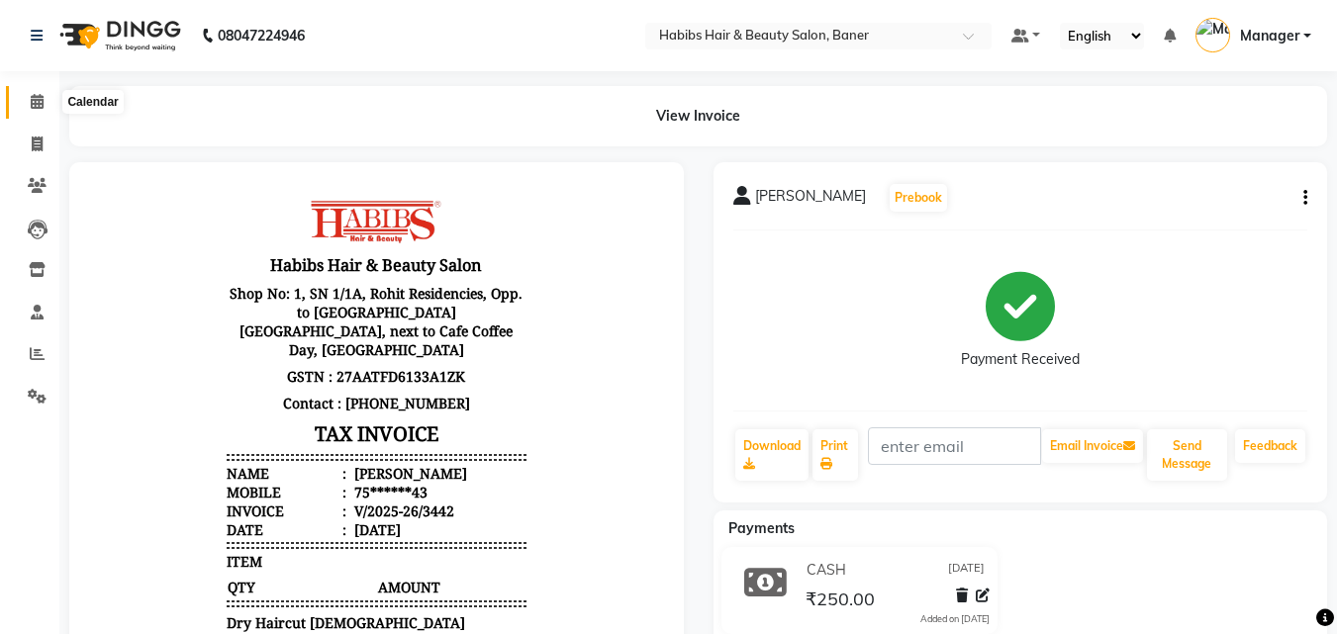
click at [38, 102] on icon at bounding box center [37, 101] width 13 height 15
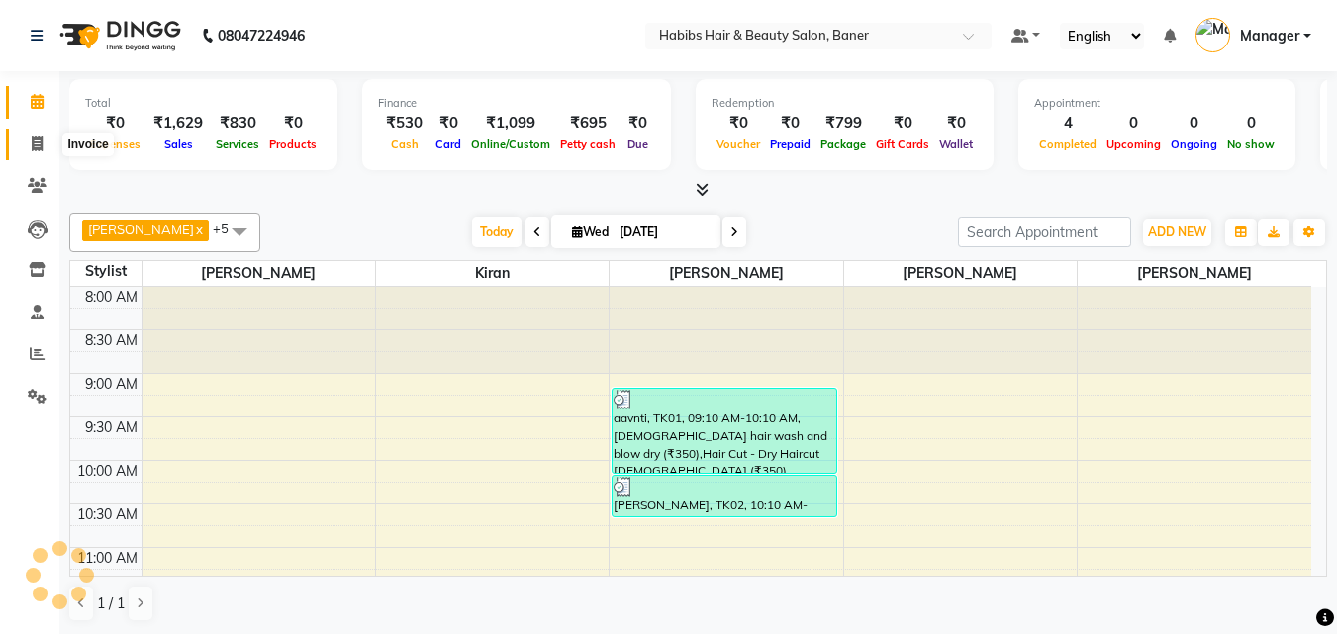
click at [28, 137] on span at bounding box center [37, 145] width 35 height 23
select select "5356"
select select "service"
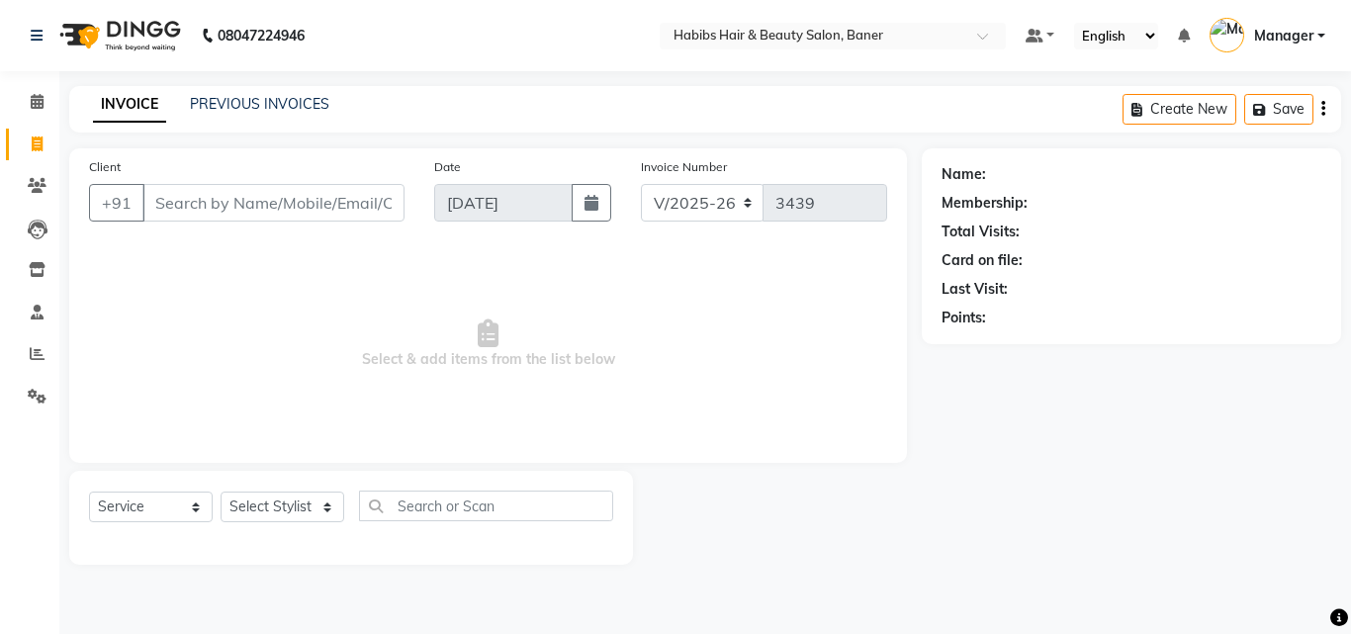
select select "5356"
select select "service"
click at [266, 209] on input "Client" at bounding box center [273, 203] width 262 height 38
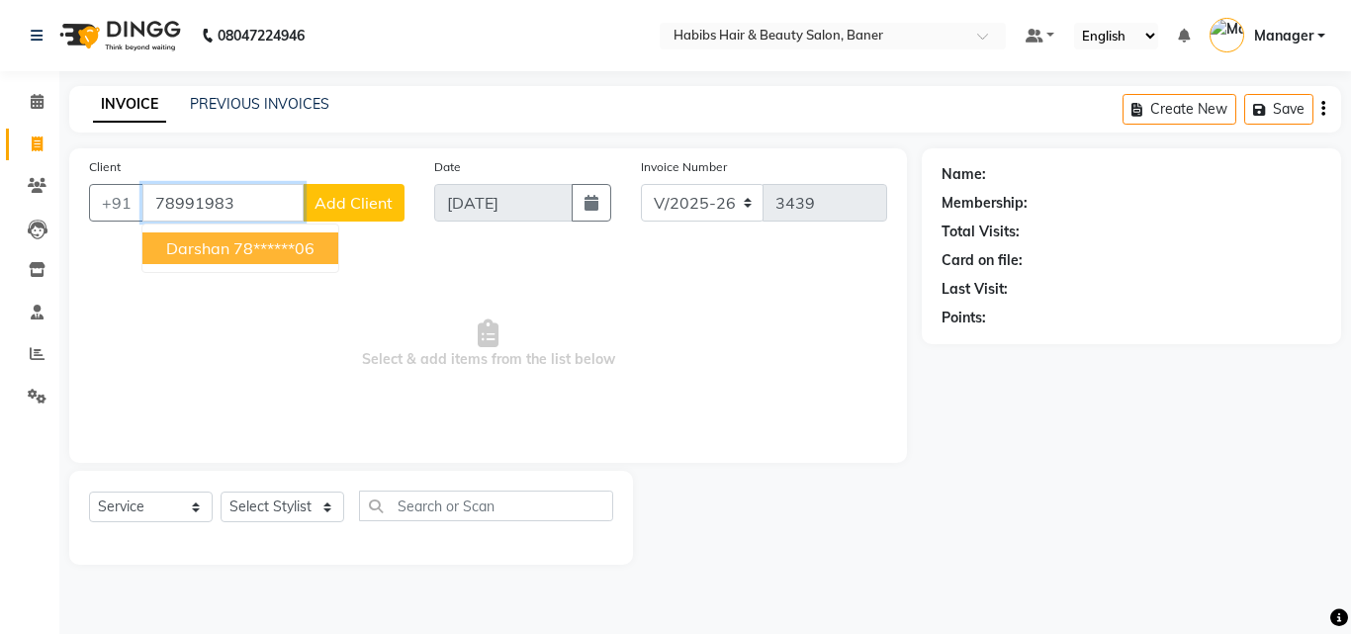
drag, startPoint x: 249, startPoint y: 247, endPoint x: 259, endPoint y: 249, distance: 10.1
click at [251, 246] on ngb-highlight "78******06" at bounding box center [273, 248] width 81 height 20
type input "78******06"
select select "1: Object"
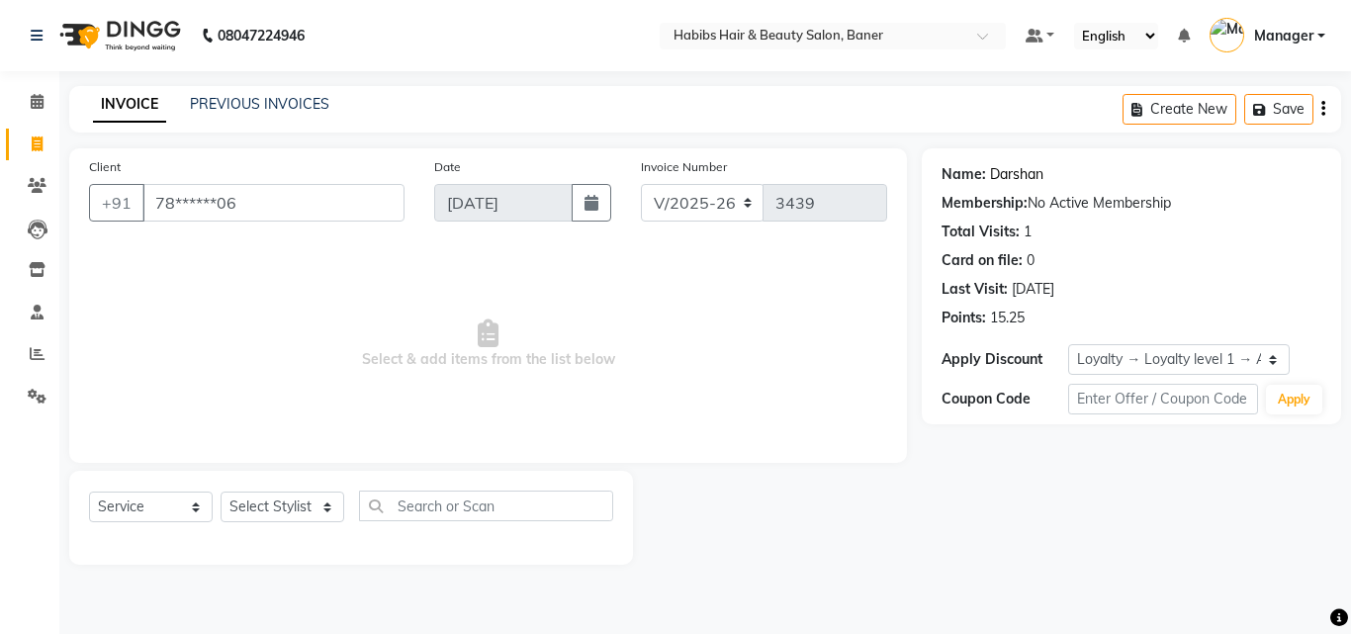
click at [1010, 176] on link "Darshan" at bounding box center [1016, 174] width 53 height 21
click at [39, 98] on icon at bounding box center [37, 101] width 13 height 15
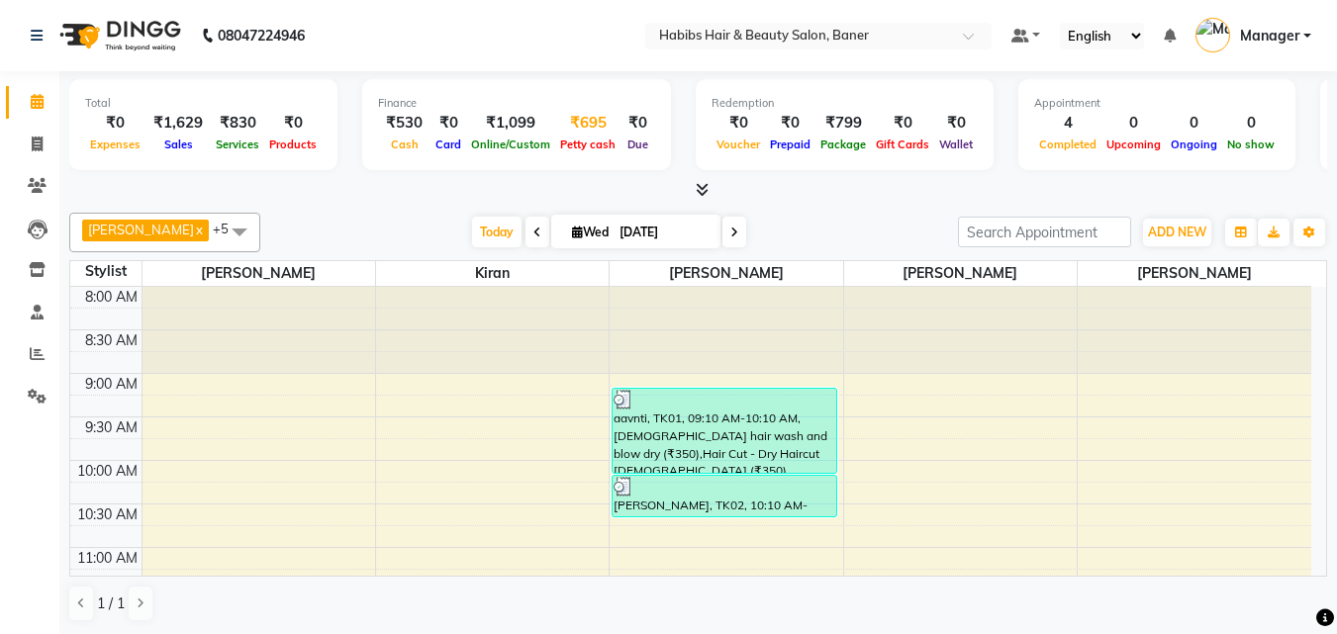
click at [578, 139] on span "Petty cash" at bounding box center [587, 145] width 65 height 14
select select "4285"
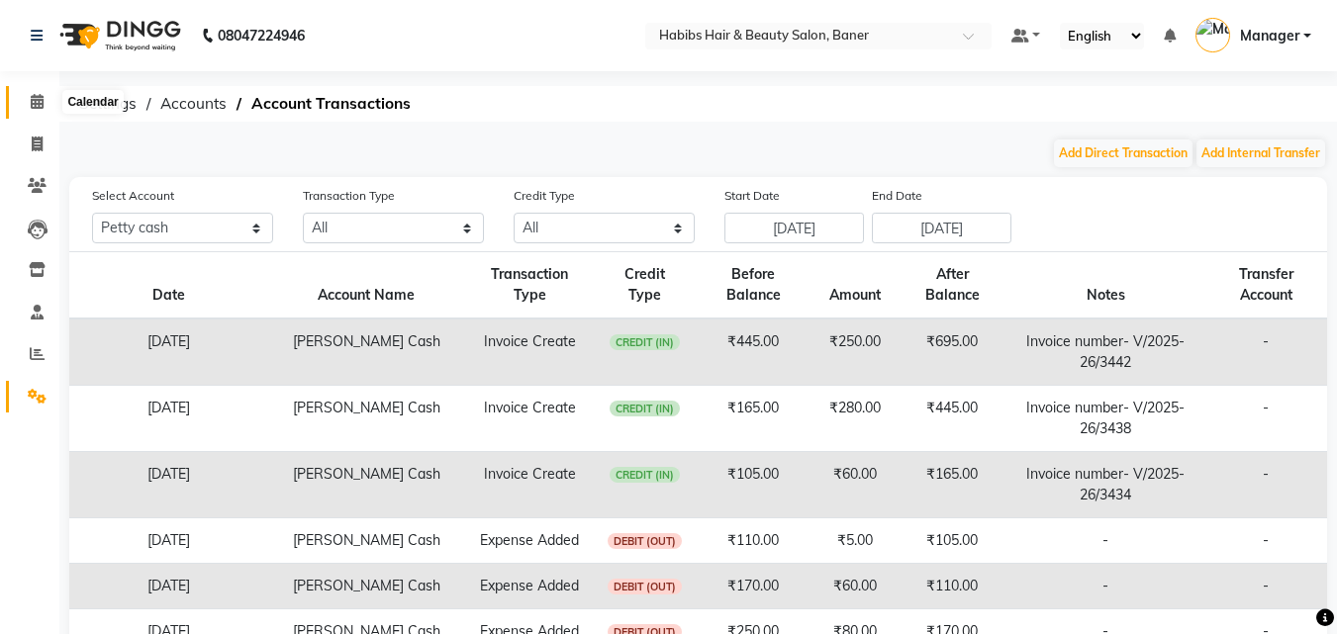
click at [37, 96] on icon at bounding box center [37, 101] width 13 height 15
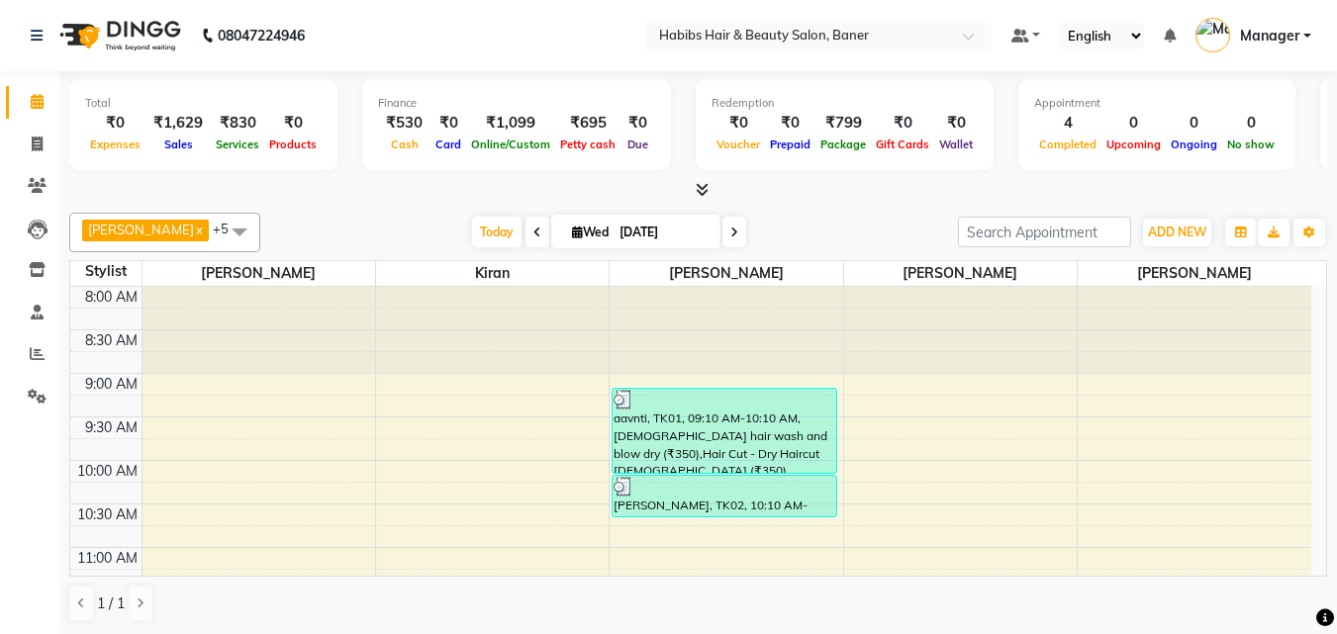
click at [559, 122] on div "₹695" at bounding box center [587, 123] width 65 height 23
select select "4285"
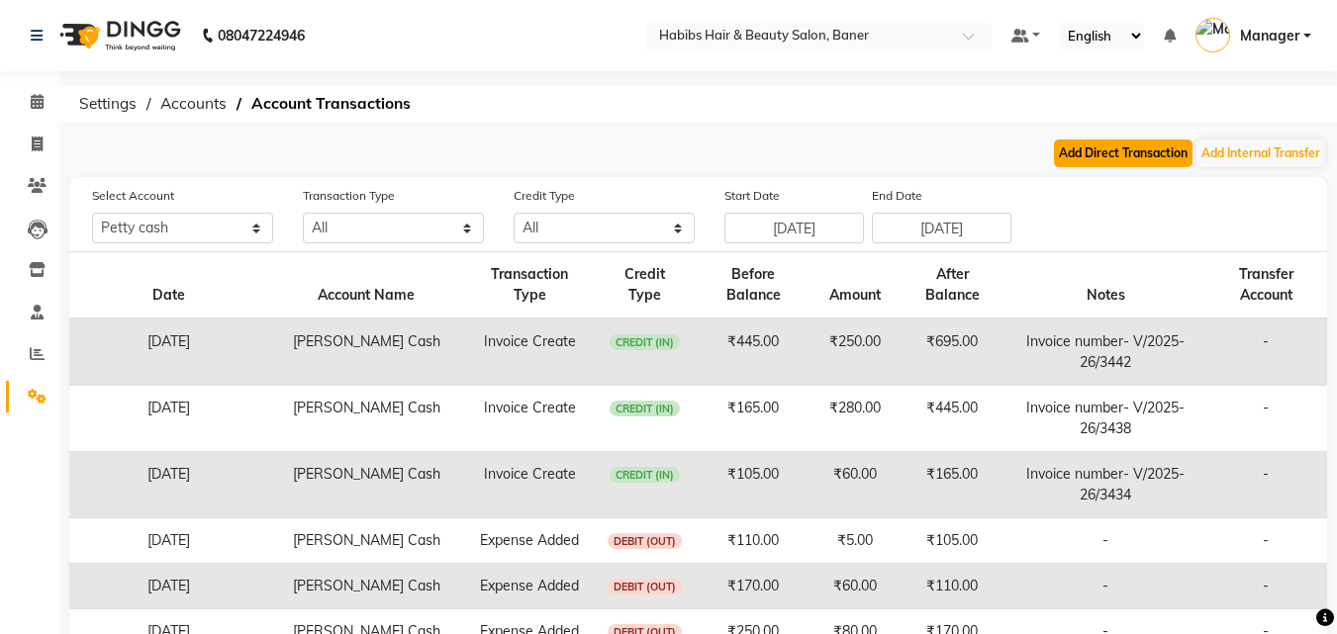
click at [1115, 155] on button "Add Direct Transaction" at bounding box center [1123, 153] width 139 height 28
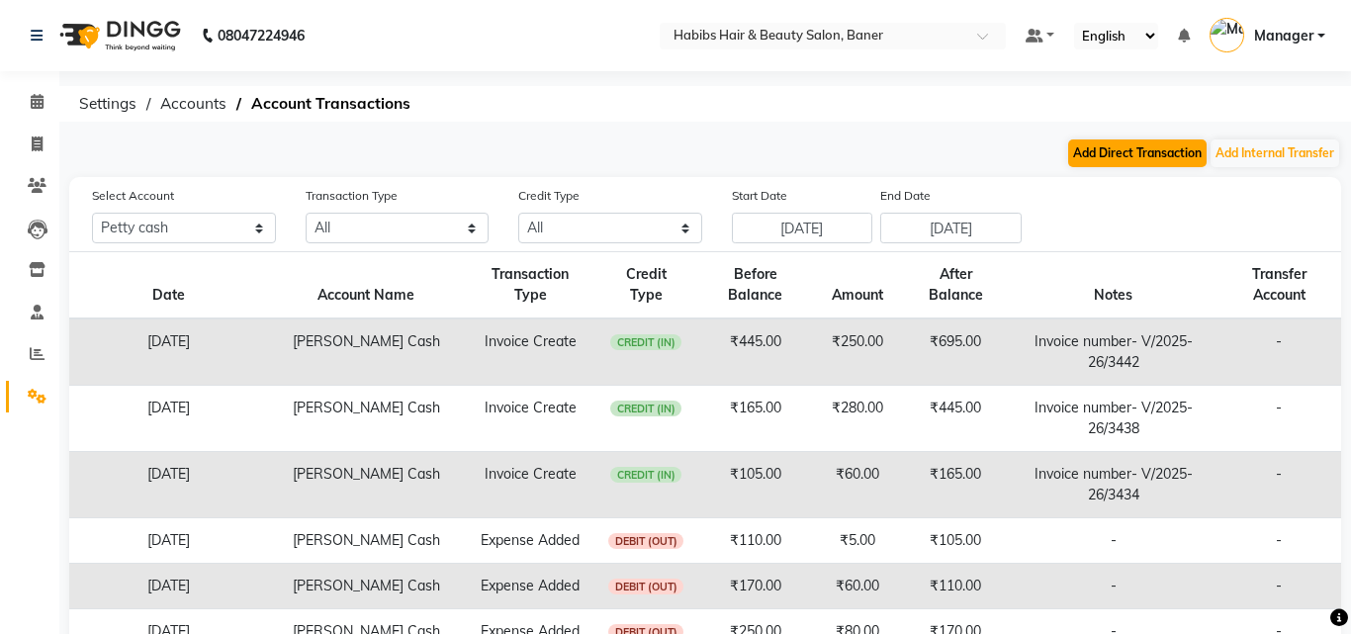
select select "direct"
select select "4285"
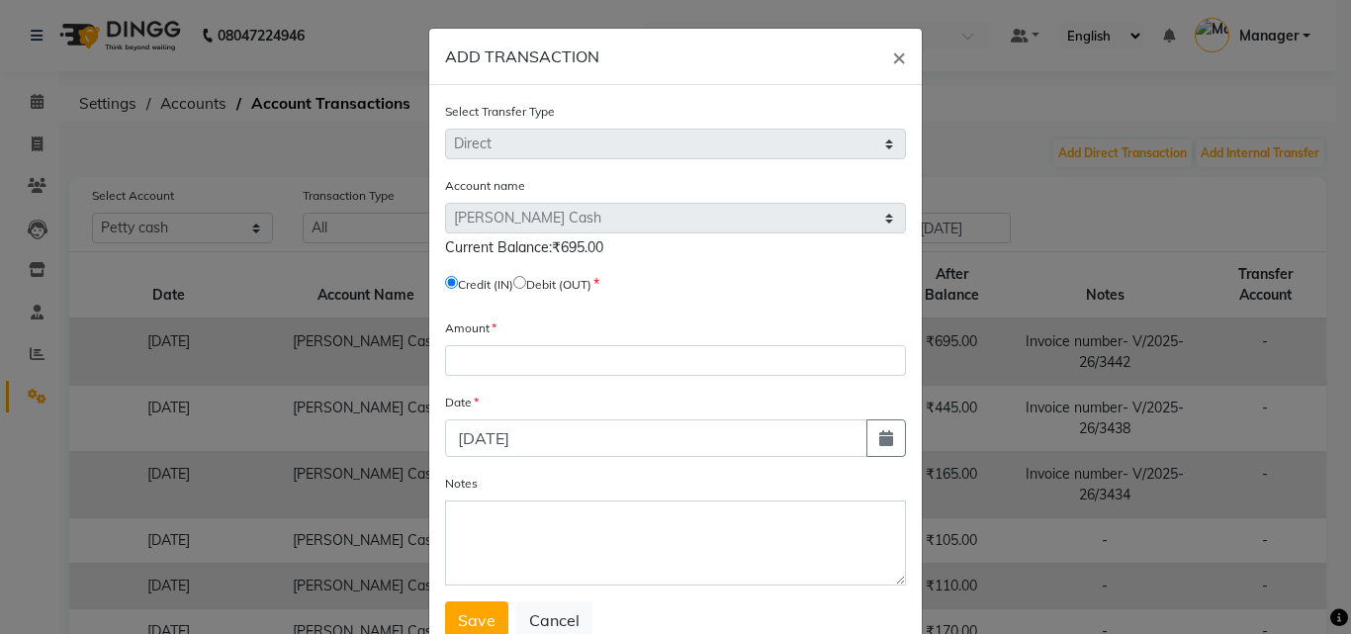
click at [523, 283] on input "radio" at bounding box center [519, 282] width 13 height 13
radio input "true"
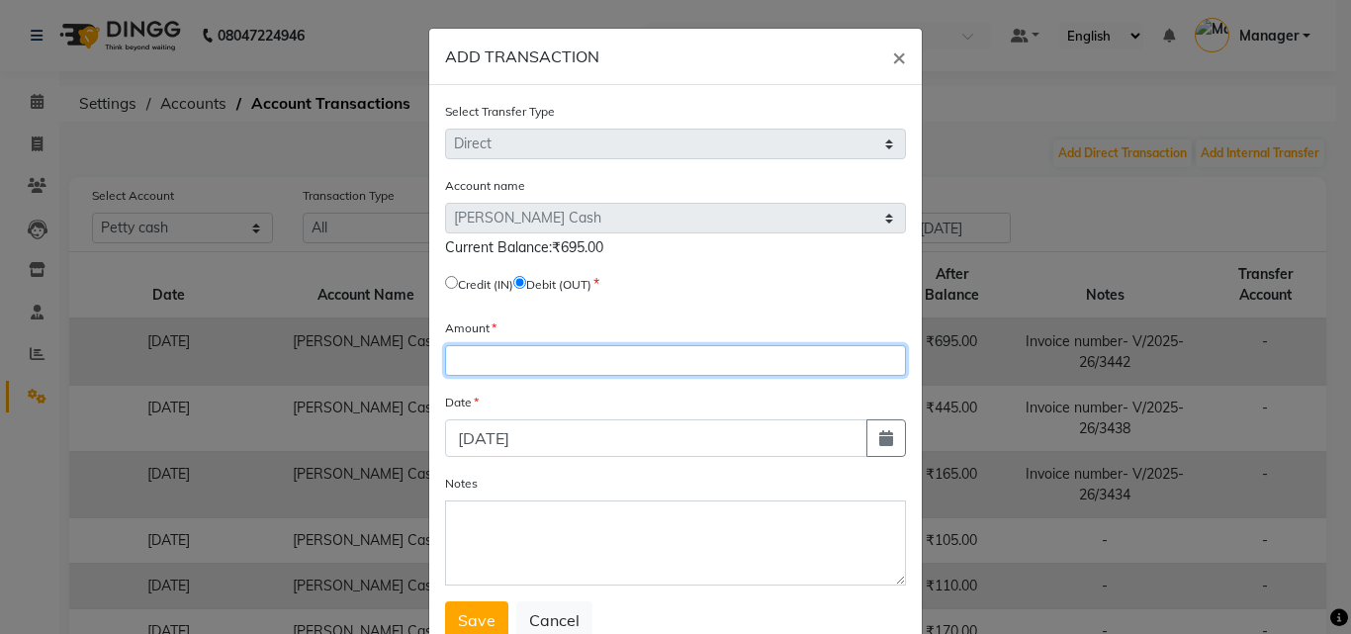
click at [551, 360] on input "number" at bounding box center [675, 360] width 461 height 31
type input "165"
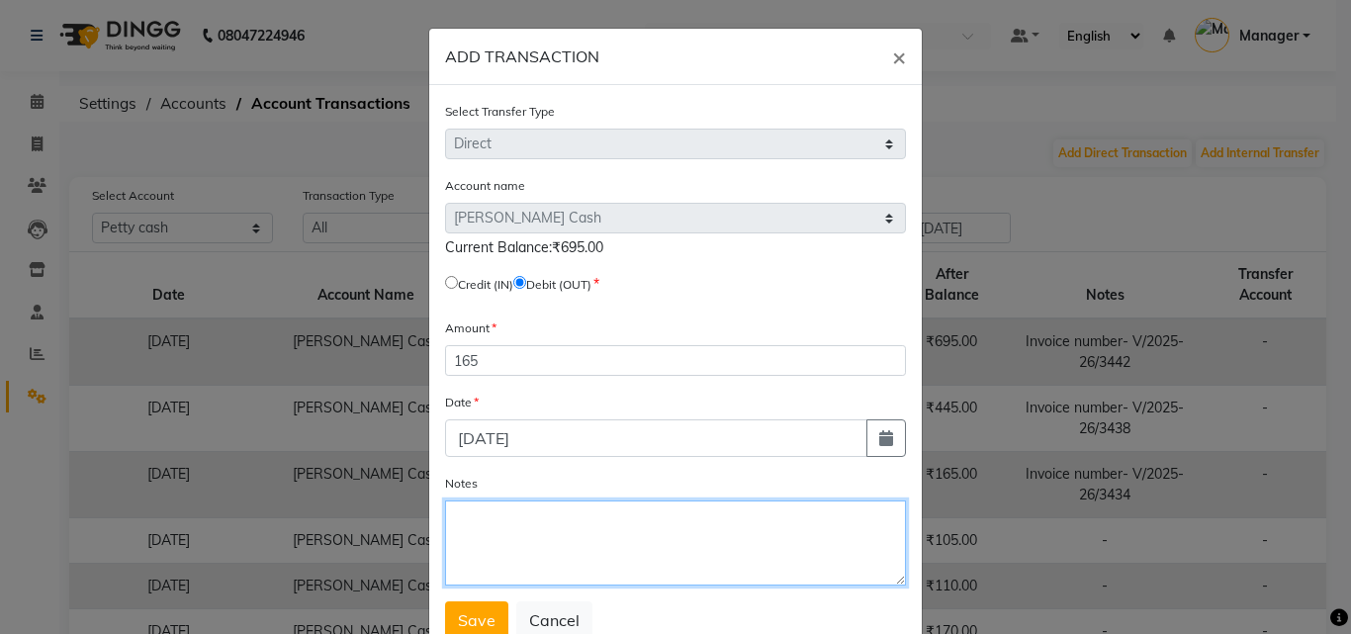
click at [622, 555] on textarea "Notes" at bounding box center [675, 543] width 461 height 85
type textarea "CASH PACKET READY"
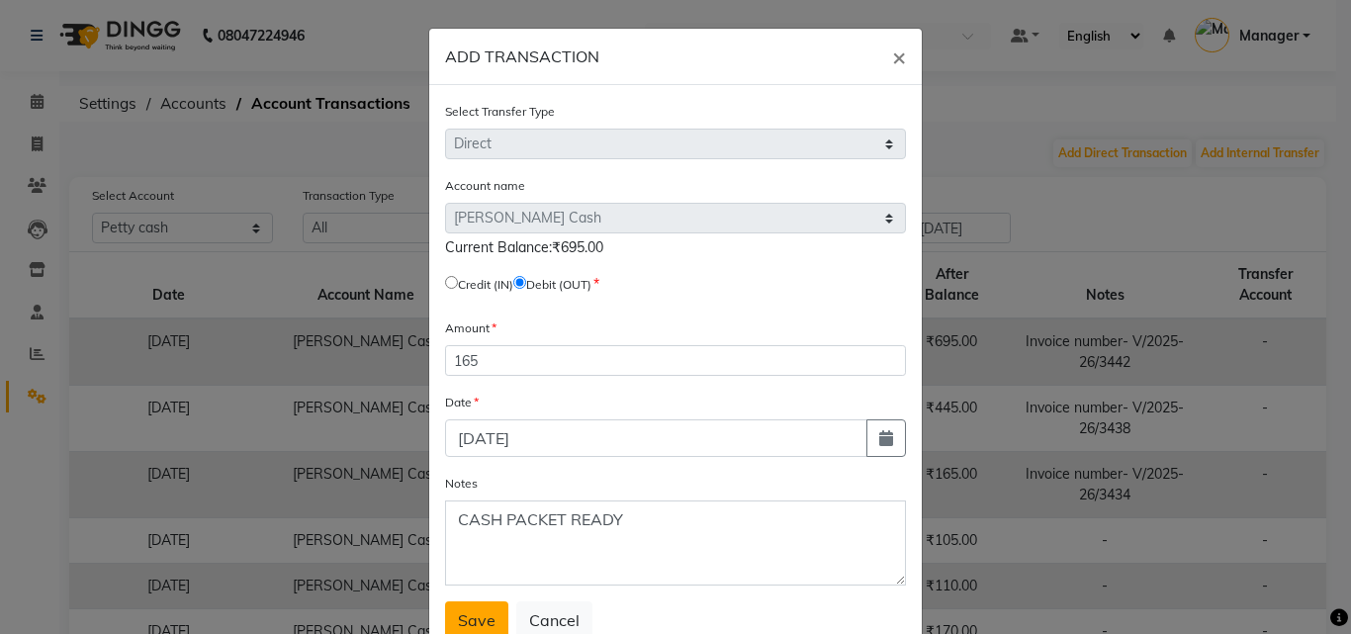
click at [488, 609] on button "Save" at bounding box center [476, 621] width 63 height 38
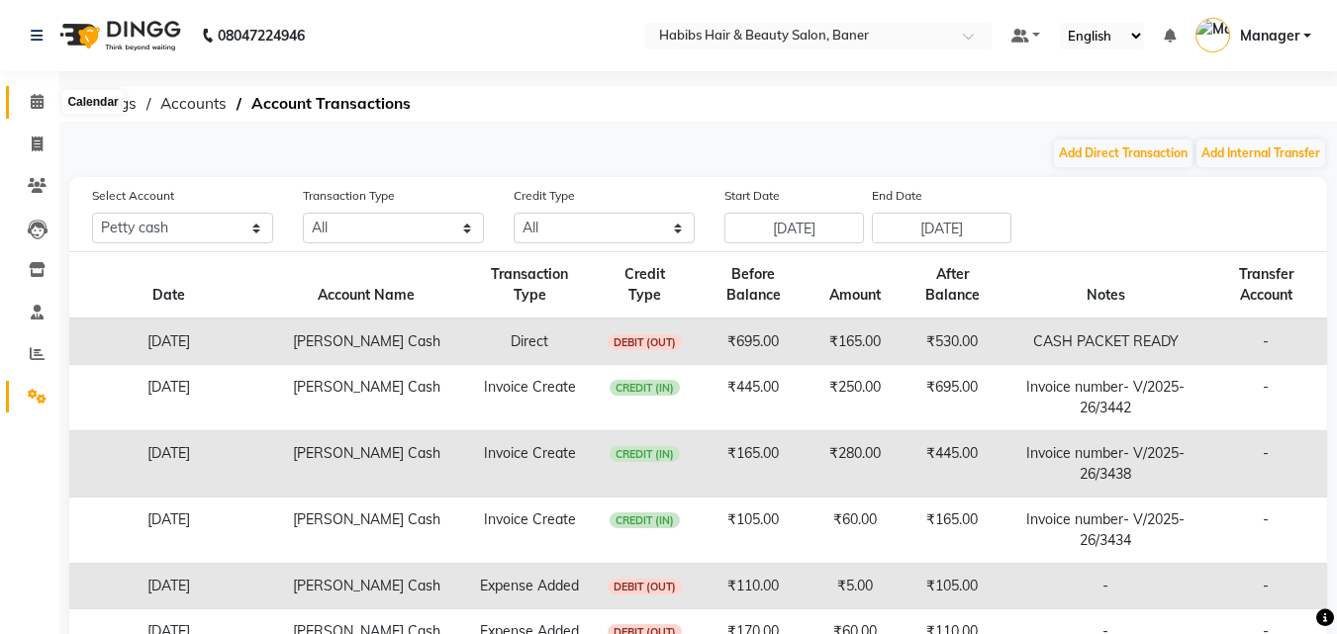
click at [42, 105] on icon at bounding box center [37, 101] width 13 height 15
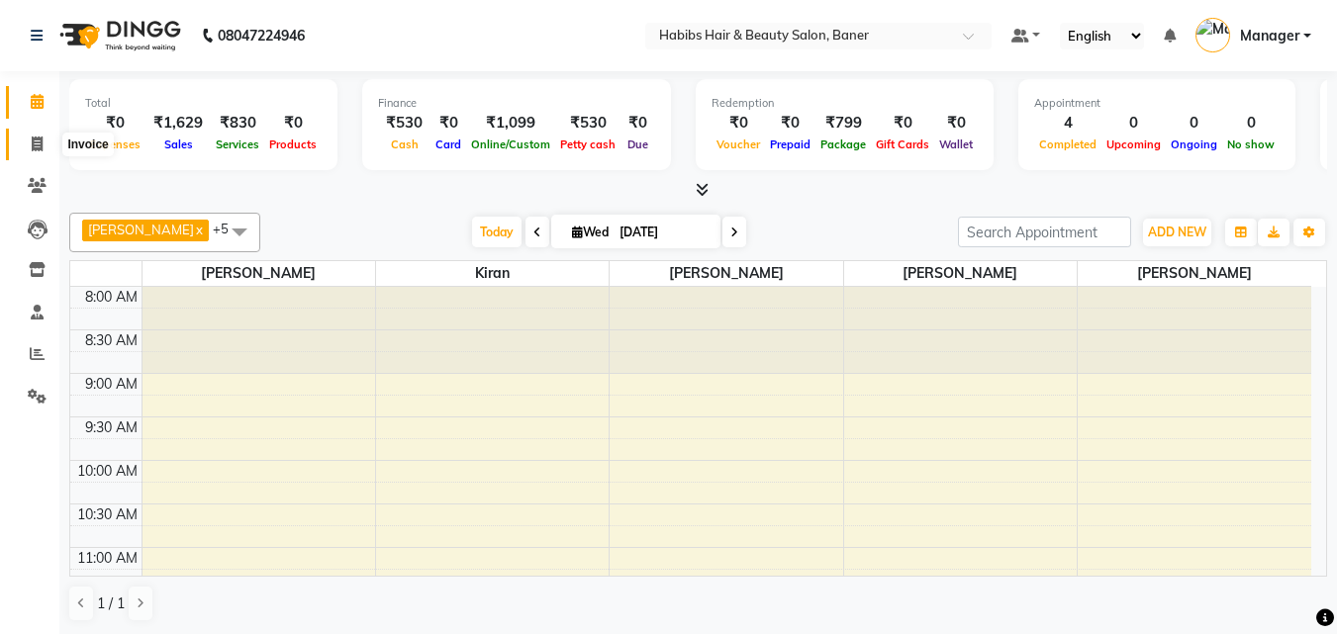
click at [44, 142] on span at bounding box center [37, 145] width 35 height 23
select select "service"
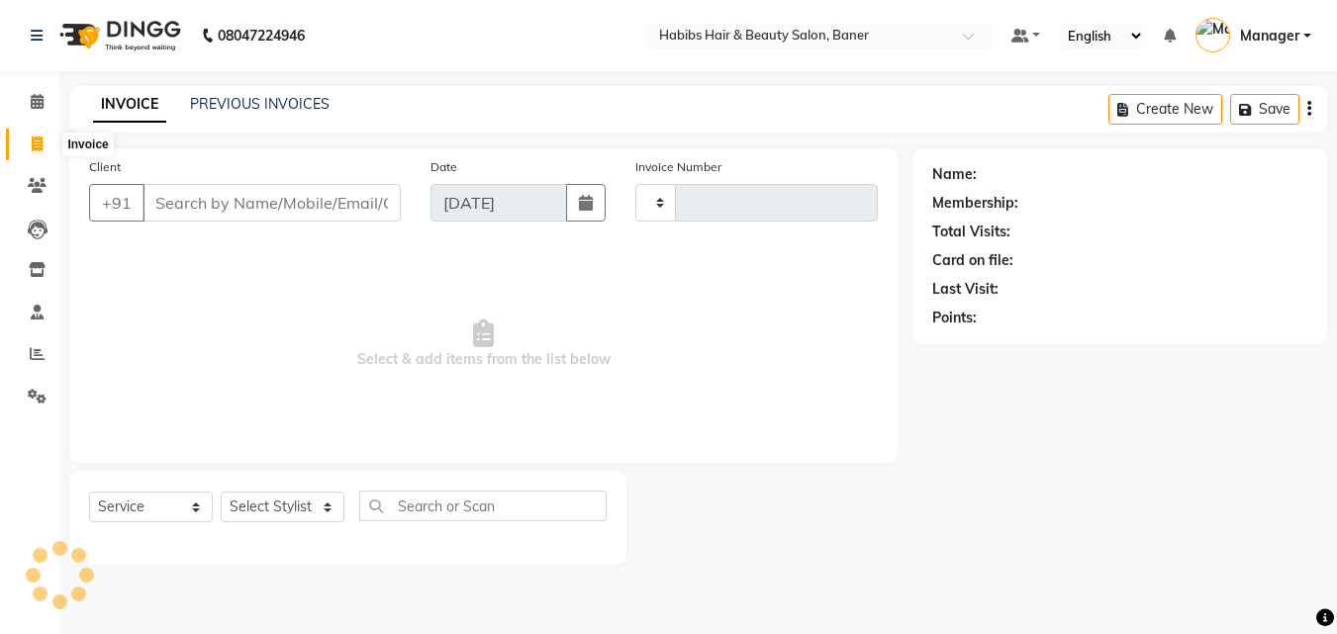
type input "3443"
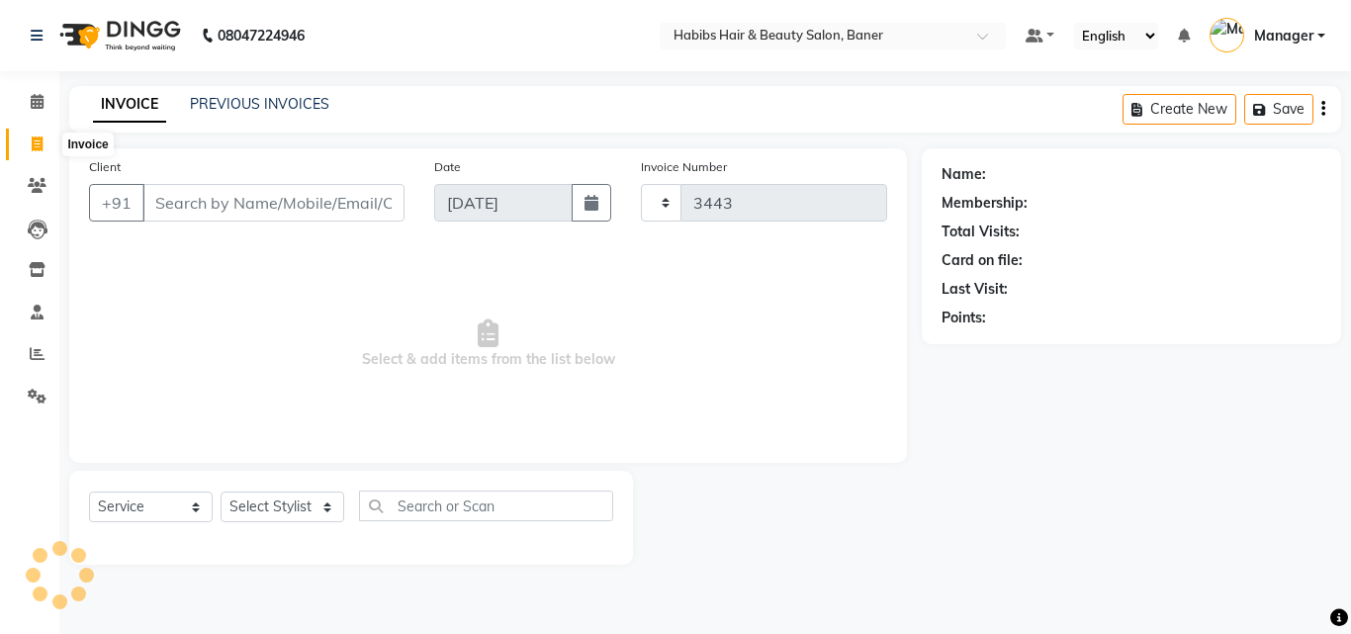
select select "5356"
click at [36, 99] on icon at bounding box center [37, 101] width 13 height 15
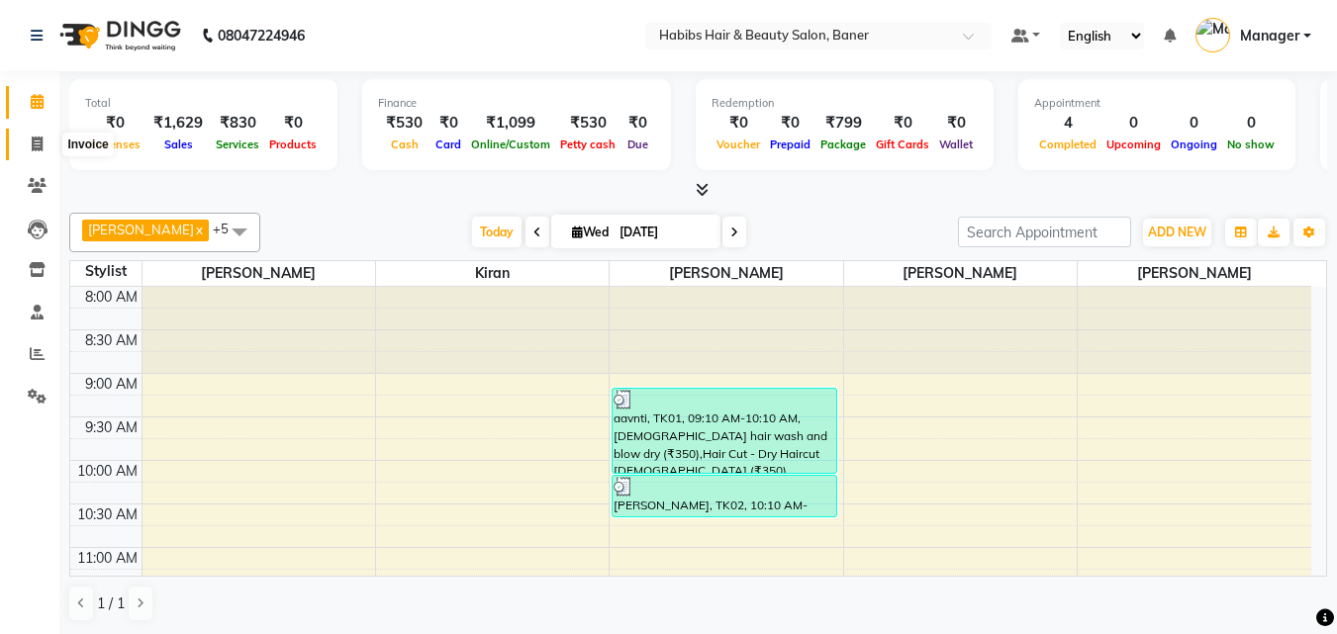
click at [39, 151] on span at bounding box center [37, 145] width 35 height 23
select select "5356"
select select "service"
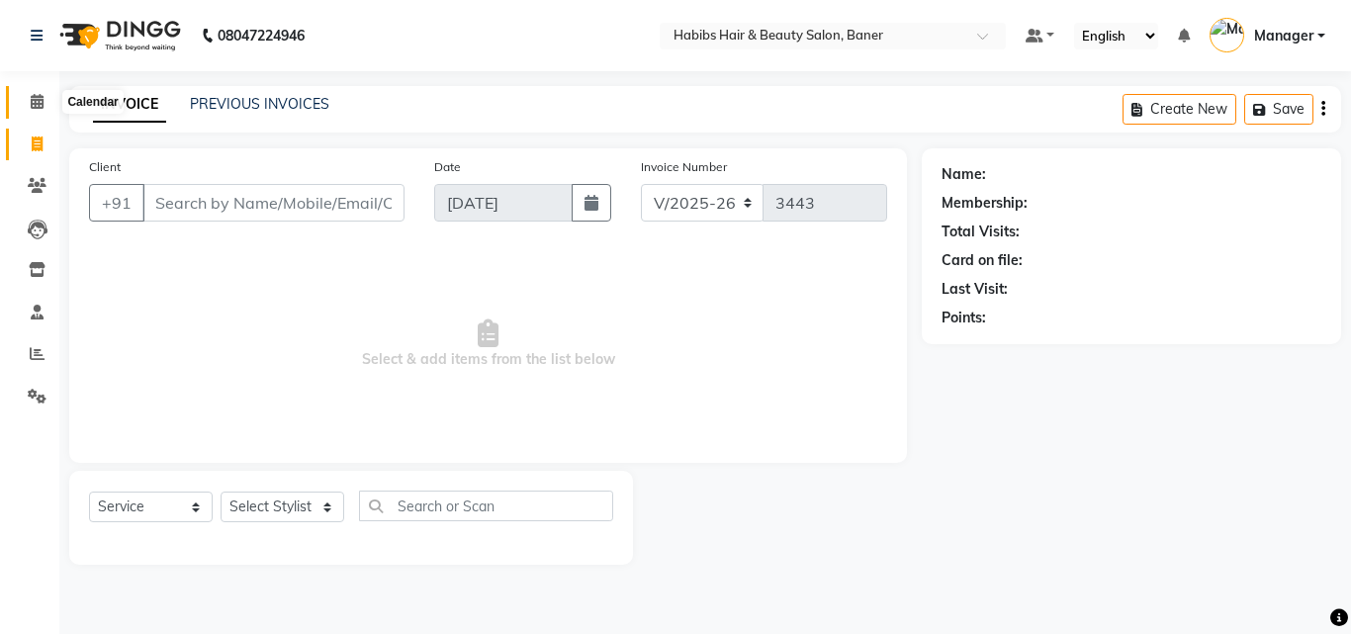
click at [39, 104] on icon at bounding box center [37, 101] width 13 height 15
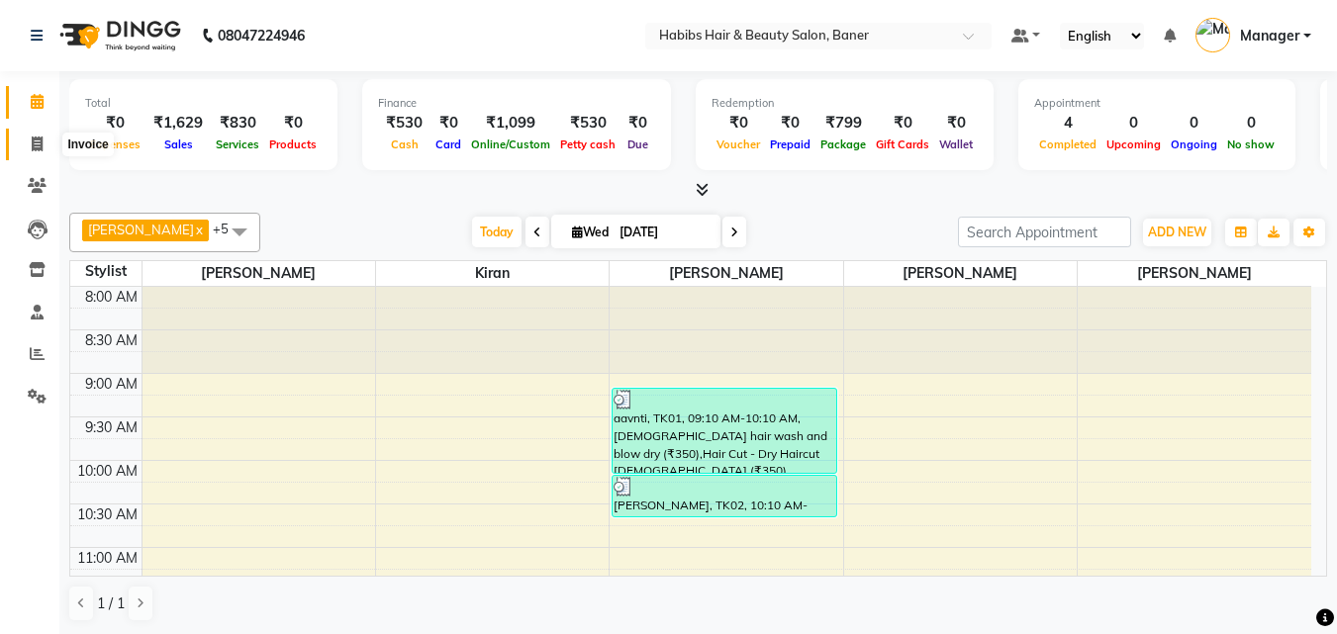
click at [35, 143] on icon at bounding box center [37, 144] width 11 height 15
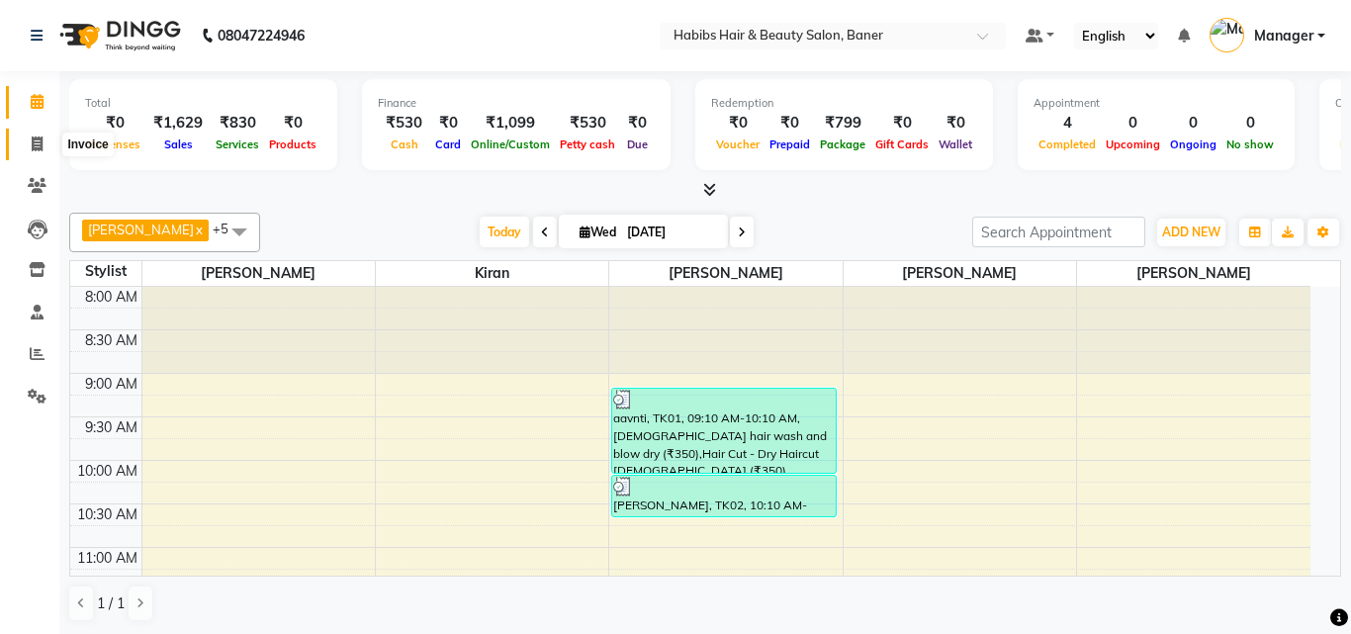
select select "5356"
select select "service"
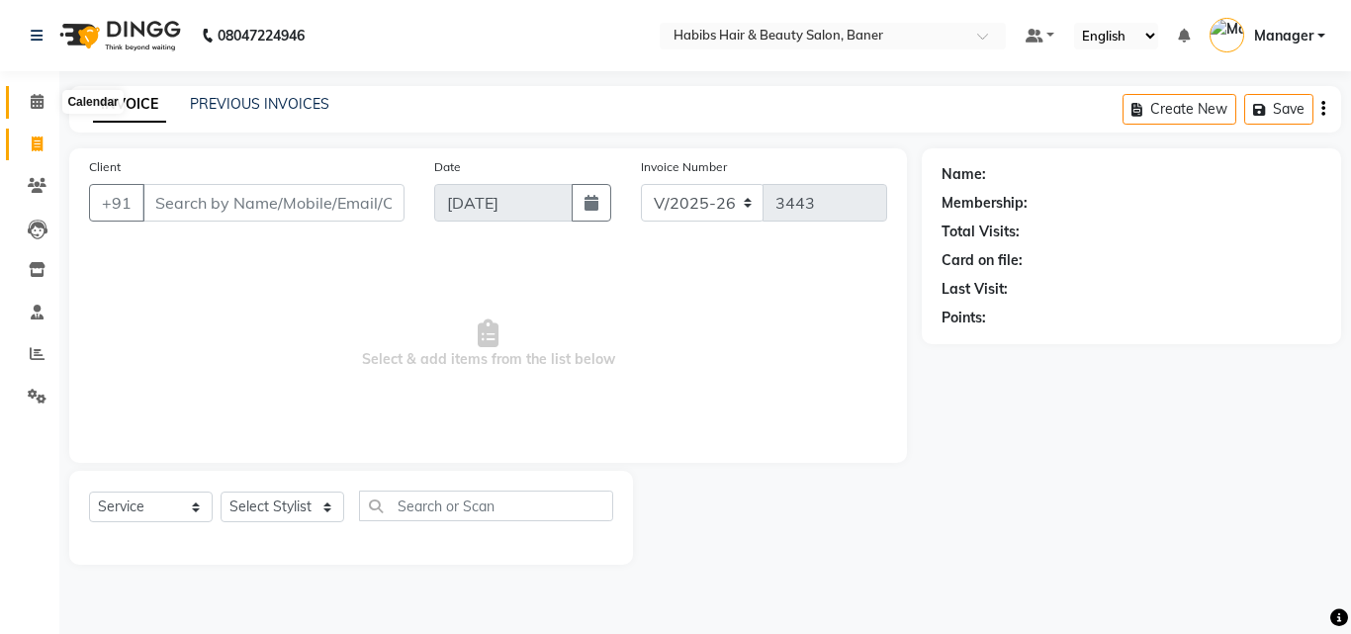
click at [42, 104] on icon at bounding box center [37, 101] width 13 height 15
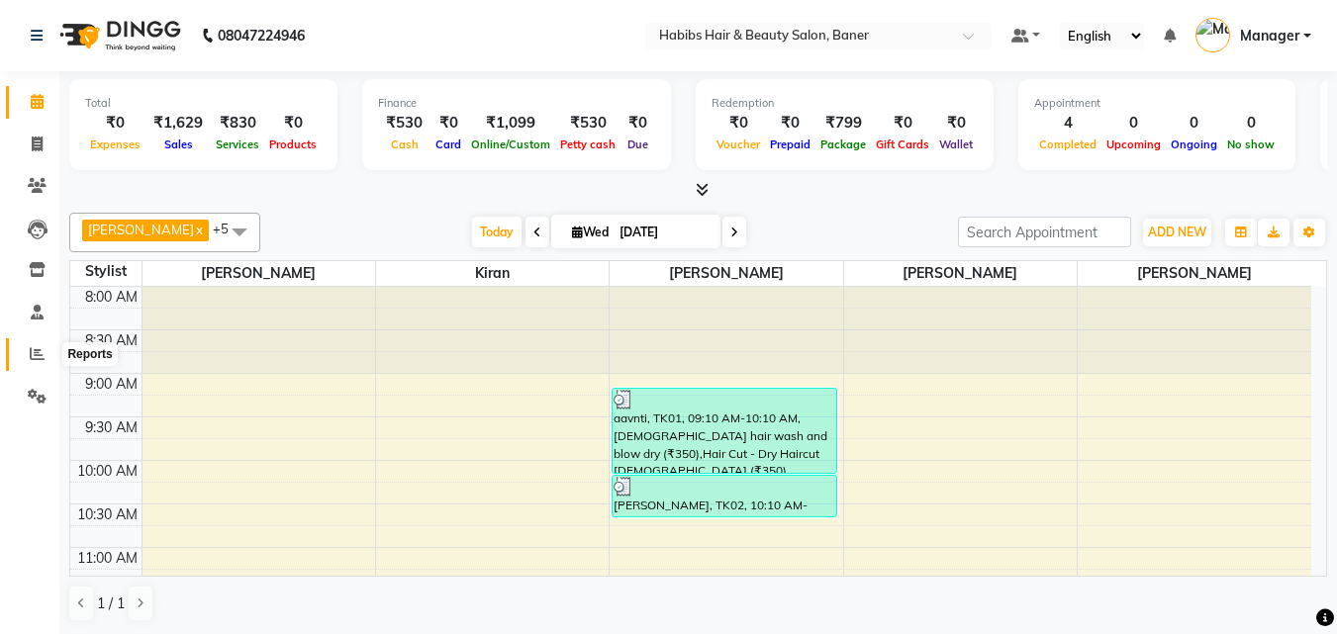
click at [43, 347] on icon at bounding box center [37, 353] width 15 height 15
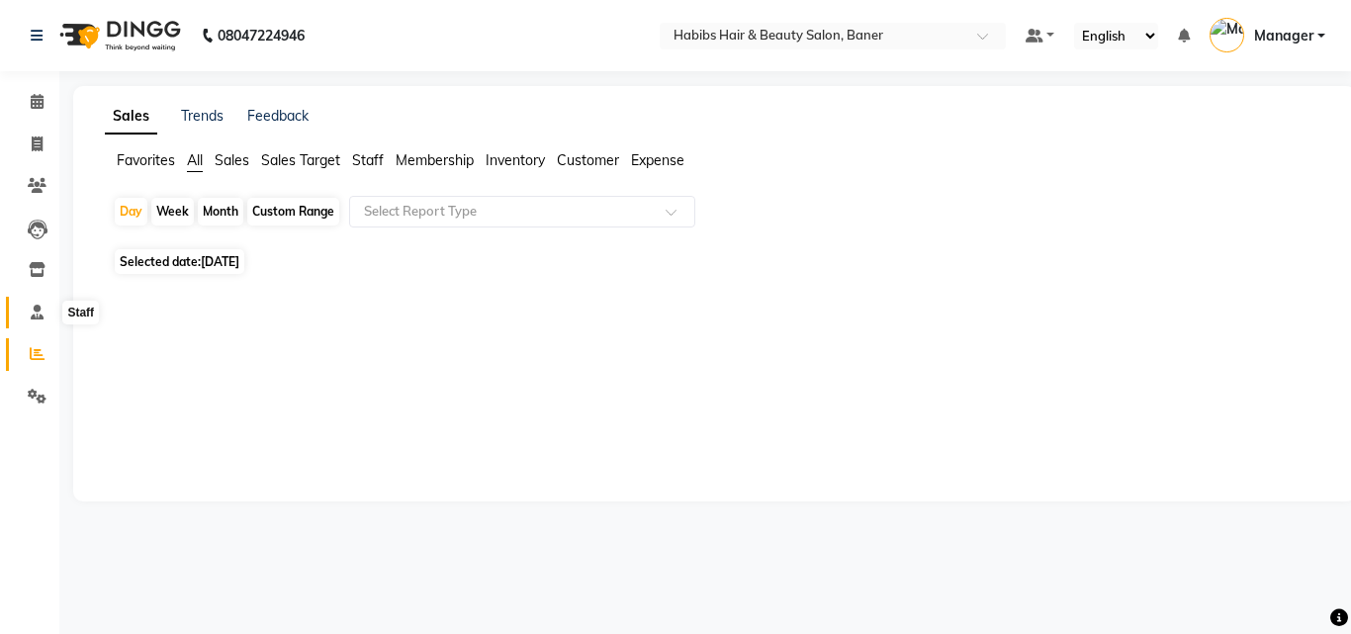
click at [46, 302] on span at bounding box center [37, 313] width 35 height 23
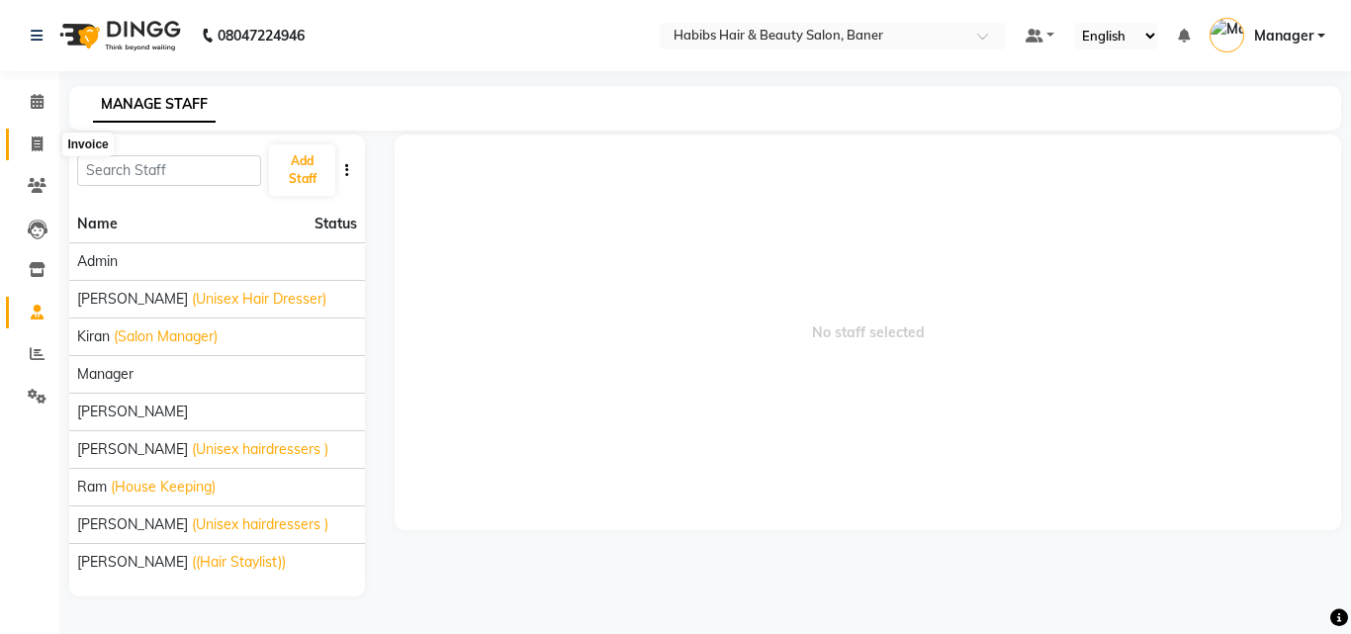
click at [35, 140] on icon at bounding box center [37, 144] width 11 height 15
select select "5356"
select select "service"
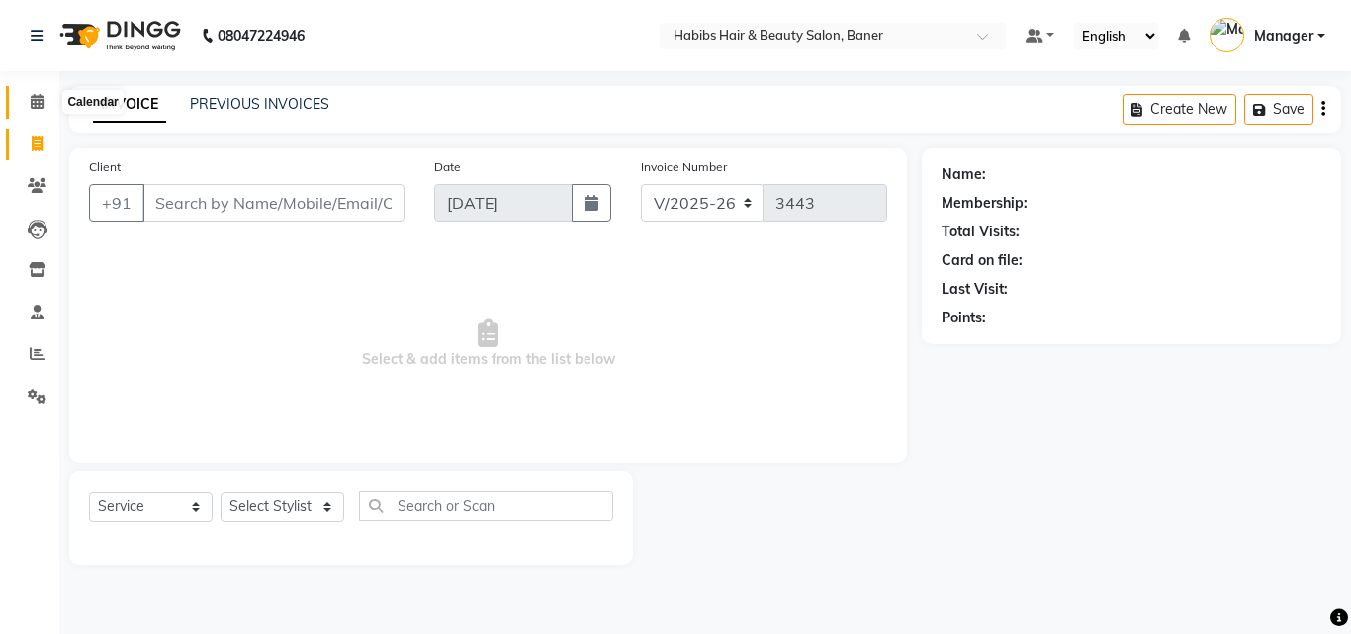
click at [38, 99] on icon at bounding box center [37, 101] width 13 height 15
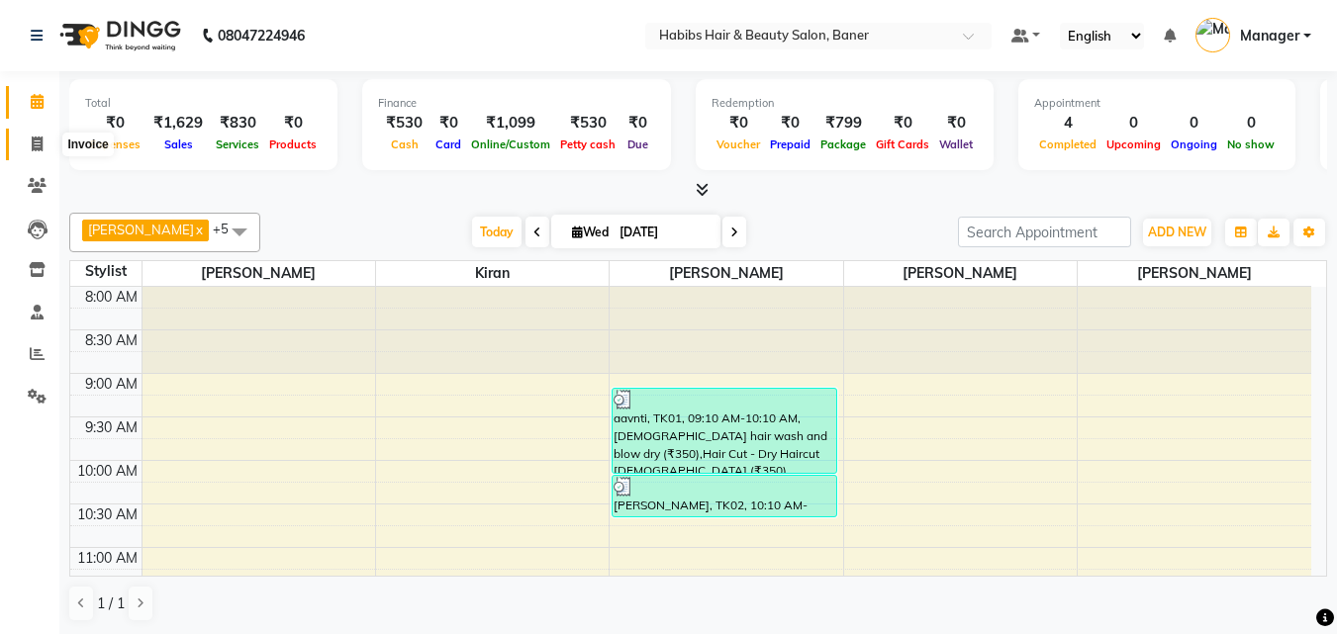
click at [35, 147] on icon at bounding box center [37, 144] width 11 height 15
select select "5356"
select select "service"
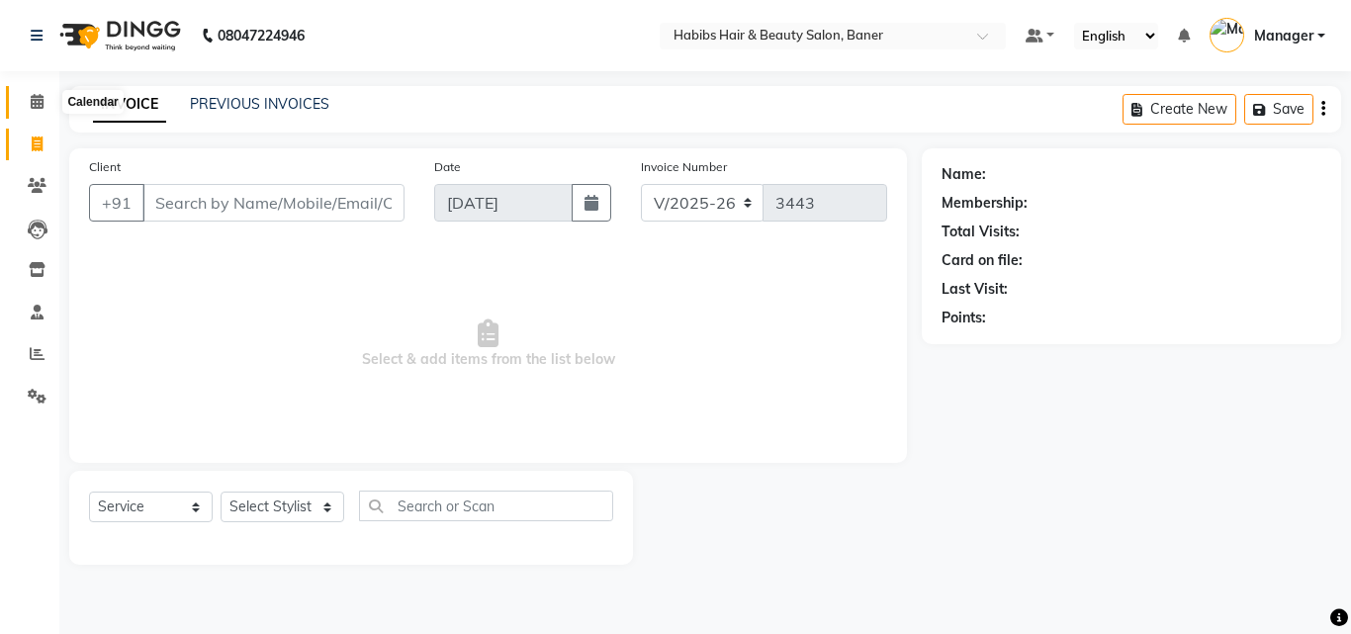
click at [32, 99] on icon at bounding box center [37, 101] width 13 height 15
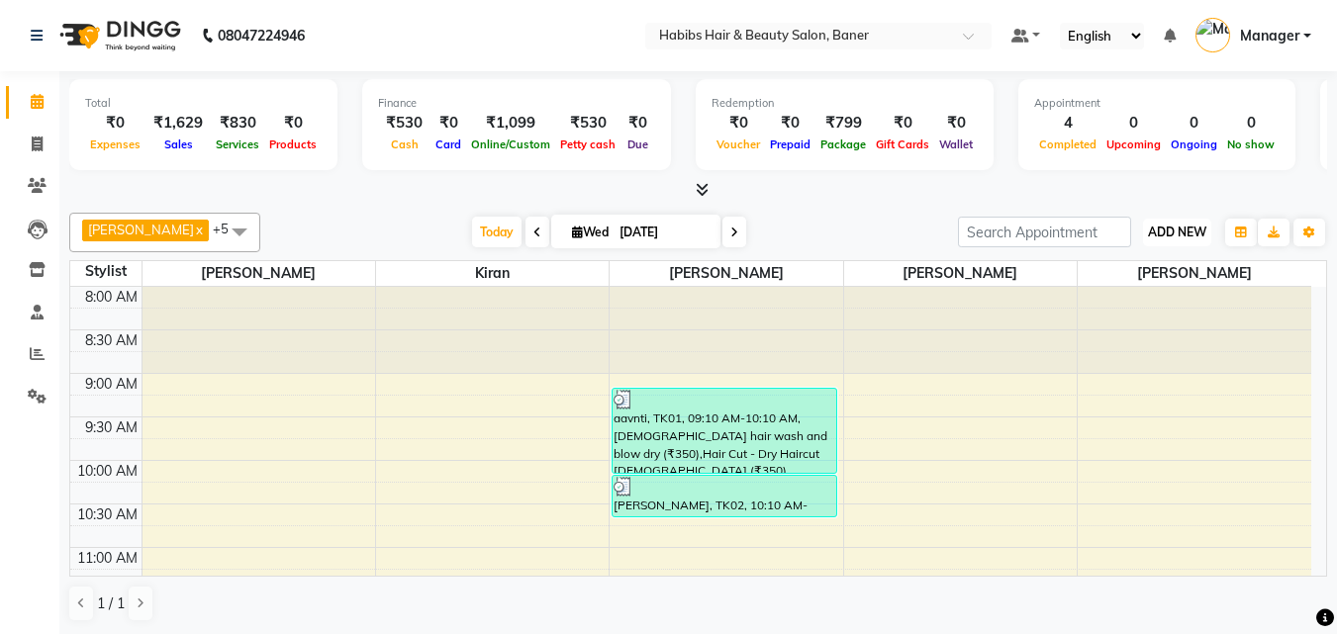
click at [1168, 226] on span "ADD NEW" at bounding box center [1177, 232] width 58 height 15
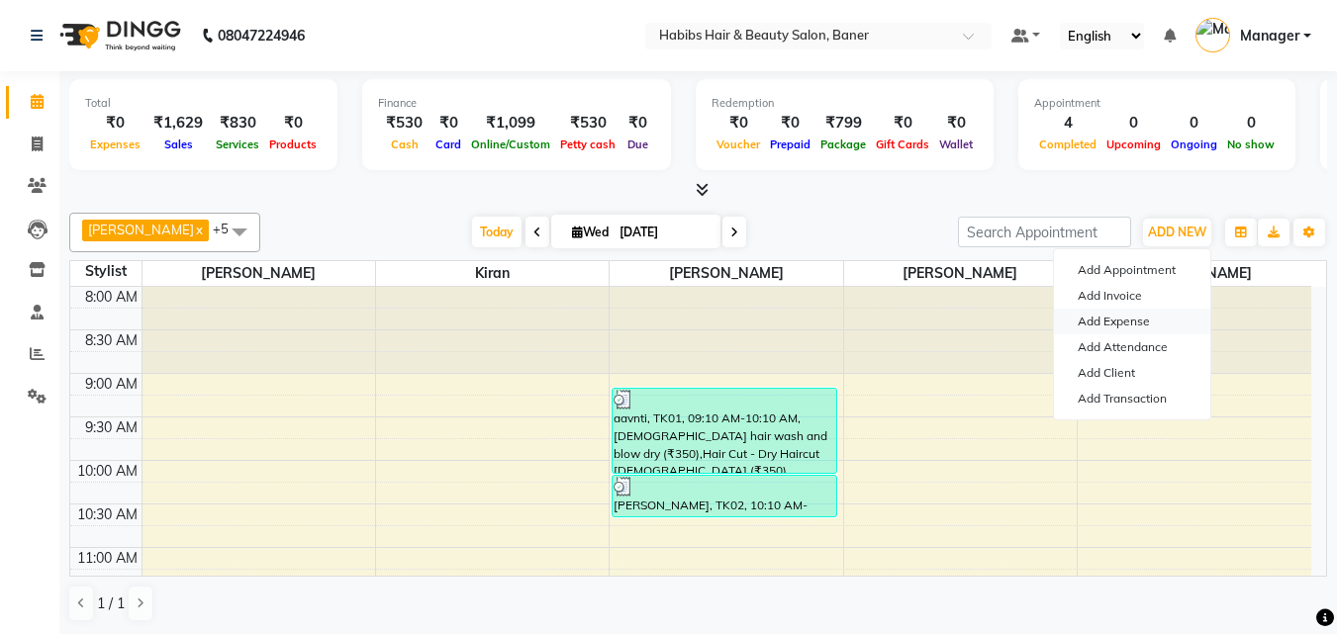
click at [1126, 318] on link "Add Expense" at bounding box center [1132, 322] width 156 height 26
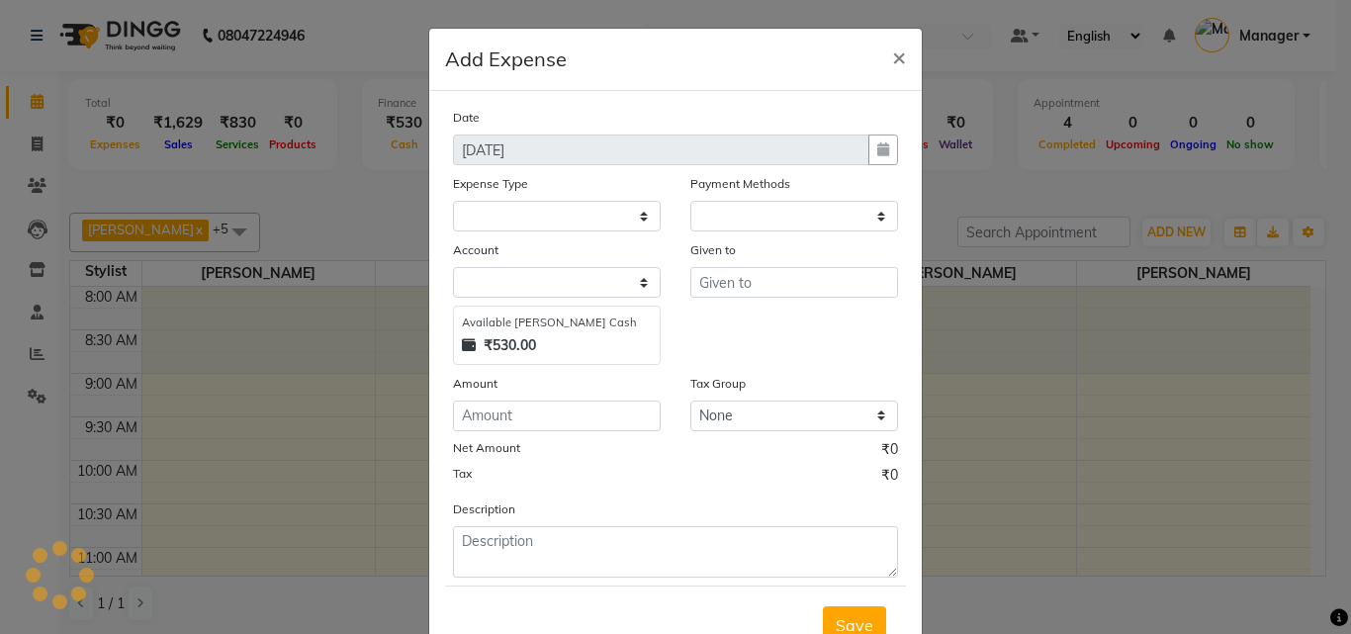
select select "1"
select select "4285"
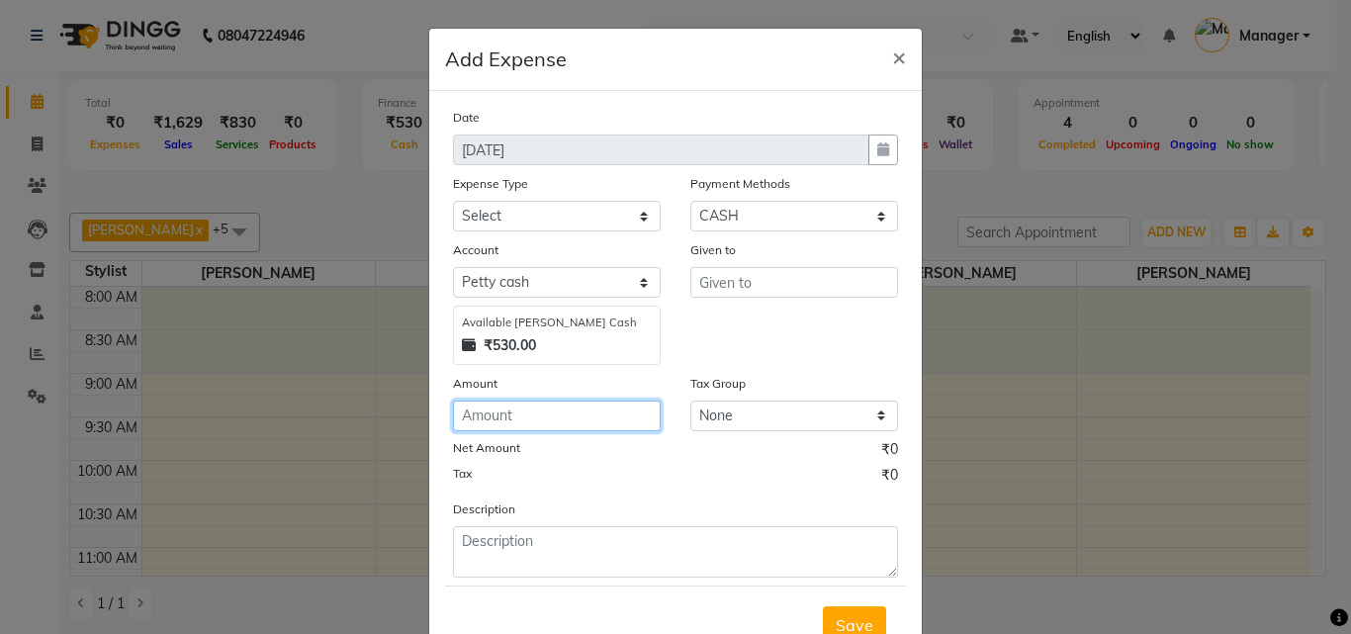
click at [558, 409] on input "number" at bounding box center [557, 416] width 208 height 31
type input "260"
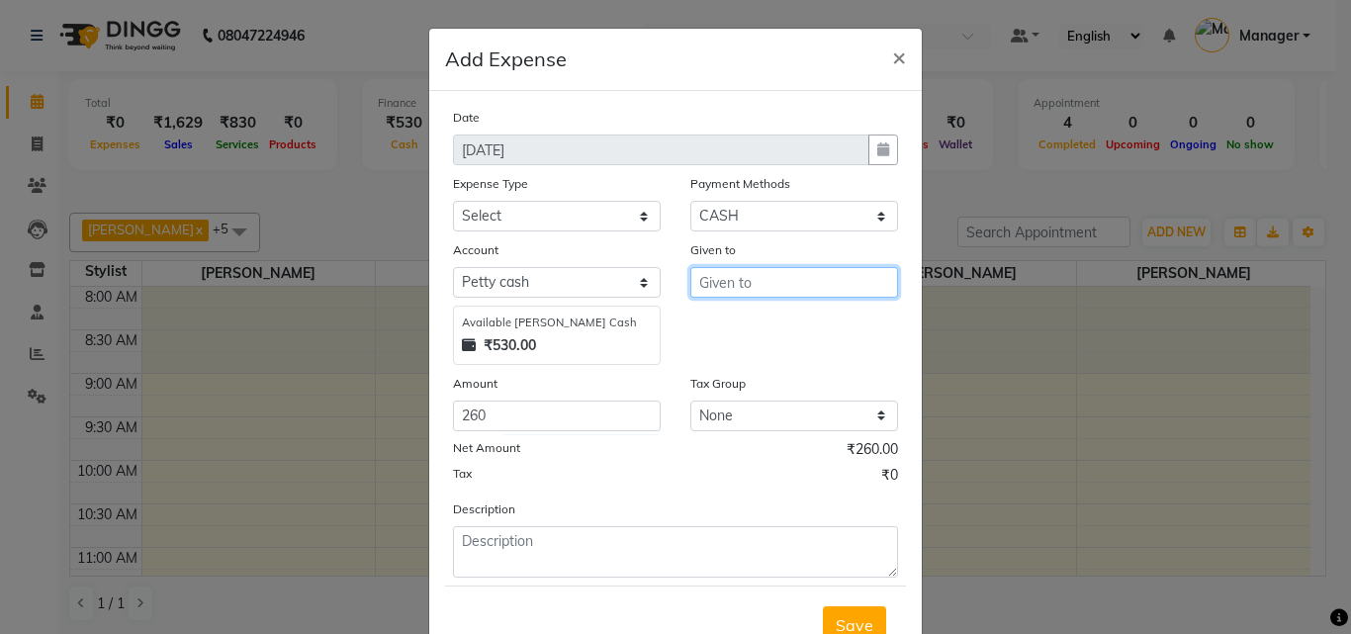
click at [759, 271] on input "text" at bounding box center [795, 282] width 208 height 31
click at [742, 347] on ngb-highlight "M anager" at bounding box center [748, 356] width 67 height 20
type input "Manager"
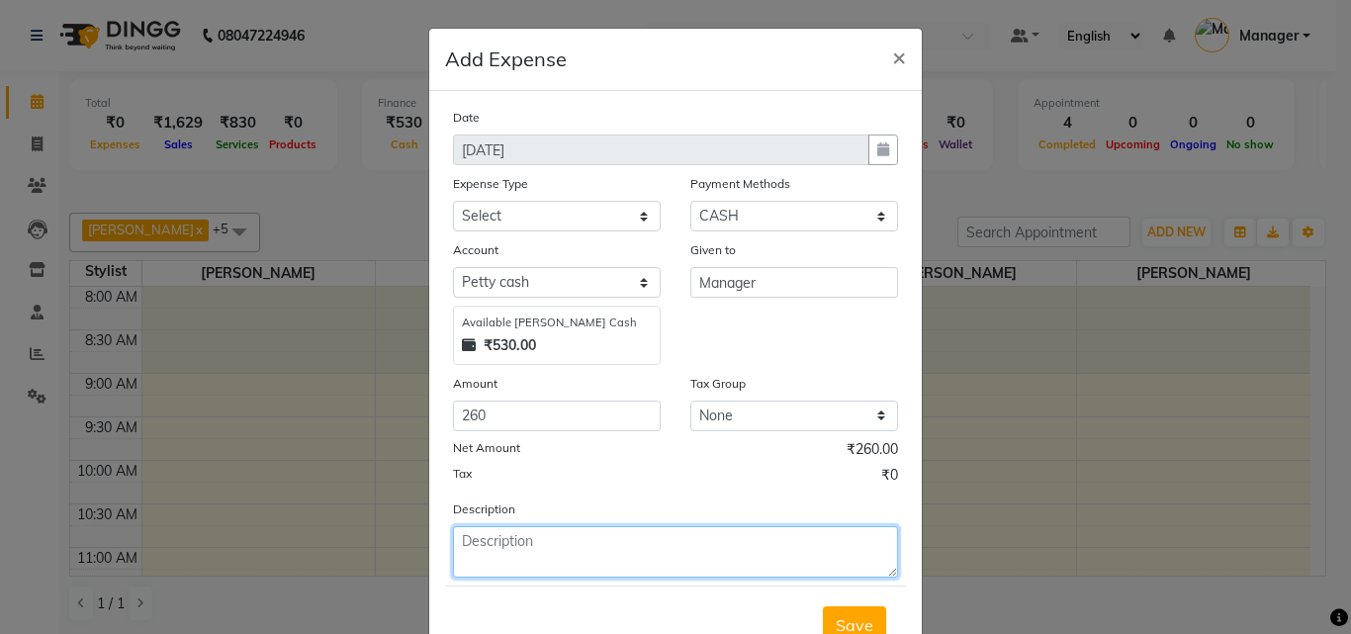
click at [687, 537] on textarea at bounding box center [675, 551] width 445 height 51
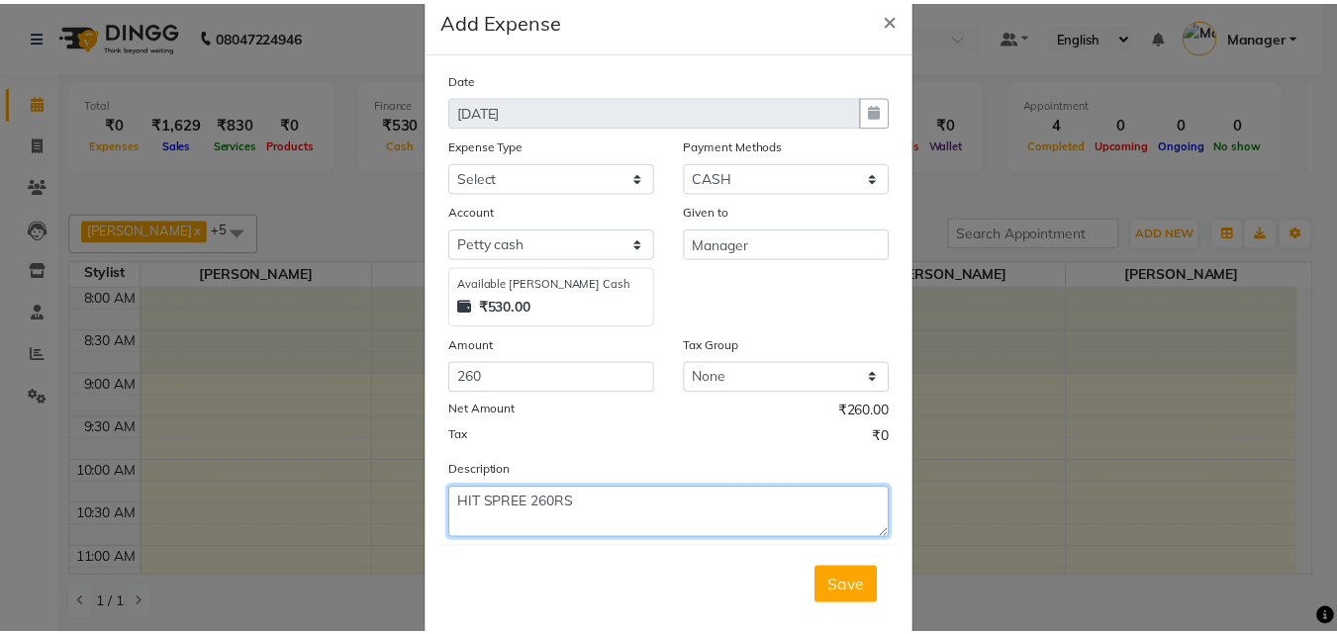
scroll to position [74, 0]
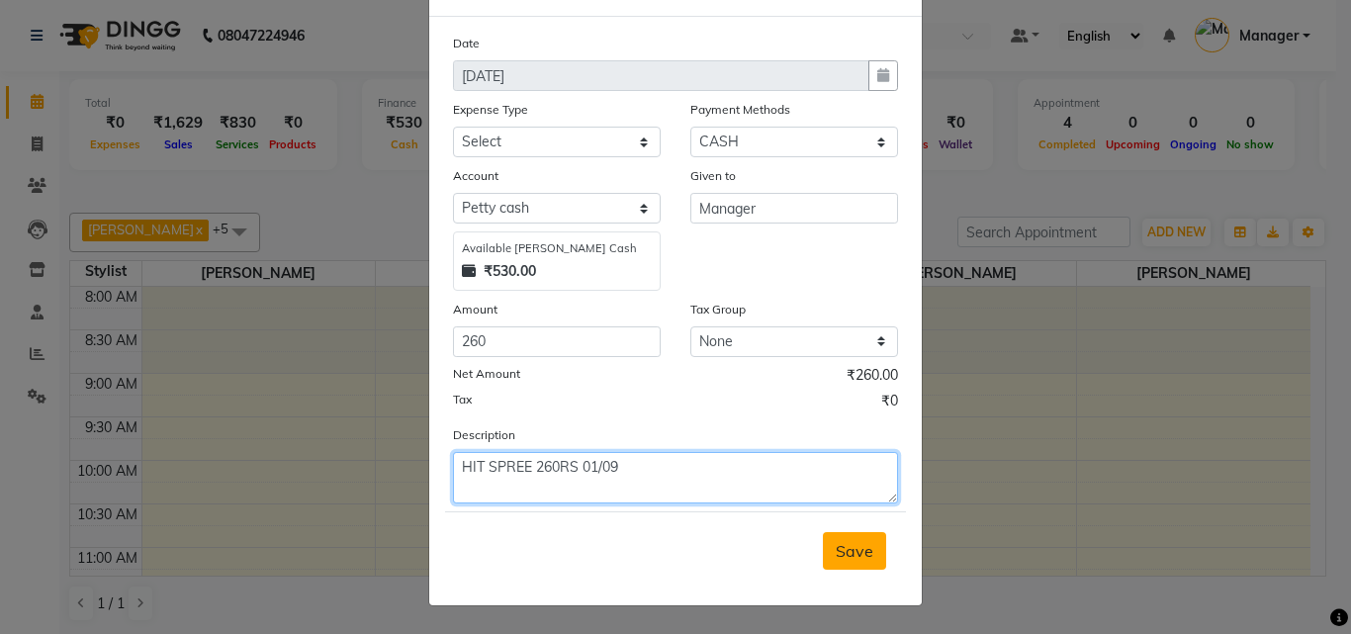
type textarea "HIT SPREE 260RS 01/09"
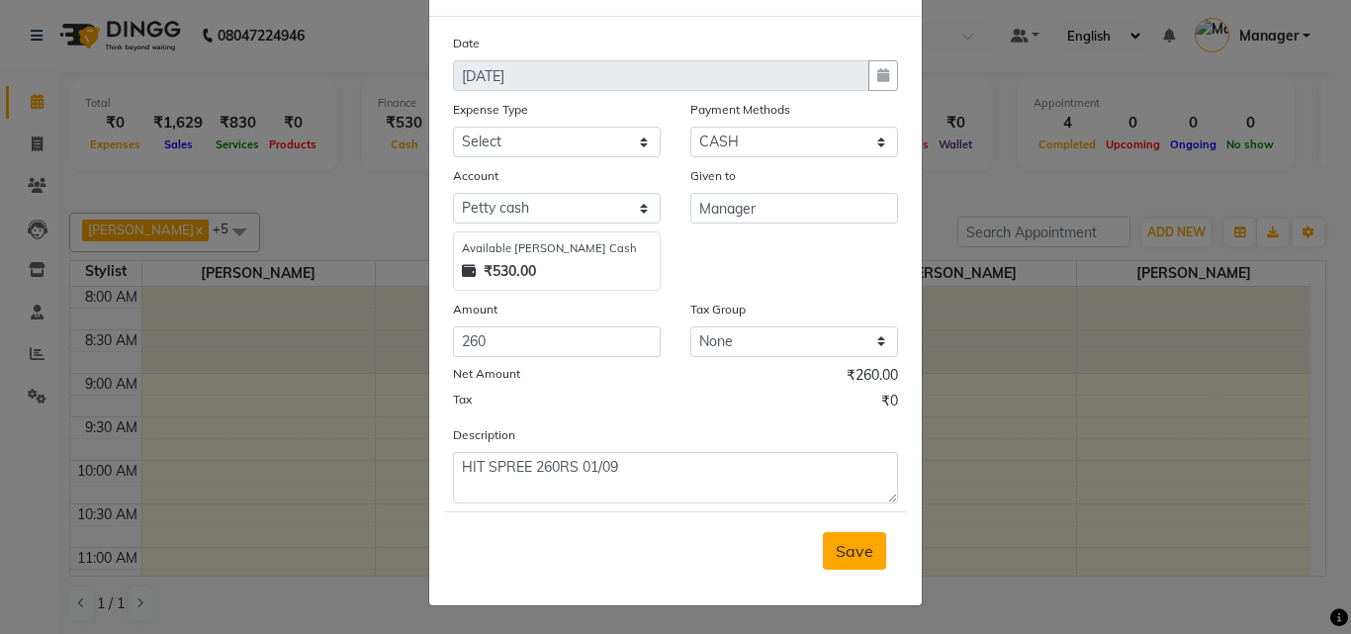
click at [852, 542] on span "Save" at bounding box center [855, 551] width 38 height 20
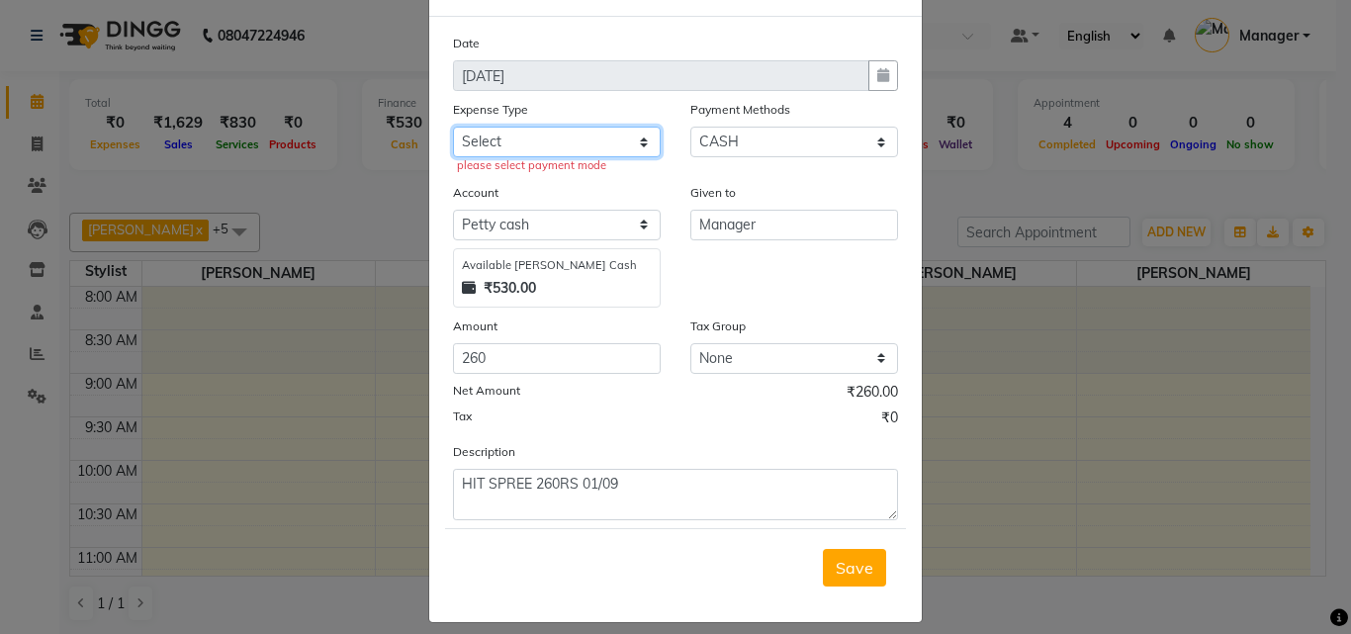
click at [533, 139] on select "Select client coffee client refund clint snacks CLINT TEA CLINT WATER BOTTEL DA…" at bounding box center [557, 142] width 208 height 31
select select "21008"
click at [453, 127] on select "Select client coffee client refund clint snacks CLINT TEA CLINT WATER BOTTEL DA…" at bounding box center [557, 142] width 208 height 31
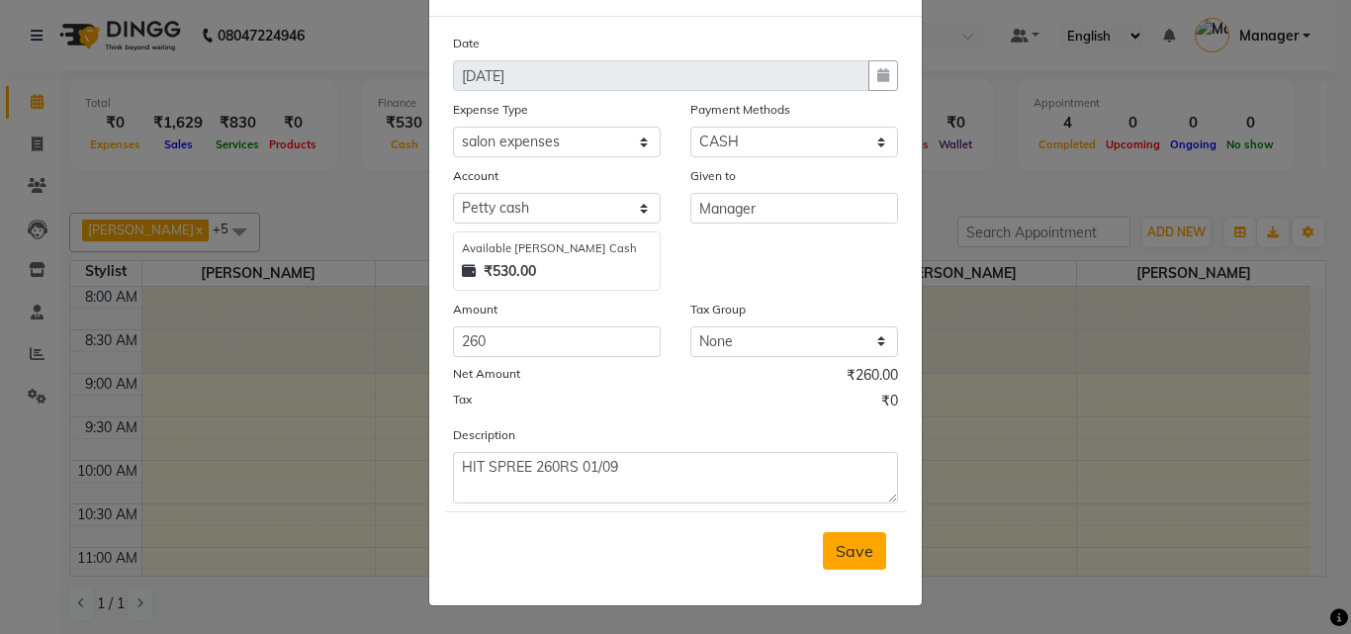
click at [841, 552] on span "Save" at bounding box center [855, 551] width 38 height 20
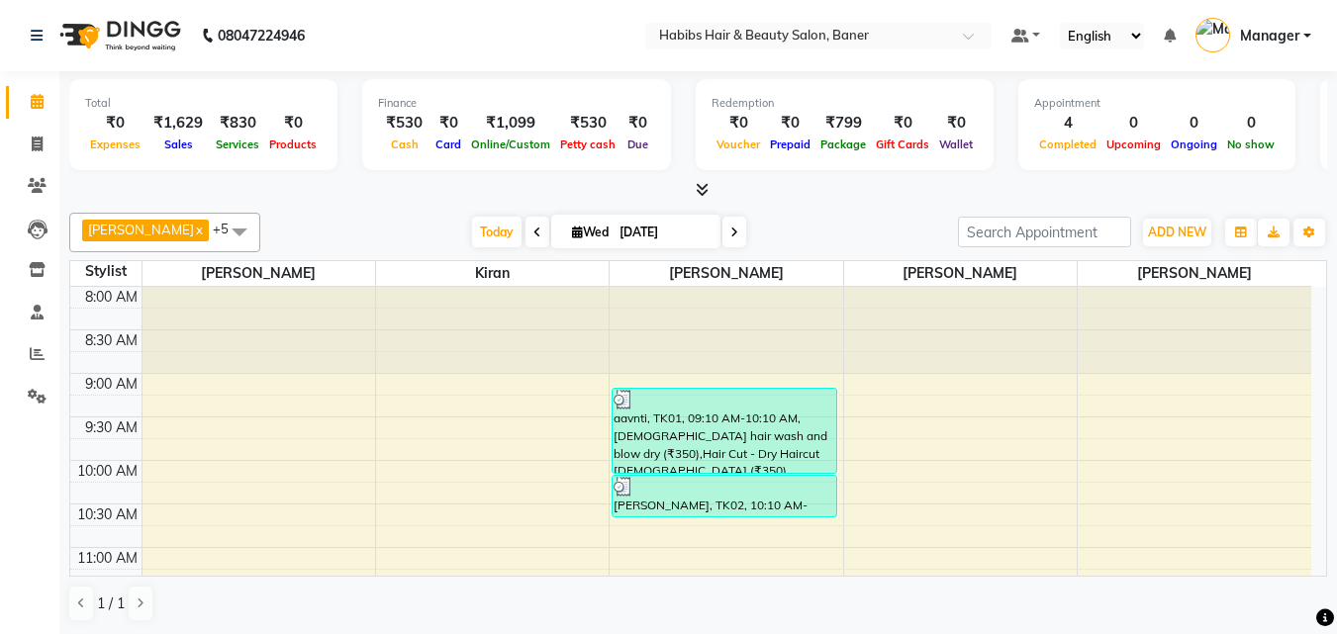
scroll to position [1, 0]
click at [39, 137] on icon at bounding box center [37, 143] width 11 height 15
select select "5356"
select select "service"
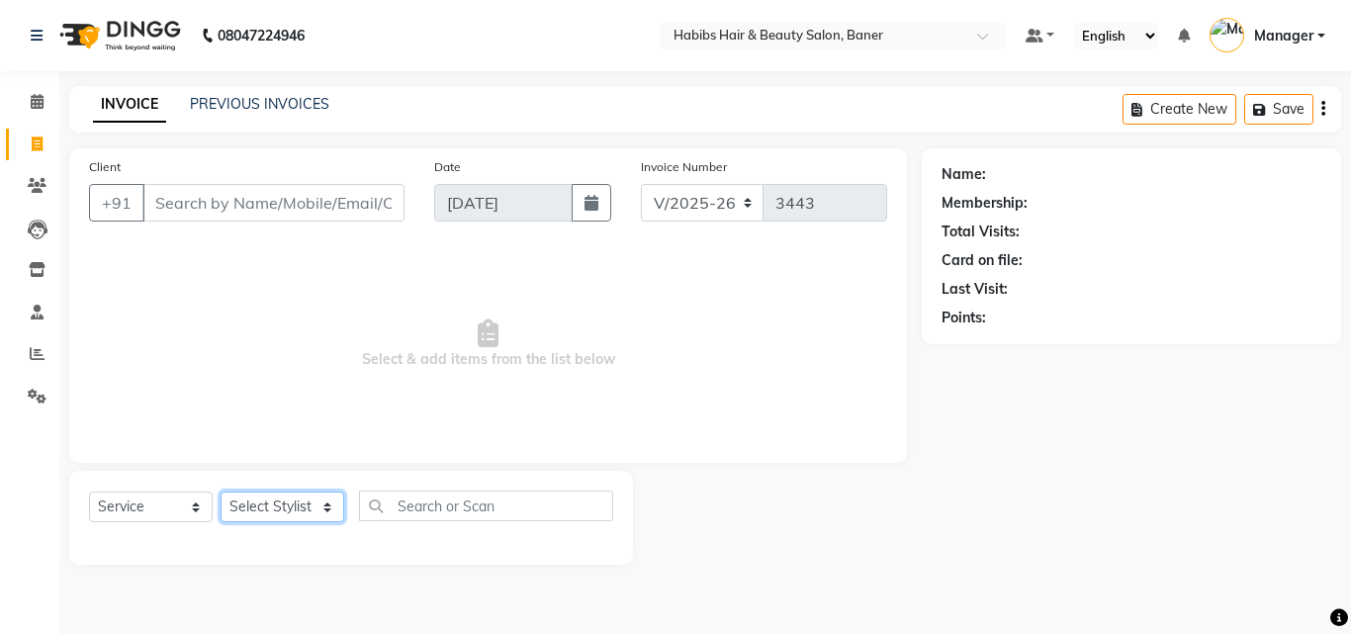
click at [242, 501] on select "Select Stylist Admin Akshay Gaikwad Kiran Manager Pooja Singh Pratik Bhad Ram R…" at bounding box center [283, 507] width 124 height 31
select select "90441"
click at [221, 492] on select "Select Stylist Admin Akshay Gaikwad Kiran Manager Pooja Singh Pratik Bhad Ram R…" at bounding box center [283, 507] width 124 height 31
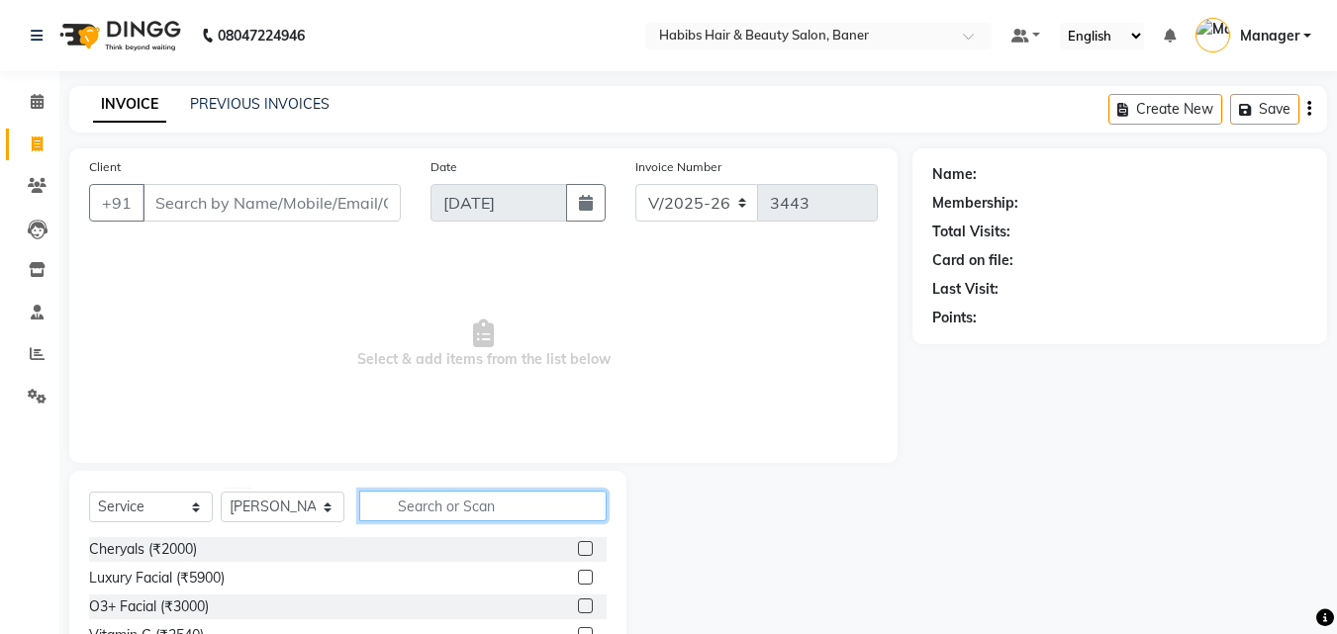
click at [442, 512] on input "text" at bounding box center [482, 506] width 247 height 31
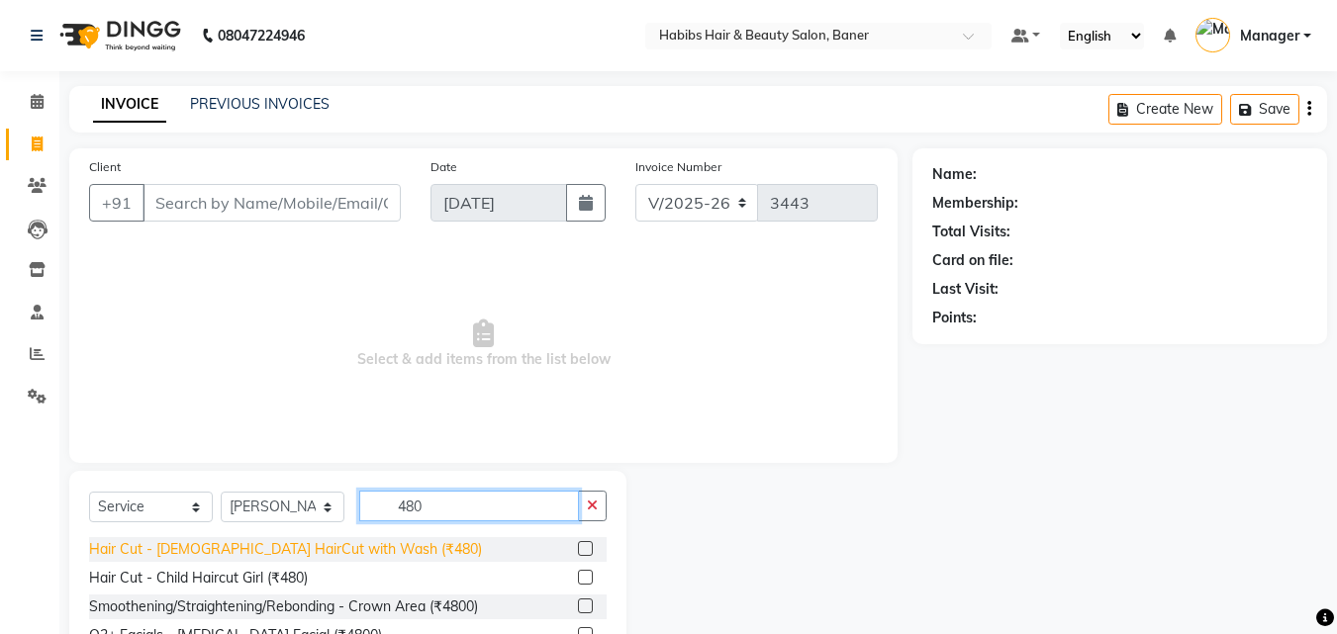
type input "480"
click at [342, 544] on div "Hair Cut - [DEMOGRAPHIC_DATA] HairCut with Wash (₹480)" at bounding box center [285, 549] width 393 height 21
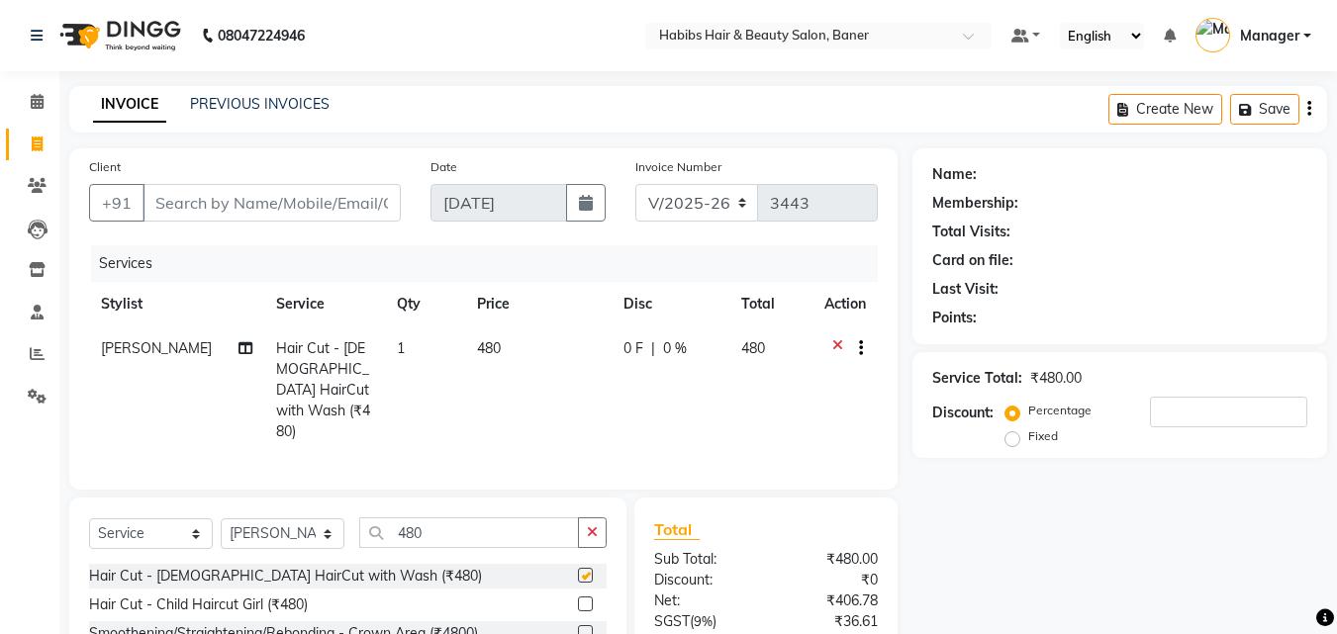
checkbox input "false"
click at [269, 200] on input "Client" at bounding box center [271, 203] width 258 height 38
type input "0"
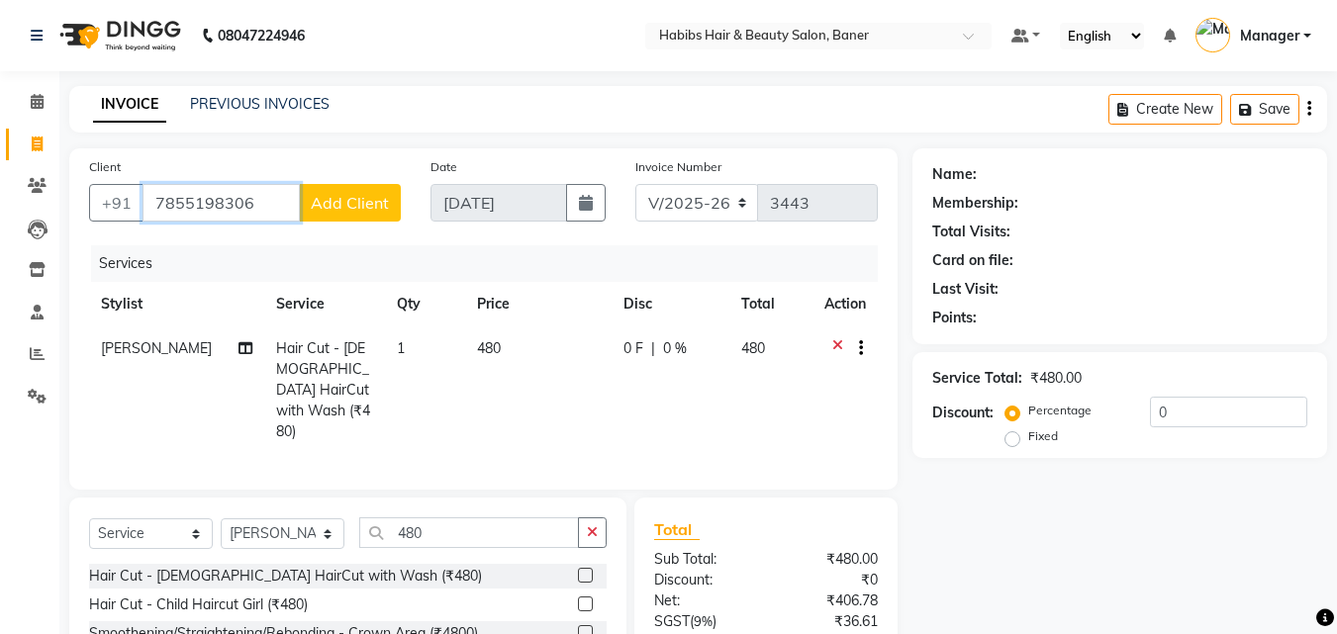
click at [197, 203] on input "7855198306" at bounding box center [220, 203] width 157 height 38
click at [297, 242] on ngb-highlight "78******06" at bounding box center [273, 248] width 81 height 20
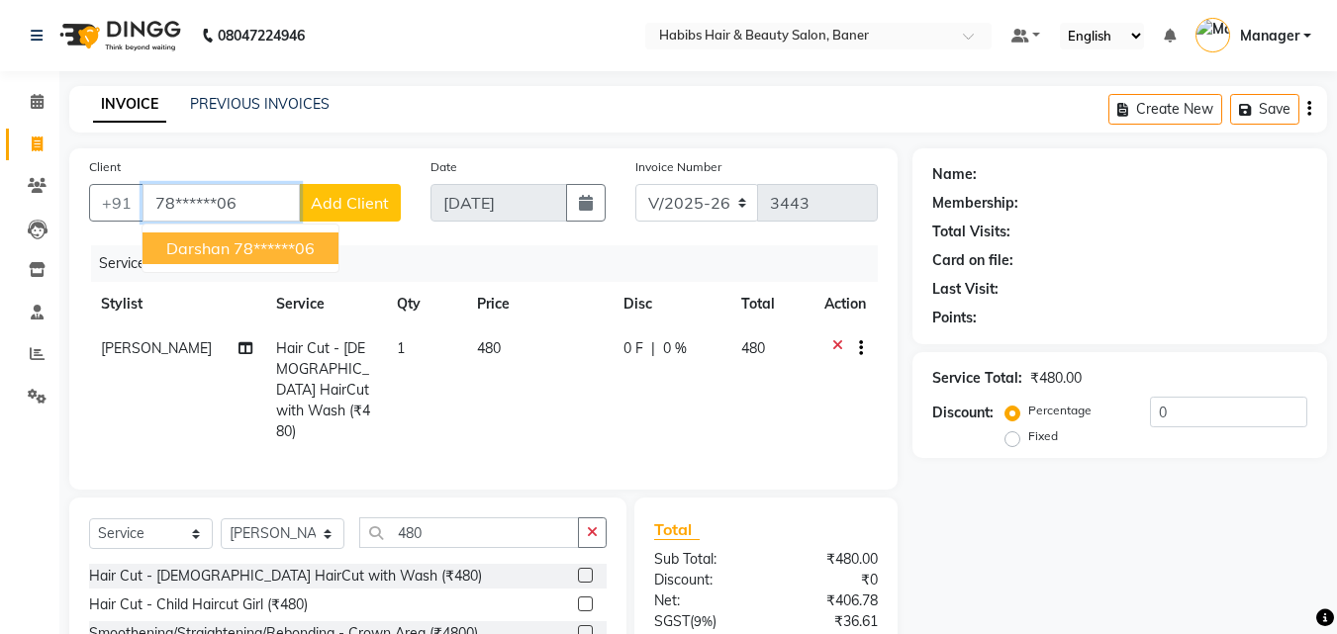
type input "78******06"
select select "1: Object"
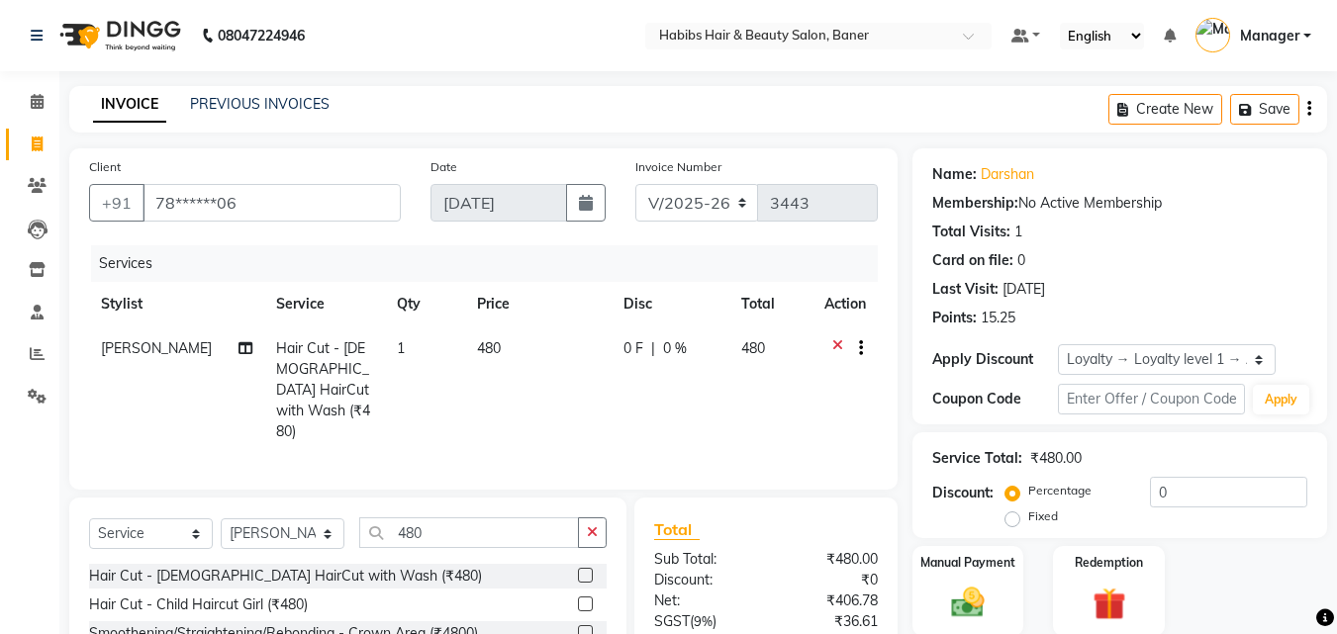
scroll to position [157, 0]
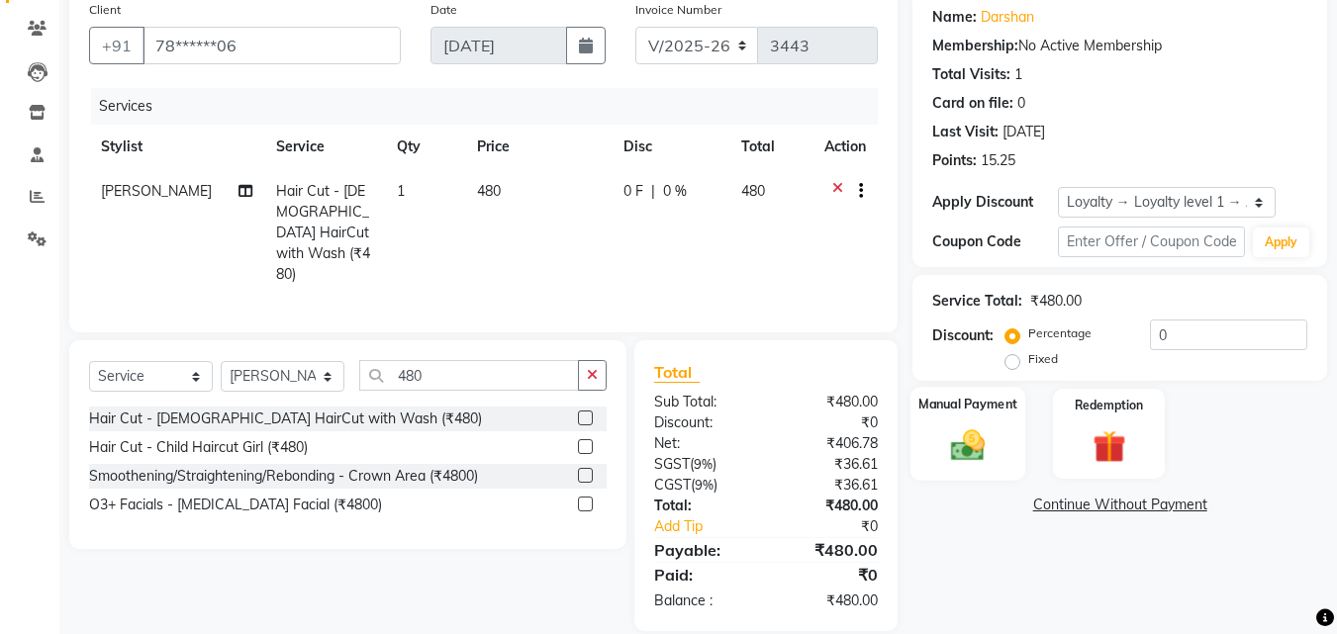
click at [962, 449] on img at bounding box center [967, 445] width 55 height 40
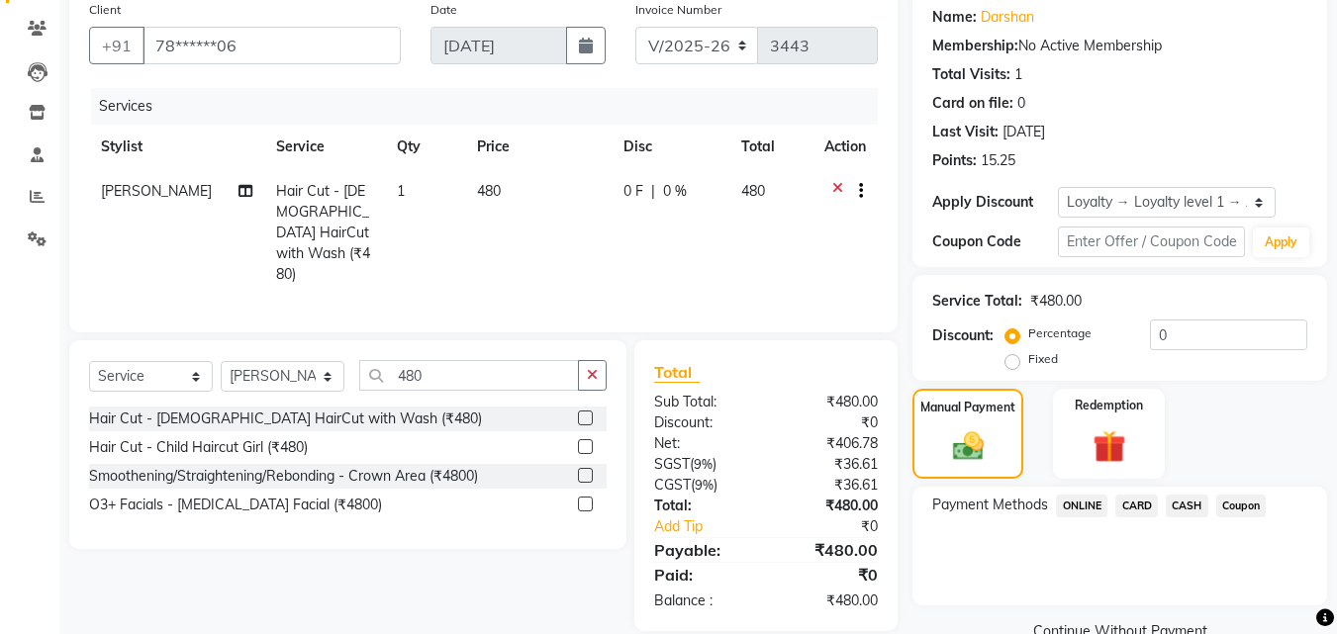
click at [1093, 508] on span "ONLINE" at bounding box center [1081, 506] width 51 height 23
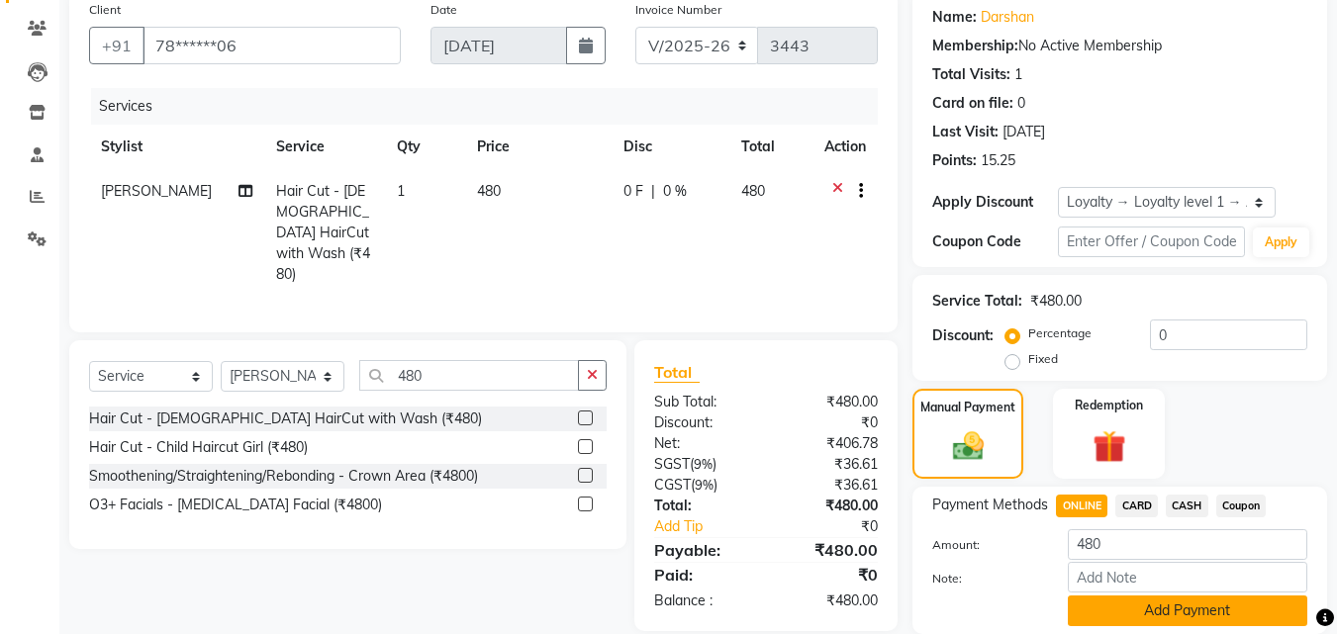
click at [1142, 602] on button "Add Payment" at bounding box center [1186, 611] width 239 height 31
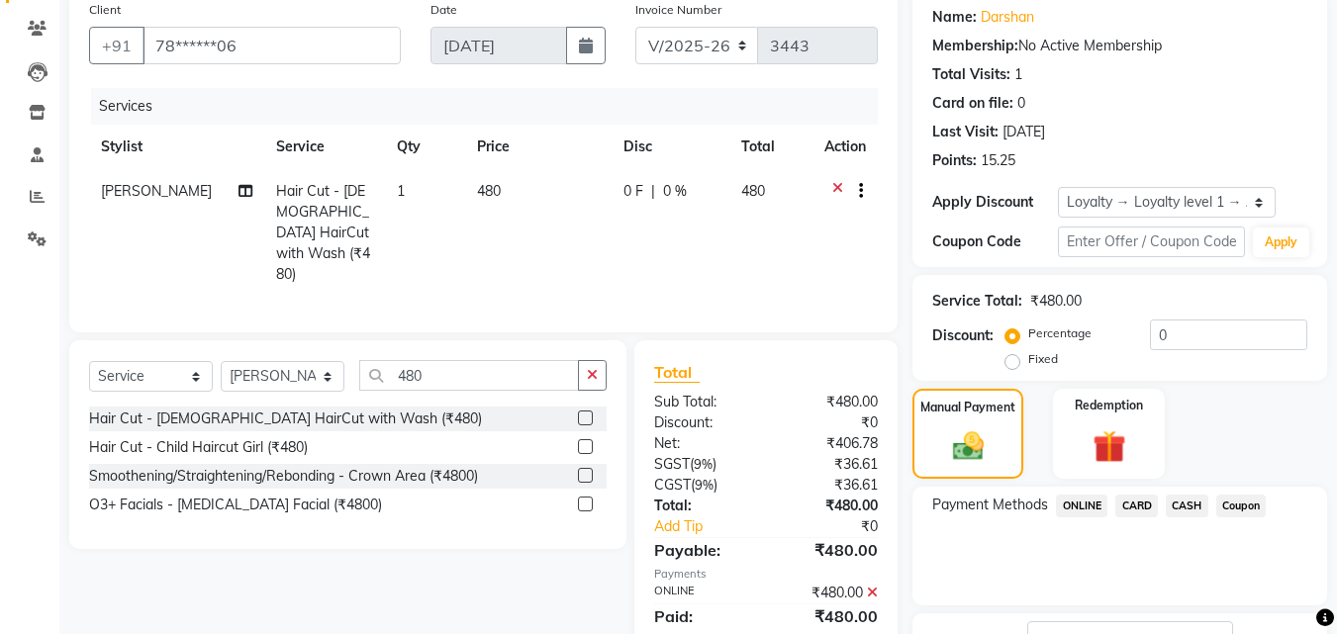
scroll to position [318, 0]
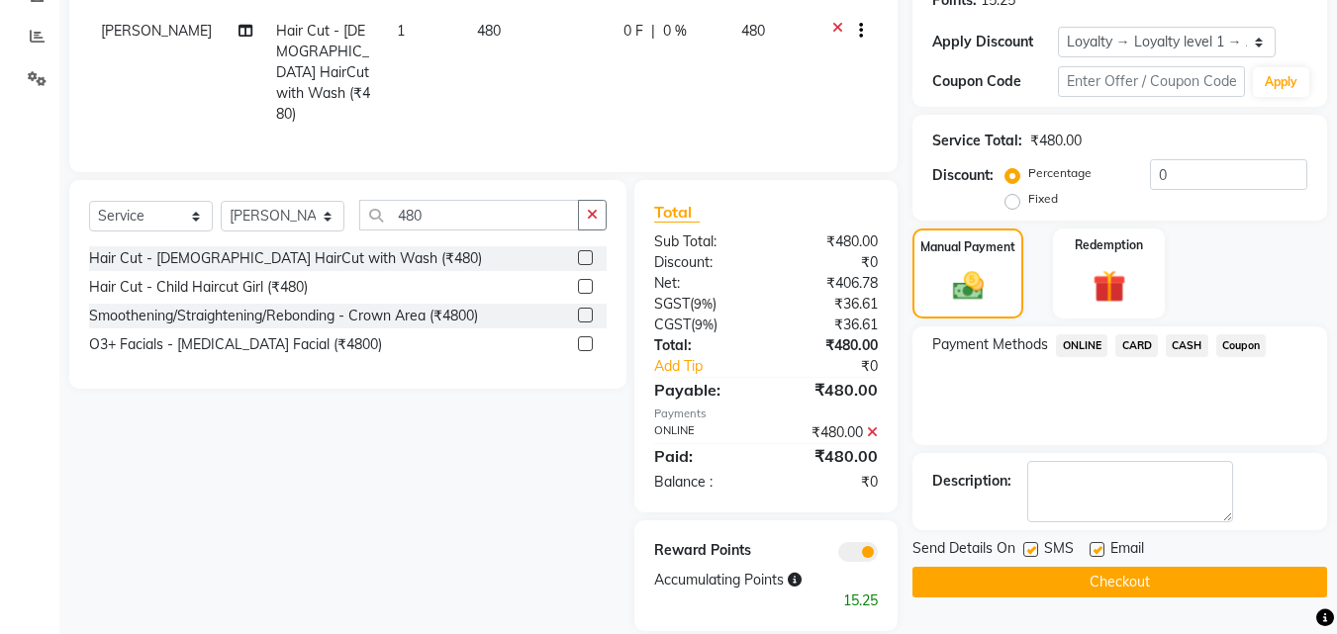
click at [1141, 582] on button "Checkout" at bounding box center [1119, 582] width 415 height 31
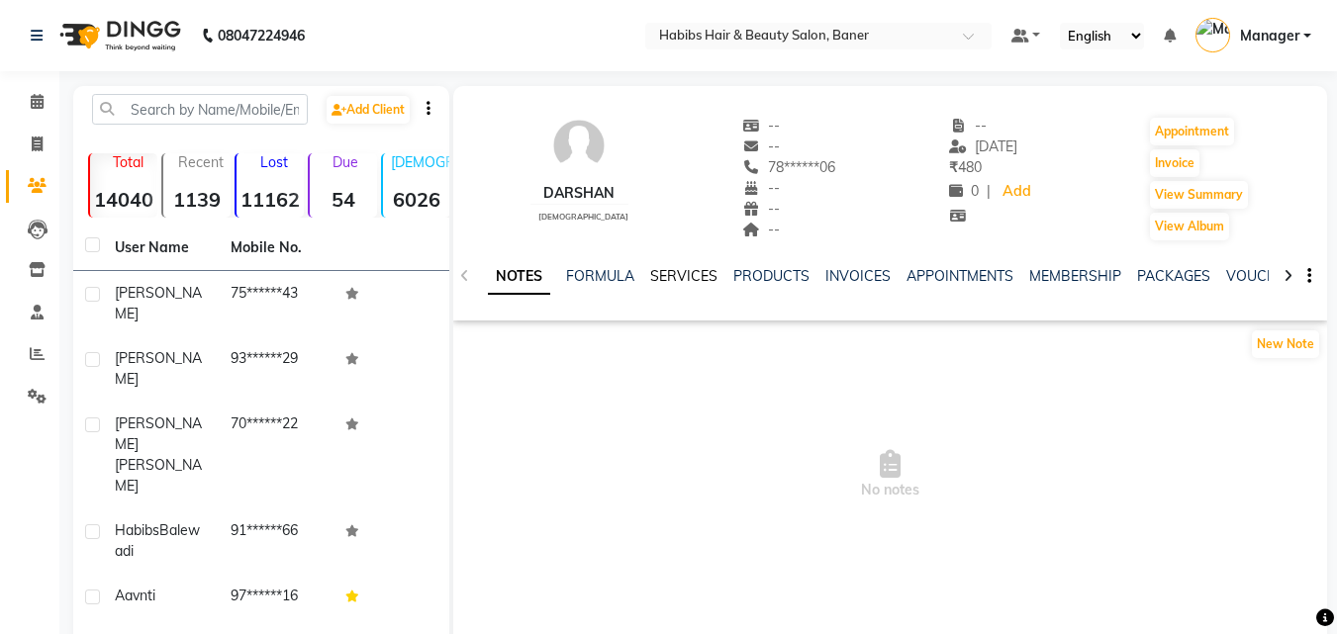
click at [688, 280] on link "SERVICES" at bounding box center [683, 276] width 67 height 18
